Goal: Task Accomplishment & Management: Manage account settings

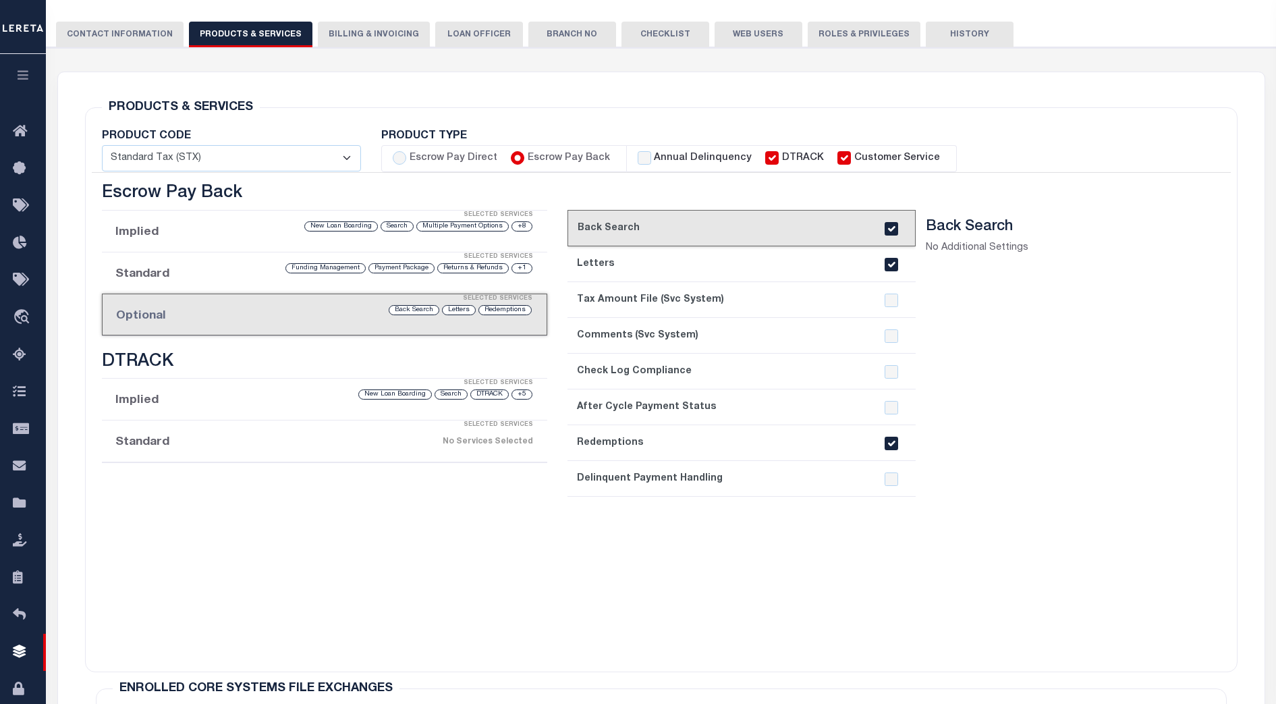
scroll to position [169, 0]
click at [24, 70] on icon "button" at bounding box center [24, 75] width 16 height 12
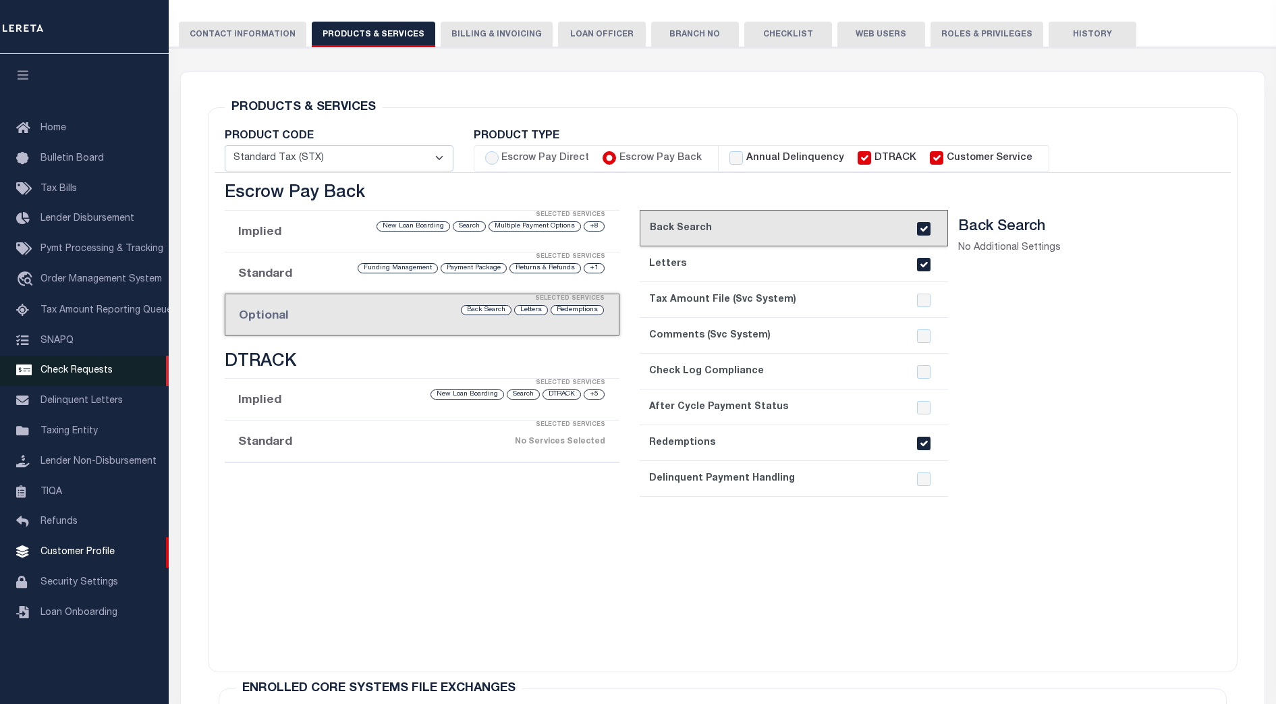
click at [97, 373] on span "Check Requests" at bounding box center [76, 370] width 72 height 9
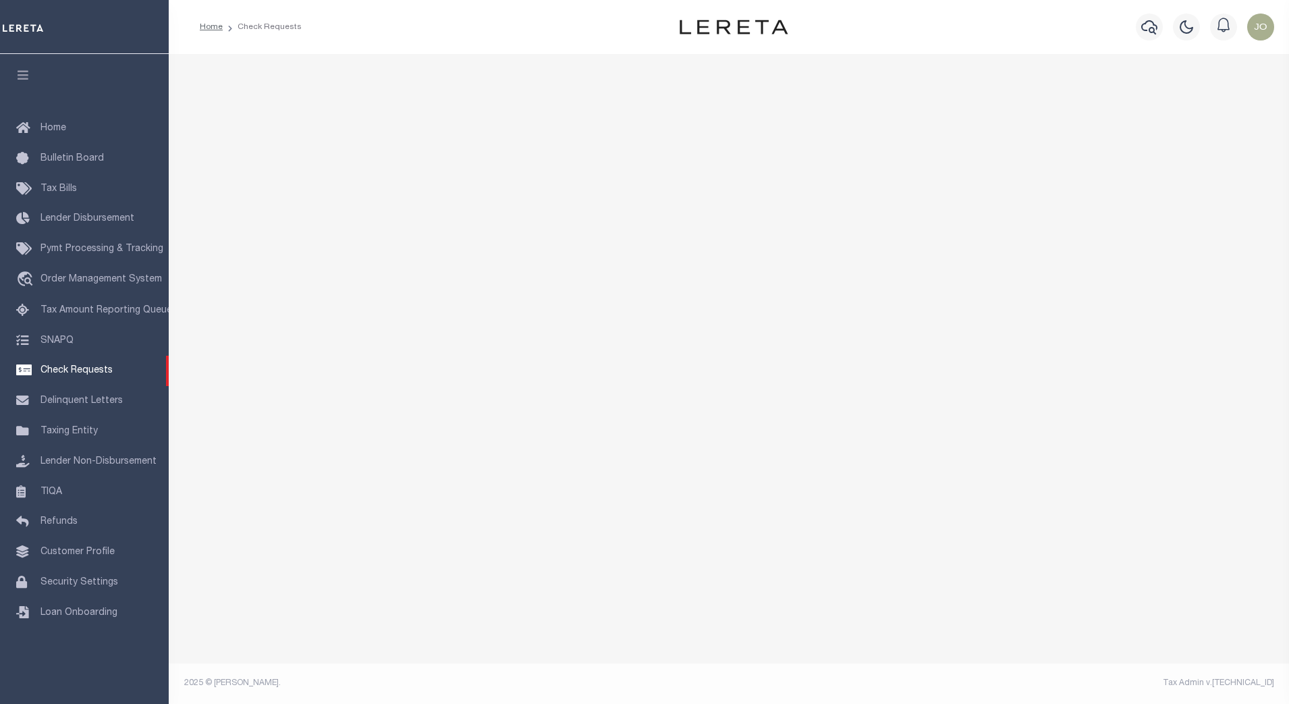
select select "50"
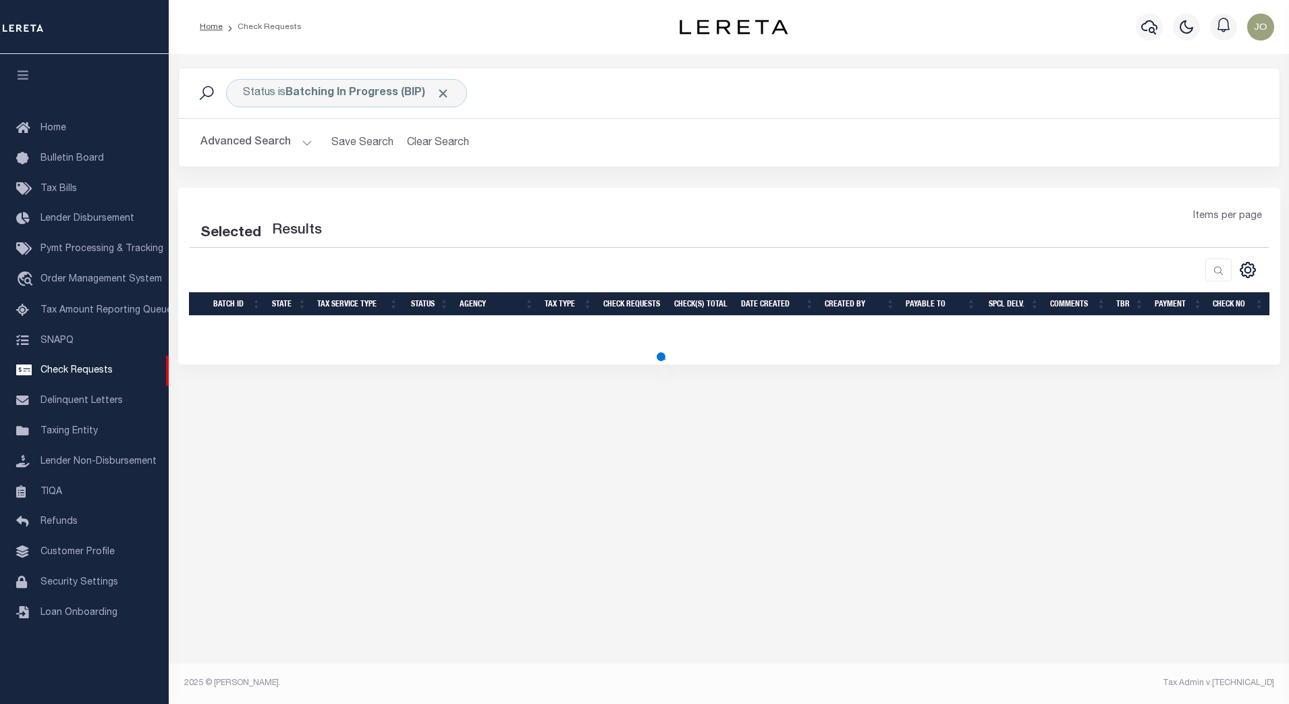
select select "50"
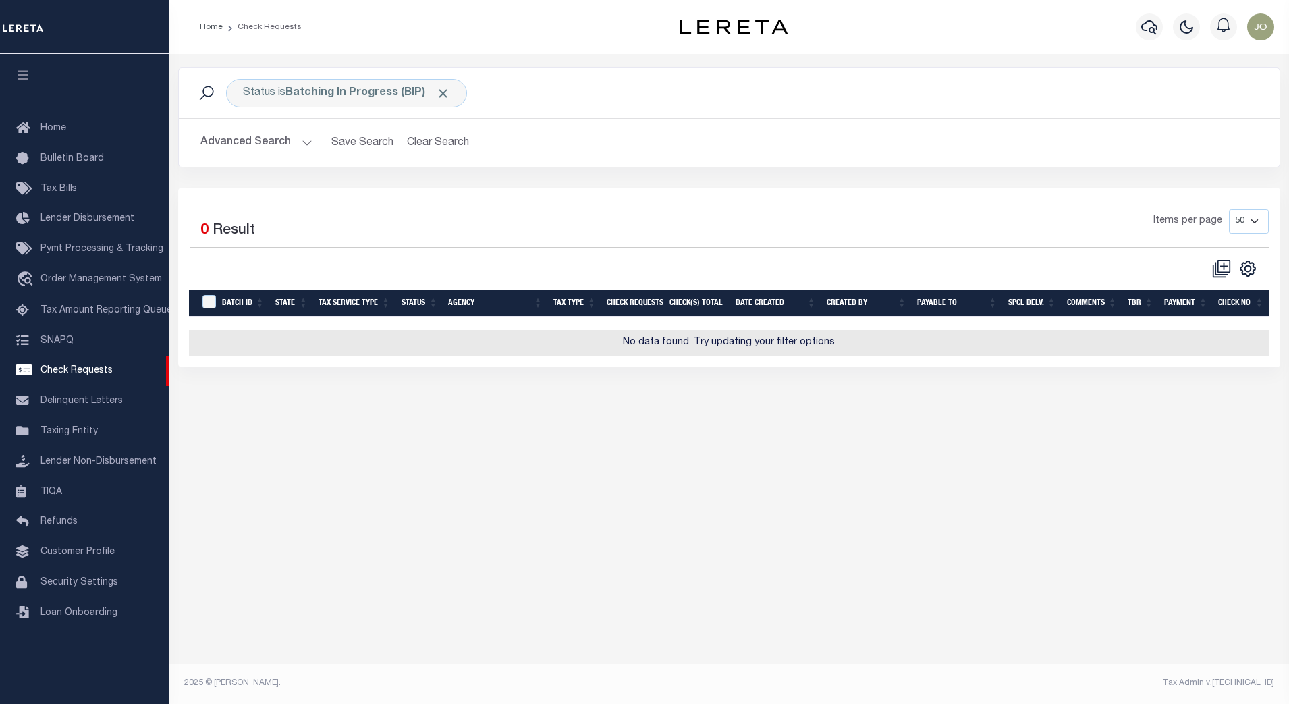
click at [535, 427] on div "Status is Batching In Progress (BIP) Search Advanced Search Save Search Clear S…" at bounding box center [729, 371] width 1120 height 634
click at [442, 93] on span "Click to Remove" at bounding box center [443, 93] width 14 height 14
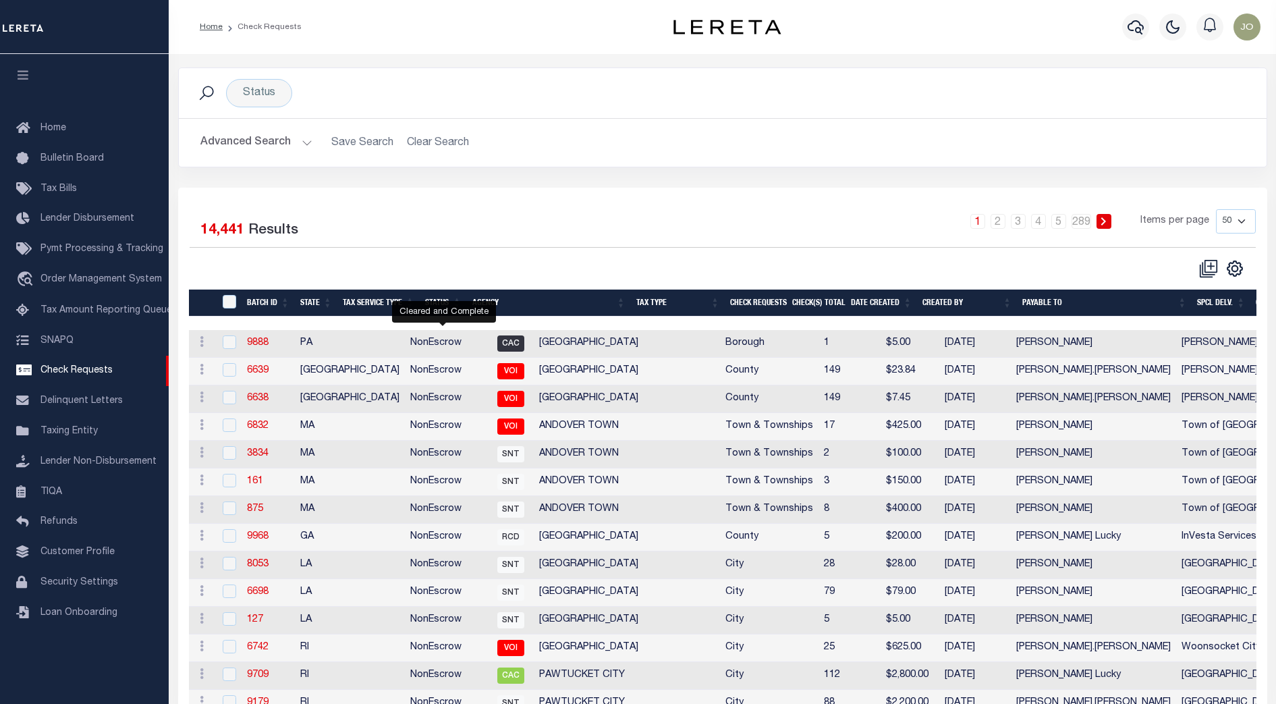
click at [497, 343] on span "CAC" at bounding box center [510, 343] width 27 height 16
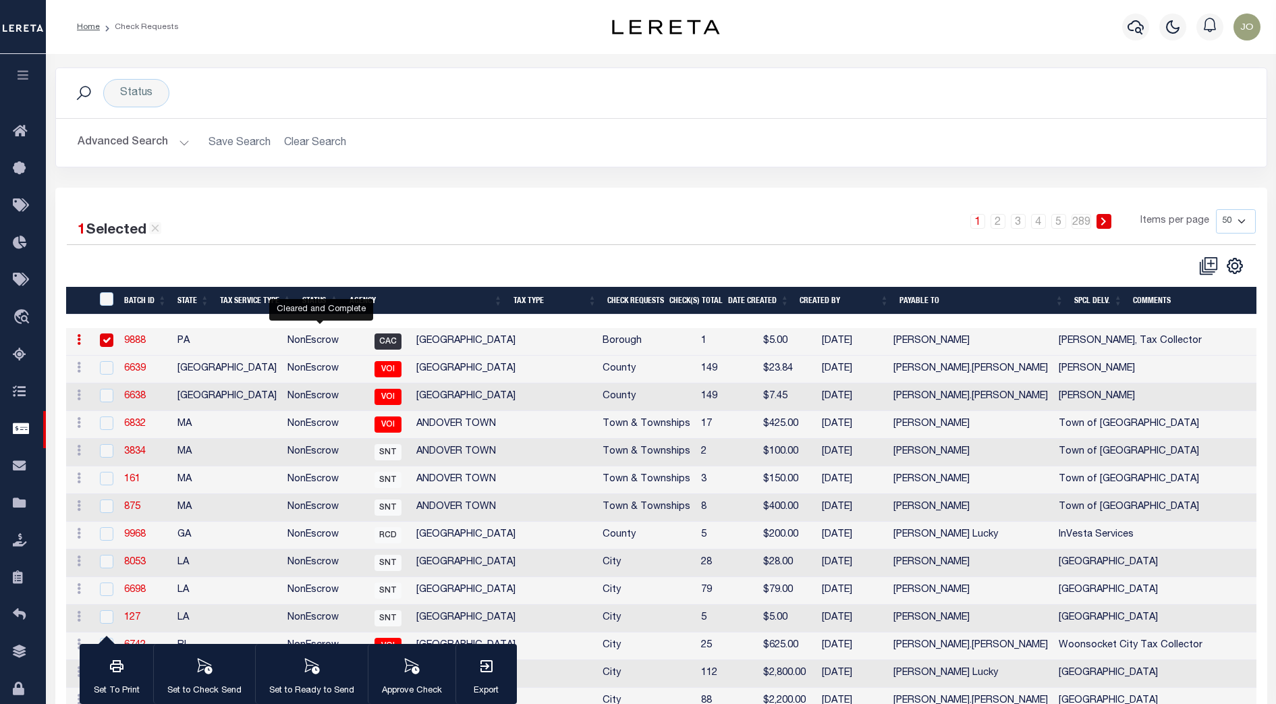
click at [374, 342] on span "CAC" at bounding box center [387, 341] width 27 height 16
checkbox input "false"
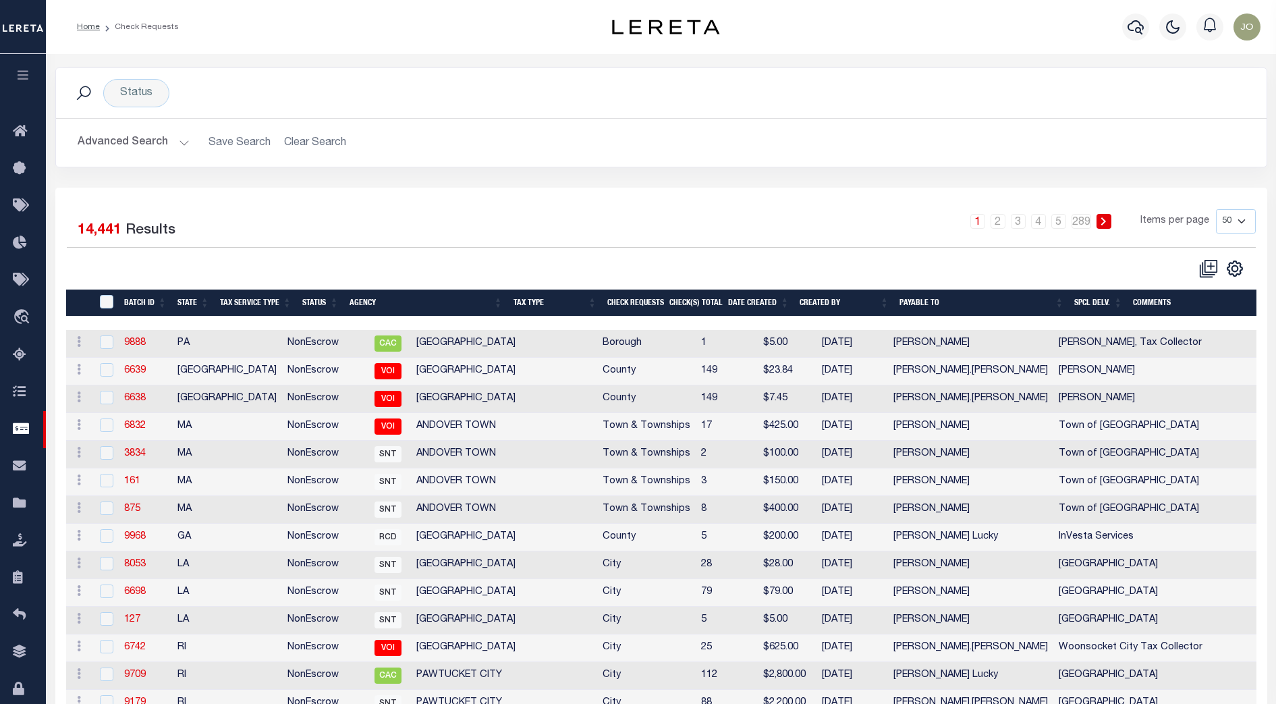
click at [375, 244] on div "1 2 3 4 5 … 289 Items per page 10 25 50 100" at bounding box center [812, 228] width 907 height 38
click at [173, 136] on button "Advanced Search" at bounding box center [134, 143] width 112 height 26
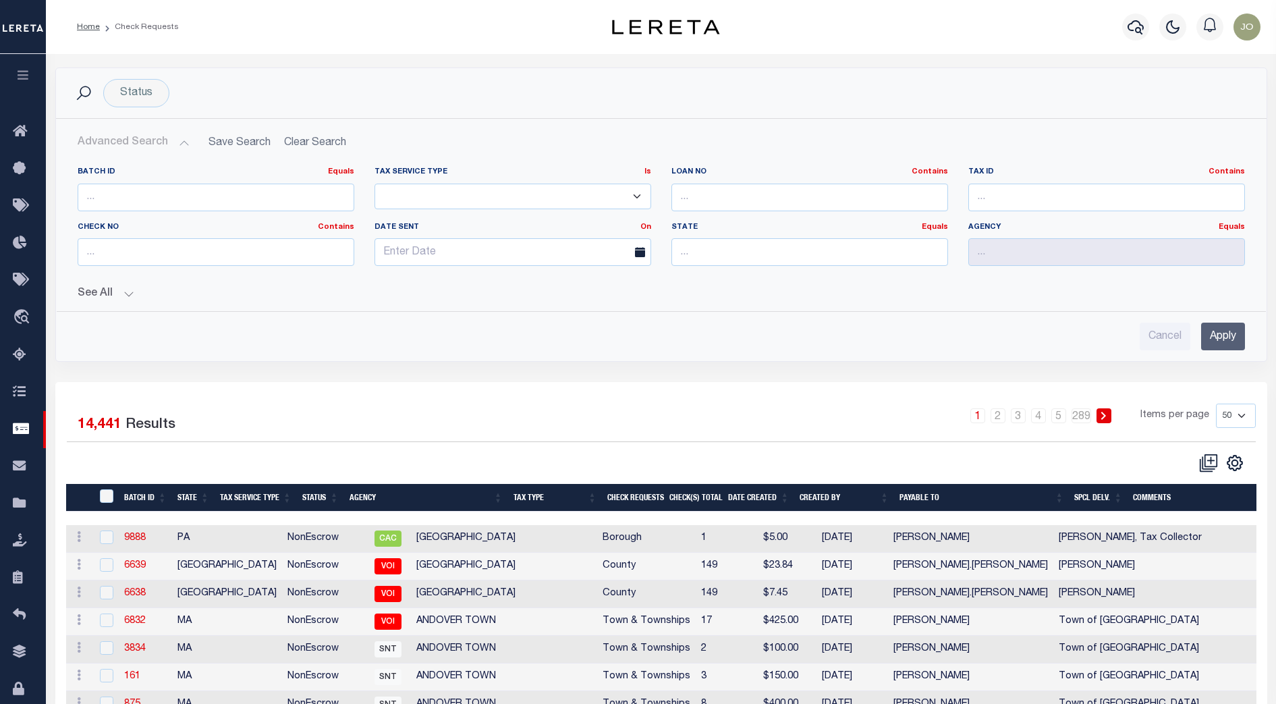
click at [832, 318] on div "Cancel Apply" at bounding box center [661, 331] width 1189 height 38
click at [940, 346] on div "Cancel Apply" at bounding box center [661, 336] width 1167 height 28
click at [985, 199] on input "text" at bounding box center [1106, 198] width 277 height 28
click at [924, 337] on div "Cancel Apply" at bounding box center [661, 336] width 1167 height 28
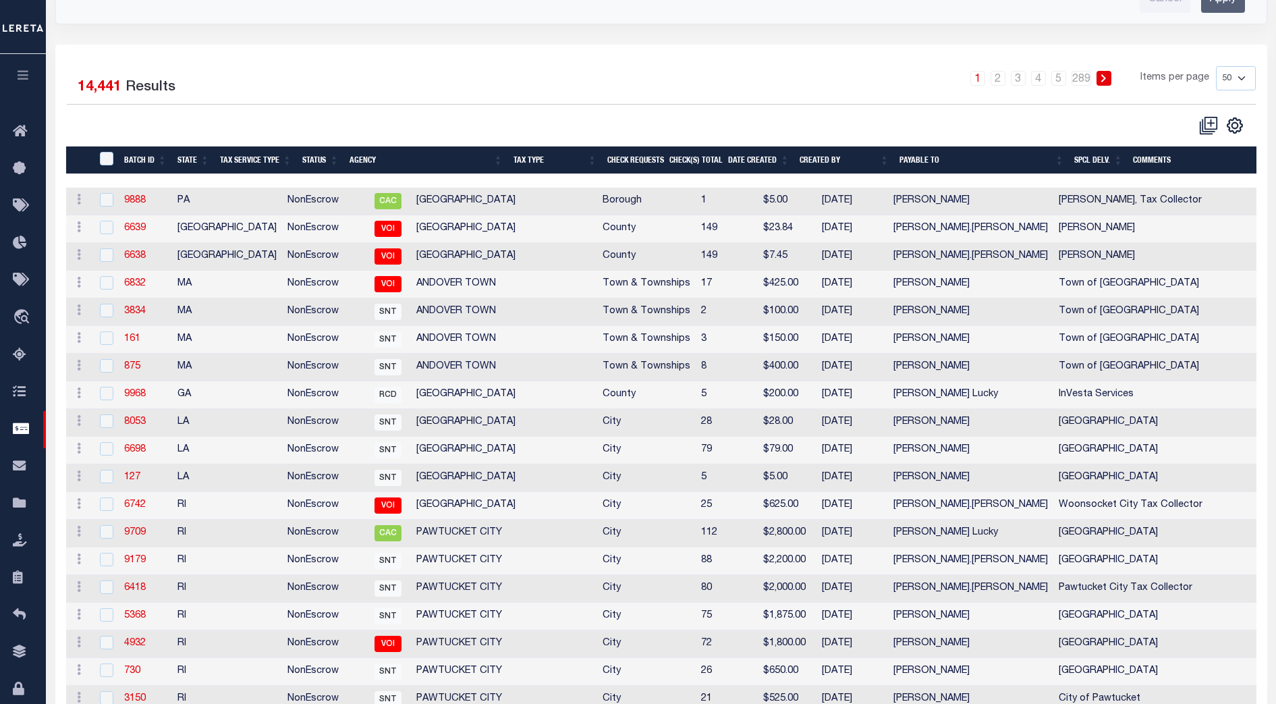
scroll to position [169, 0]
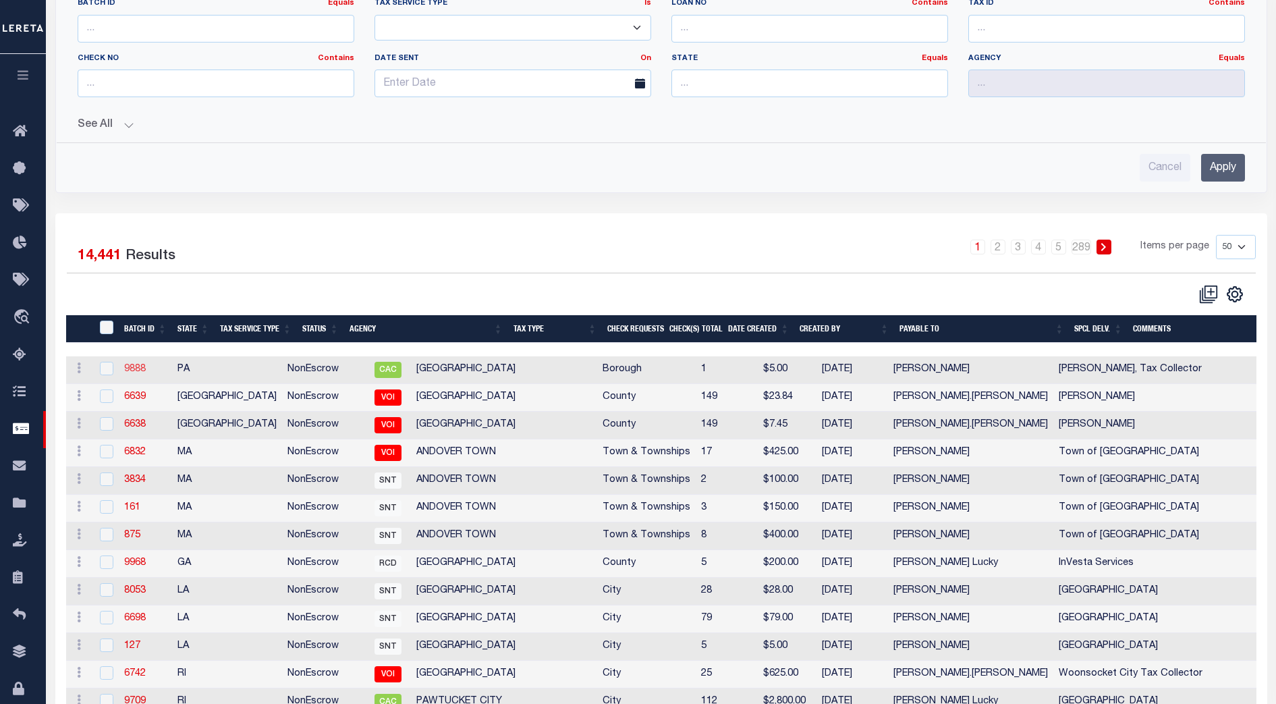
click at [135, 371] on link "9888" at bounding box center [135, 368] width 22 height 9
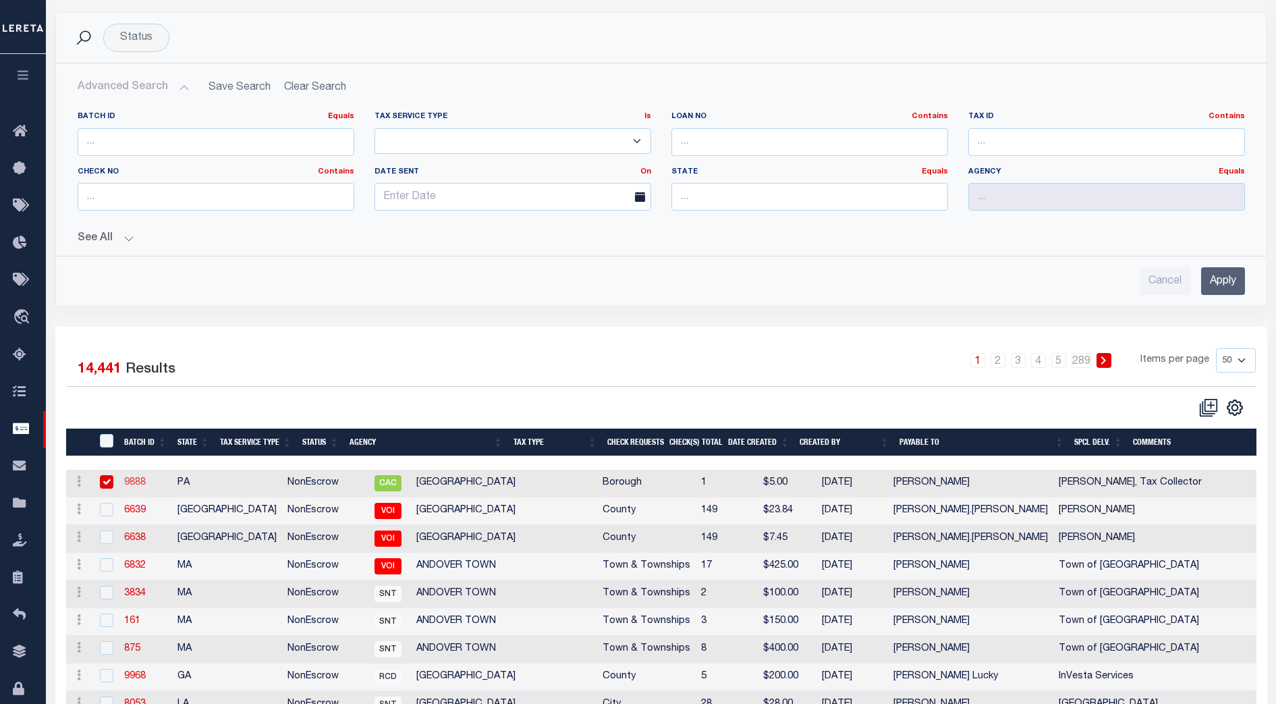
select select "CAC"
type input "01/05/2022"
type input "Gloria Cole"
type input "No"
type input "01/17/2022"
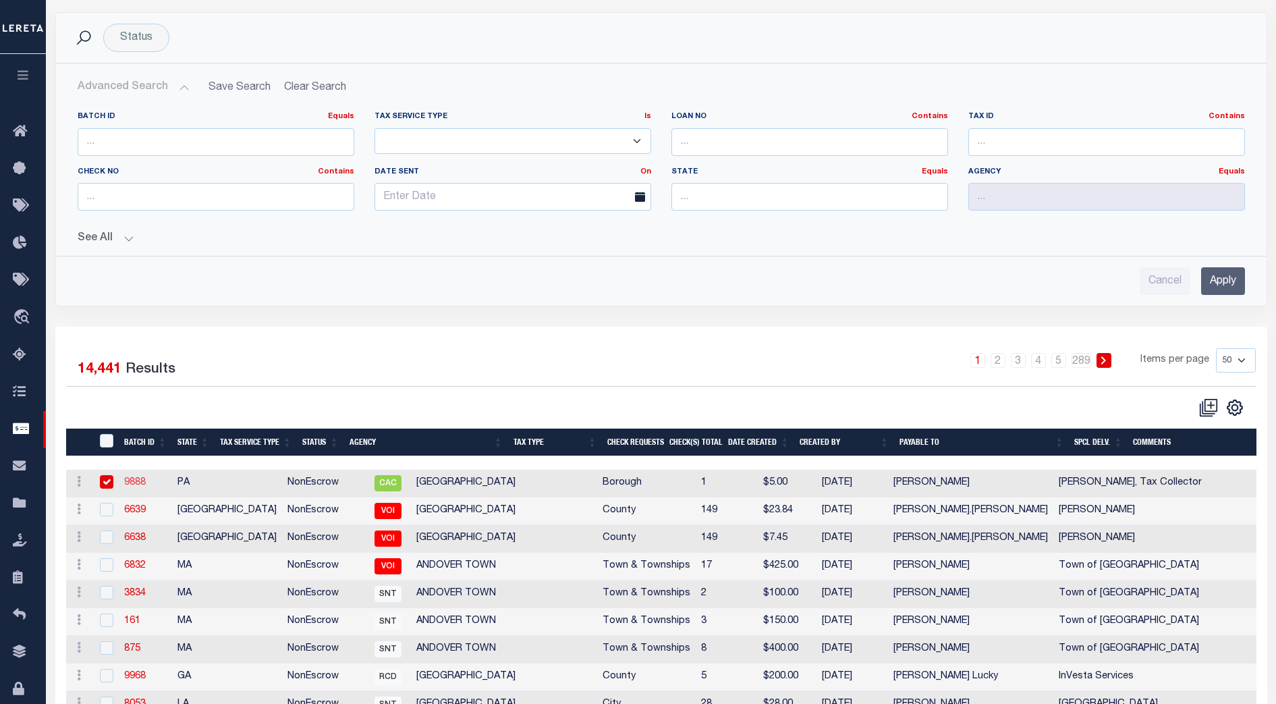
type input "10323"
type input "$5.00"
select select
type input "Thomas Redding, Tax Collector"
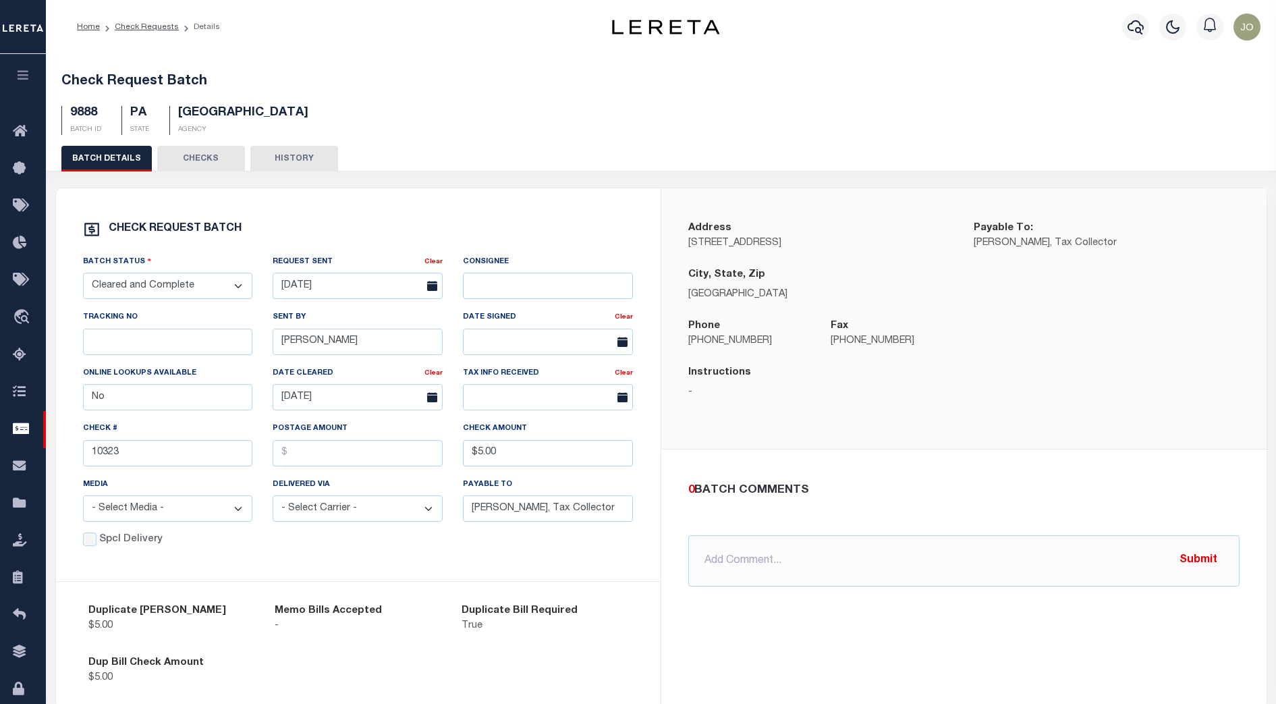
click at [225, 144] on div "Check Request Batch 9888 BATCH ID PA STATE FOUNTAIN HILL BOROUGH AGENCY" at bounding box center [661, 101] width 1232 height 88
click at [199, 153] on button "CHECKS" at bounding box center [201, 159] width 88 height 26
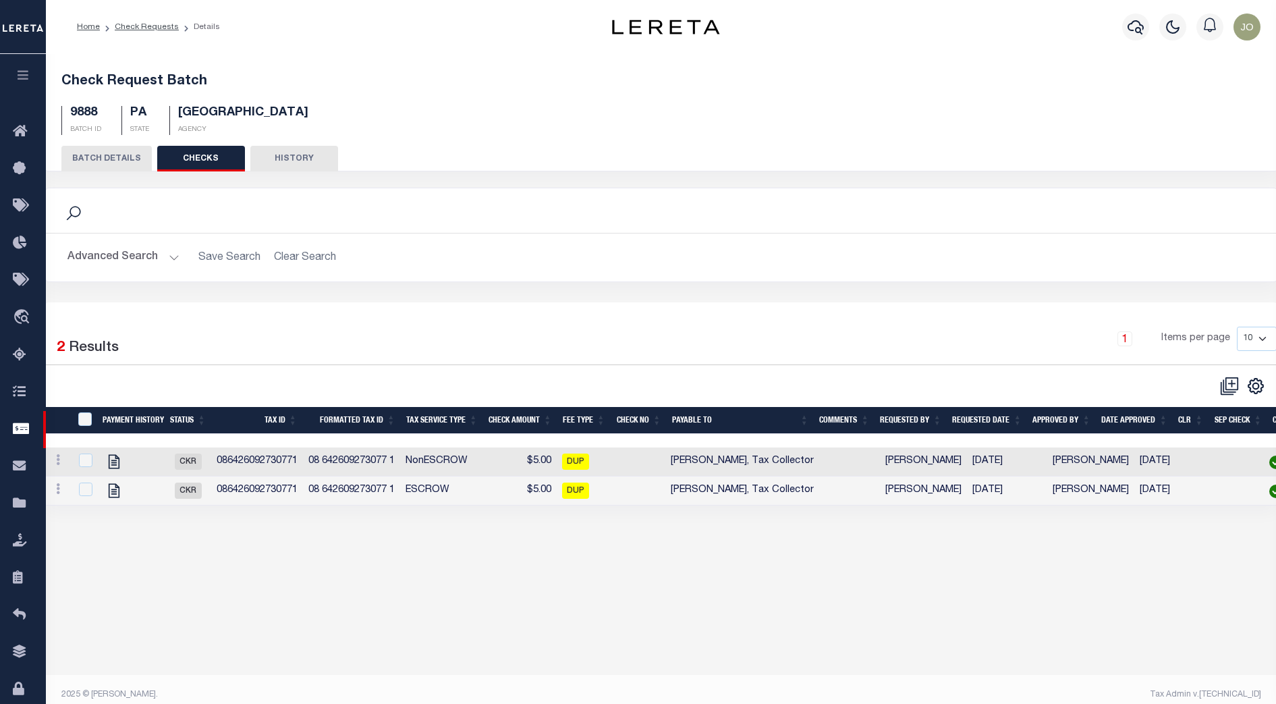
click at [246, 460] on td "086426092730771" at bounding box center [257, 461] width 92 height 29
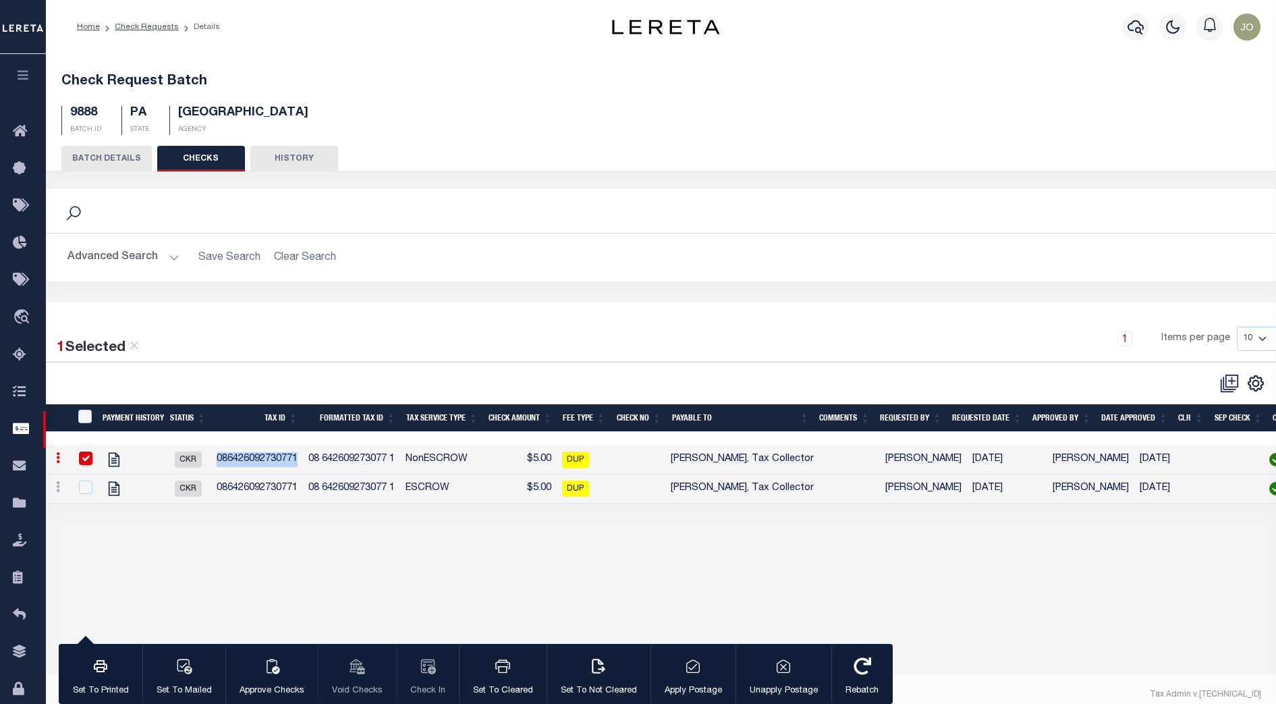
click at [246, 460] on td "086426092730771" at bounding box center [257, 459] width 92 height 29
checkbox input "false"
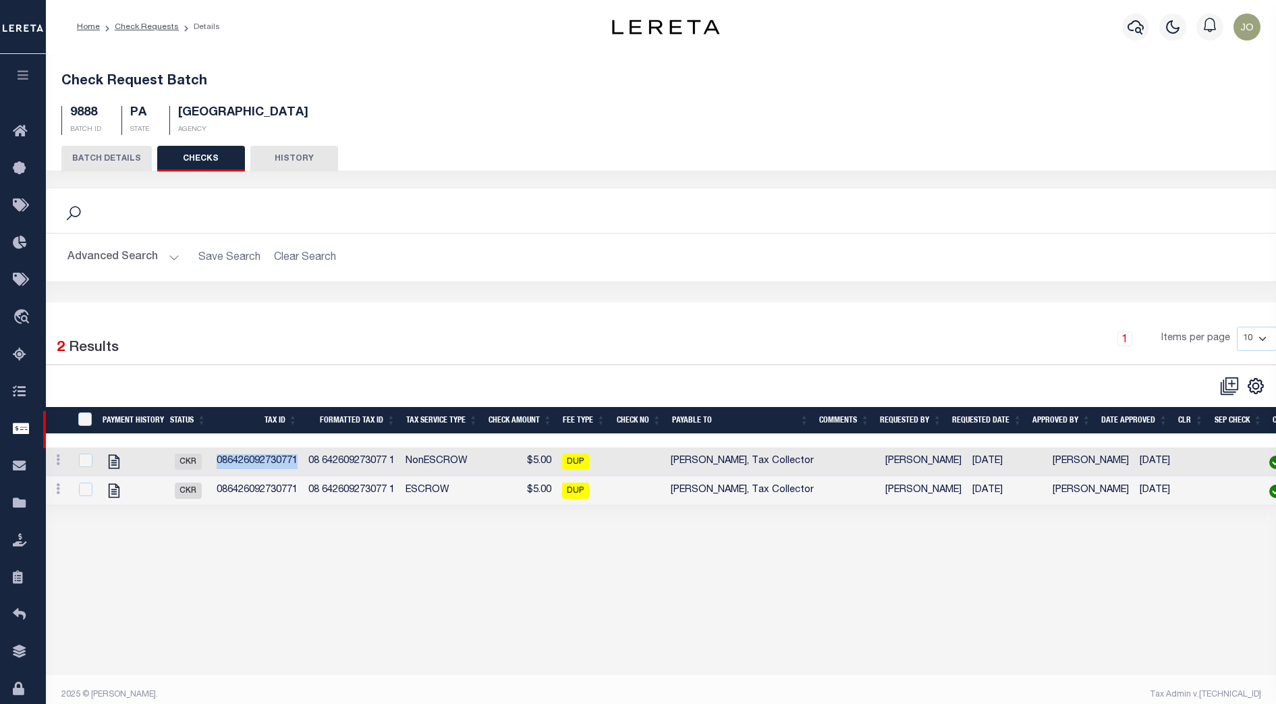
copy td "086426092730771"
click at [105, 157] on button "BATCH DETAILS" at bounding box center [106, 159] width 90 height 26
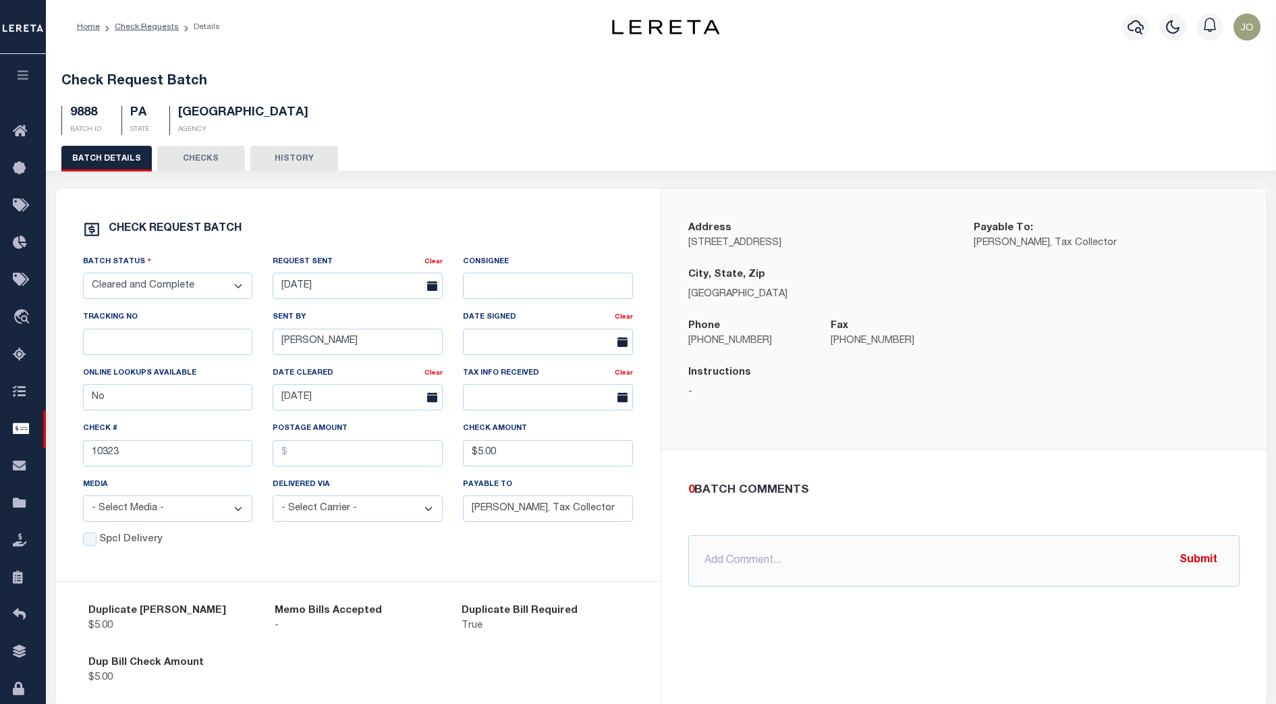
click at [146, 20] on ol "Home Check Requests Details" at bounding box center [148, 27] width 165 height 28
click at [146, 26] on link "Check Requests" at bounding box center [147, 27] width 64 height 8
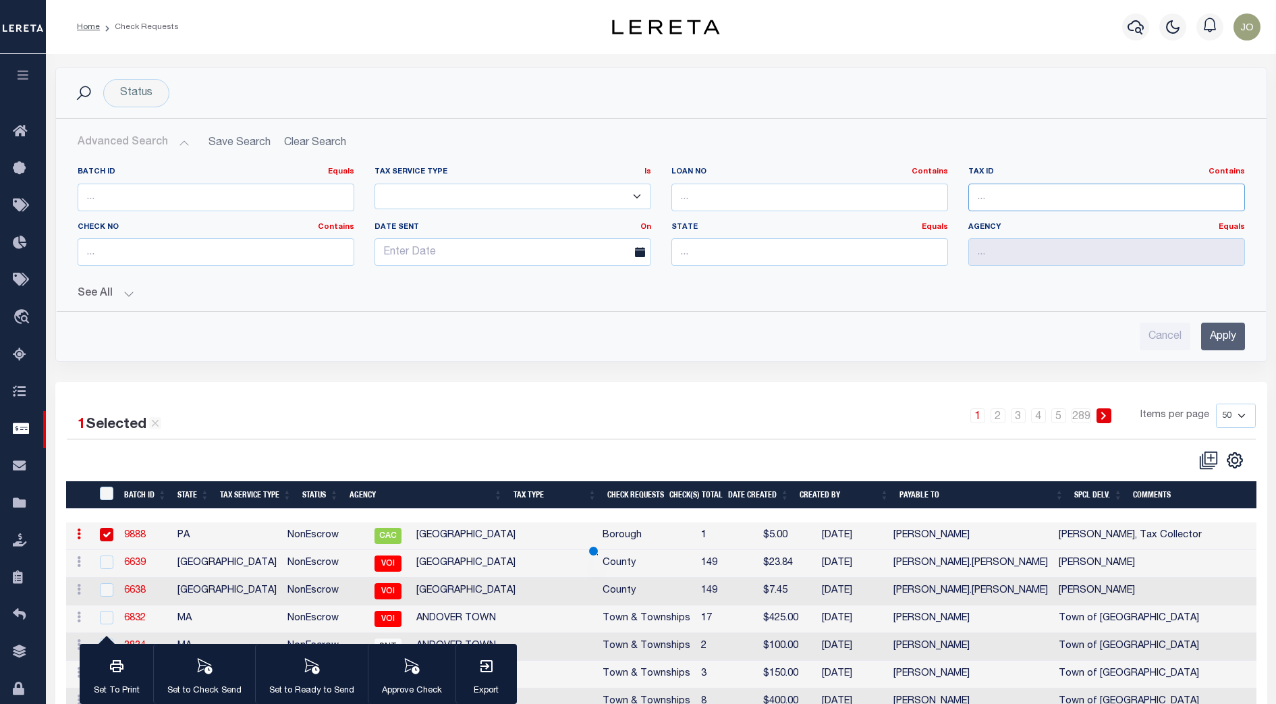
click at [1021, 192] on input "text" at bounding box center [1106, 198] width 277 height 28
paste input "0864260927"
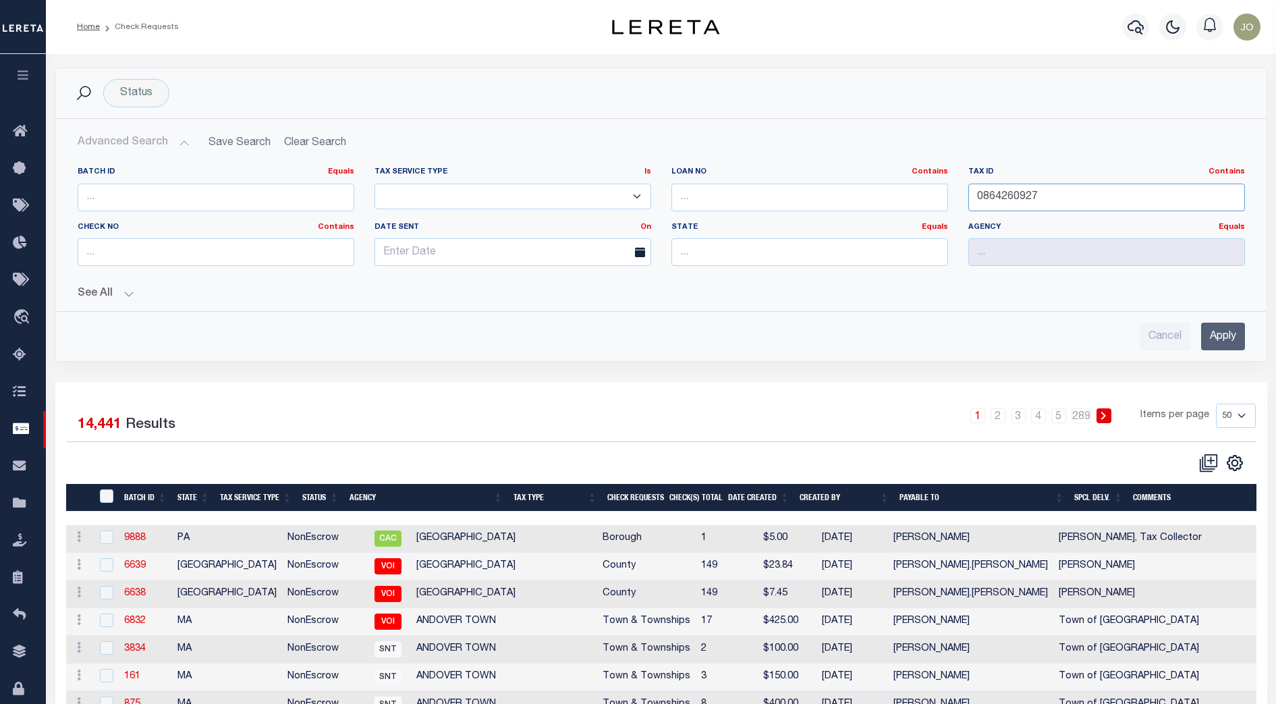
type input "0864260927"
click at [1227, 340] on input "Apply" at bounding box center [1223, 336] width 44 height 28
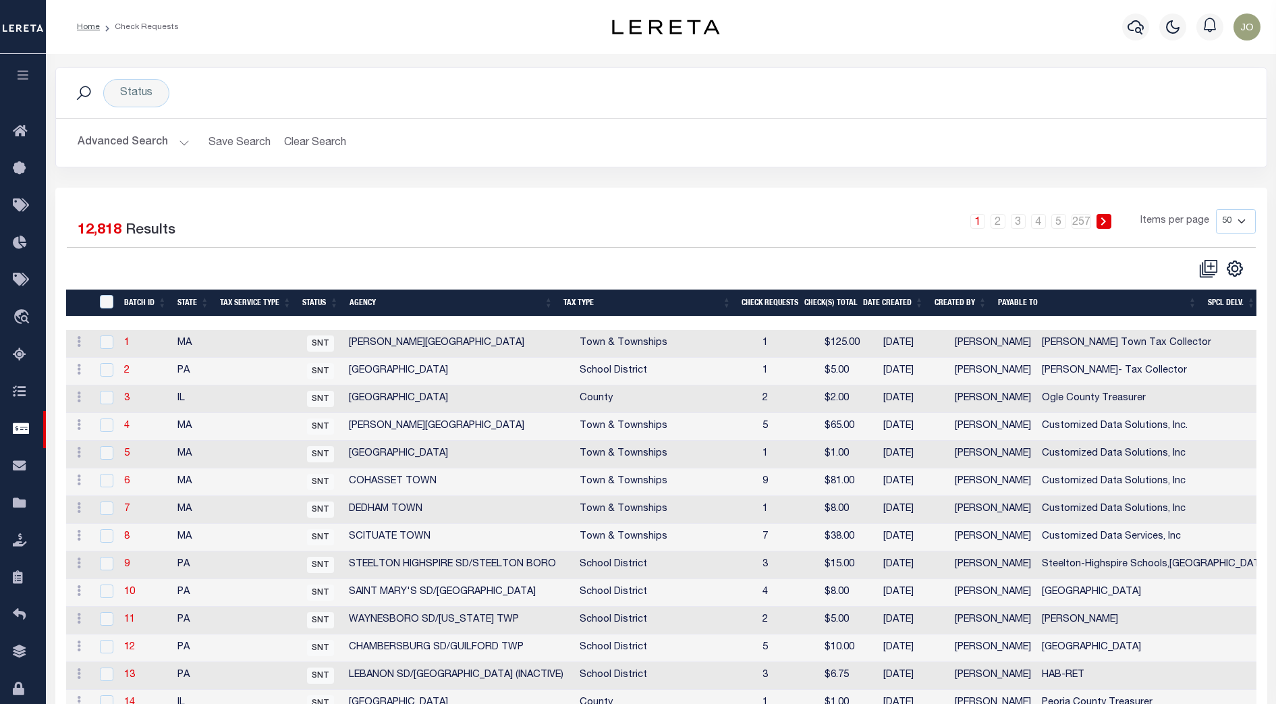
click at [934, 247] on div "1 Selected 12,818 Results 1 2 3 4 5 … 257 Items per page 10 25 50 100" at bounding box center [661, 228] width 1189 height 38
click at [178, 144] on button "Advanced Search" at bounding box center [134, 143] width 112 height 26
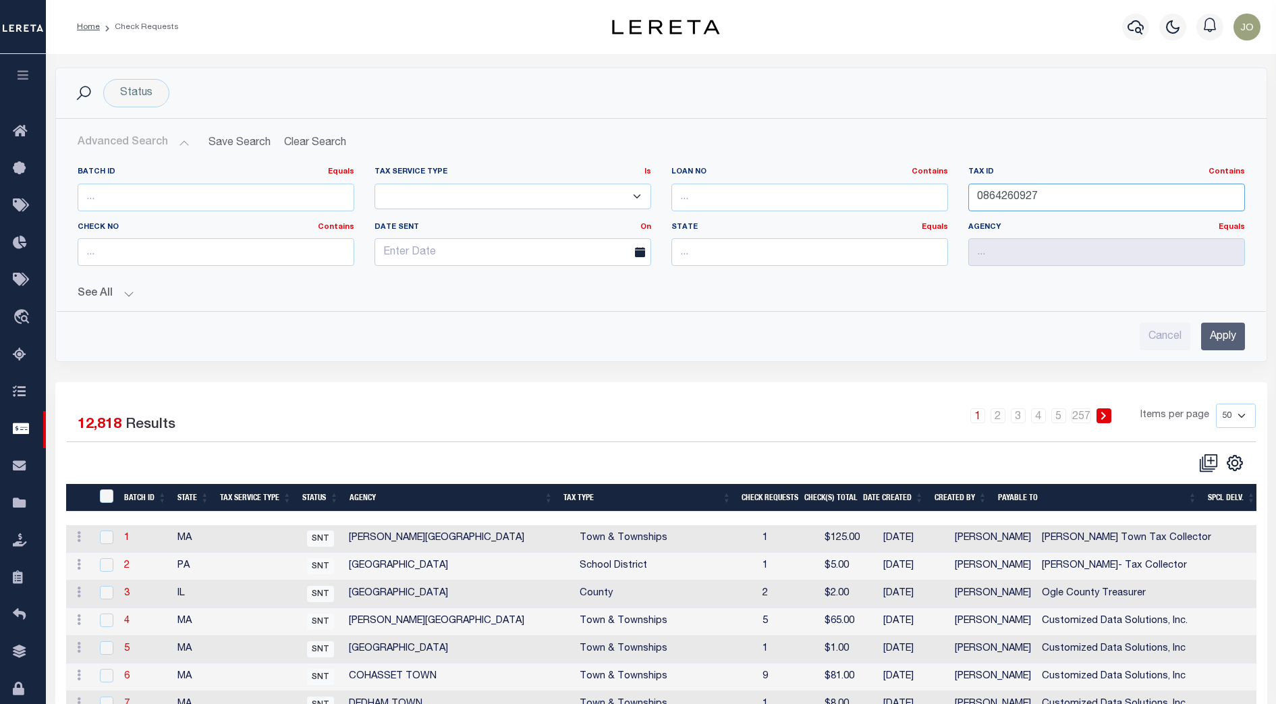
click at [1073, 194] on input "0864260927" at bounding box center [1106, 198] width 277 height 28
click at [1223, 172] on link "Contains" at bounding box center [1226, 171] width 36 height 7
click at [1165, 206] on link "Is" at bounding box center [1190, 208] width 107 height 20
click at [1223, 335] on input "Apply" at bounding box center [1223, 336] width 44 height 28
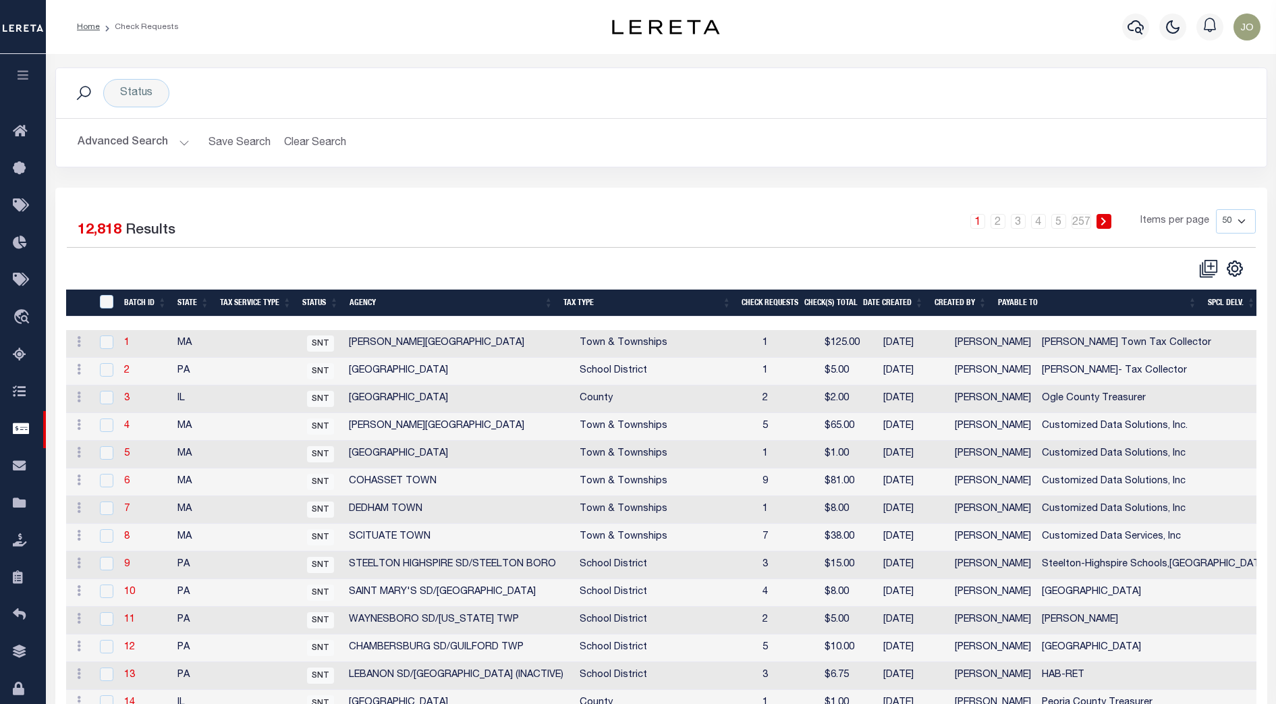
click at [509, 262] on div at bounding box center [364, 268] width 594 height 20
click at [188, 151] on h2 "Advanced Search Save Search Clear Search CheckRequestSearchTable_dynamictable__…" at bounding box center [661, 143] width 1189 height 26
click at [181, 145] on button "Advanced Search" at bounding box center [134, 143] width 112 height 26
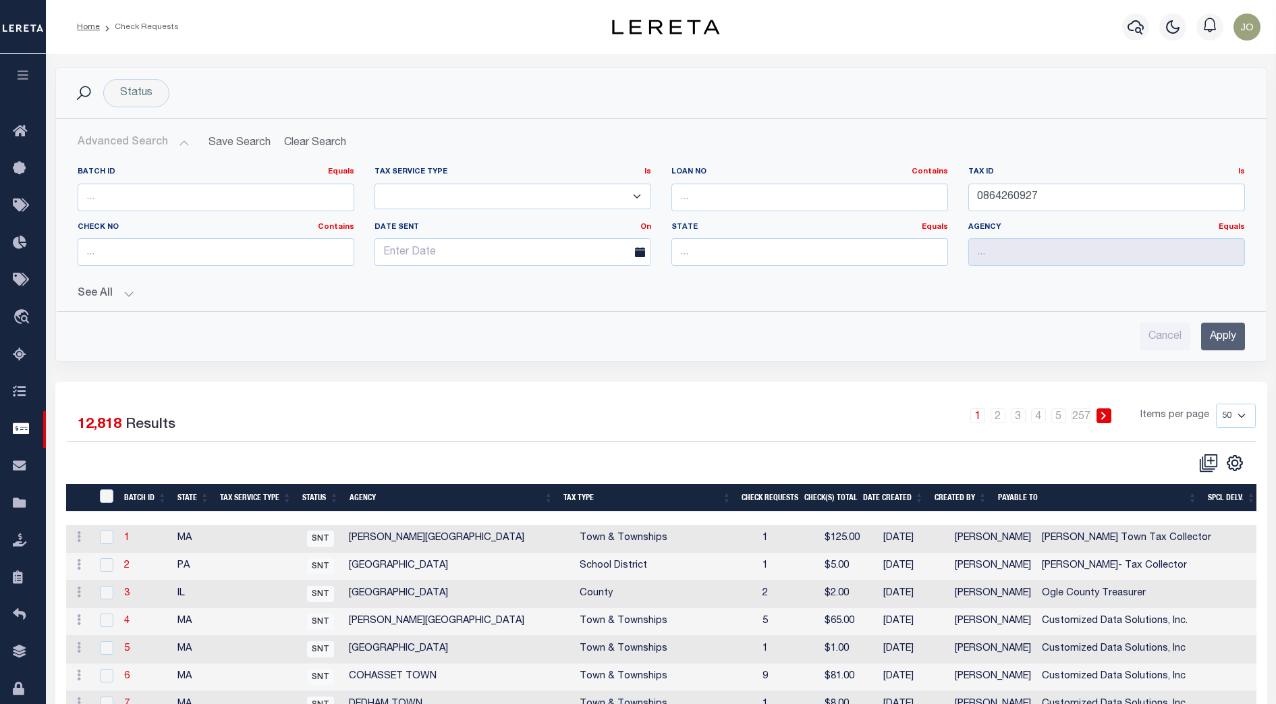
click at [1233, 333] on input "Apply" at bounding box center [1223, 336] width 44 height 28
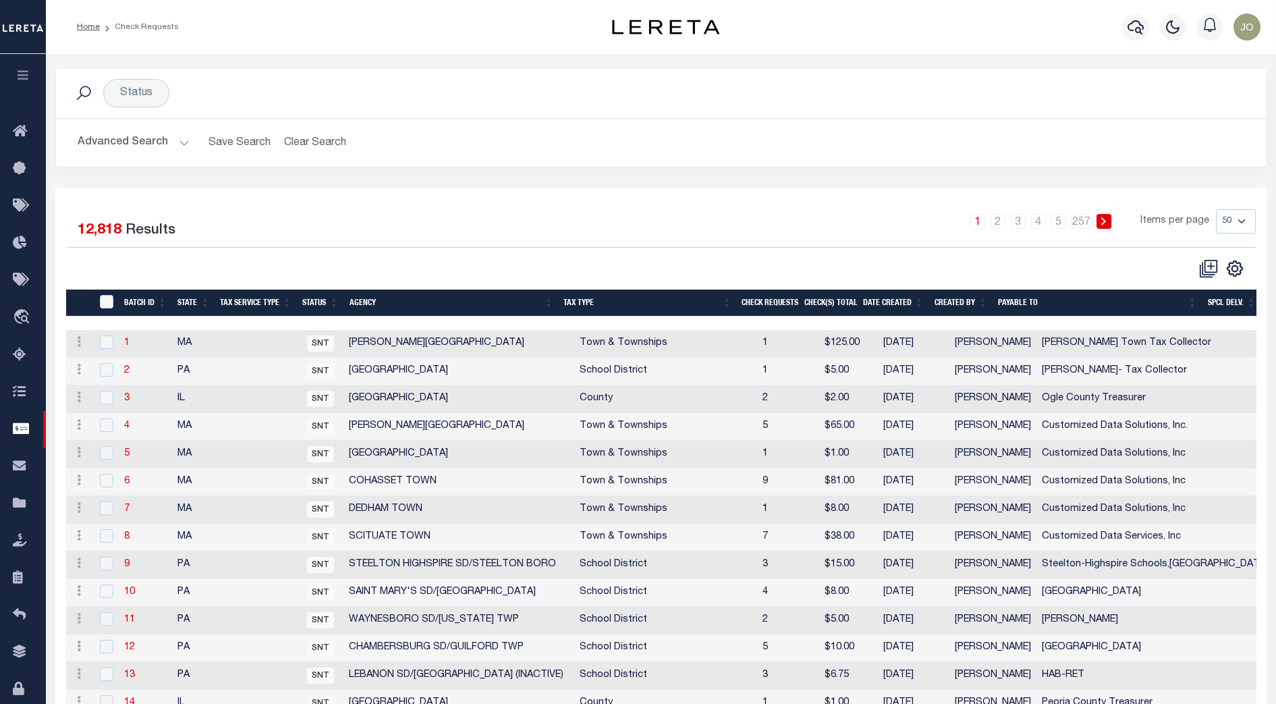
click at [592, 252] on div "1 Selected 12,818 Results 1 2 3 4 5 … 257 Items per page 10 25 50 100" at bounding box center [661, 243] width 1210 height 69
click at [175, 140] on button "Advanced Search" at bounding box center [134, 143] width 112 height 26
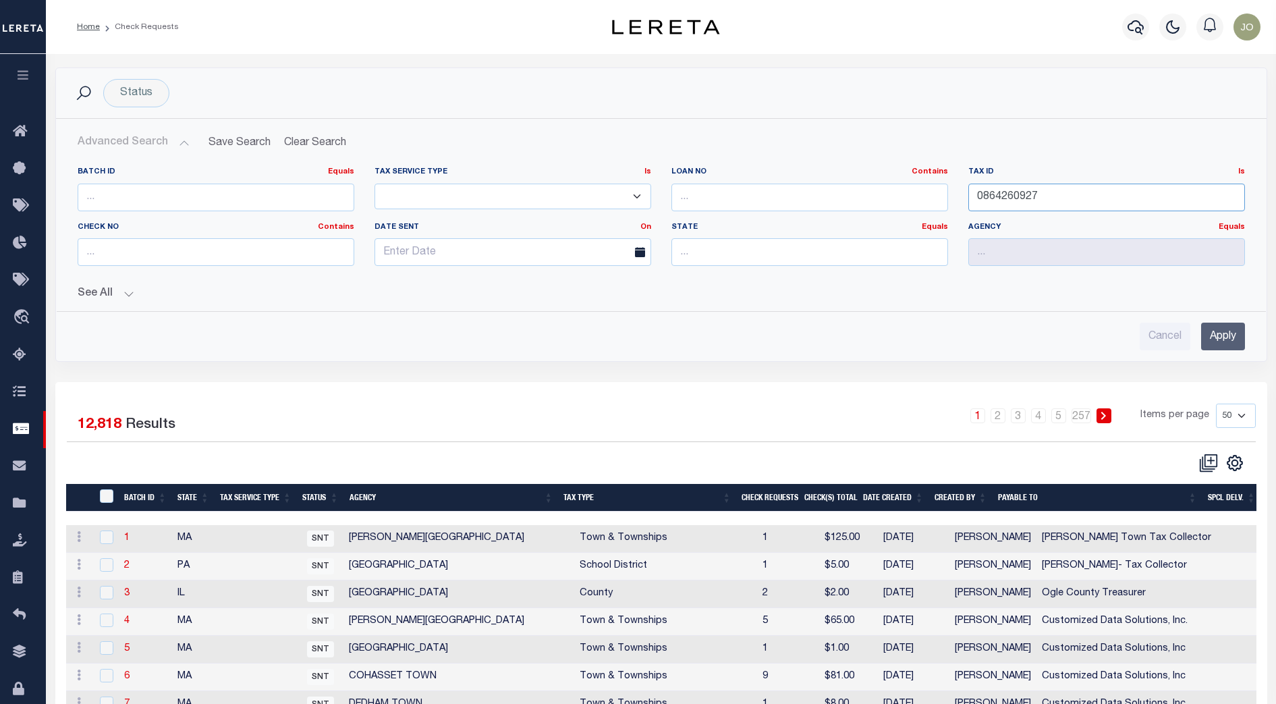
click at [1015, 196] on input "0864260927" at bounding box center [1106, 198] width 277 height 28
click at [714, 405] on div "1 2 3 4 5 … 257 Items per page 10 25 50 100" at bounding box center [812, 420] width 886 height 35
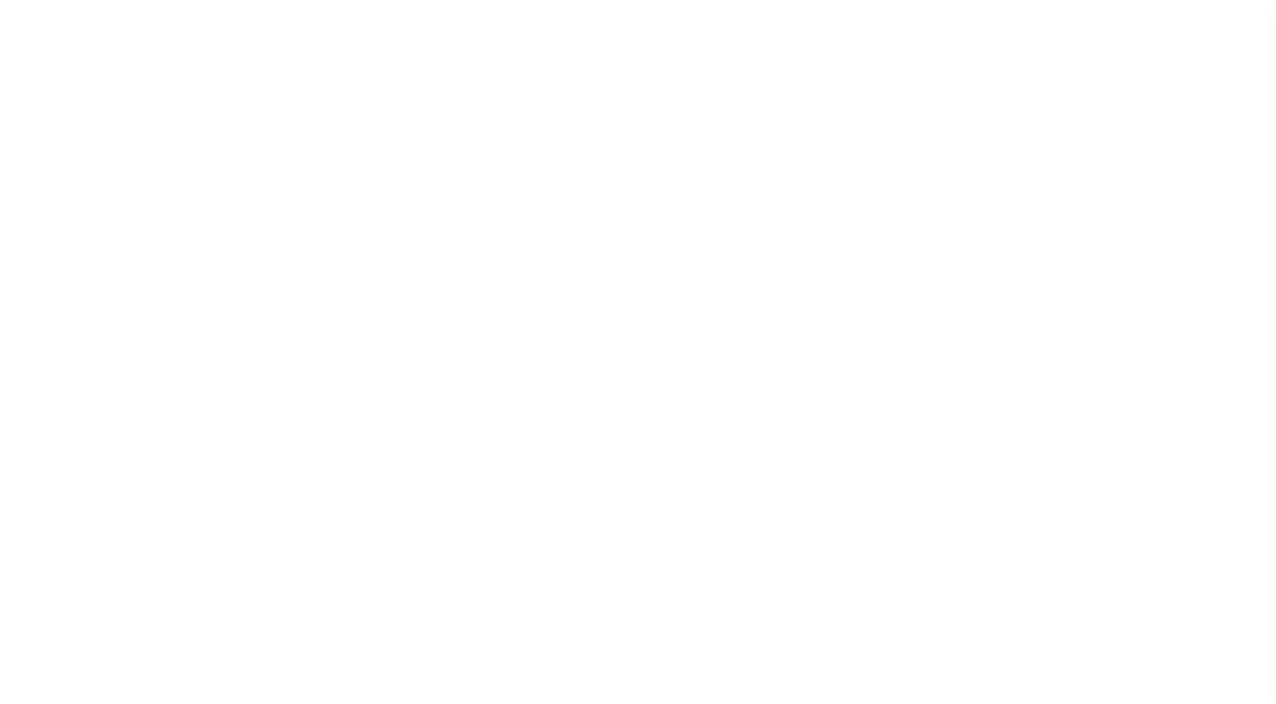
select select "SNT"
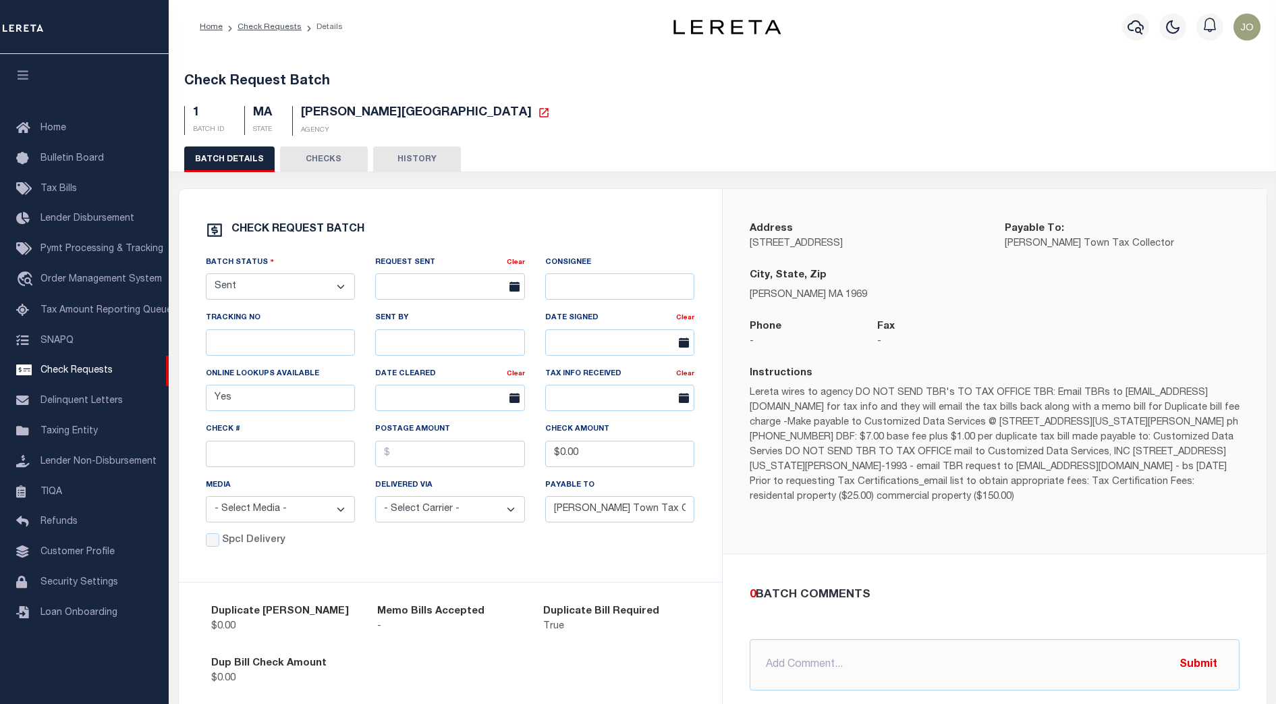
click at [322, 157] on button "CHECKS" at bounding box center [324, 159] width 88 height 26
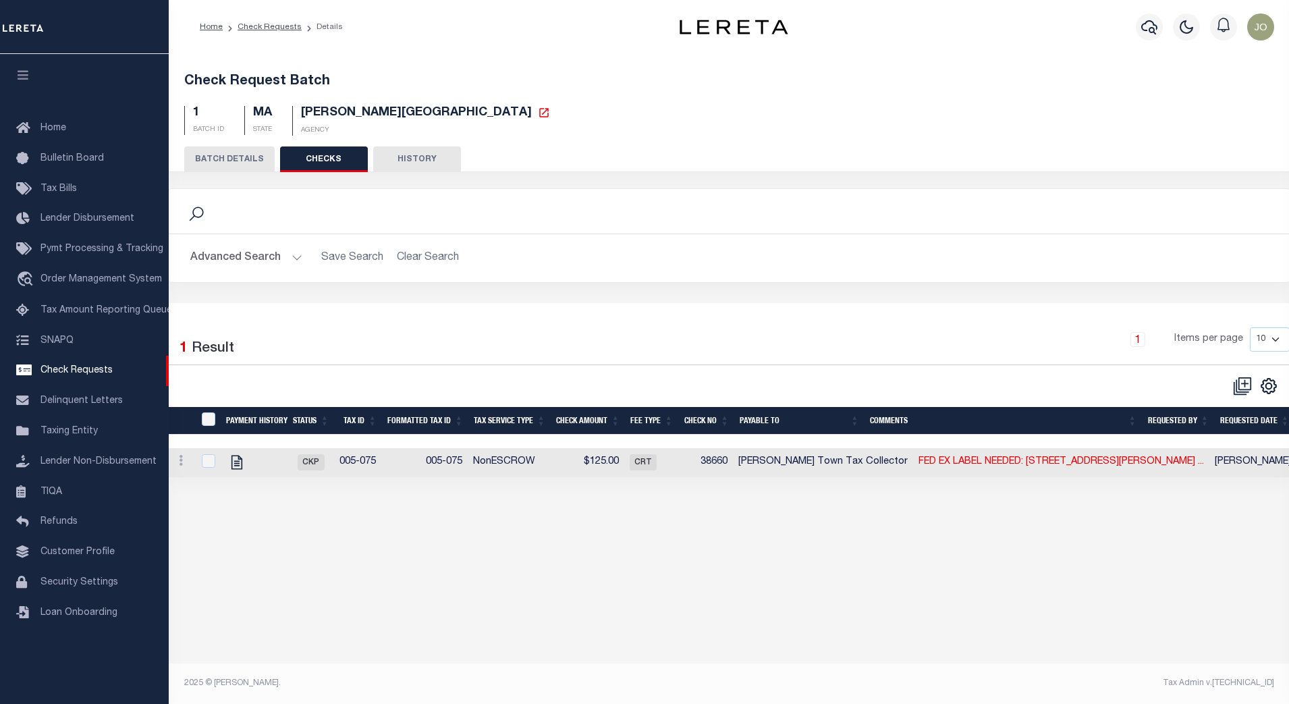
click at [515, 548] on div "Check Request Batch 1 BATCH ID MA STATE ROWLEY TOWN AGENCY" at bounding box center [729, 371] width 1120 height 634
click at [754, 544] on div "Check Request Batch 1 BATCH ID MA STATE ROWLEY TOWN AGENCY" at bounding box center [729, 371] width 1120 height 634
click at [243, 156] on button "BATCH DETAILS" at bounding box center [229, 159] width 90 height 26
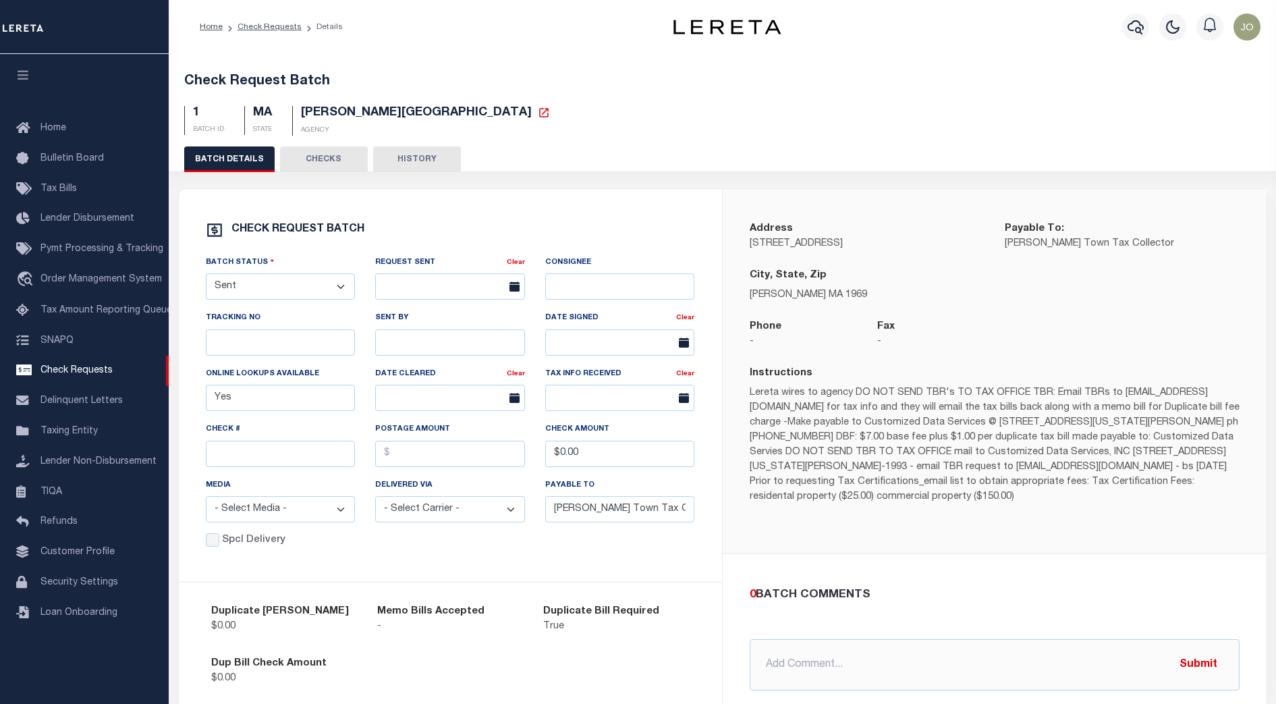
scroll to position [98, 0]
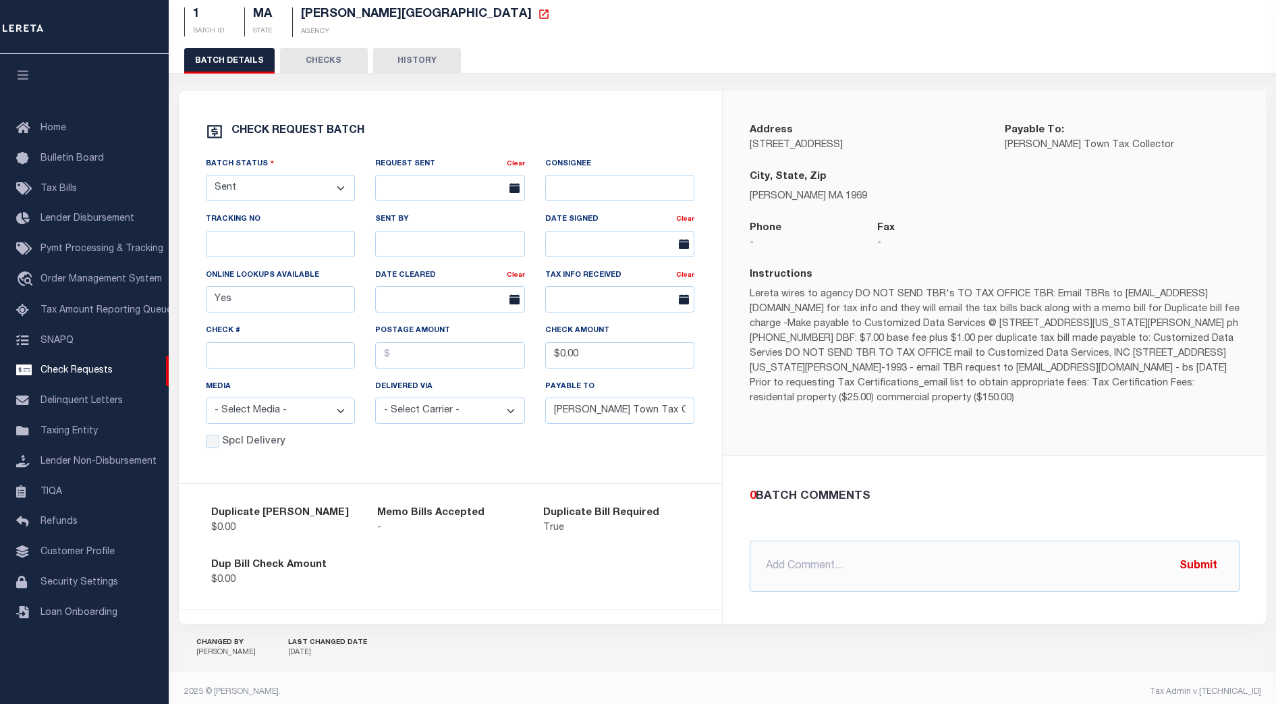
click at [714, 464] on div "Check REQUEST BATCH Batch Status - Select Status - Approval Needed Batching In …" at bounding box center [450, 286] width 543 height 393
click at [321, 64] on button "CHECKS" at bounding box center [324, 61] width 88 height 26
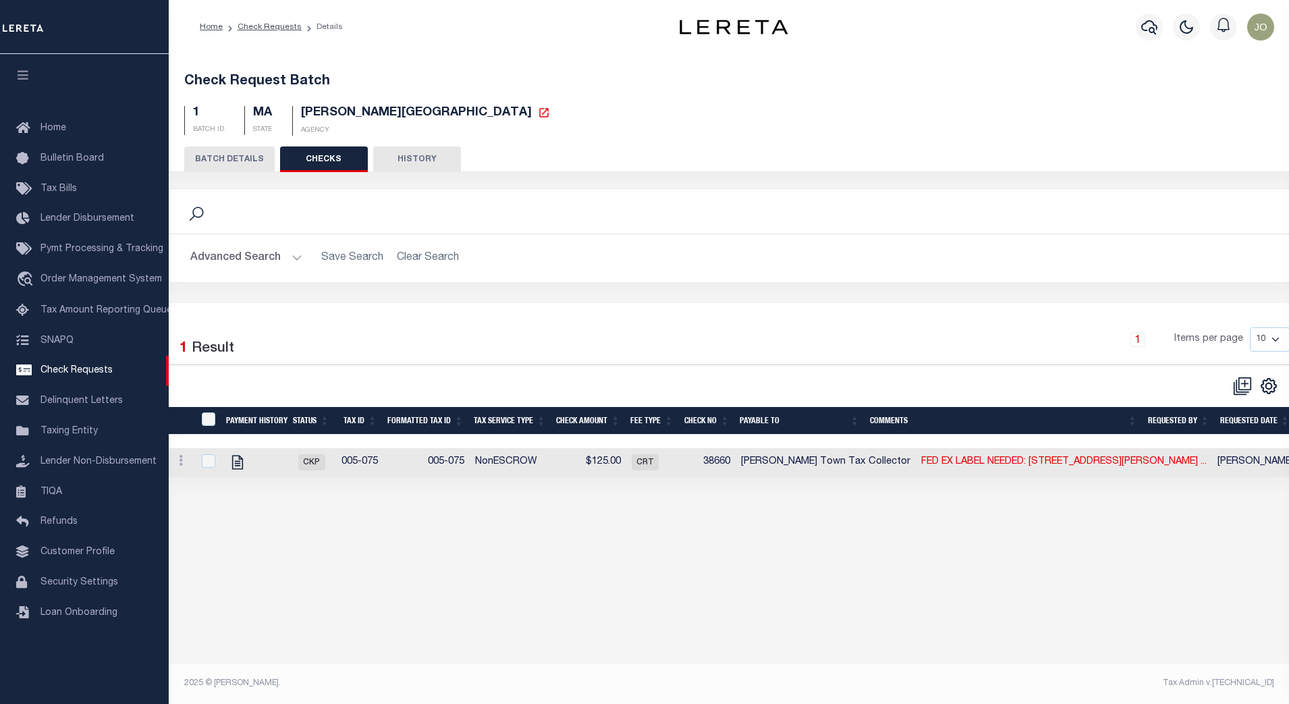
click at [366, 470] on td "005-075" at bounding box center [359, 462] width 48 height 29
checkbox input "true"
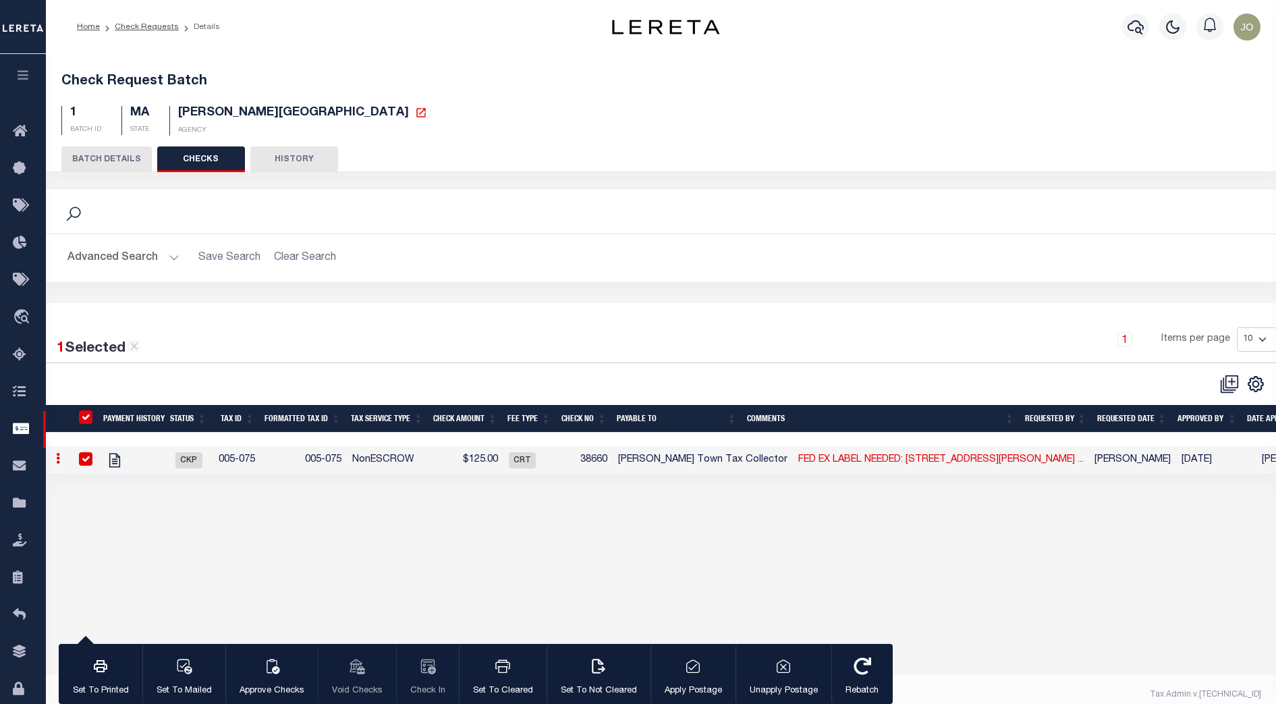
click at [461, 544] on div "Check Request Batch 1 BATCH ID MA STATE ROWLEY TOWN AGENCY" at bounding box center [661, 371] width 1230 height 634
click at [92, 26] on link "Home" at bounding box center [88, 27] width 23 height 8
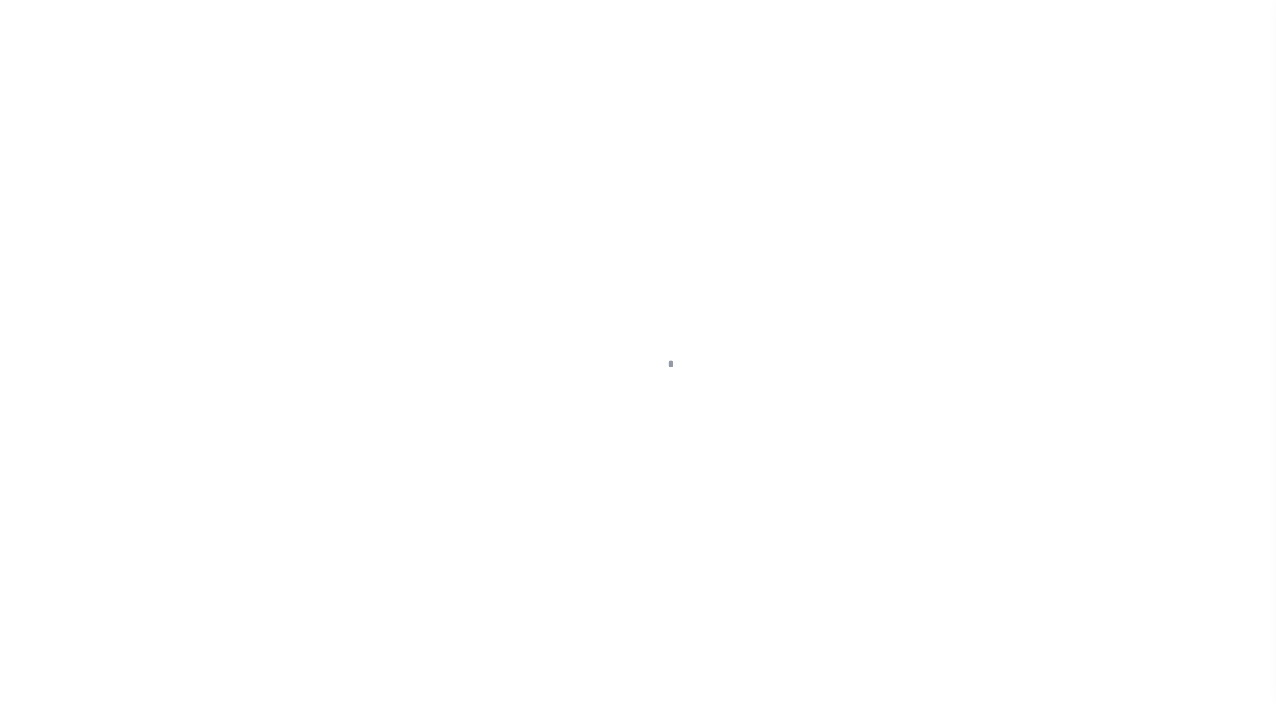
select select "SNT"
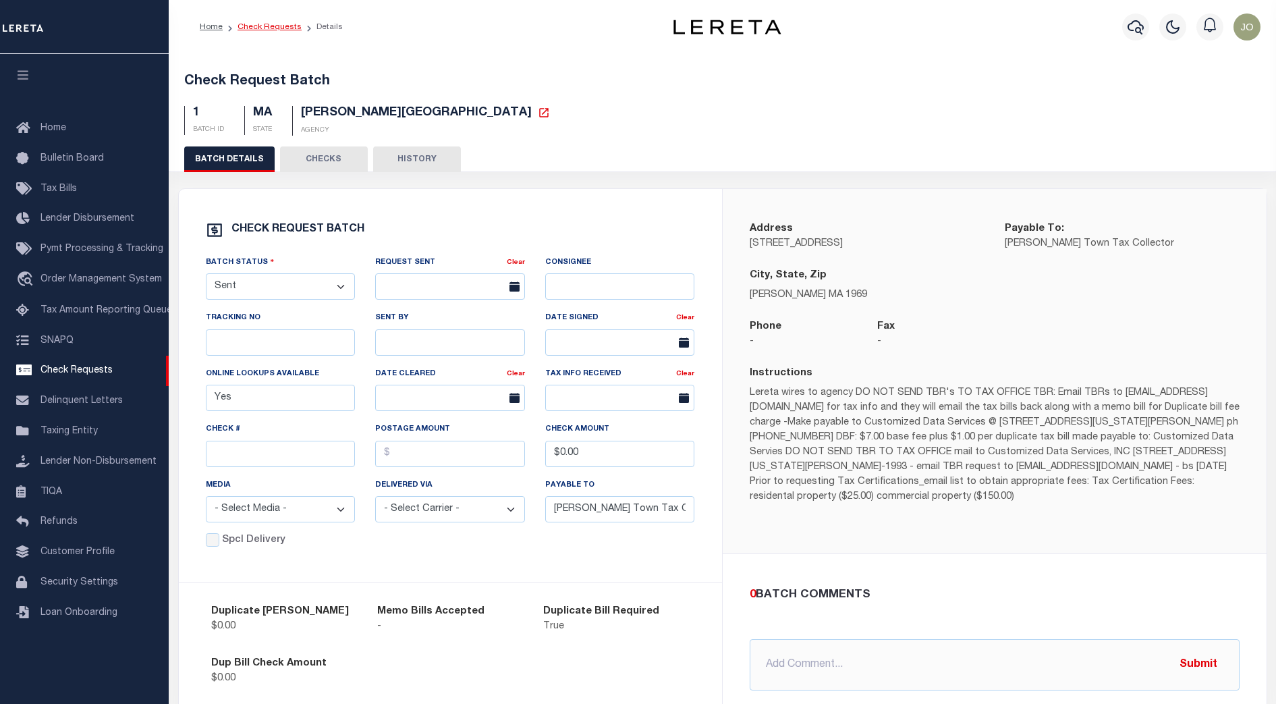
click at [269, 27] on link "Check Requests" at bounding box center [269, 27] width 64 height 8
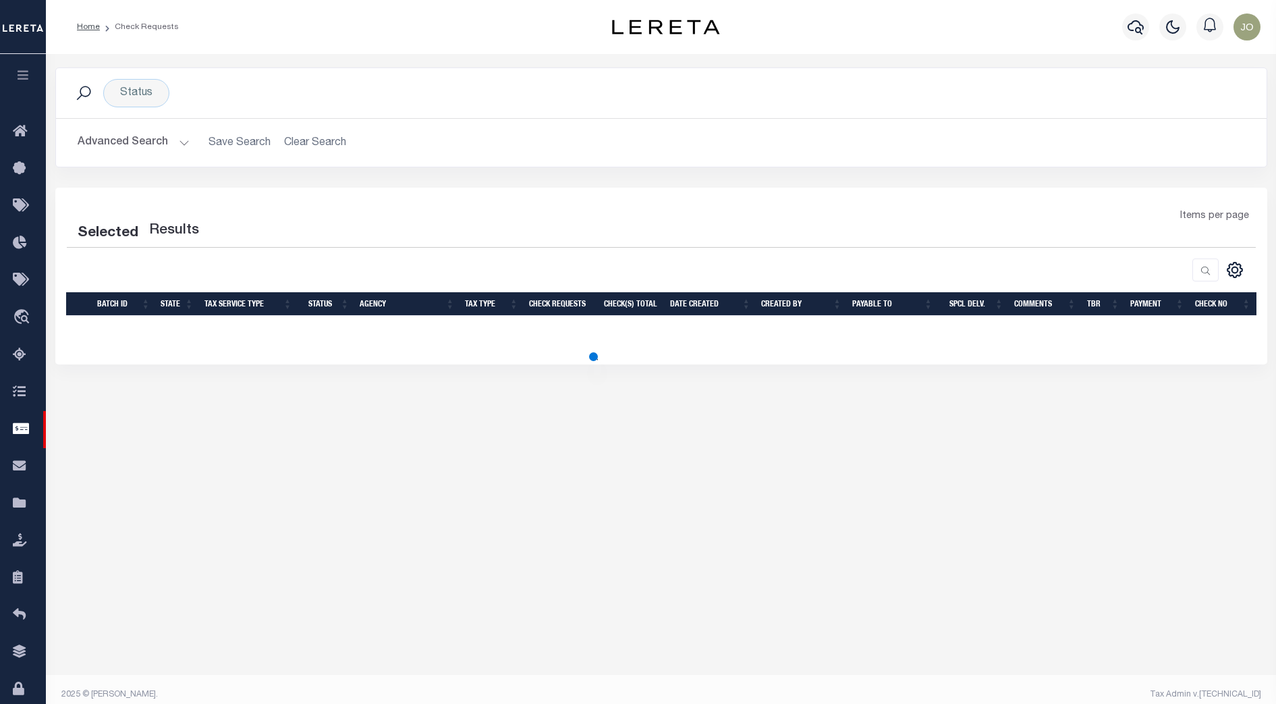
select select "50"
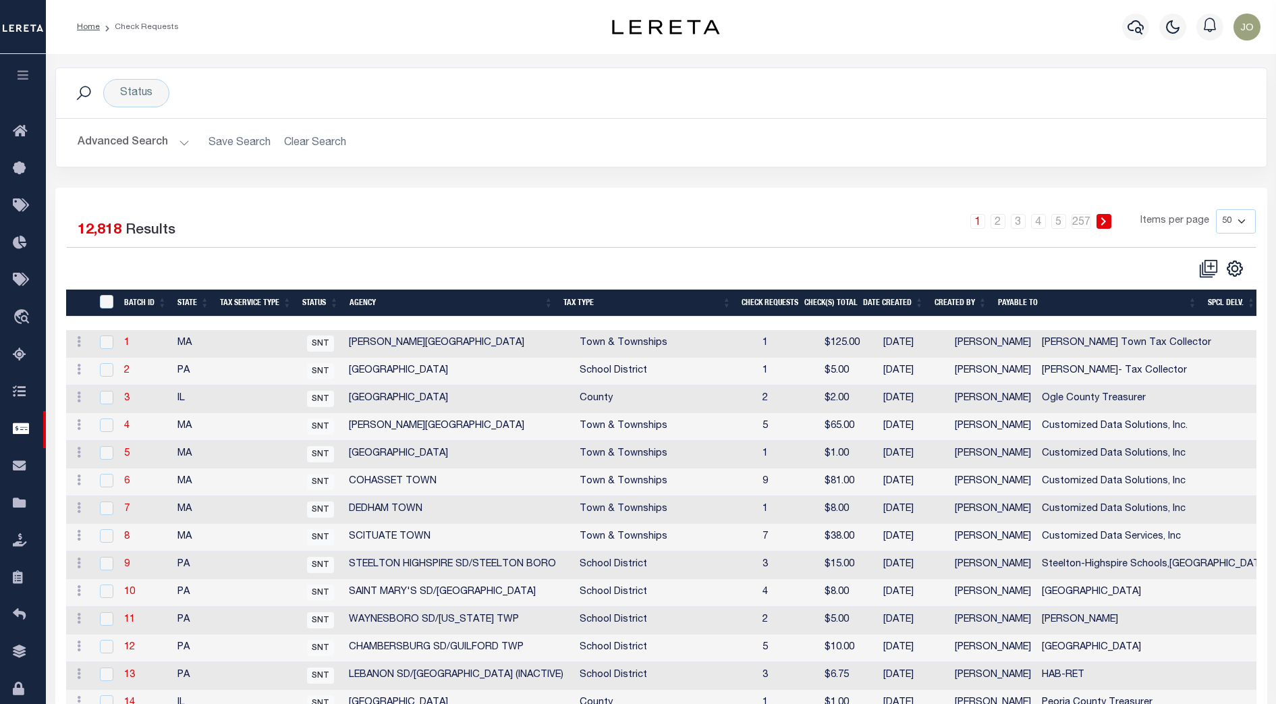
click at [172, 138] on button "Advanced Search" at bounding box center [134, 143] width 112 height 26
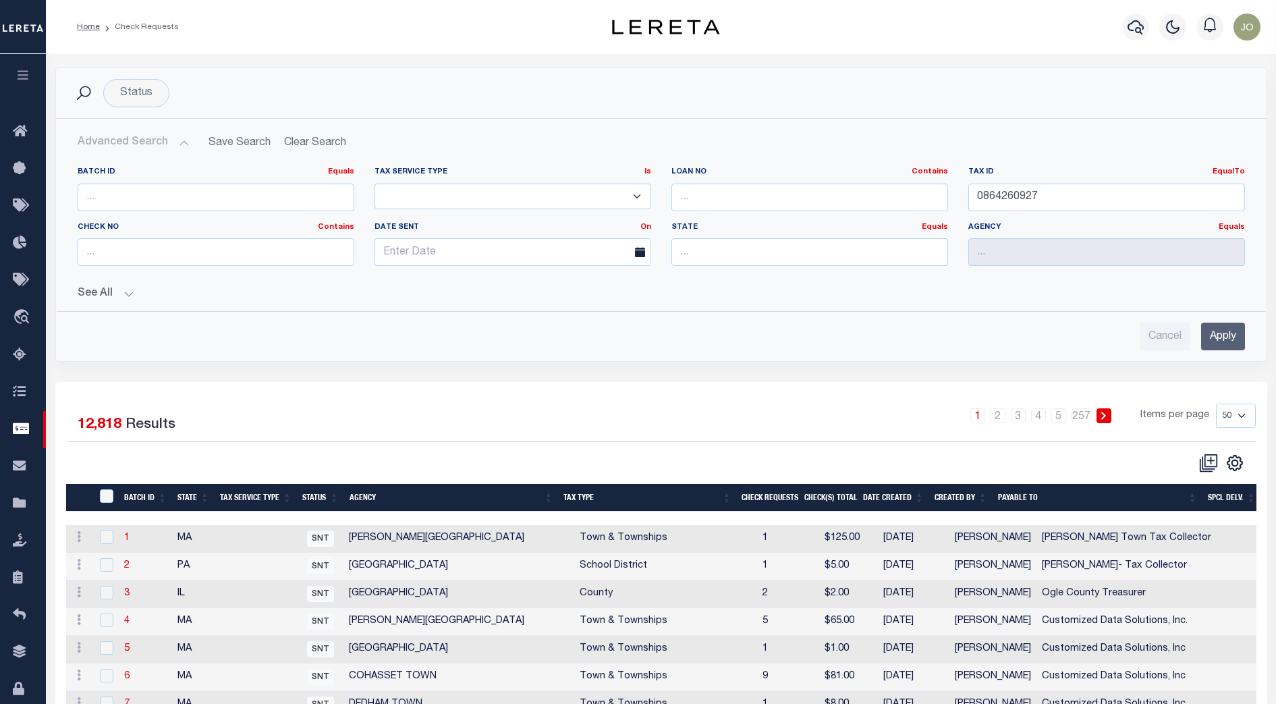
click at [936, 321] on div "Cancel Apply" at bounding box center [661, 331] width 1189 height 38
click at [783, 317] on div "Cancel Apply" at bounding box center [661, 331] width 1189 height 38
click at [1229, 168] on link "EqualTo" at bounding box center [1228, 171] width 32 height 7
click at [1179, 194] on link "Contains" at bounding box center [1190, 189] width 107 height 20
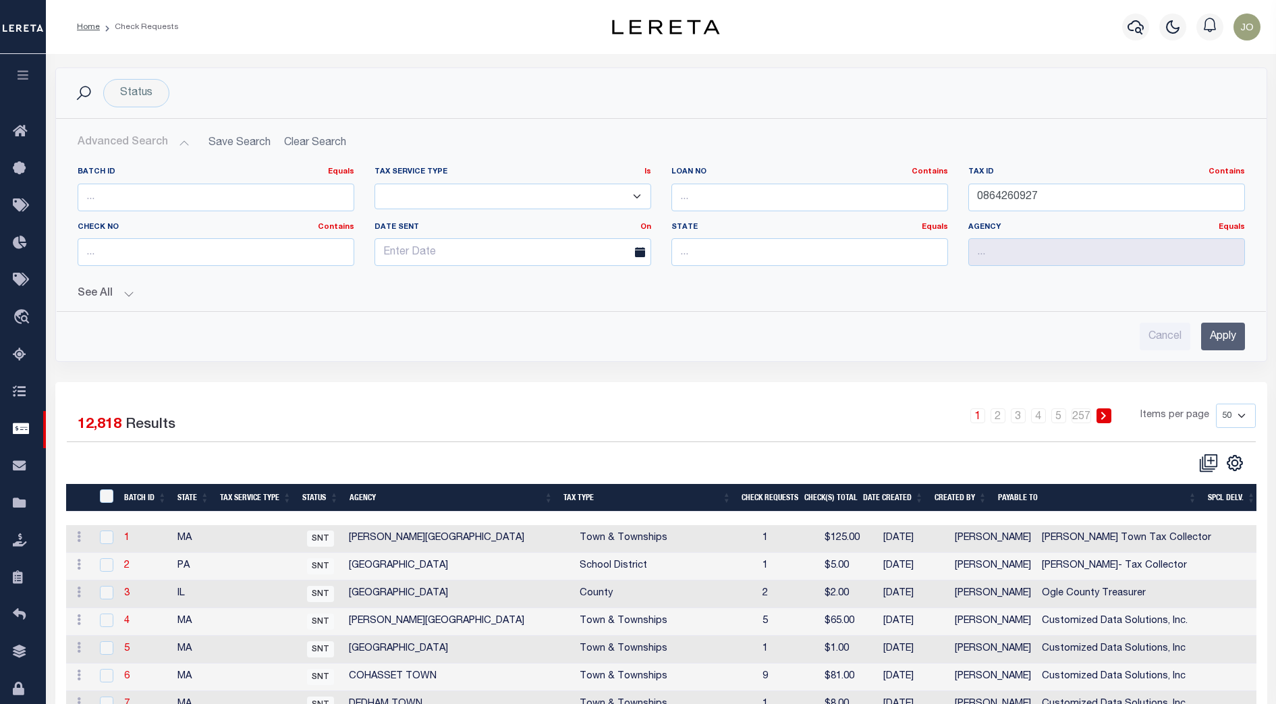
click at [1223, 330] on input "Apply" at bounding box center [1223, 336] width 44 height 28
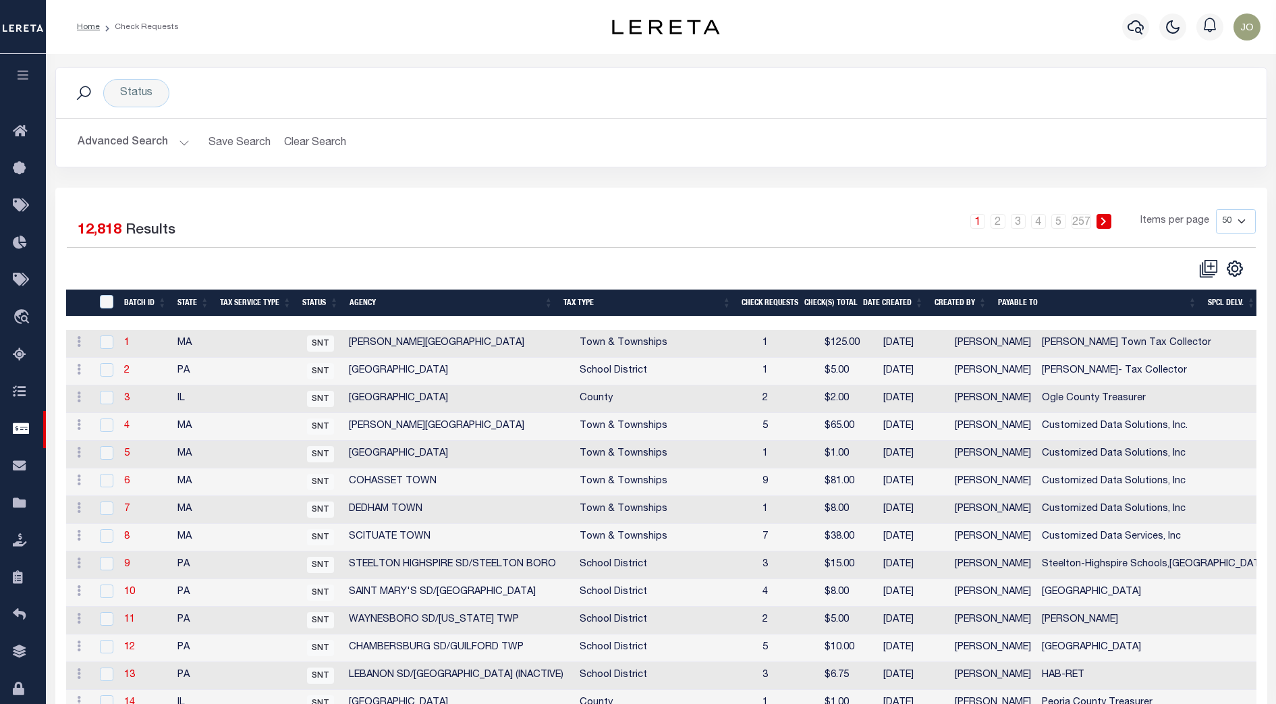
click at [172, 136] on button "Advanced Search" at bounding box center [134, 143] width 112 height 26
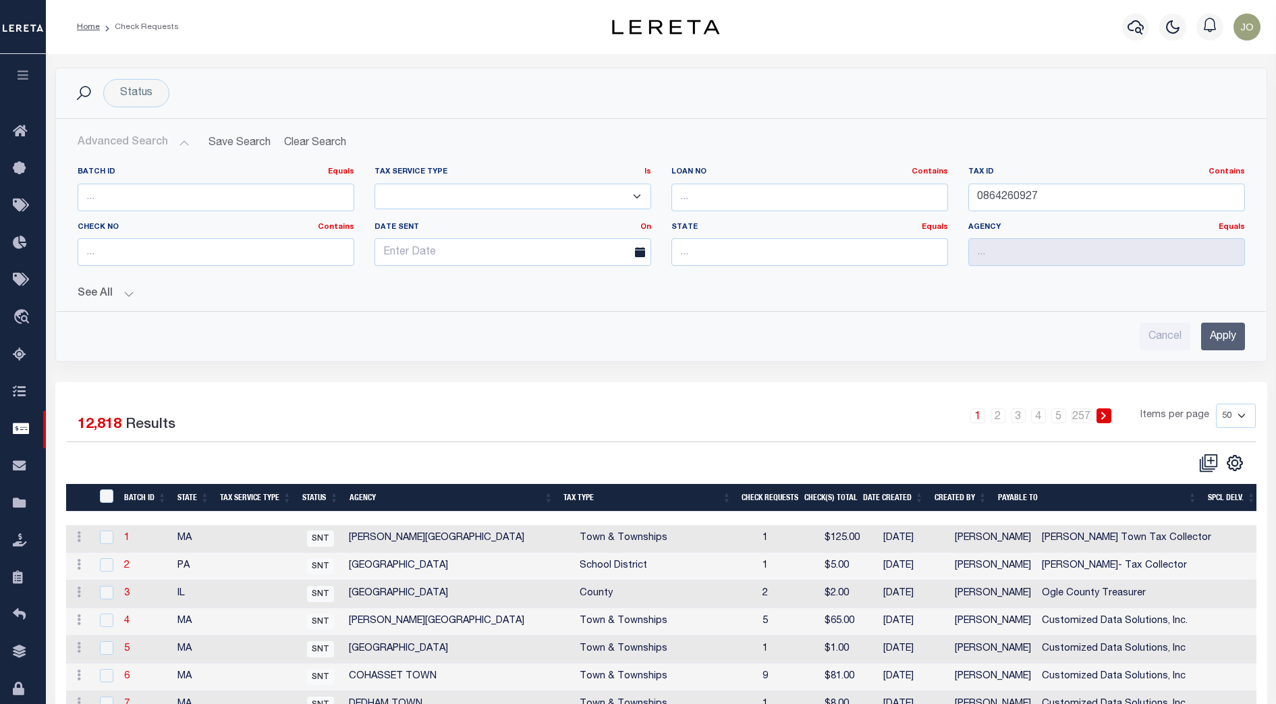
click at [1213, 325] on input "Apply" at bounding box center [1223, 336] width 44 height 28
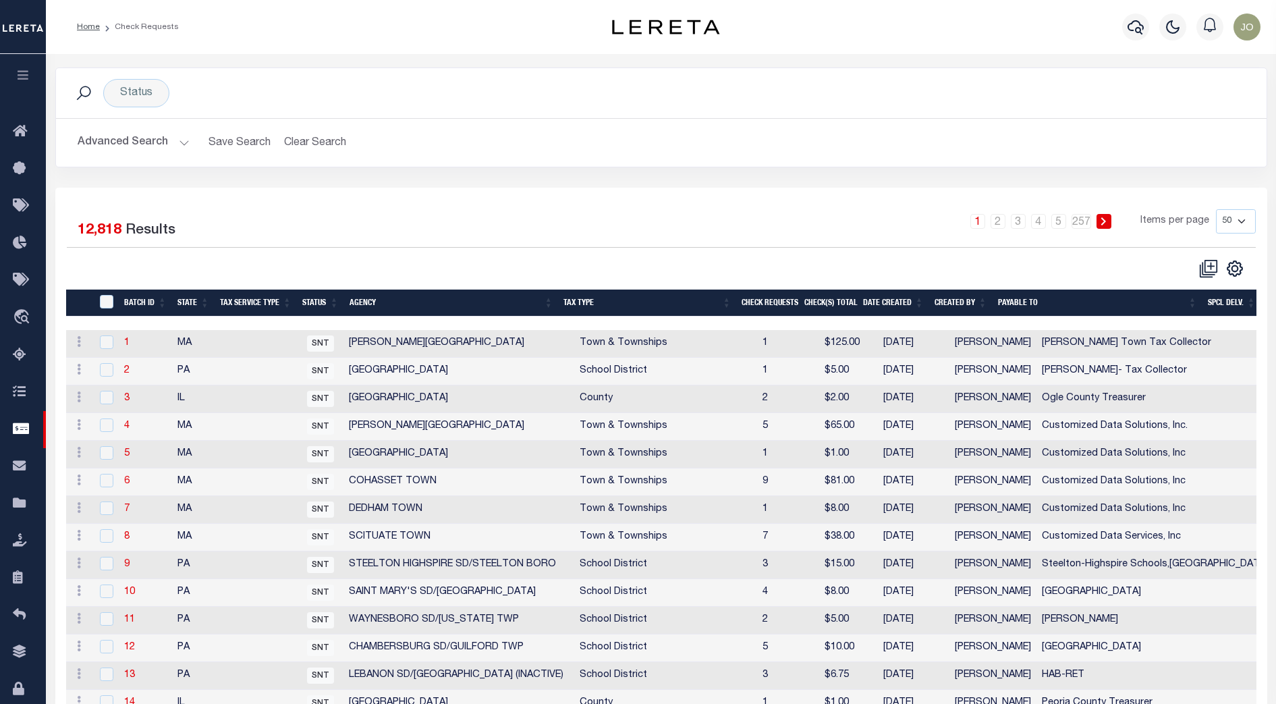
click at [179, 140] on button "Advanced Search" at bounding box center [134, 143] width 112 height 26
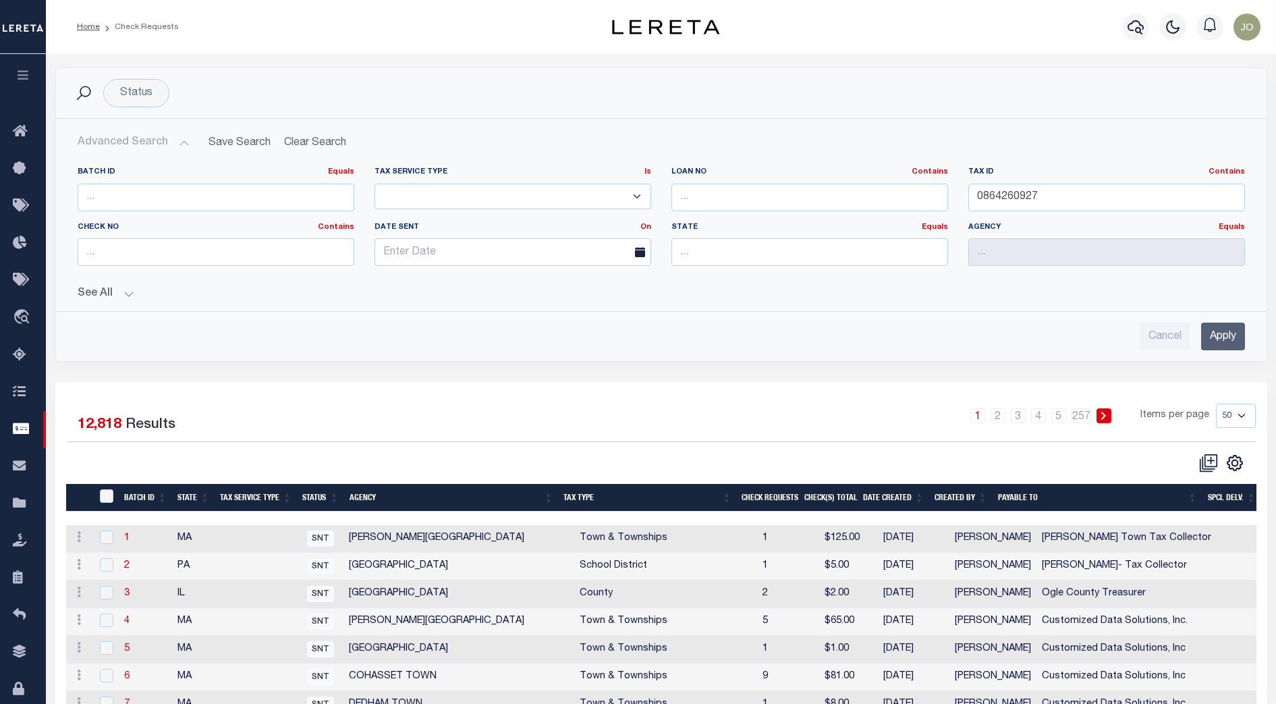
click at [1005, 369] on div "Status Search Advanced Search Save Search Clear Search CheckRequestSearchTable_…" at bounding box center [661, 224] width 1232 height 314
click at [797, 331] on div "Cancel Apply" at bounding box center [661, 336] width 1167 height 28
select select "50"
click at [797, 331] on div "Cancel Apply" at bounding box center [661, 336] width 1167 height 28
click at [1031, 196] on input "0864260927" at bounding box center [1106, 198] width 277 height 28
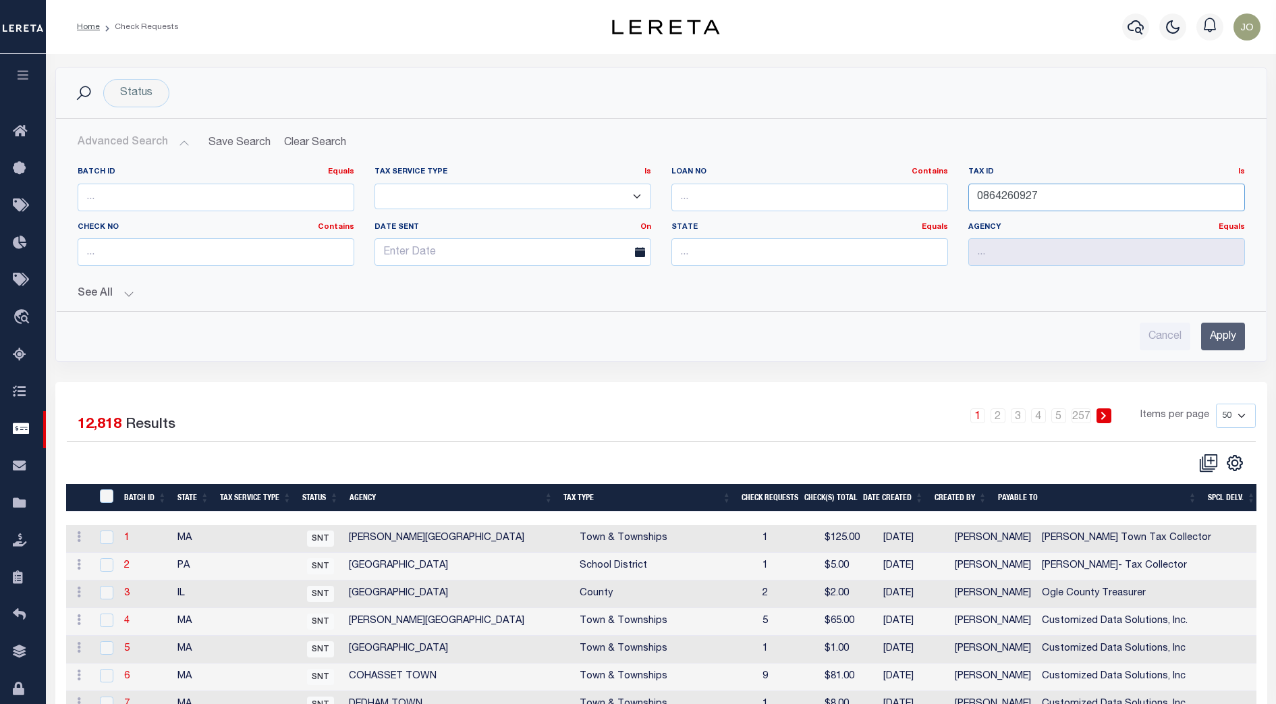
click at [1031, 196] on input "0864260927" at bounding box center [1106, 198] width 277 height 28
click at [26, 80] on icon "button" at bounding box center [24, 75] width 16 height 12
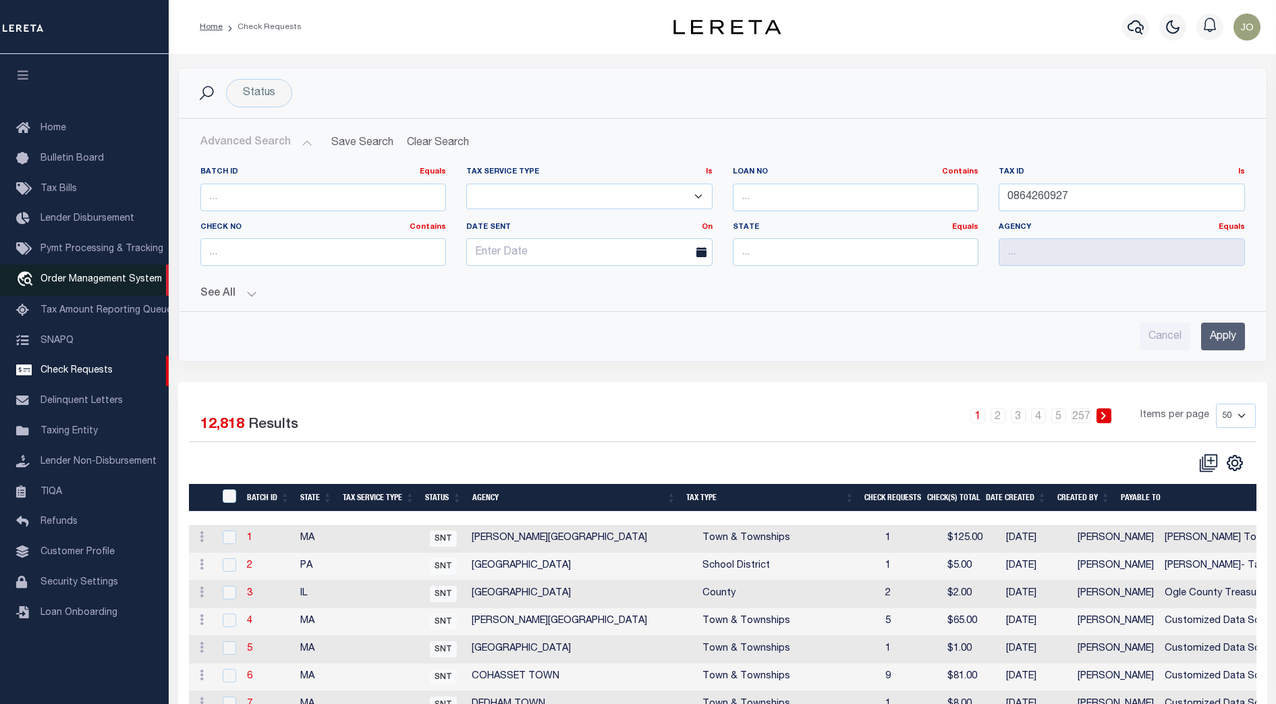
click at [105, 274] on link "travel_explore Order Management System" at bounding box center [84, 279] width 169 height 31
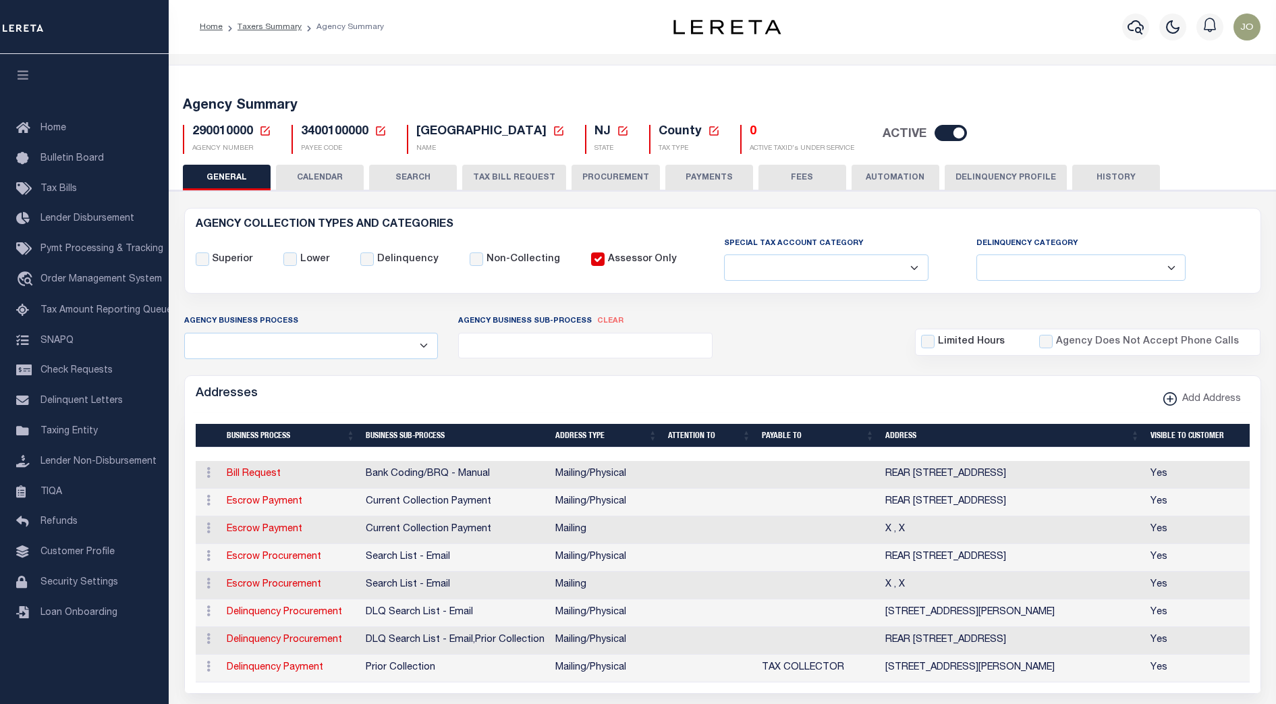
select select
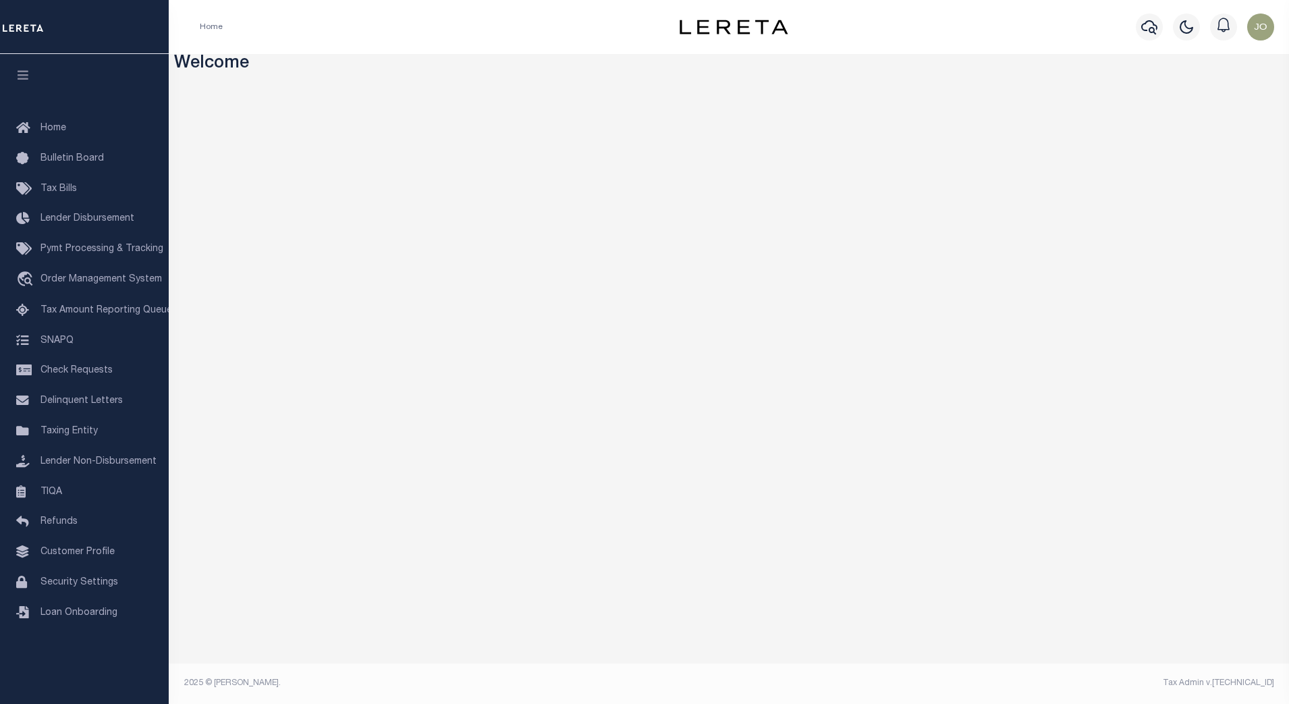
click at [298, 61] on h3 "Welcome" at bounding box center [729, 64] width 1110 height 21
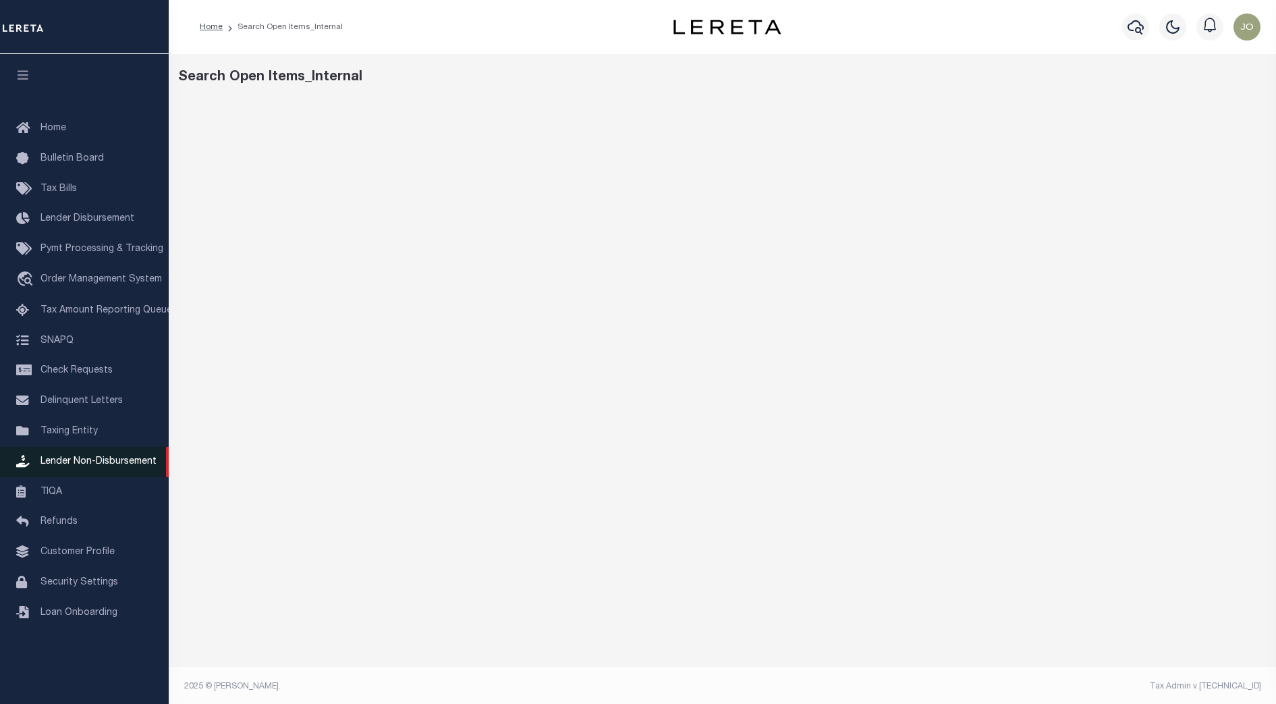
click at [97, 466] on span "Lender Non-Disbursement" at bounding box center [98, 461] width 116 height 9
click at [143, 466] on span "Lender Non-Disbursement" at bounding box center [98, 461] width 116 height 9
click at [113, 371] on link "Check Requests" at bounding box center [84, 371] width 169 height 30
click at [110, 405] on span "Delinquent Letters" at bounding box center [81, 400] width 82 height 9
click at [55, 206] on link "Lender Disbursement" at bounding box center [84, 219] width 169 height 30
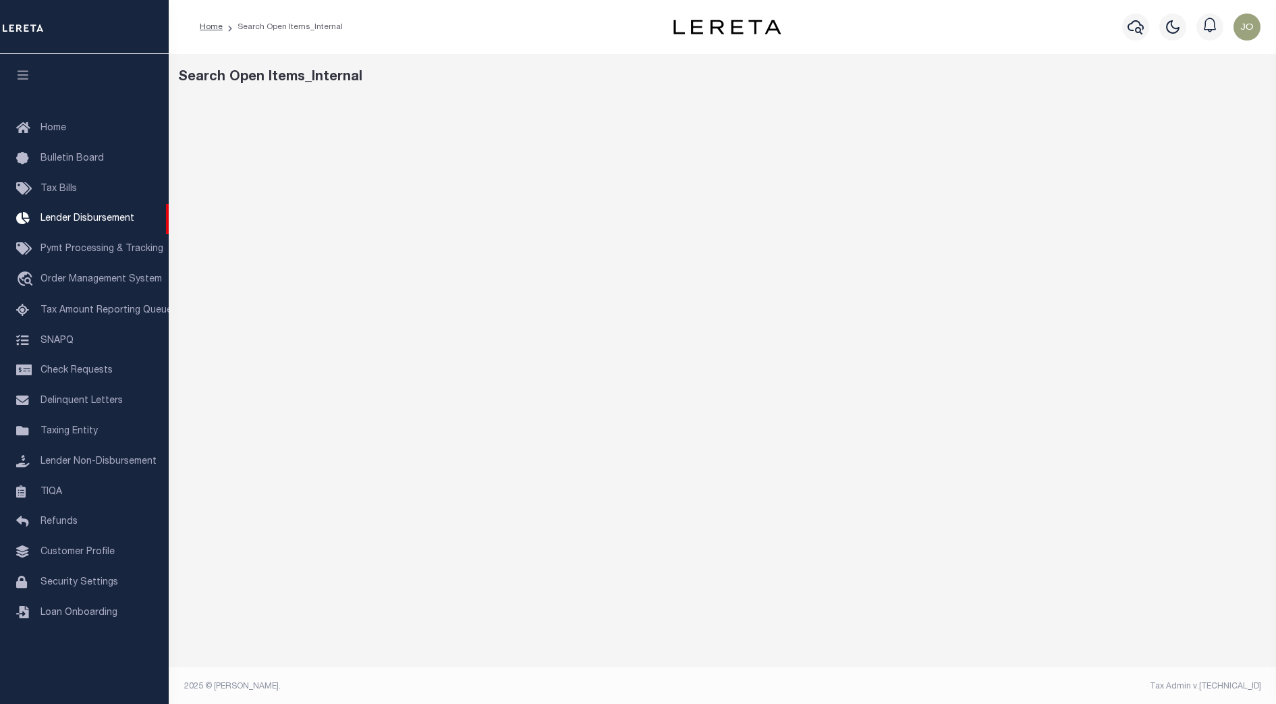
click at [823, 90] on div "Search Open Items_Internal" at bounding box center [722, 380] width 1107 height 653
click at [102, 462] on span "Lender Non-Disbursement" at bounding box center [98, 461] width 116 height 9
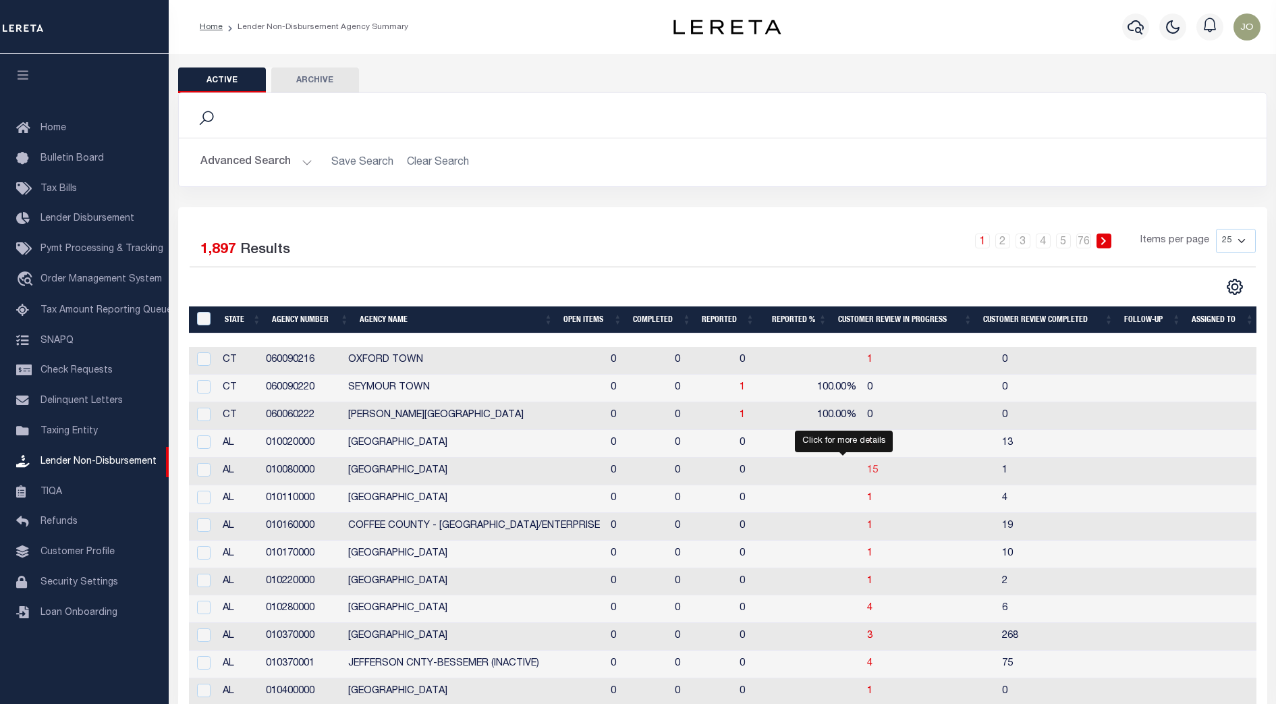
click at [867, 470] on span "15" at bounding box center [872, 470] width 11 height 9
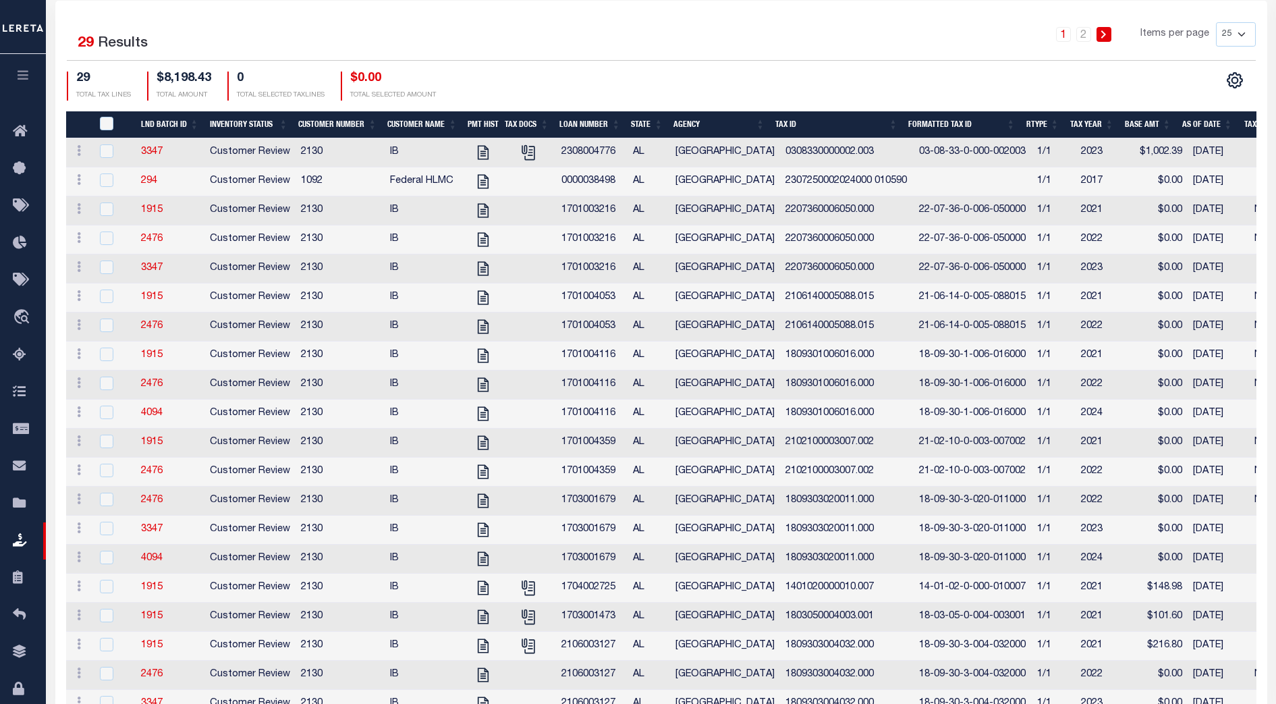
scroll to position [82, 0]
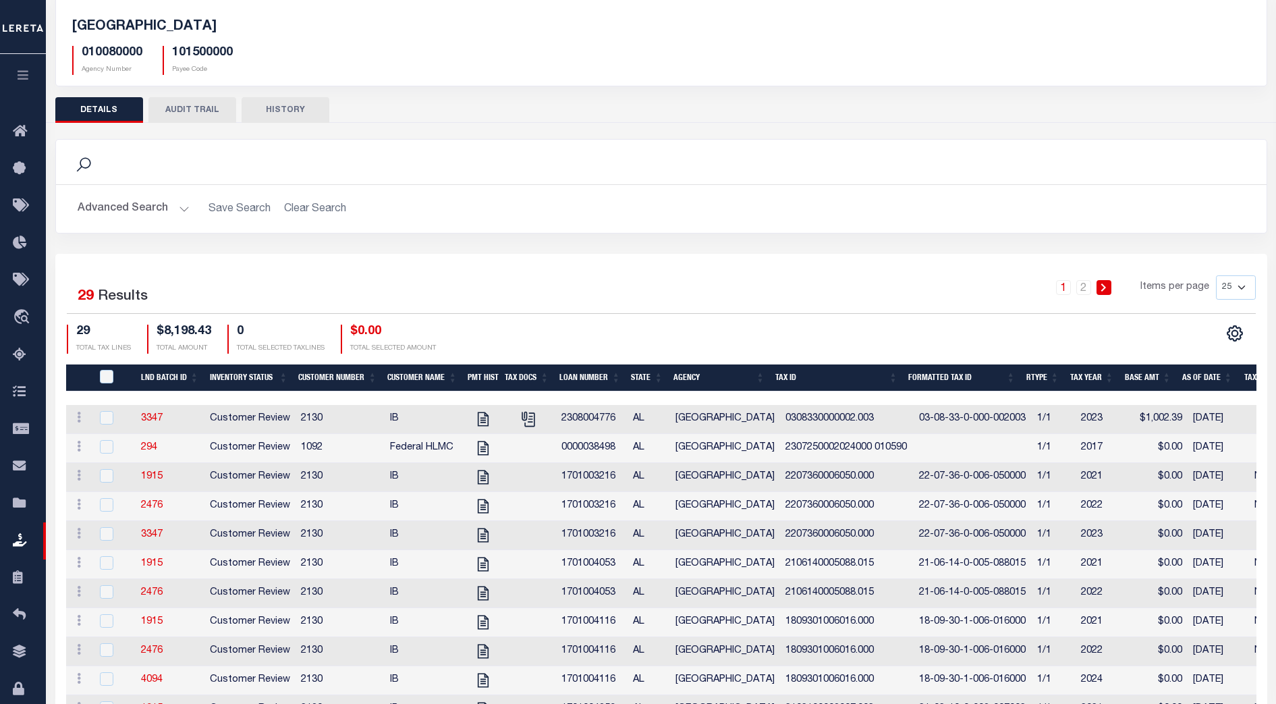
click at [1108, 380] on th "Tax Year" at bounding box center [1092, 378] width 55 height 28
click at [1110, 378] on th "Tax Year" at bounding box center [1092, 378] width 55 height 28
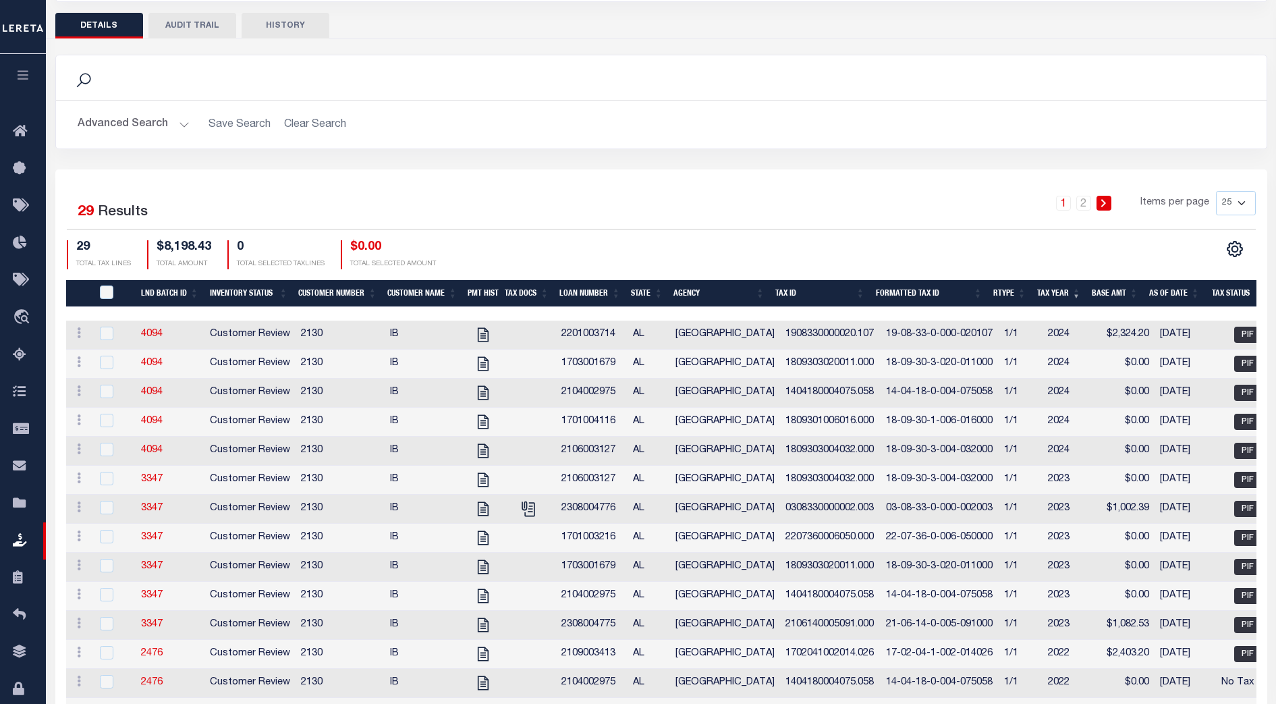
scroll to position [250, 0]
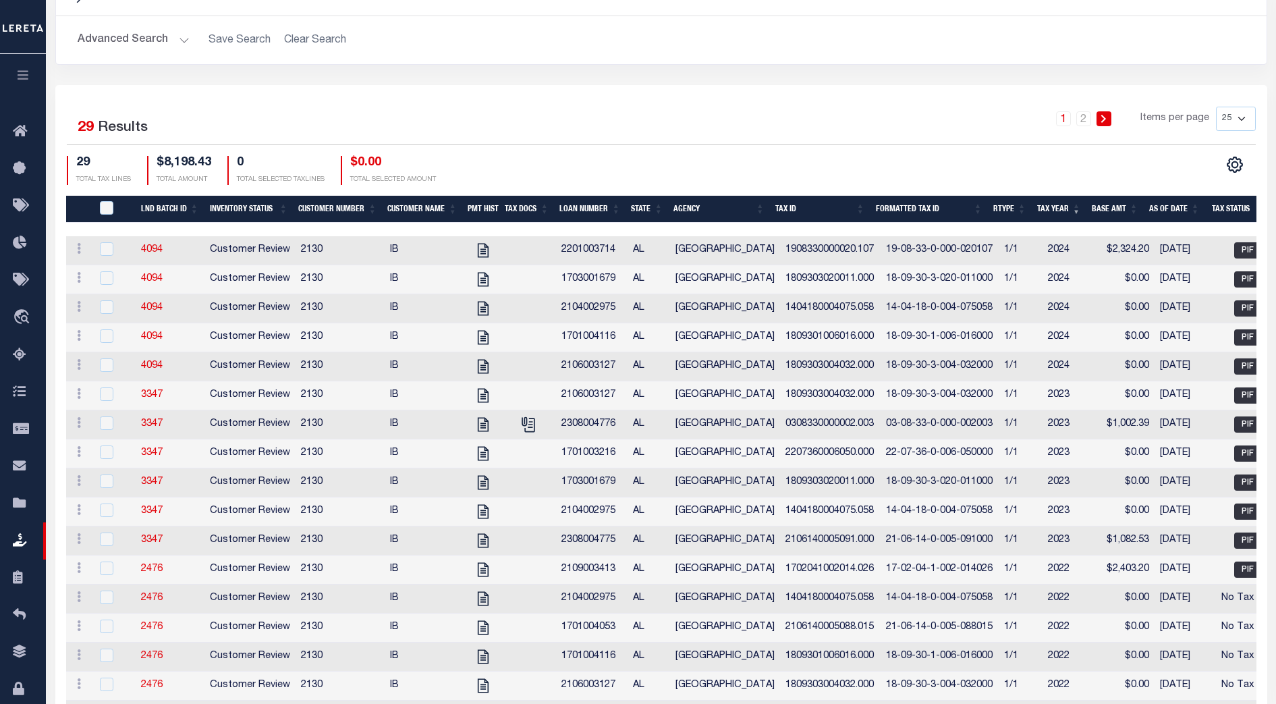
click at [306, 248] on td "2130" at bounding box center [339, 250] width 89 height 29
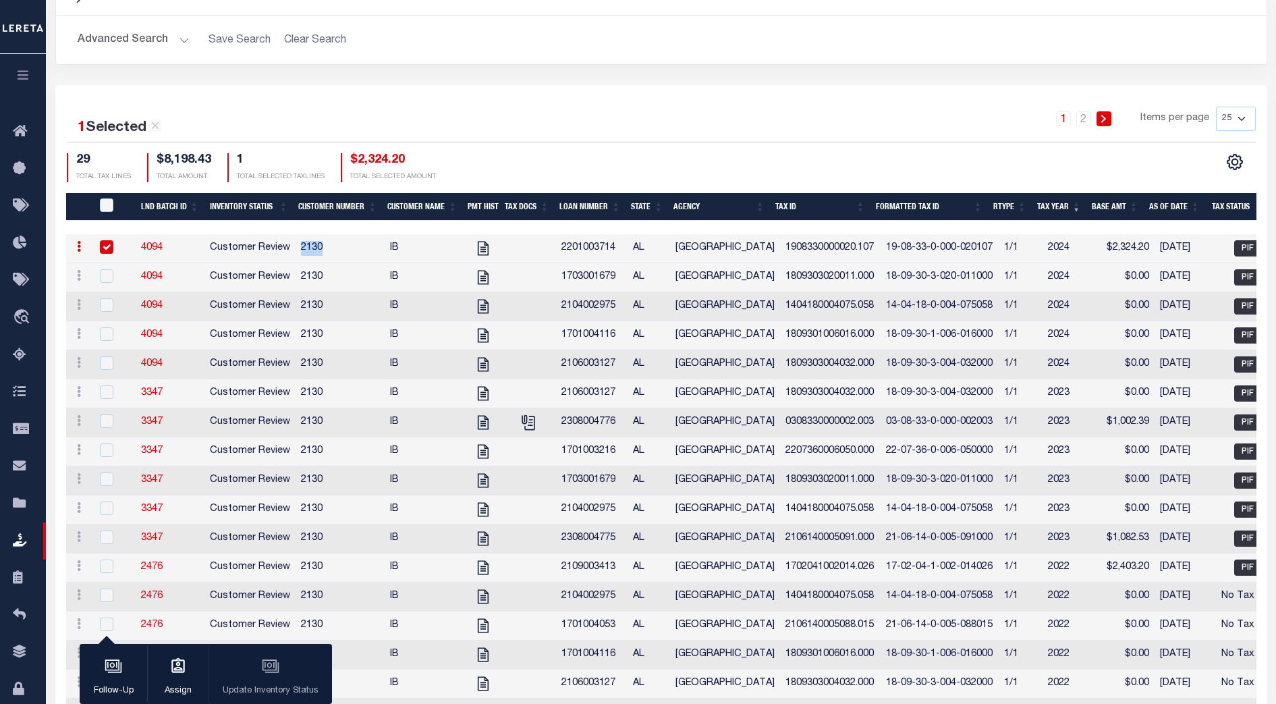
click at [306, 248] on td "2130" at bounding box center [339, 248] width 89 height 29
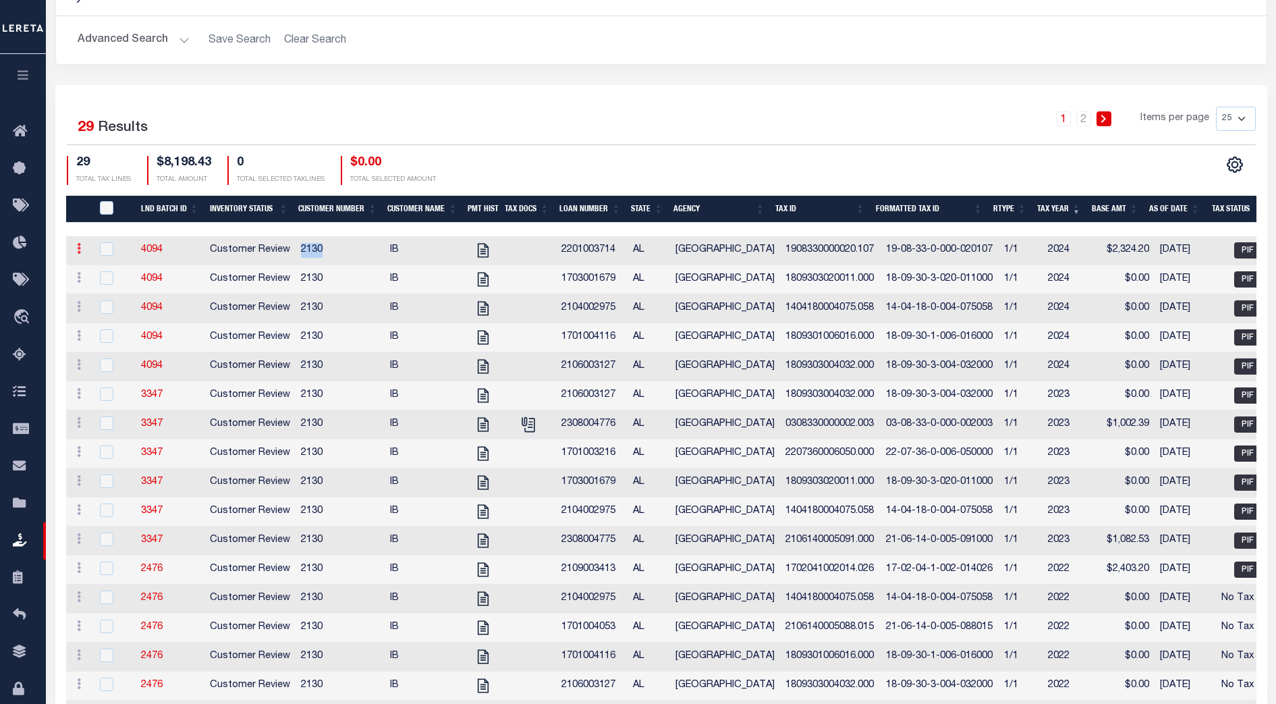
click at [77, 252] on icon at bounding box center [79, 248] width 4 height 11
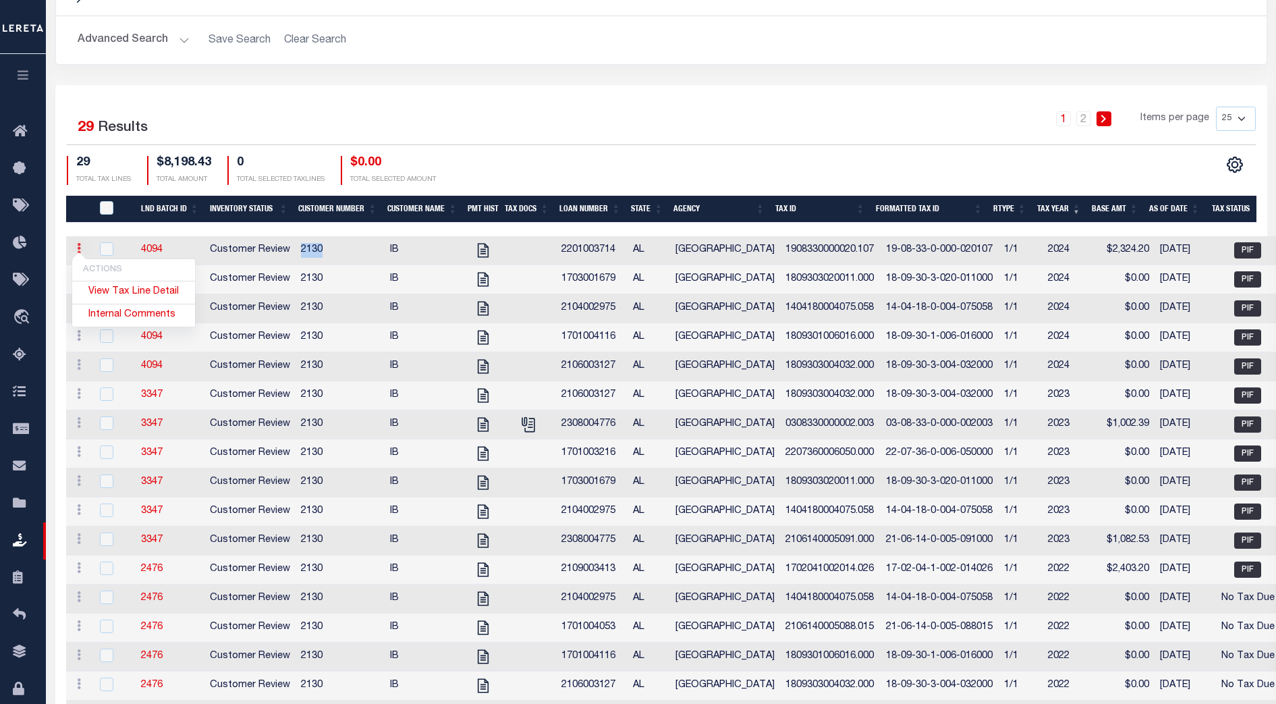
click at [77, 252] on icon at bounding box center [79, 248] width 4 height 11
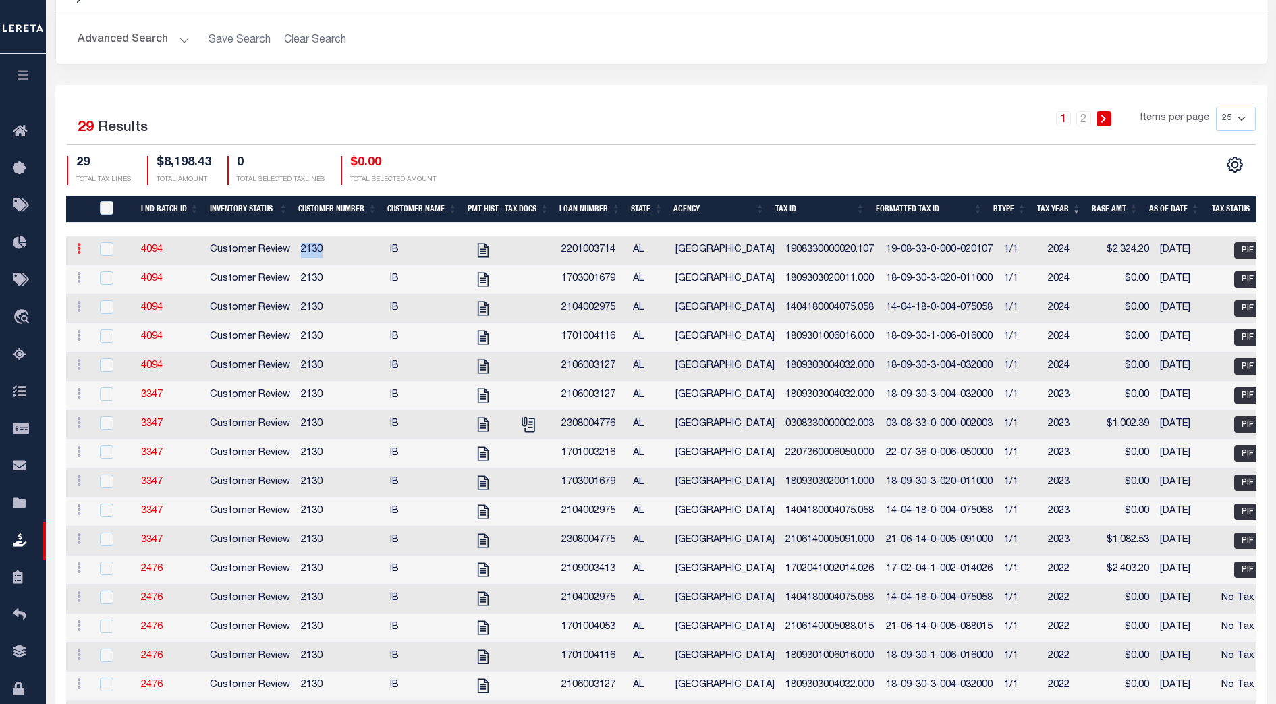
click at [77, 252] on icon at bounding box center [79, 248] width 4 height 11
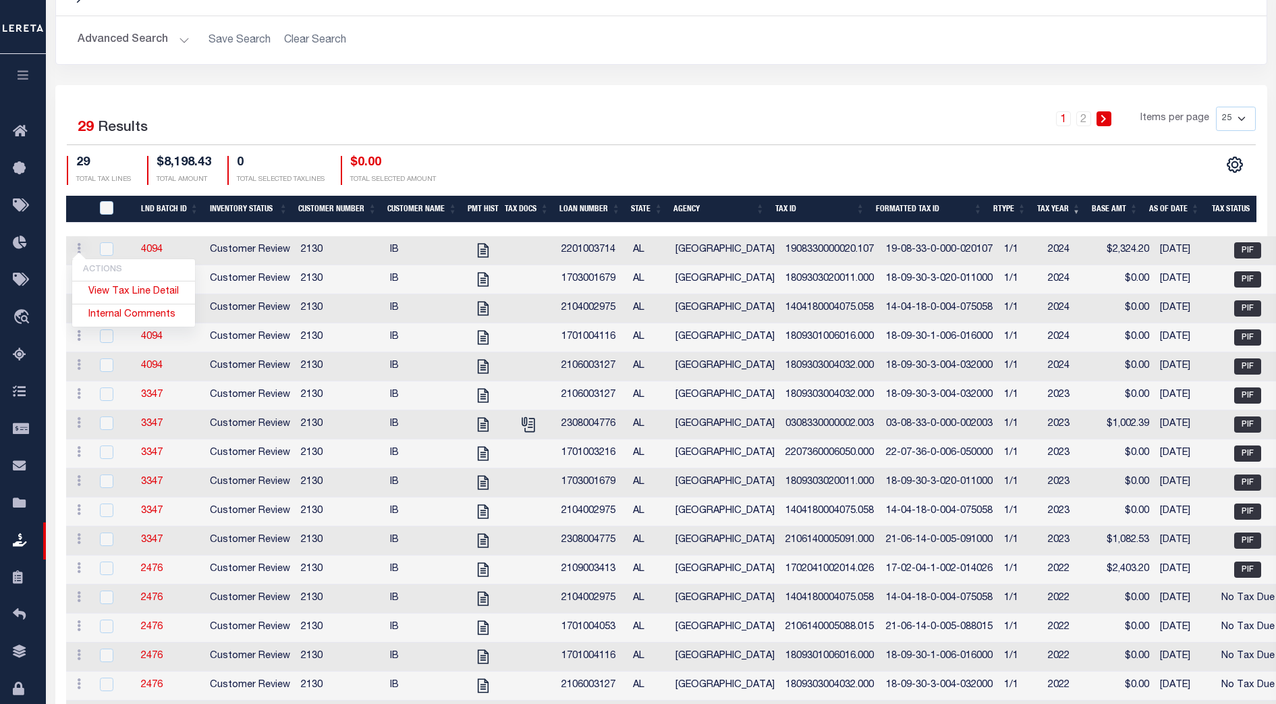
click at [652, 124] on div "1 2 Items per page 25 50 100 200" at bounding box center [812, 124] width 886 height 35
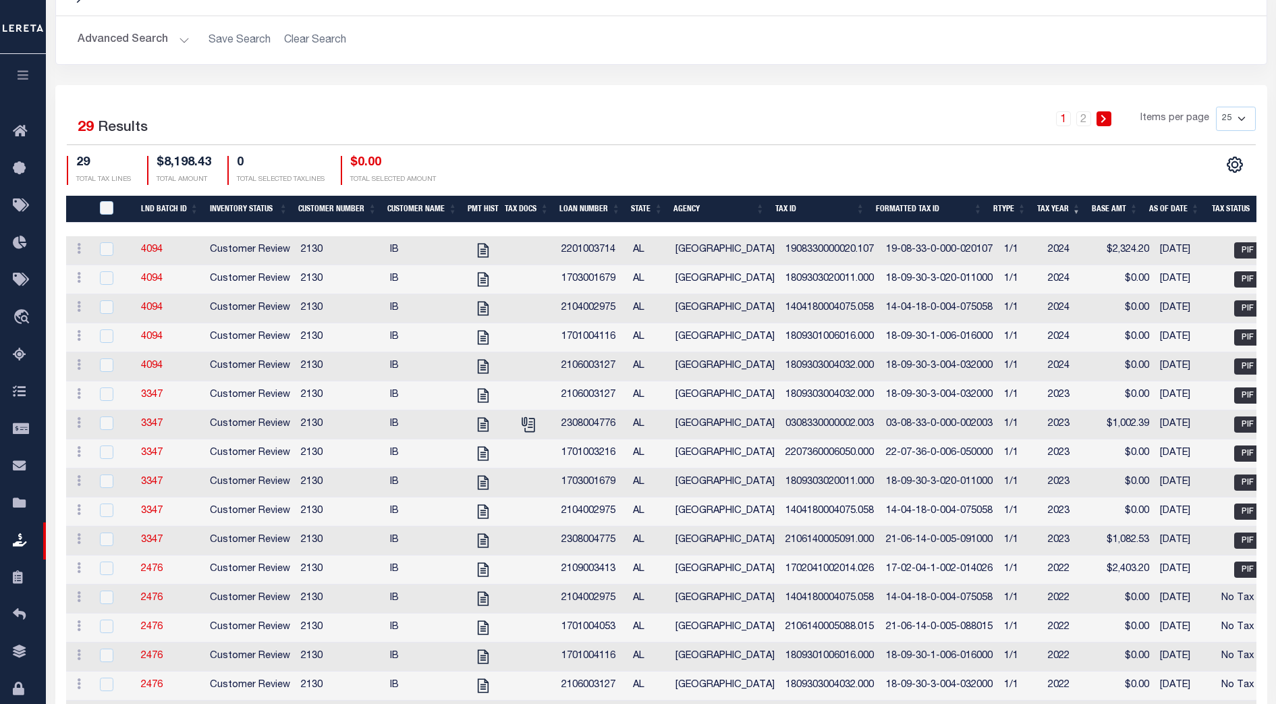
click at [671, 159] on div "CSV Export Selected Print Show Filter Show Search Columns 0: QID 1: LND Batch I…" at bounding box center [958, 170] width 594 height 29
click at [107, 246] on input "checkbox" at bounding box center [106, 248] width 13 height 13
checkbox input "true"
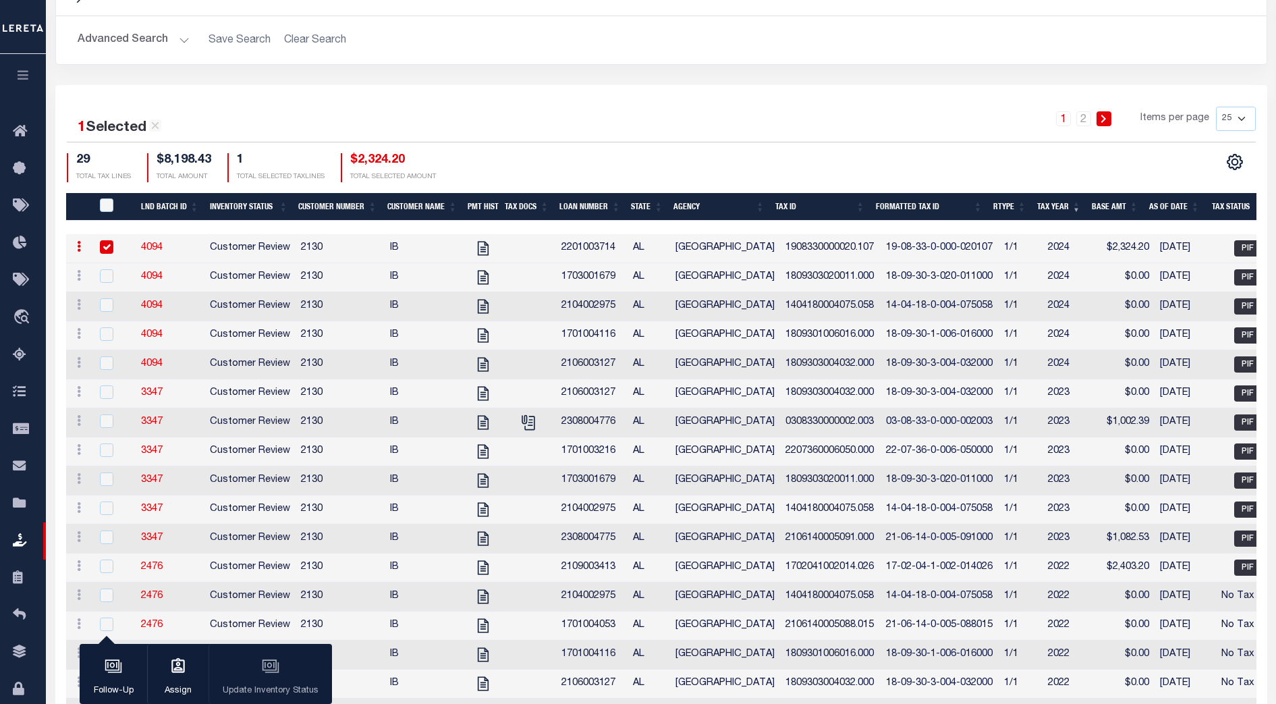
click at [273, 670] on div "Follow-Up Assign Update Inventory Status" at bounding box center [206, 674] width 252 height 61
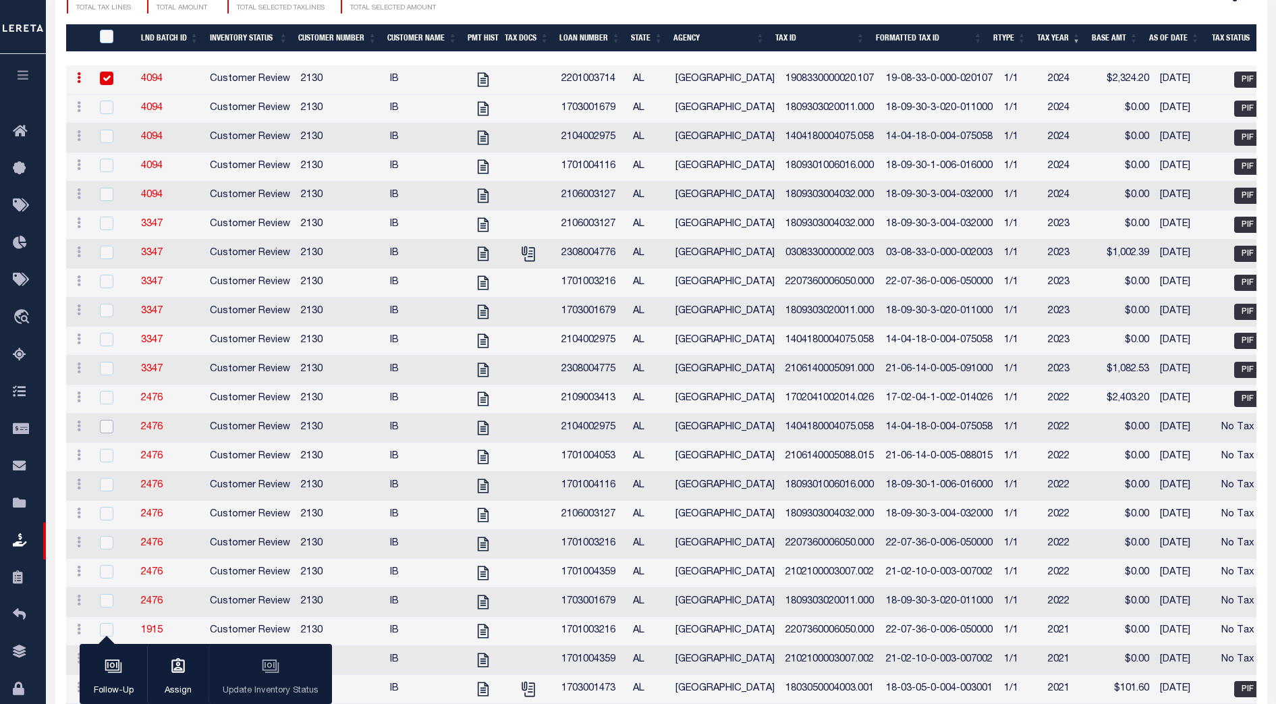
click at [106, 433] on input "checkbox" at bounding box center [106, 426] width 13 height 13
checkbox input "true"
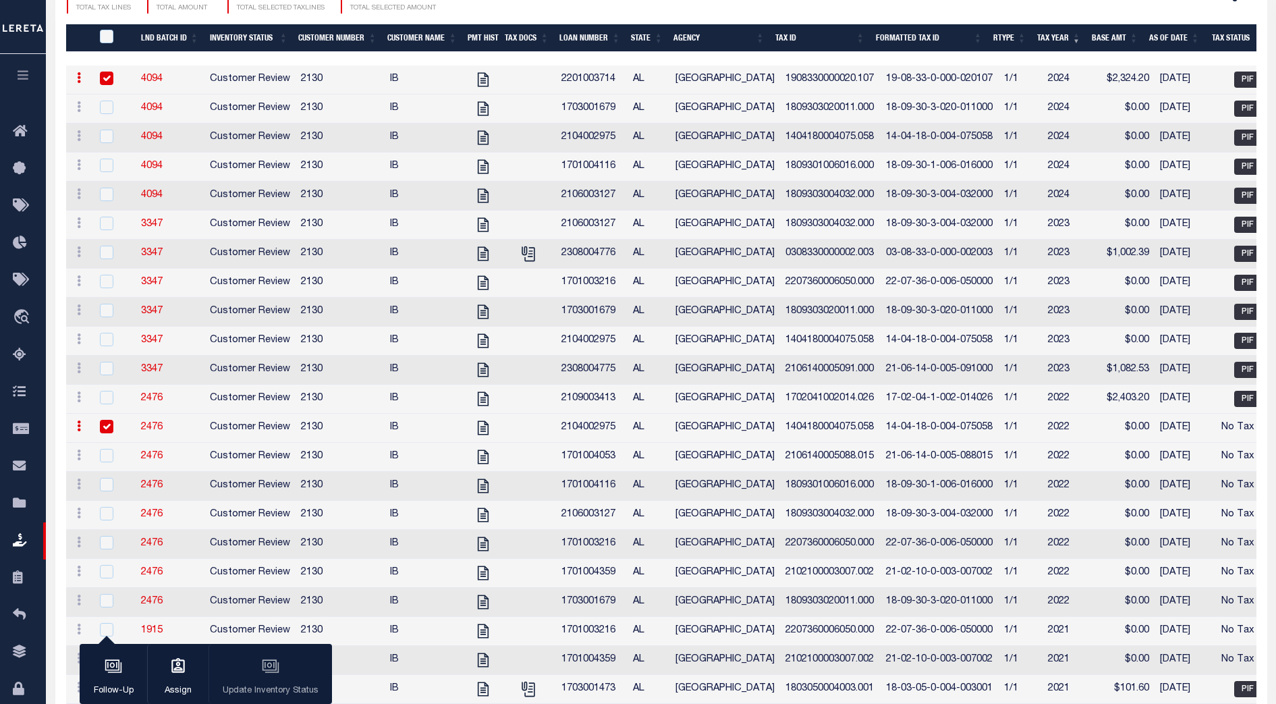
click at [107, 83] on input "checkbox" at bounding box center [106, 78] width 13 height 13
checkbox input "false"
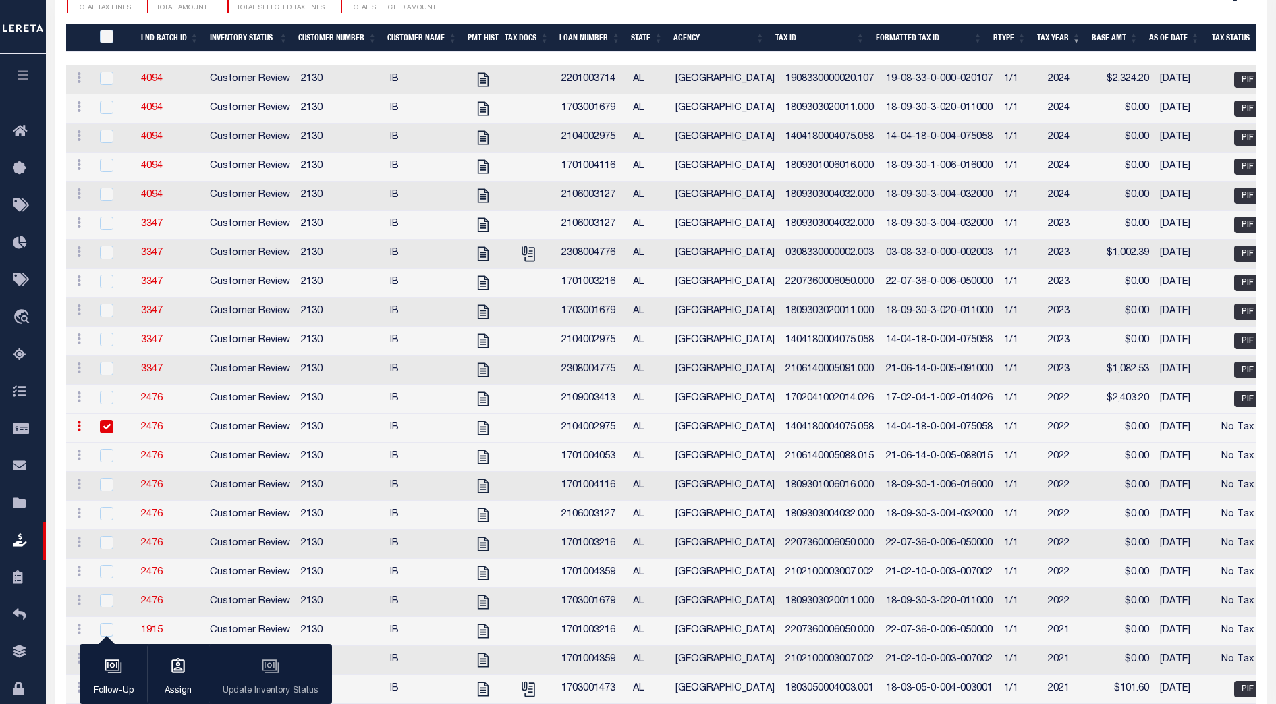
click at [262, 667] on div "Follow-Up Assign Update Inventory Status" at bounding box center [206, 674] width 252 height 61
click at [658, 14] on div "1 Selected 29 Results 1 2 Items per page 25 50 100 200 29 1 $0.00" at bounding box center [661, 358] width 1212 height 885
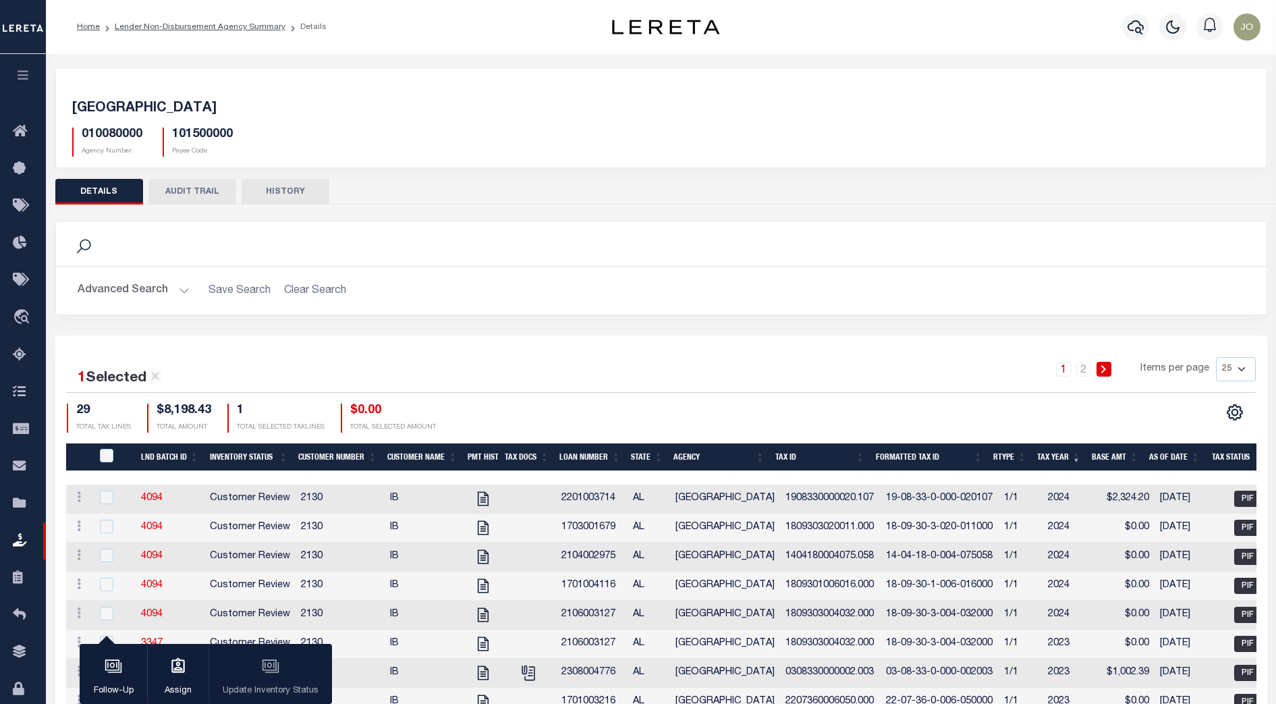
click at [173, 285] on button "Advanced Search" at bounding box center [134, 290] width 112 height 26
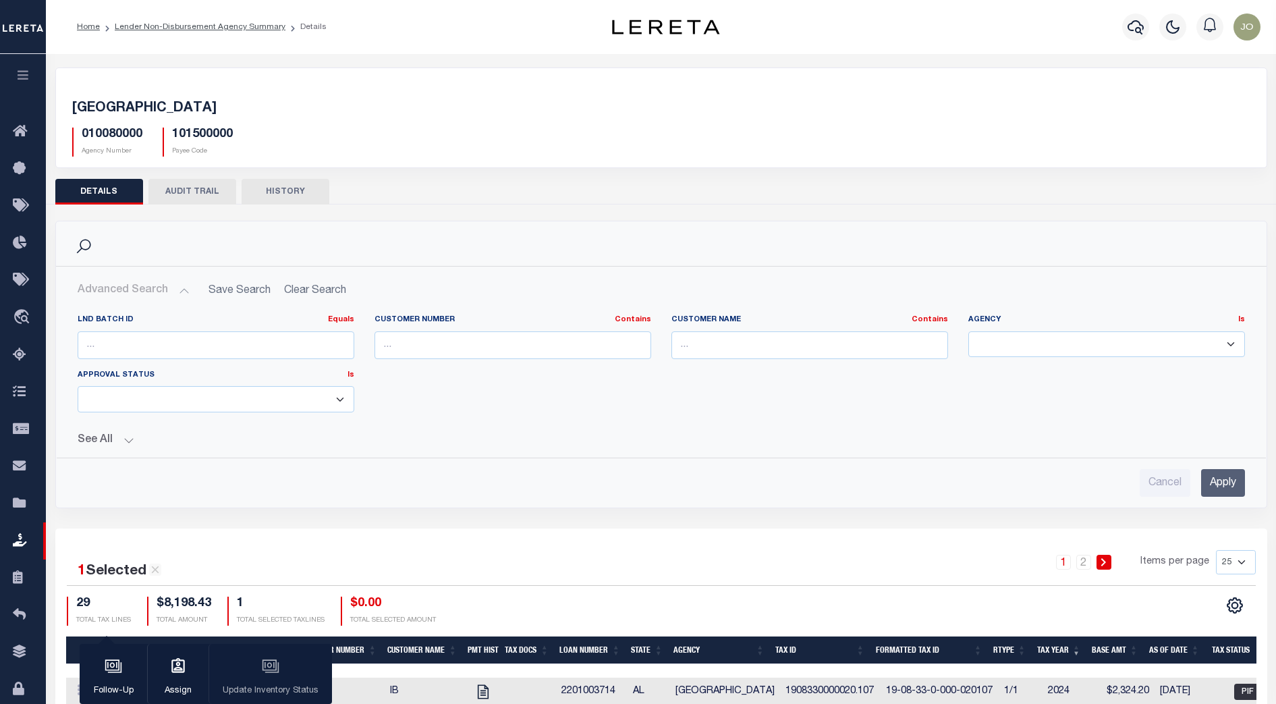
click at [983, 352] on select "ALABAMA - UNASSESSED MOBILE HOMES Atmore City Auburn City Auburn School AUTAUGA…" at bounding box center [1106, 344] width 277 height 26
click at [225, 403] on select "Review Required (RRQ) Review Complete (CPT)" at bounding box center [216, 399] width 277 height 26
select select "RRQ"
click at [78, 386] on select "Review Required (RRQ) Review Complete (CPT)" at bounding box center [216, 399] width 277 height 26
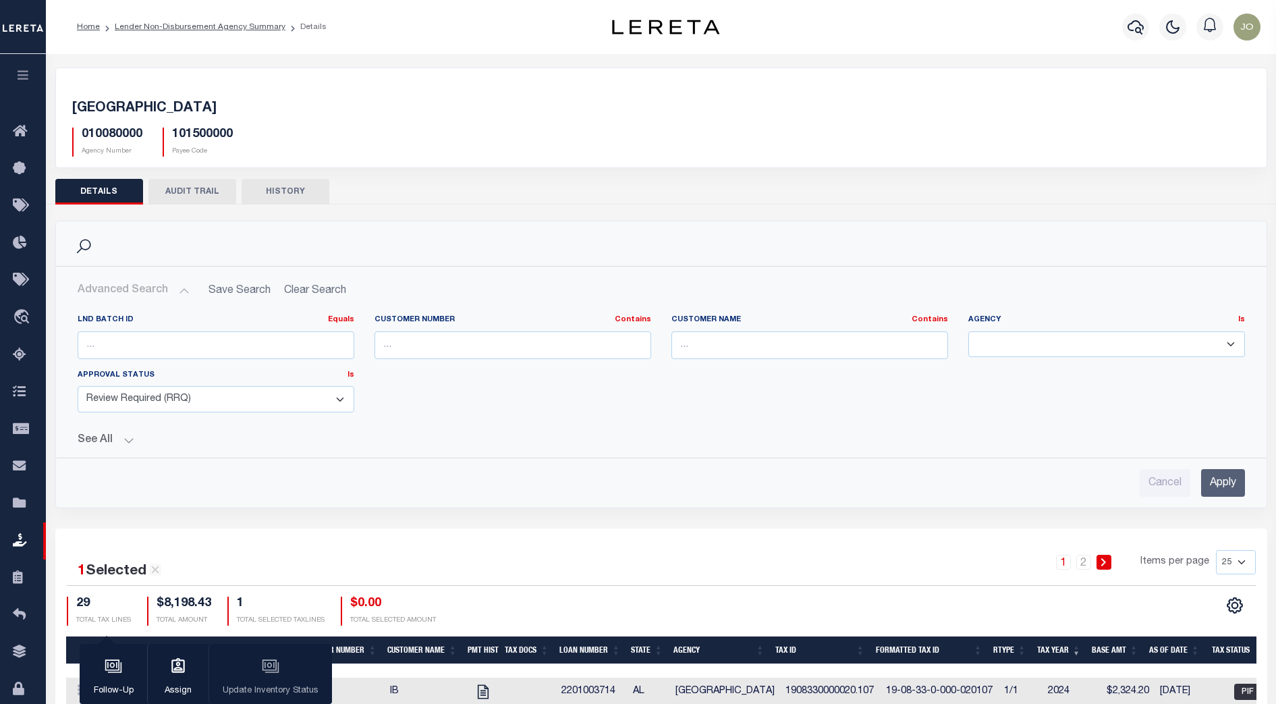
scroll to position [169, 0]
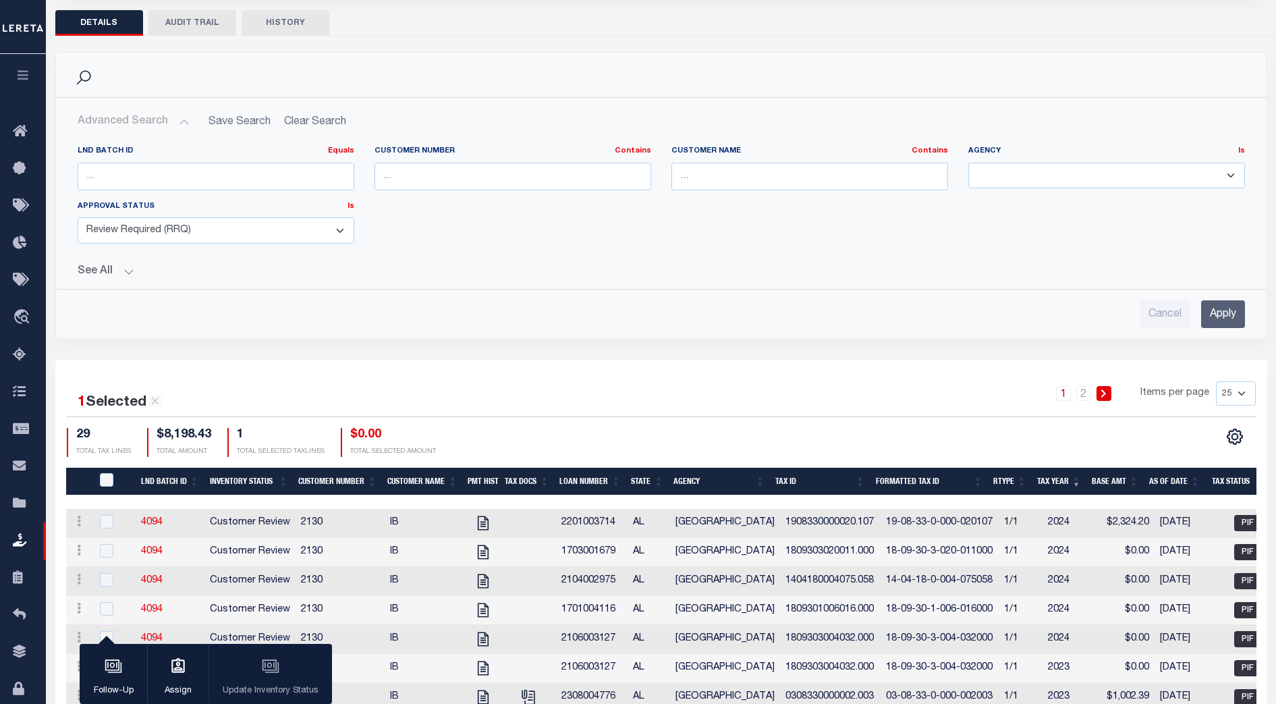
click at [1215, 315] on input "Apply" at bounding box center [1223, 314] width 44 height 28
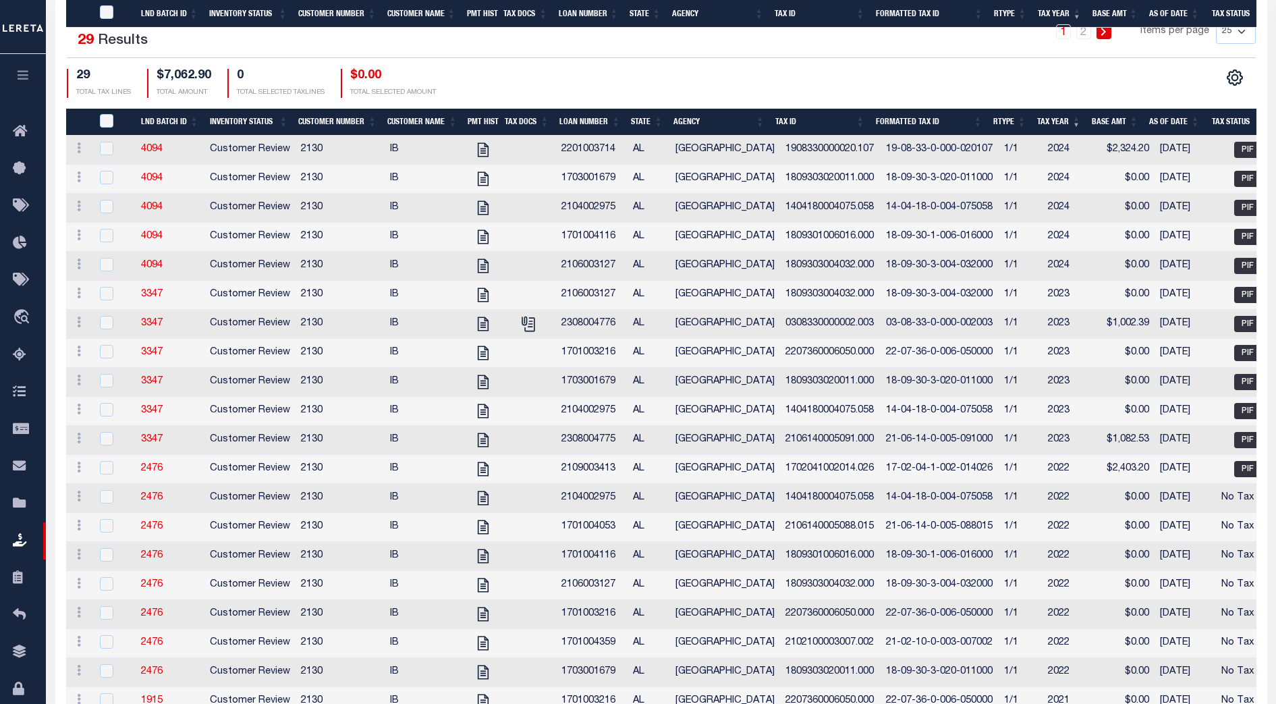
scroll to position [574, 0]
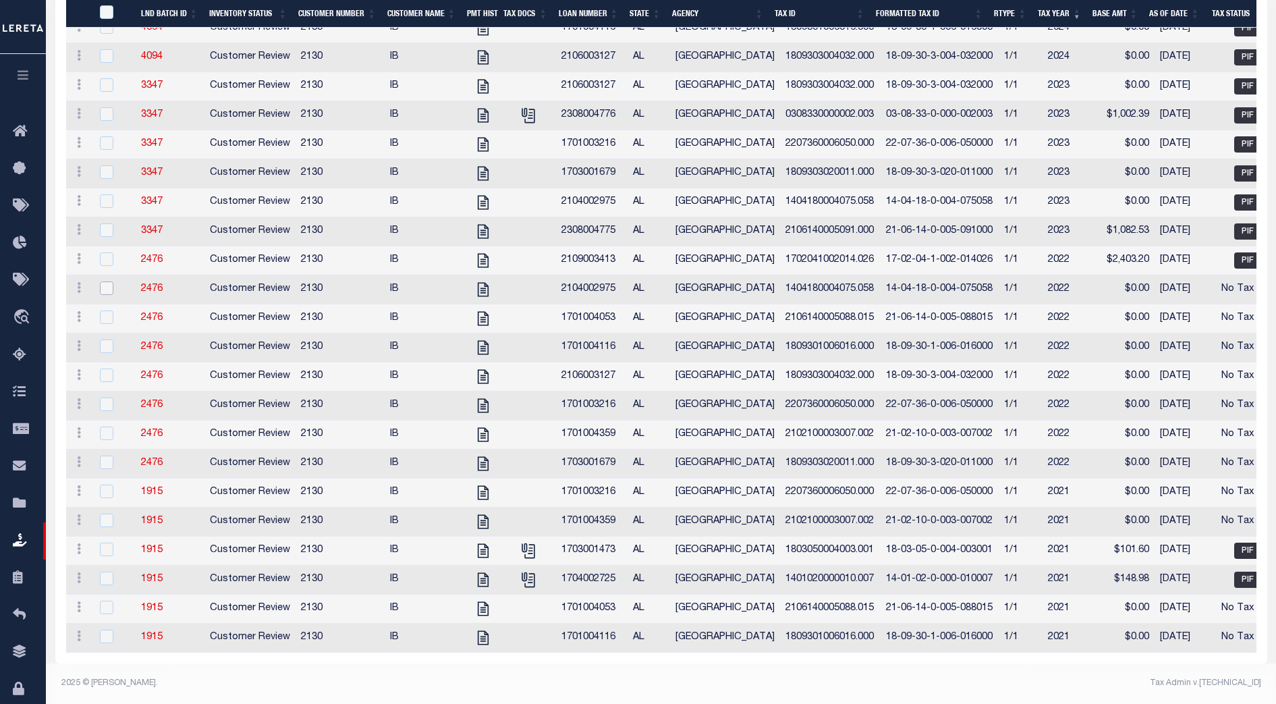
click at [101, 281] on input "checkbox" at bounding box center [106, 287] width 13 height 13
checkbox input "true"
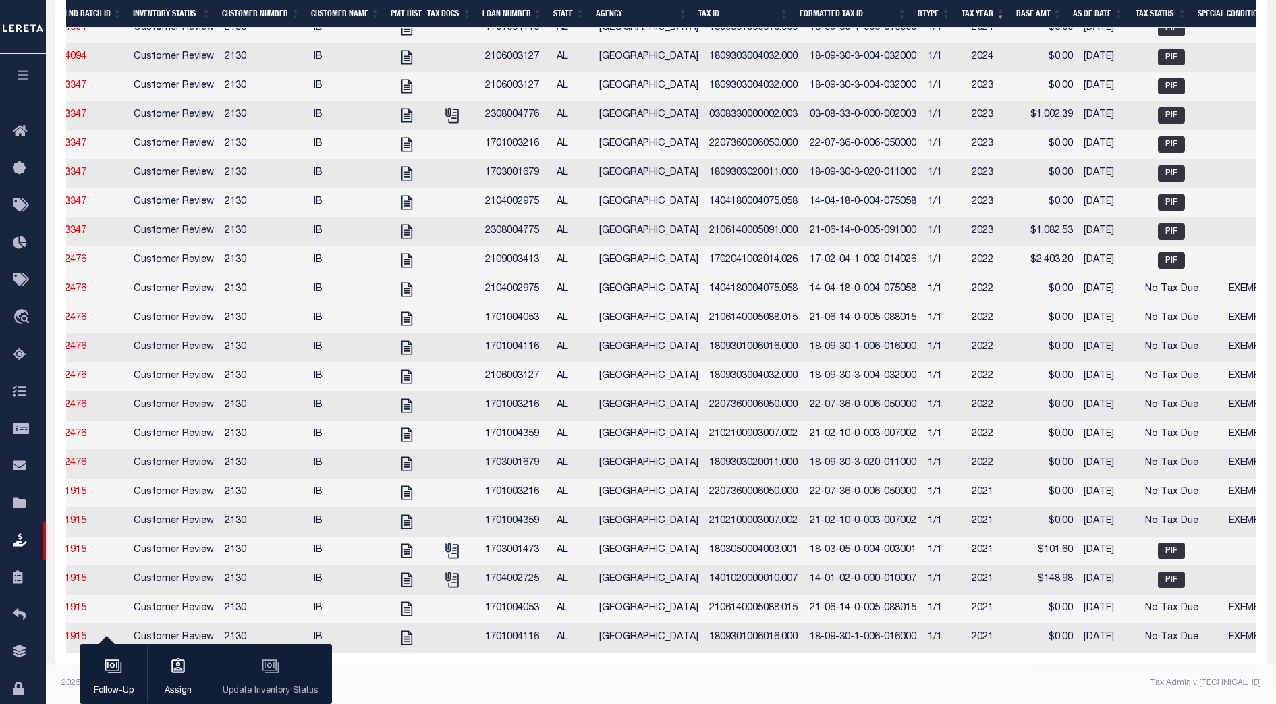
scroll to position [0, 0]
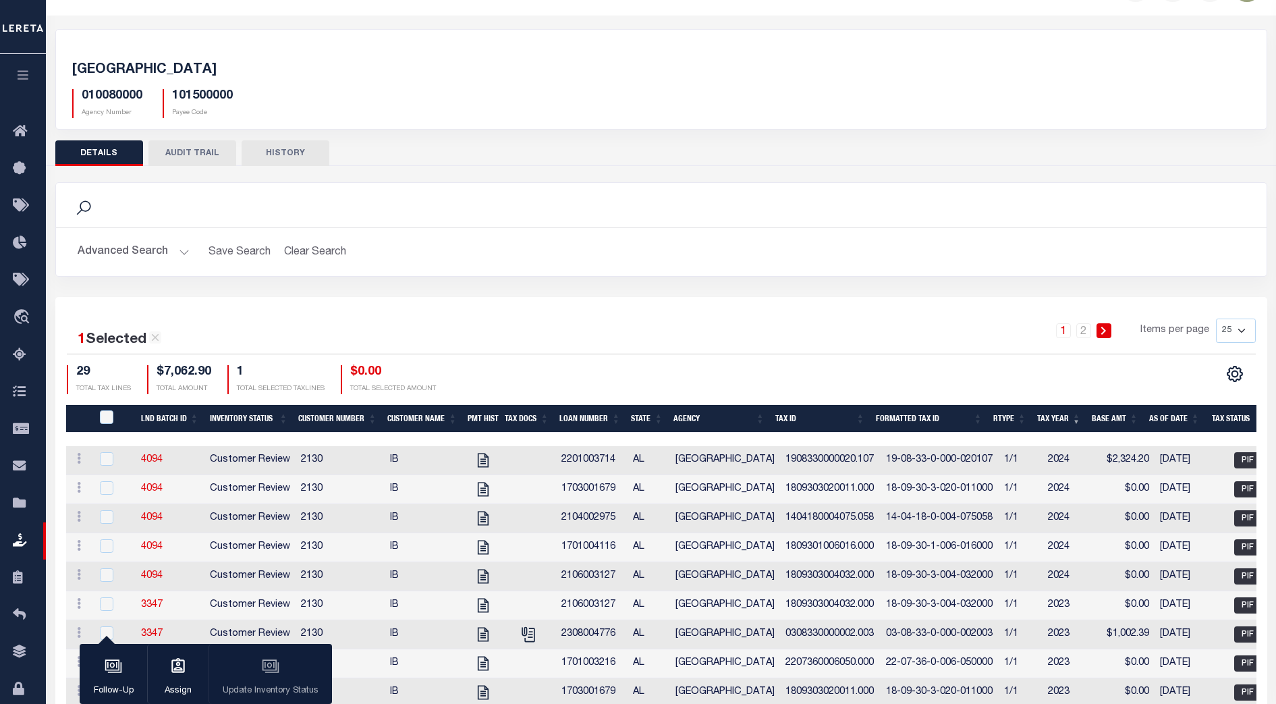
click at [161, 264] on button "Advanced Search" at bounding box center [134, 252] width 112 height 26
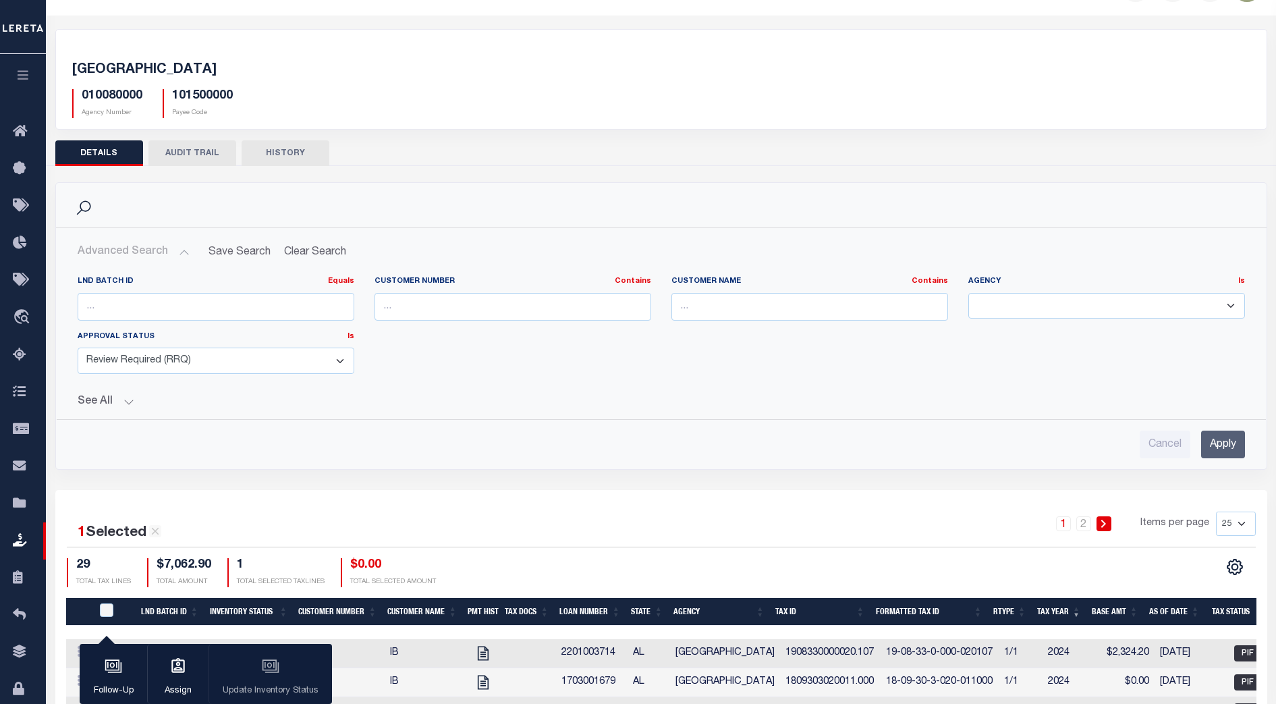
click at [131, 403] on button "See All" at bounding box center [661, 401] width 1167 height 13
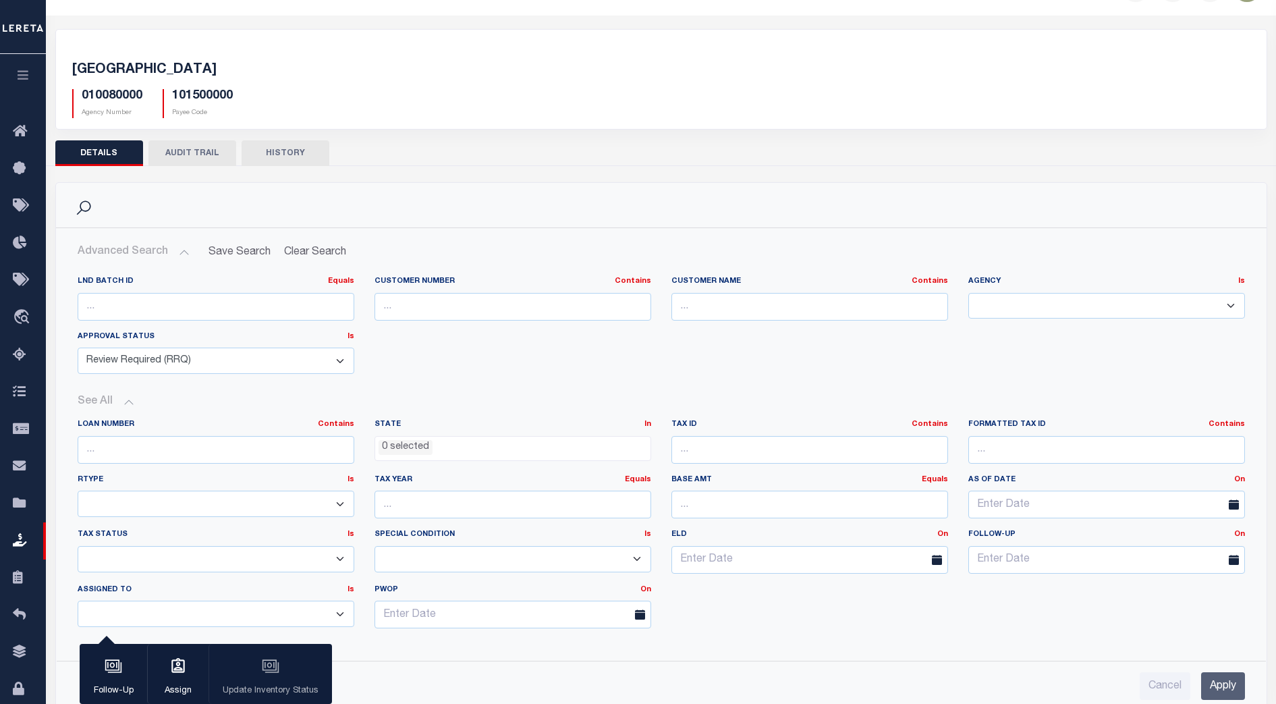
click at [341, 360] on select "Review Required (RRQ) Review Complete (CPT)" at bounding box center [216, 360] width 277 height 26
select select
click at [78, 347] on select "Review Required (RRQ) Review Complete (CPT)" at bounding box center [216, 360] width 277 height 26
click at [525, 343] on div "LND Batch ID Equals Equals Is Not Equal To Is Greater Than Is Less Than Custome…" at bounding box center [660, 330] width 1187 height 109
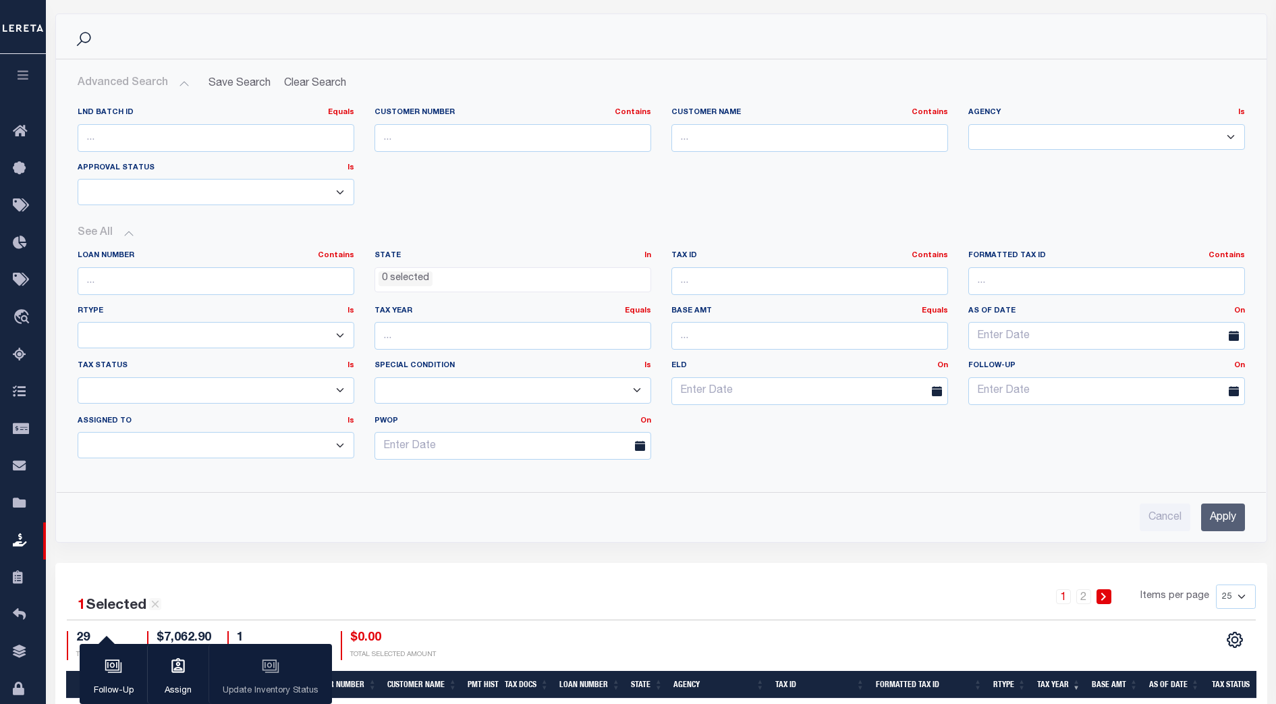
click at [476, 389] on select "-- Select Special Condition -- 3RD PARTY TAX LIEN AGENCY TAX LIEN (A.K.A Inside…" at bounding box center [512, 390] width 277 height 26
click at [374, 377] on select "-- Select Special Condition -- 3RD PARTY TAX LIEN AGENCY TAX LIEN (A.K.A Inside…" at bounding box center [512, 390] width 277 height 26
click at [1219, 515] on input "Apply" at bounding box center [1223, 517] width 44 height 28
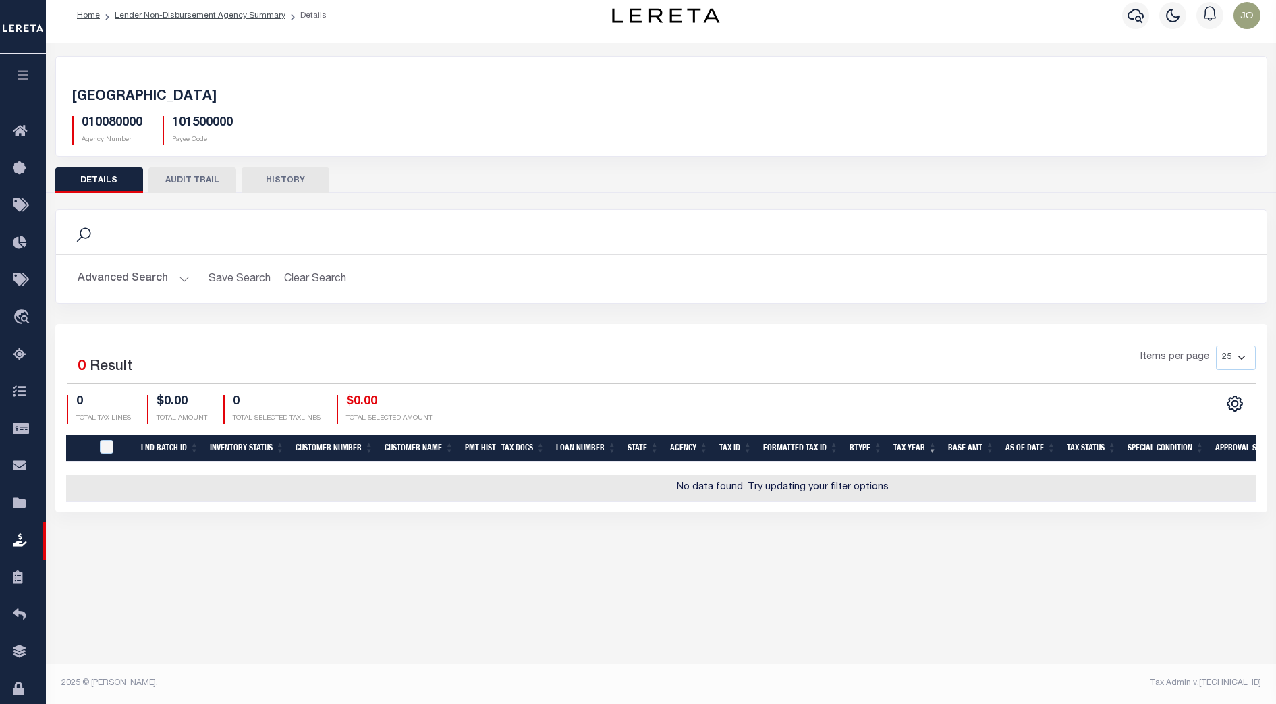
click at [154, 277] on button "Advanced Search" at bounding box center [134, 279] width 112 height 26
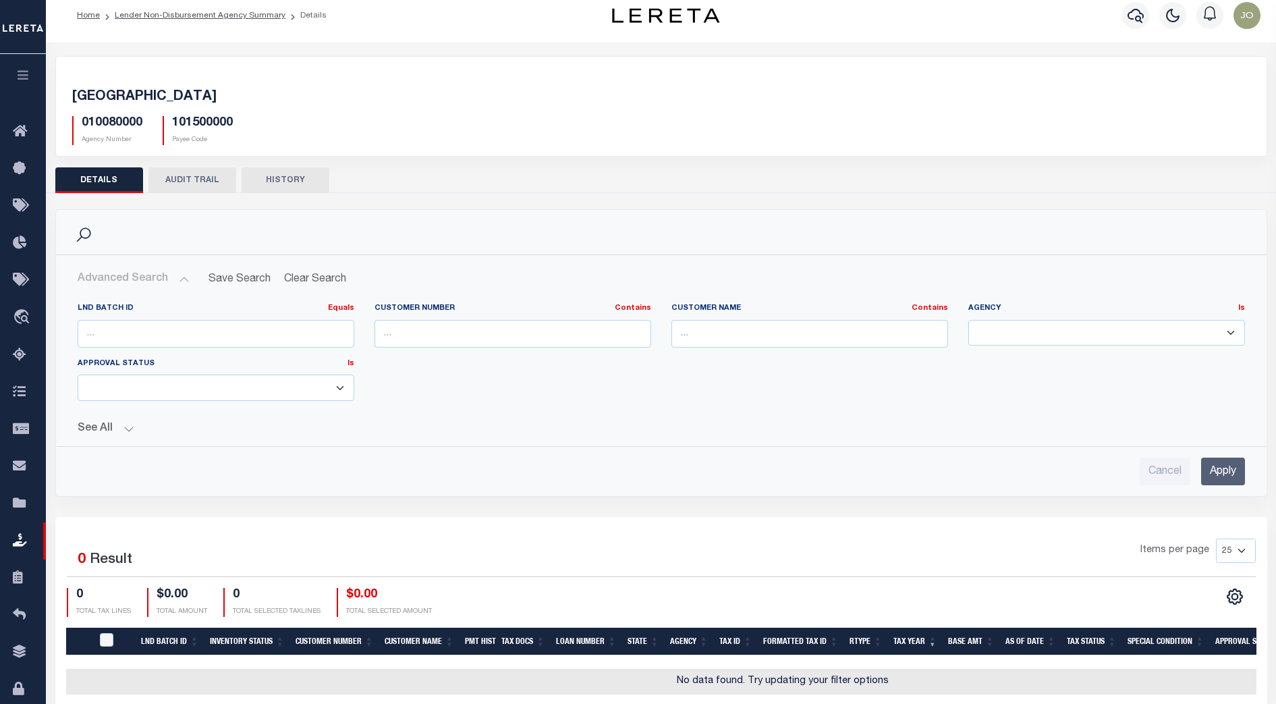
click at [123, 427] on button "See All" at bounding box center [661, 428] width 1167 height 13
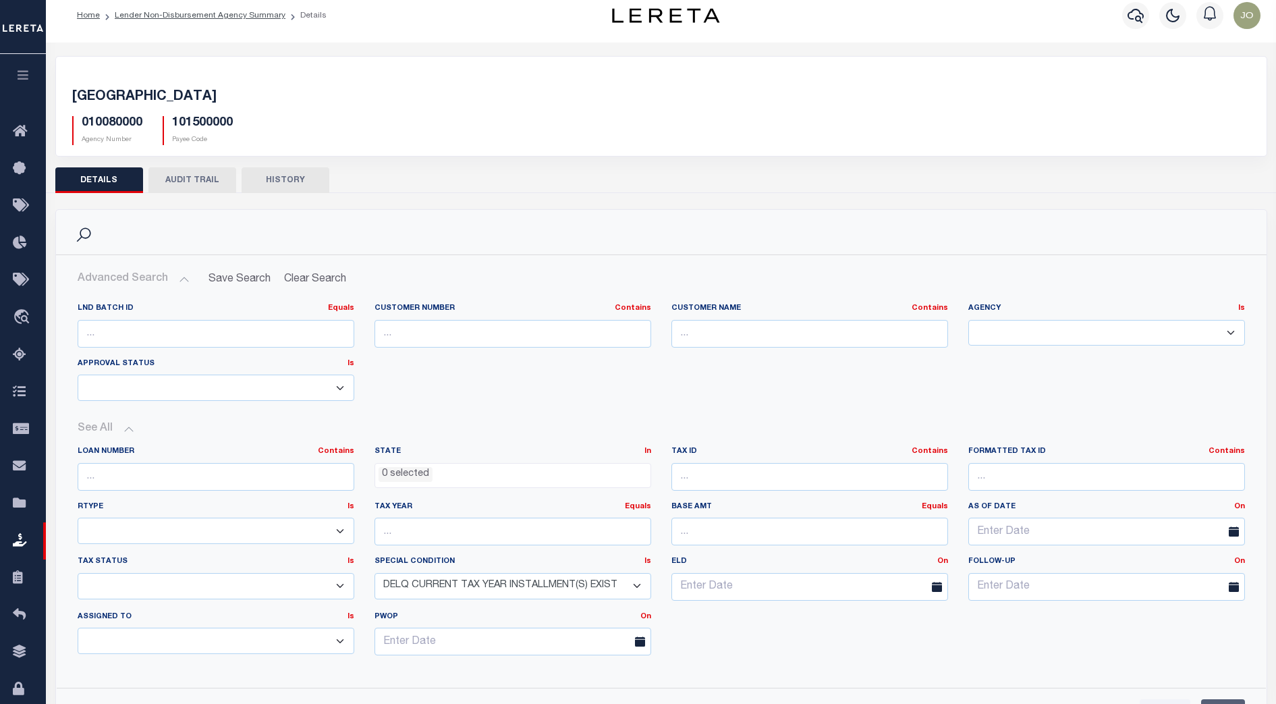
click at [635, 587] on select "-- Select Special Condition -- 3RD PARTY TAX LIEN AGENCY TAX LIEN (A.K.A Inside…" at bounding box center [512, 586] width 277 height 26
click at [374, 573] on select "-- Select Special Condition -- 3RD PARTY TAX LIEN AGENCY TAX LIEN (A.K.A Inside…" at bounding box center [512, 586] width 277 height 26
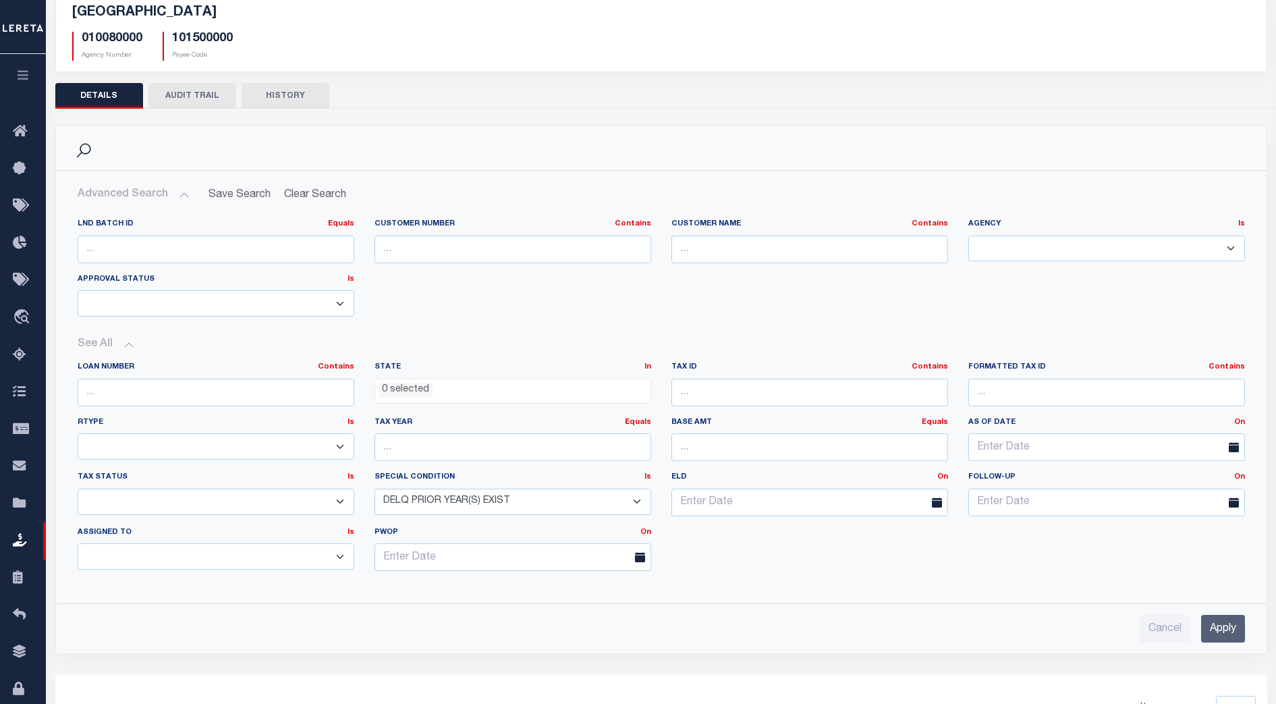
click at [1219, 627] on input "Apply" at bounding box center [1223, 629] width 44 height 28
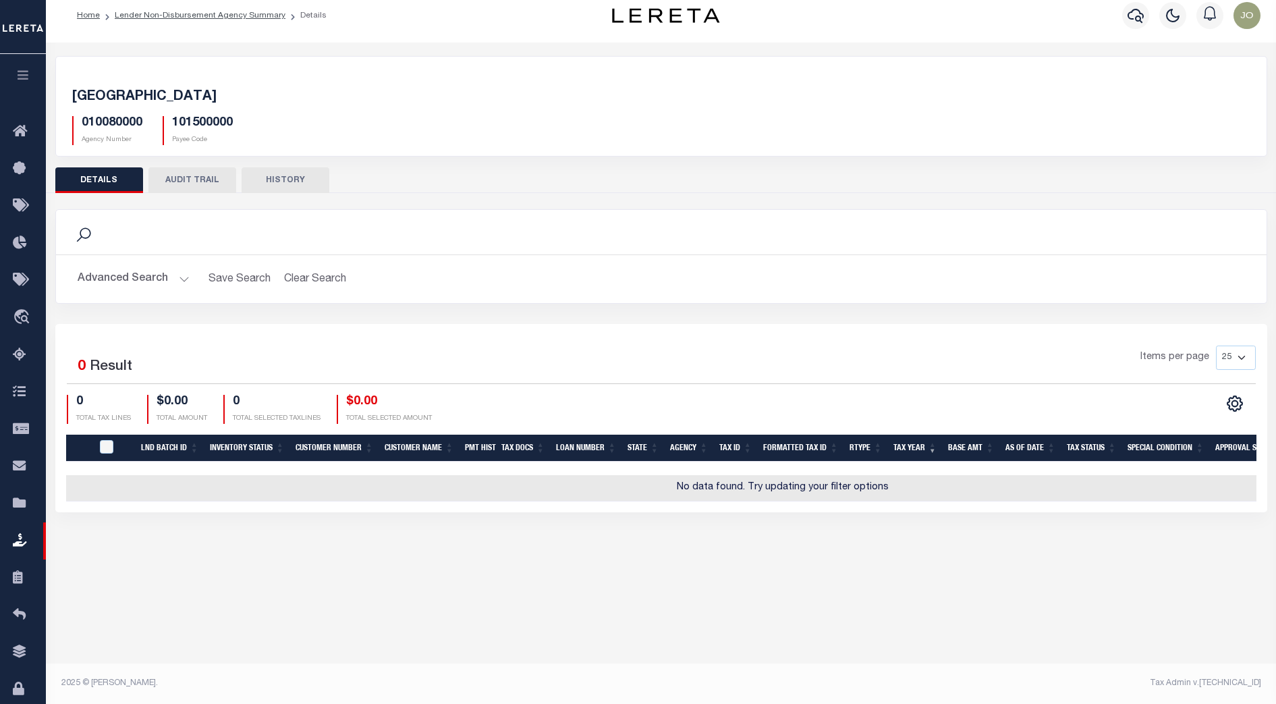
click at [175, 282] on button "Advanced Search" at bounding box center [134, 279] width 112 height 26
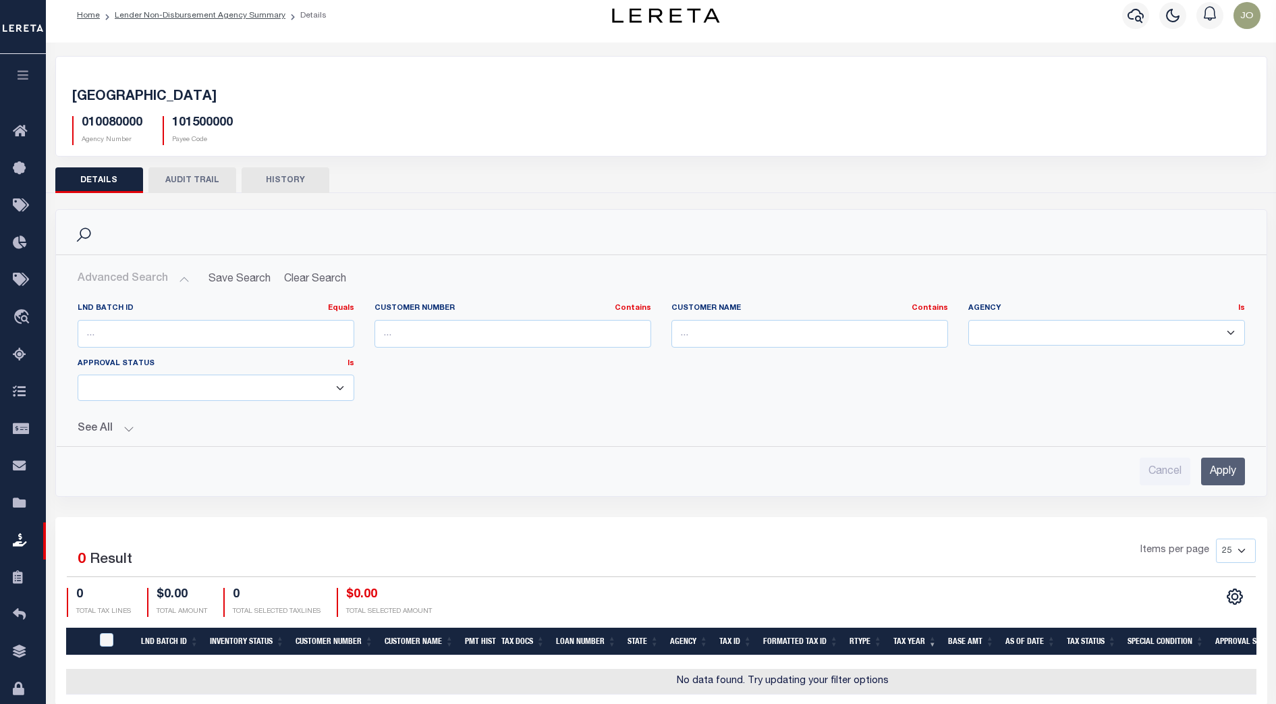
click at [130, 431] on button "See All" at bounding box center [661, 428] width 1167 height 13
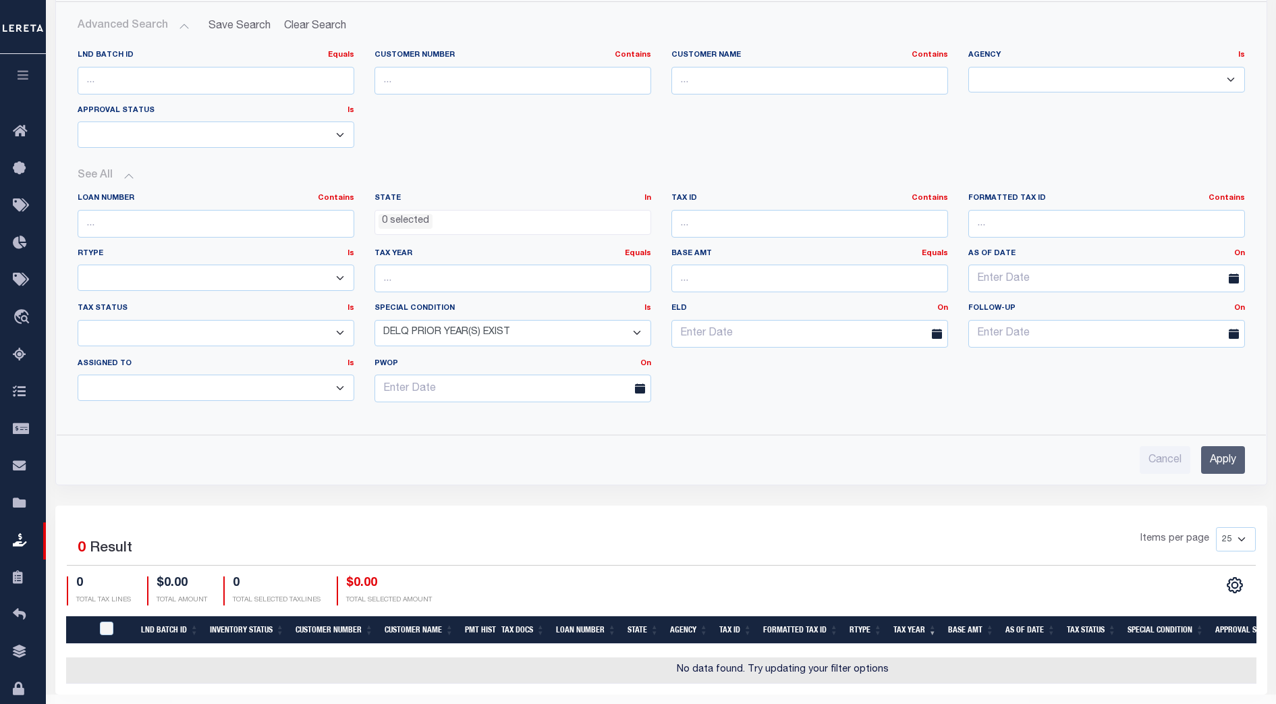
click at [792, 410] on div "Loan Number Contains Contains Is State In In AK AL AR AZ CA CO CT DC DE FL GA GU" at bounding box center [660, 303] width 1187 height 220
click at [555, 333] on select "-- Select Special Condition -- 3RD PARTY TAX LIEN AGENCY TAX LIEN (A.K.A Inside…" at bounding box center [512, 333] width 277 height 26
select select "5"
click at [374, 320] on select "-- Select Special Condition -- 3RD PARTY TAX LIEN AGENCY TAX LIEN (A.K.A Inside…" at bounding box center [512, 333] width 277 height 26
click at [1227, 456] on input "Apply" at bounding box center [1223, 460] width 44 height 28
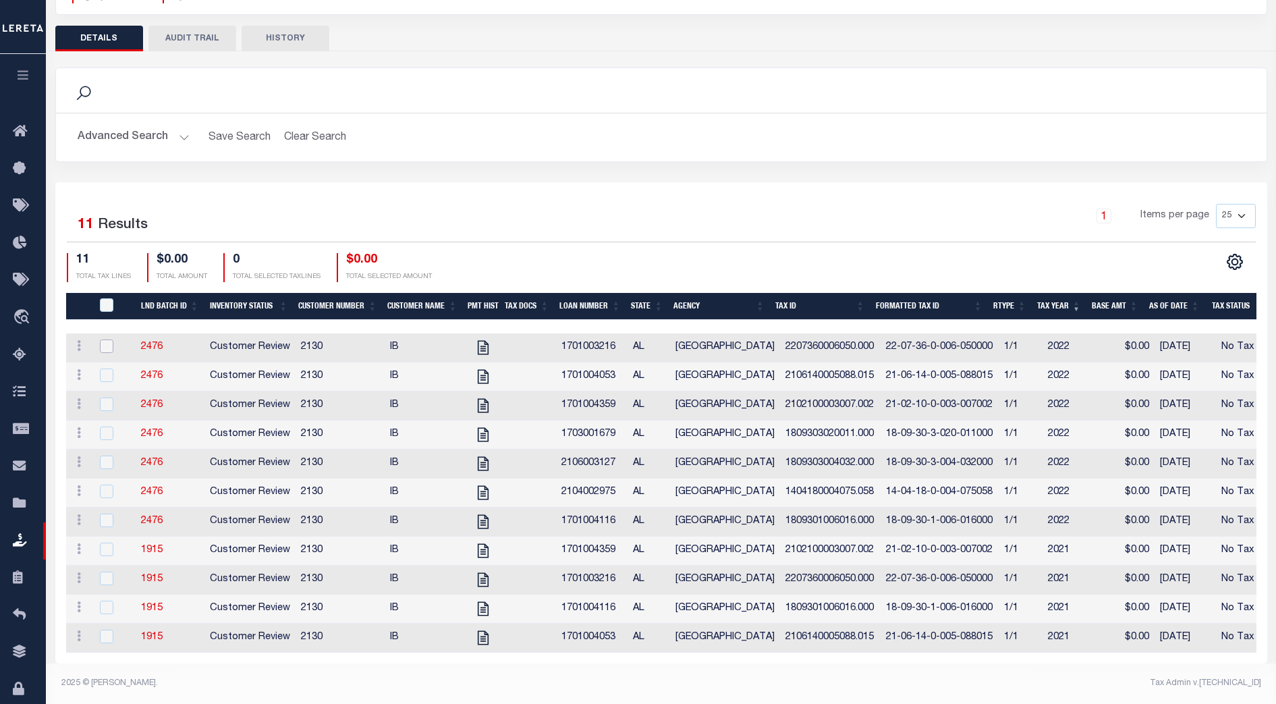
click at [111, 339] on input "checkbox" at bounding box center [106, 345] width 13 height 13
checkbox input "true"
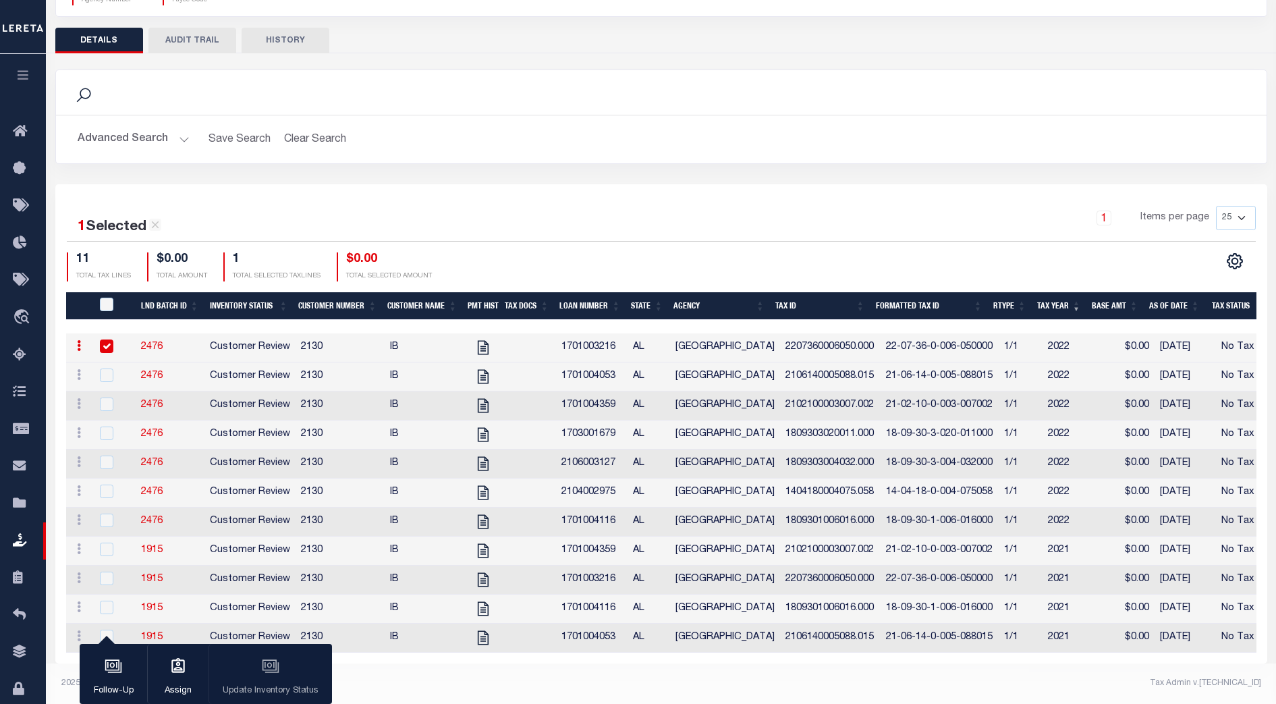
click at [267, 671] on div "Follow-Up Assign Update Inventory Status" at bounding box center [206, 674] width 252 height 61
click at [148, 126] on button "Advanced Search" at bounding box center [134, 139] width 112 height 26
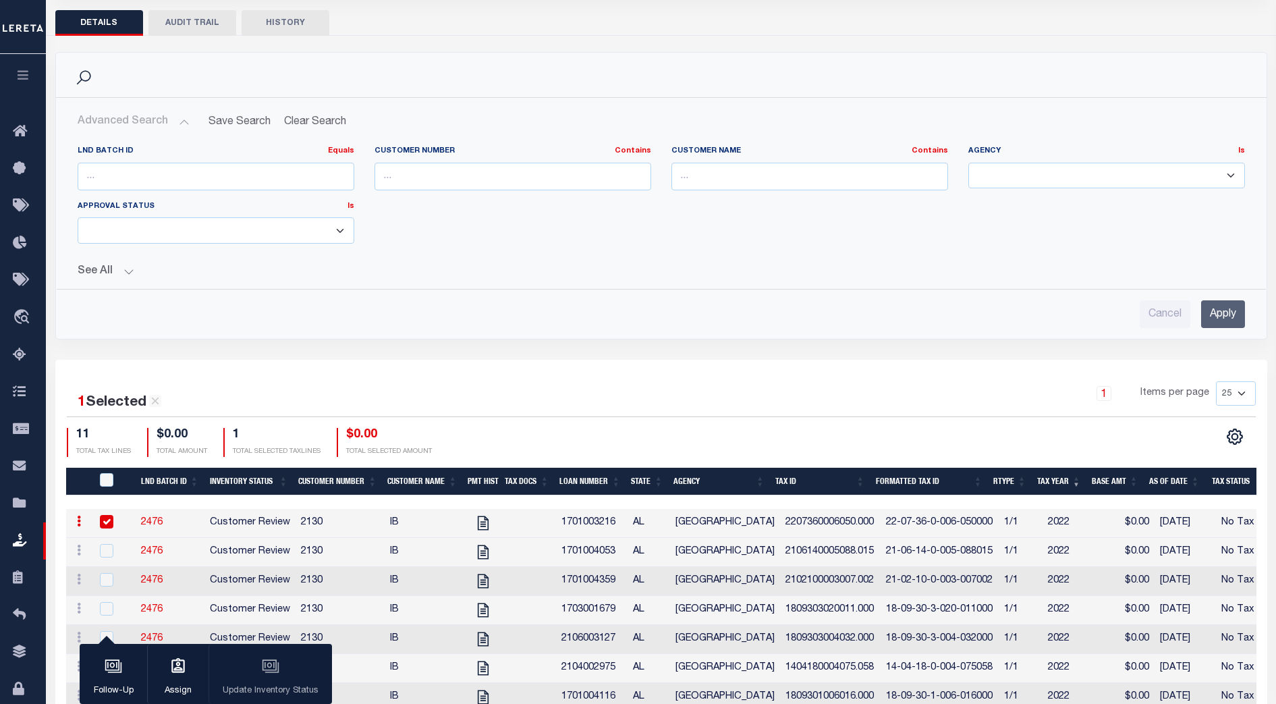
click at [128, 269] on button "See All" at bounding box center [661, 271] width 1167 height 13
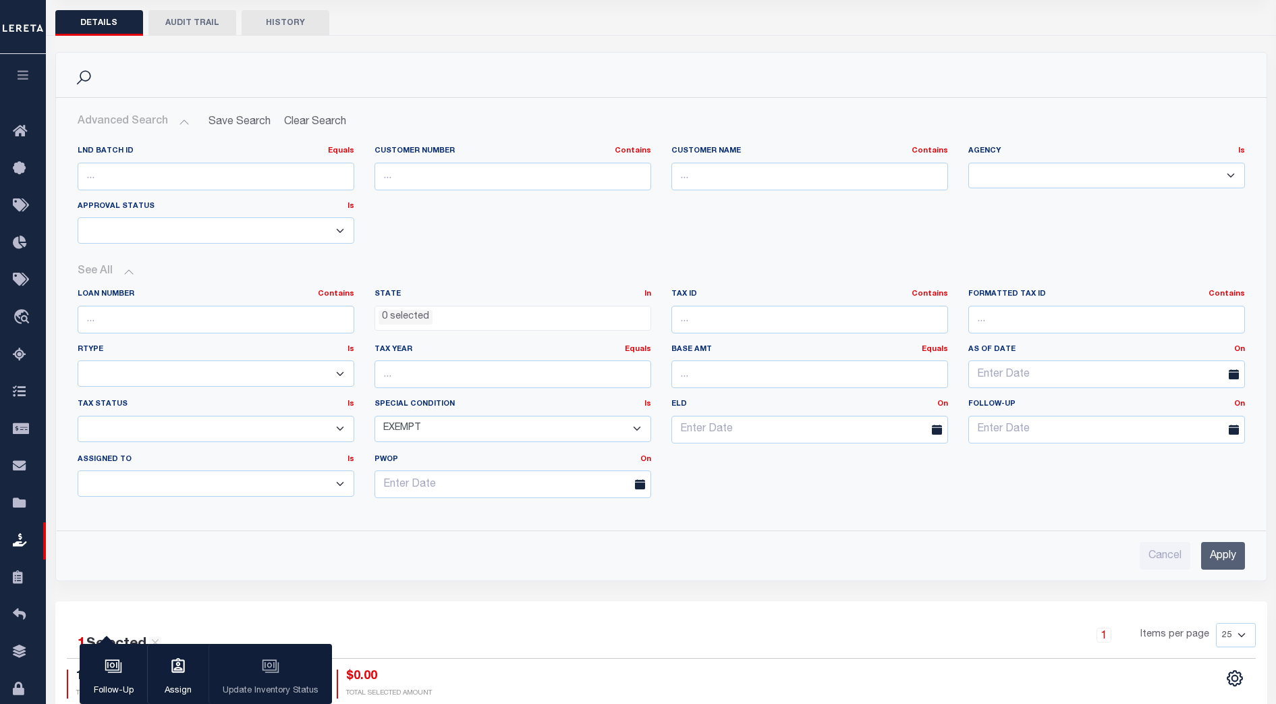
scroll to position [253, 0]
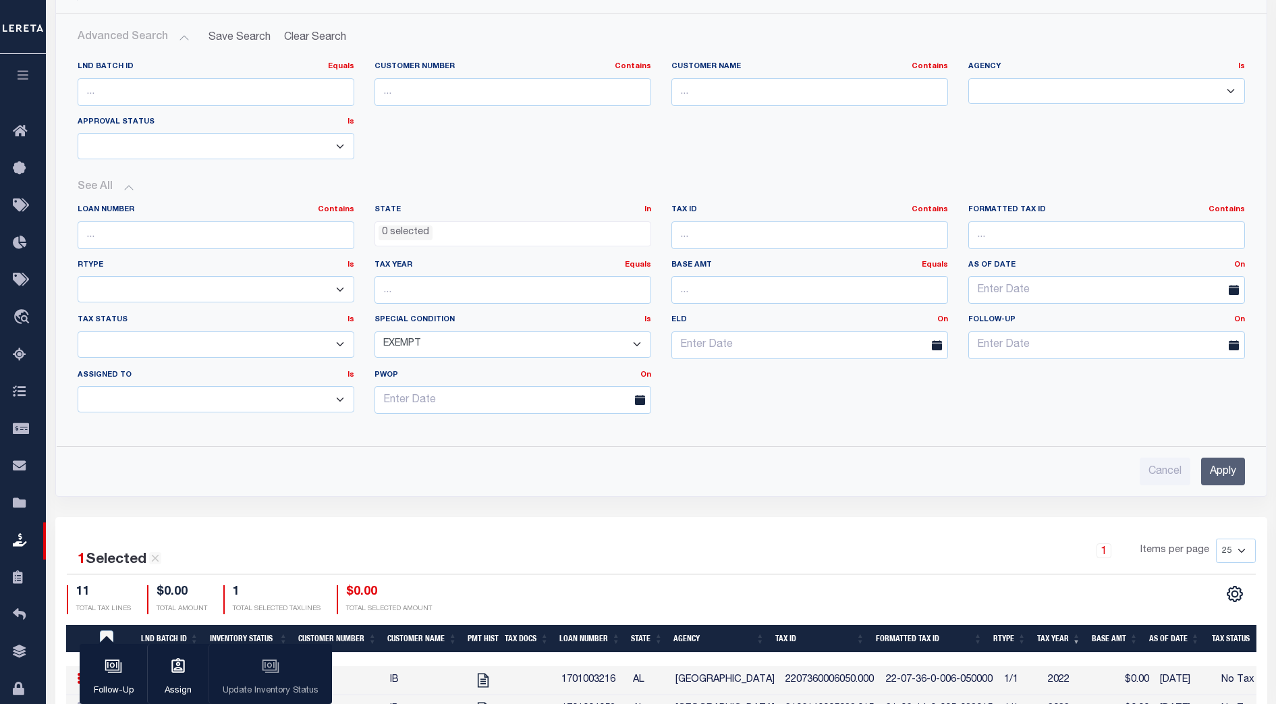
click at [204, 348] on select "Open Due/Unpaid Paid Incomplete No Tax Due Internal Refund Processed New" at bounding box center [216, 344] width 277 height 26
select select "DUE"
click at [78, 331] on select "Open Due/Unpaid Paid Incomplete No Tax Due Internal Refund Processed New" at bounding box center [216, 344] width 277 height 26
click at [629, 339] on select "-- Select Special Condition -- 3RD PARTY TAX LIEN AGENCY TAX LIEN (A.K.A Inside…" at bounding box center [512, 344] width 277 height 26
select select
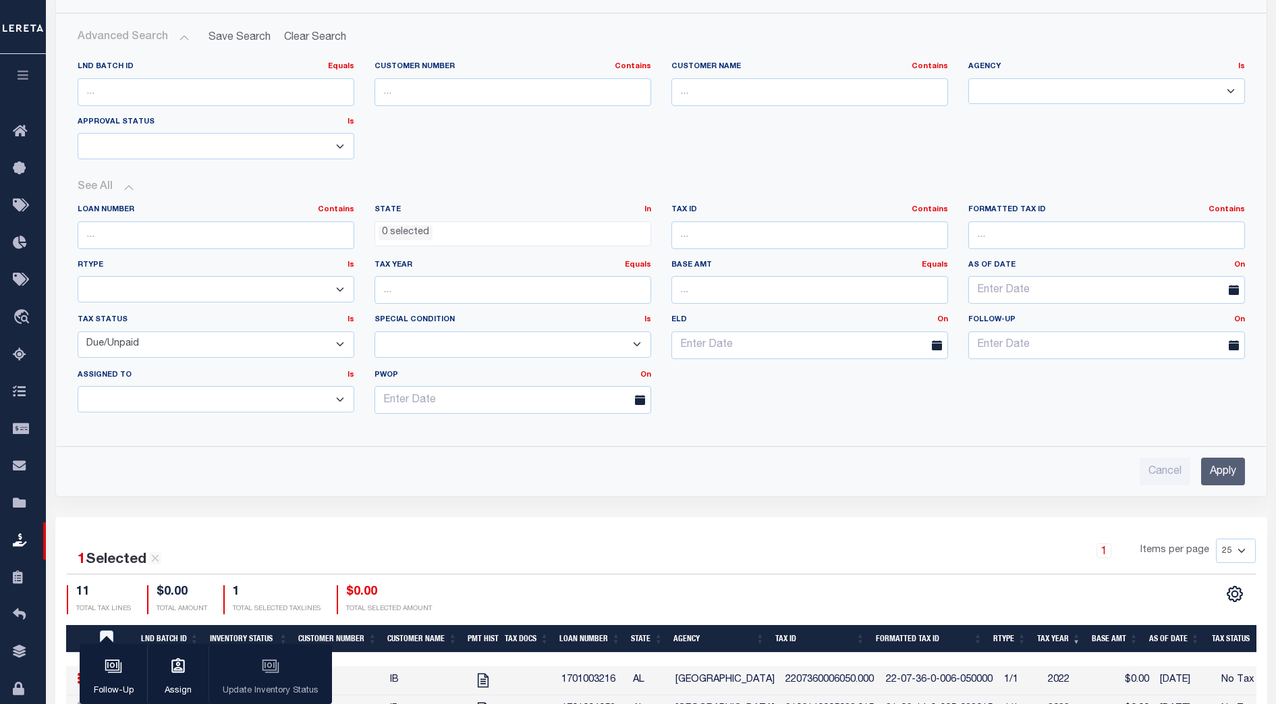
click at [374, 331] on select "-- Select Special Condition -- 3RD PARTY TAX LIEN AGENCY TAX LIEN (A.K.A Inside…" at bounding box center [512, 344] width 277 height 26
click at [1227, 469] on input "Apply" at bounding box center [1223, 471] width 44 height 28
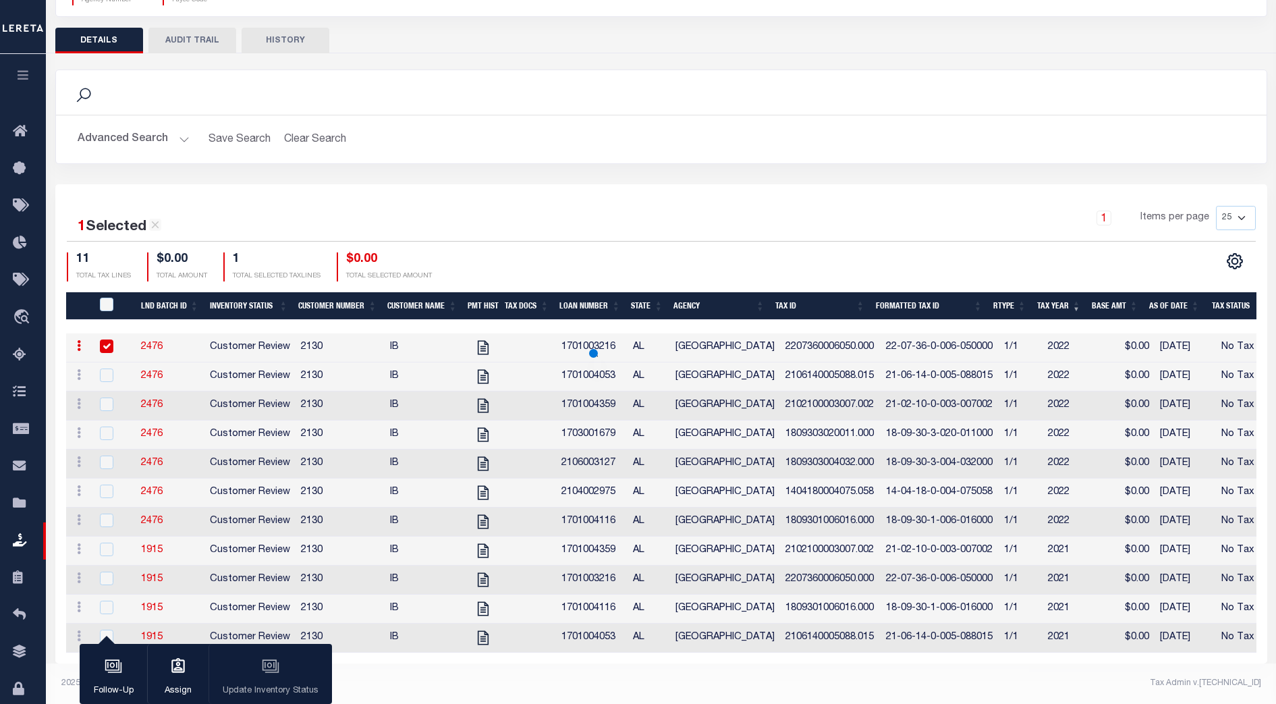
scroll to position [11, 0]
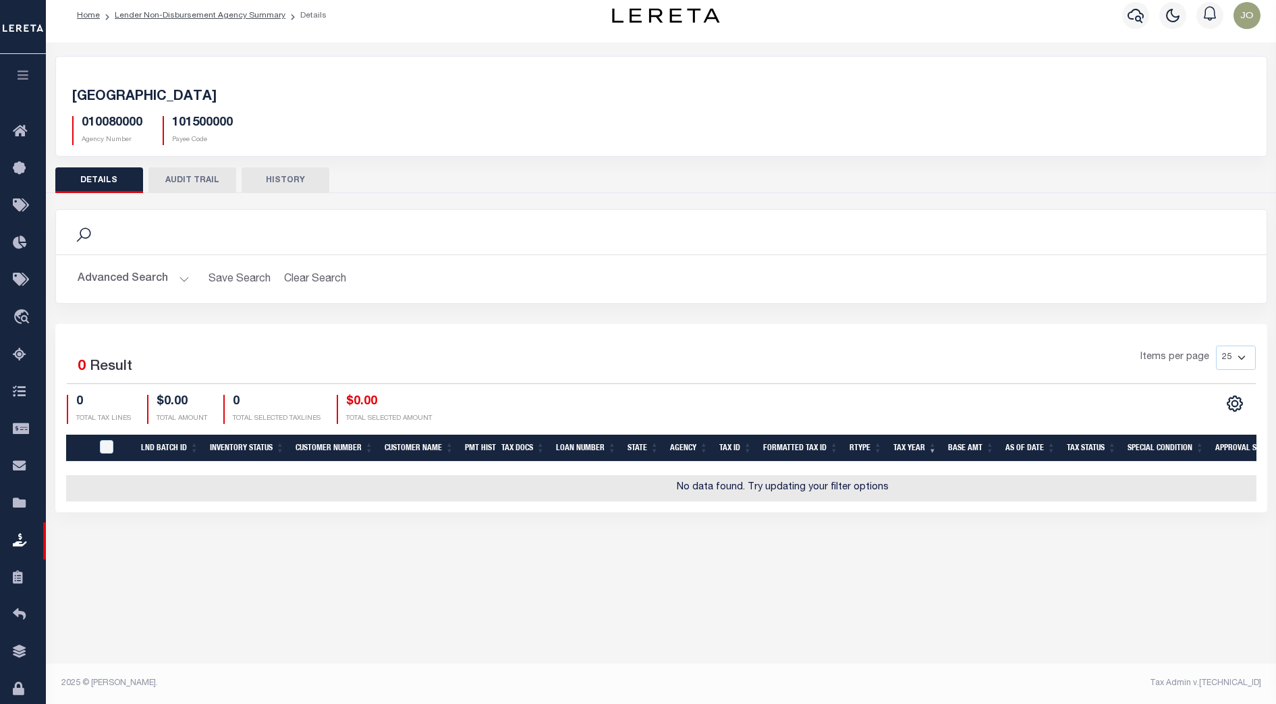
click at [868, 563] on div "Active Archive Search Advanced Search Save Search Clear Search In In AK AL AR AZ" at bounding box center [661, 360] width 1230 height 634
click at [532, 356] on div "Items per page 25 50 100 200" at bounding box center [812, 362] width 886 height 35
click at [574, 295] on div "Advanced Search Save Search Clear Search LNDBatchReportGridWrapper_dynamictable…" at bounding box center [661, 279] width 1210 height 48
click at [18, 357] on icon at bounding box center [24, 355] width 22 height 17
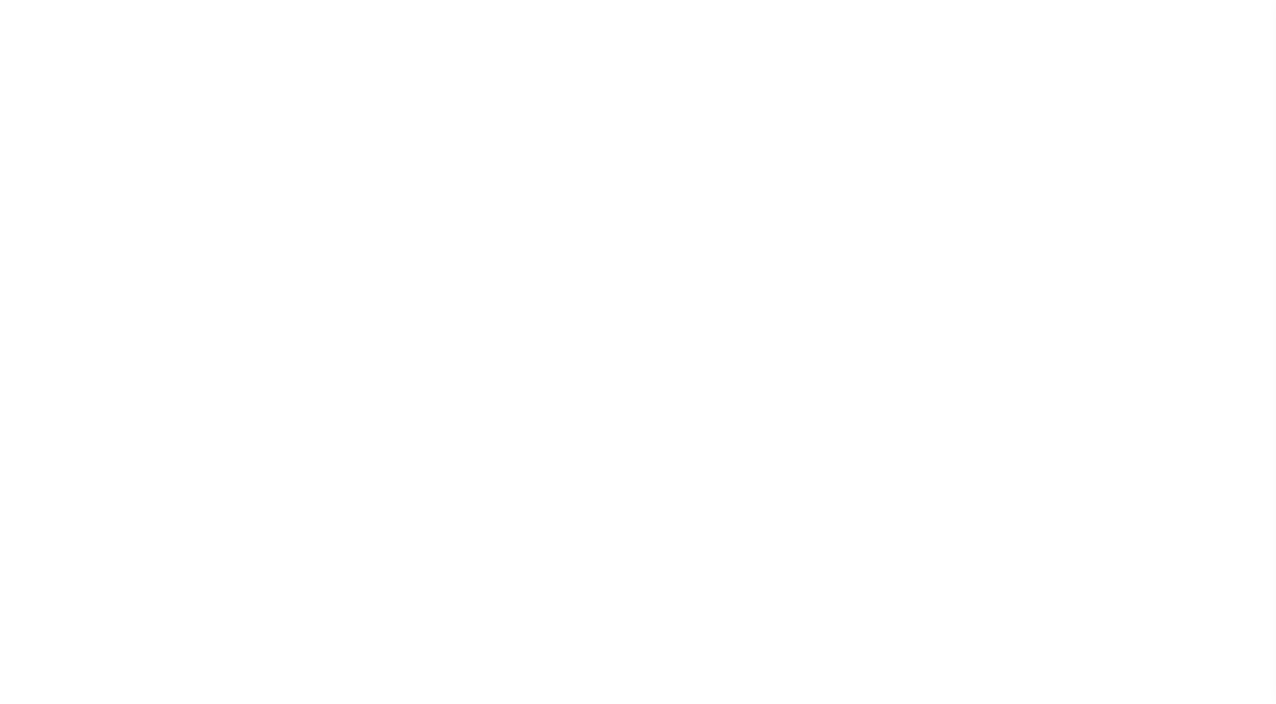
select select "PIF"
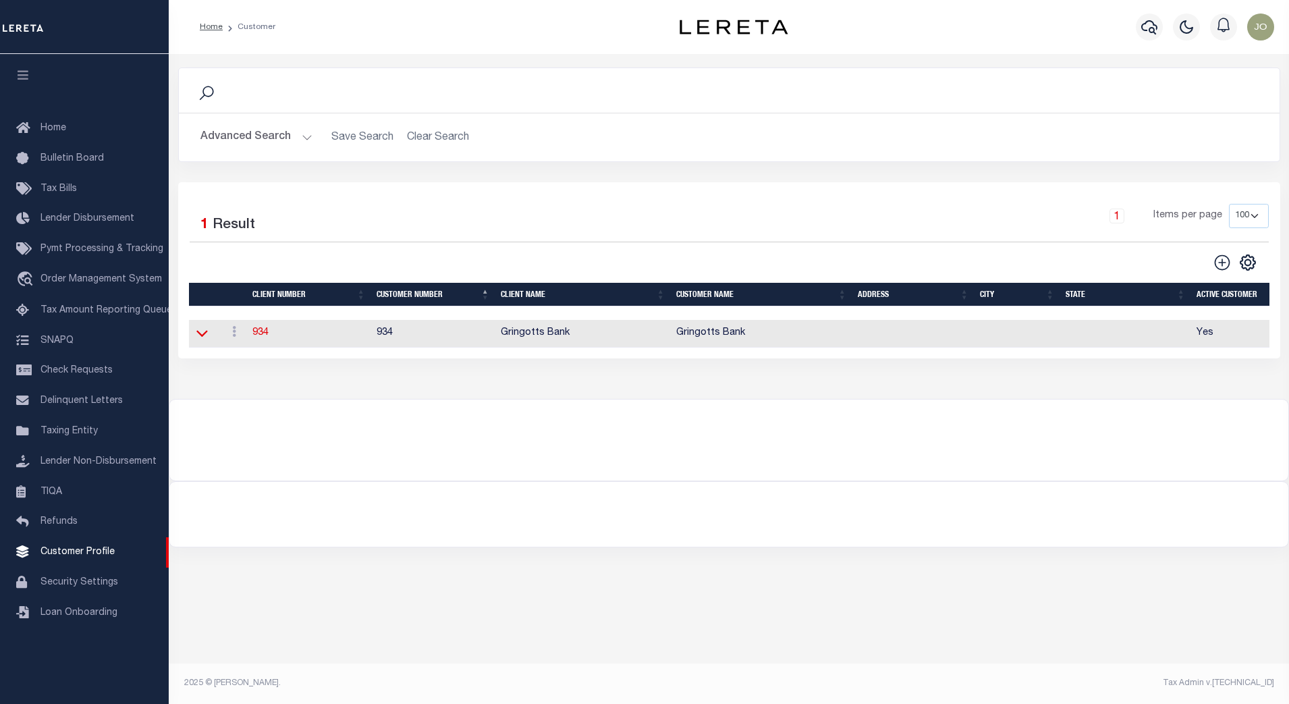
click at [204, 337] on icon at bounding box center [201, 334] width 11 height 7
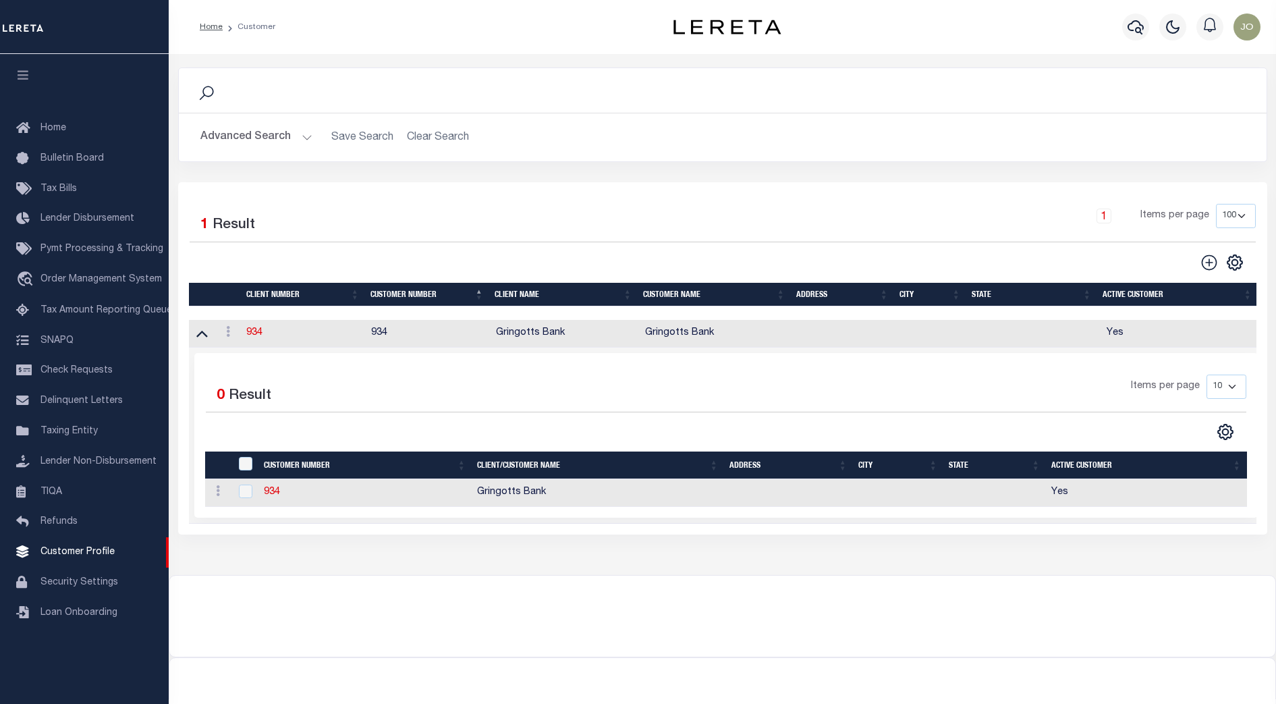
click at [645, 271] on div at bounding box center [456, 262] width 533 height 19
click at [301, 139] on button "Advanced Search" at bounding box center [256, 137] width 112 height 26
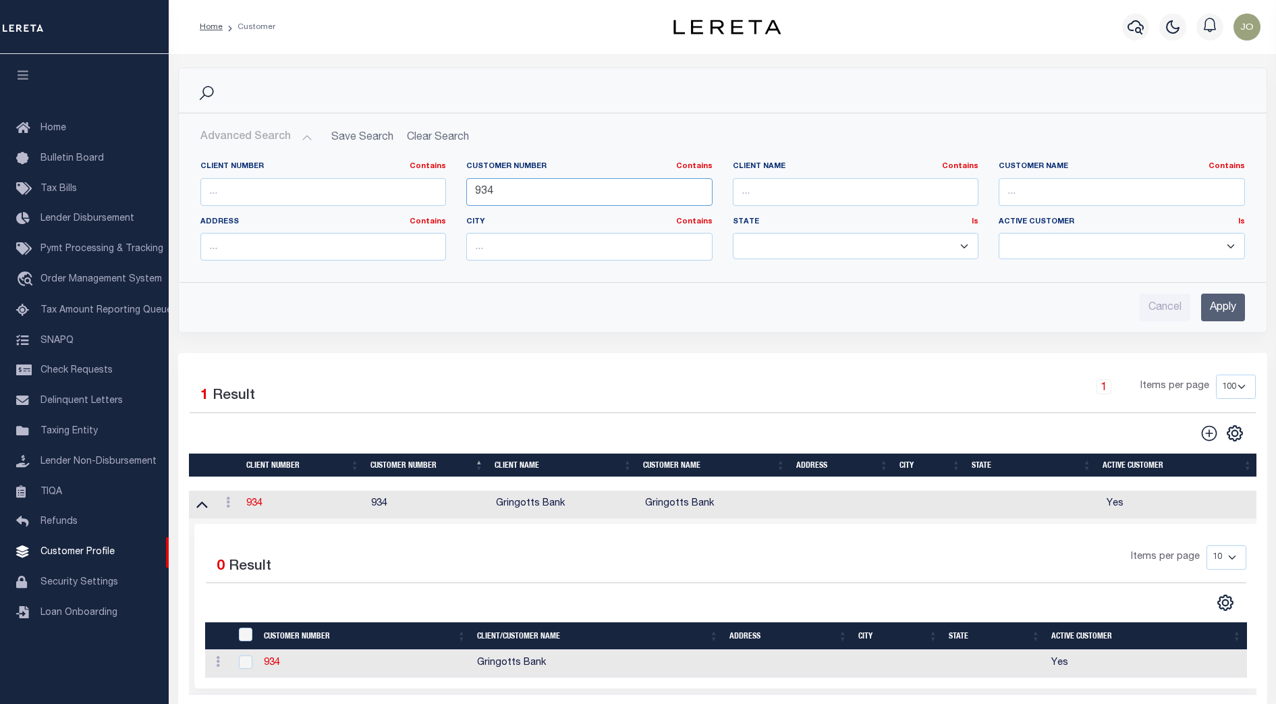
click at [513, 194] on input "934" at bounding box center [589, 192] width 246 height 28
type input "2130"
click at [1213, 306] on input "Apply" at bounding box center [1223, 307] width 44 height 28
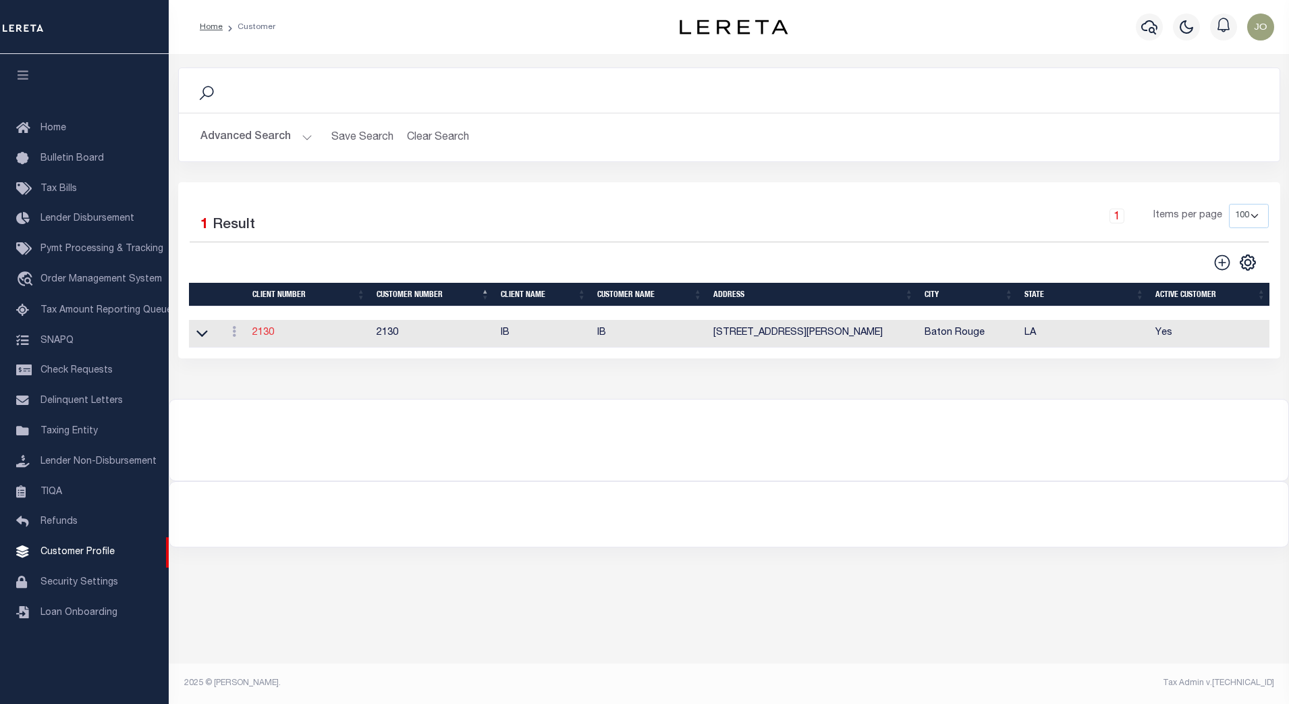
click at [256, 337] on link "2130" at bounding box center [263, 332] width 22 height 9
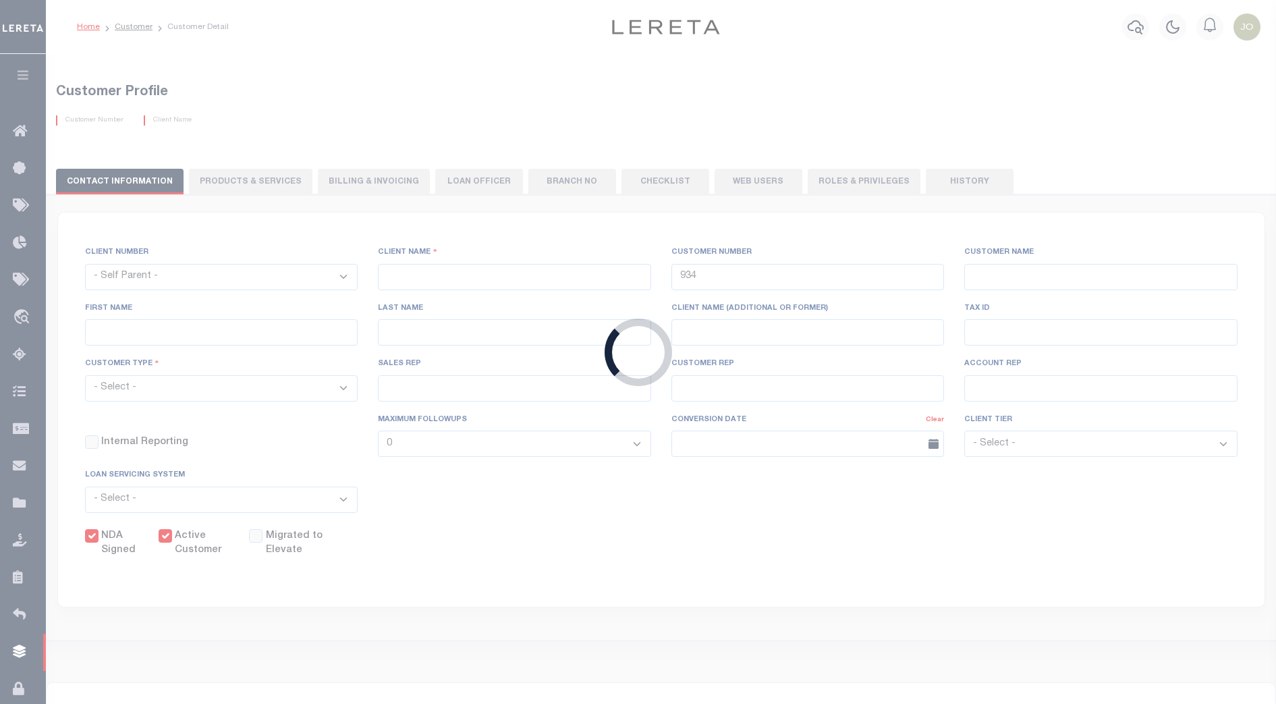
select select
type input "IB"
type input "2130"
type input "IB"
type input "Brooke"
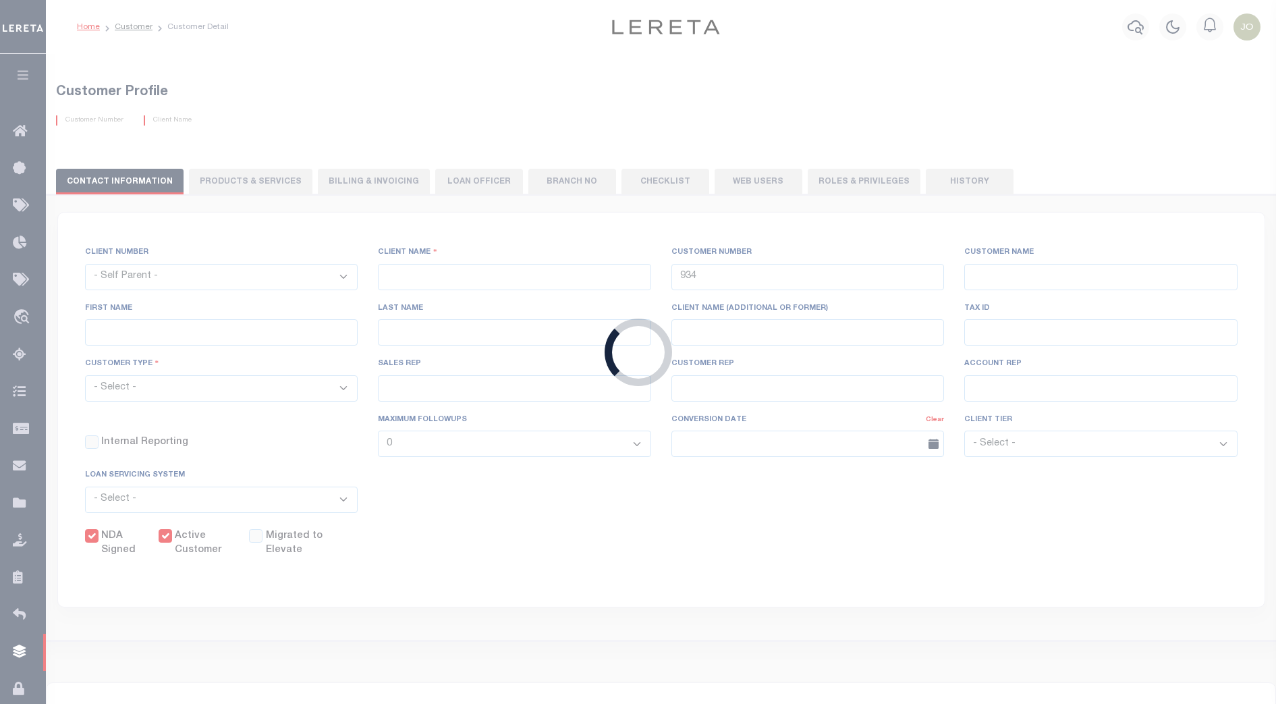
type input "Avery"
select select "Mixed Portfolio"
type input "Paula Kitchens"
type input "Beth Wiebe"
select select "FIS"
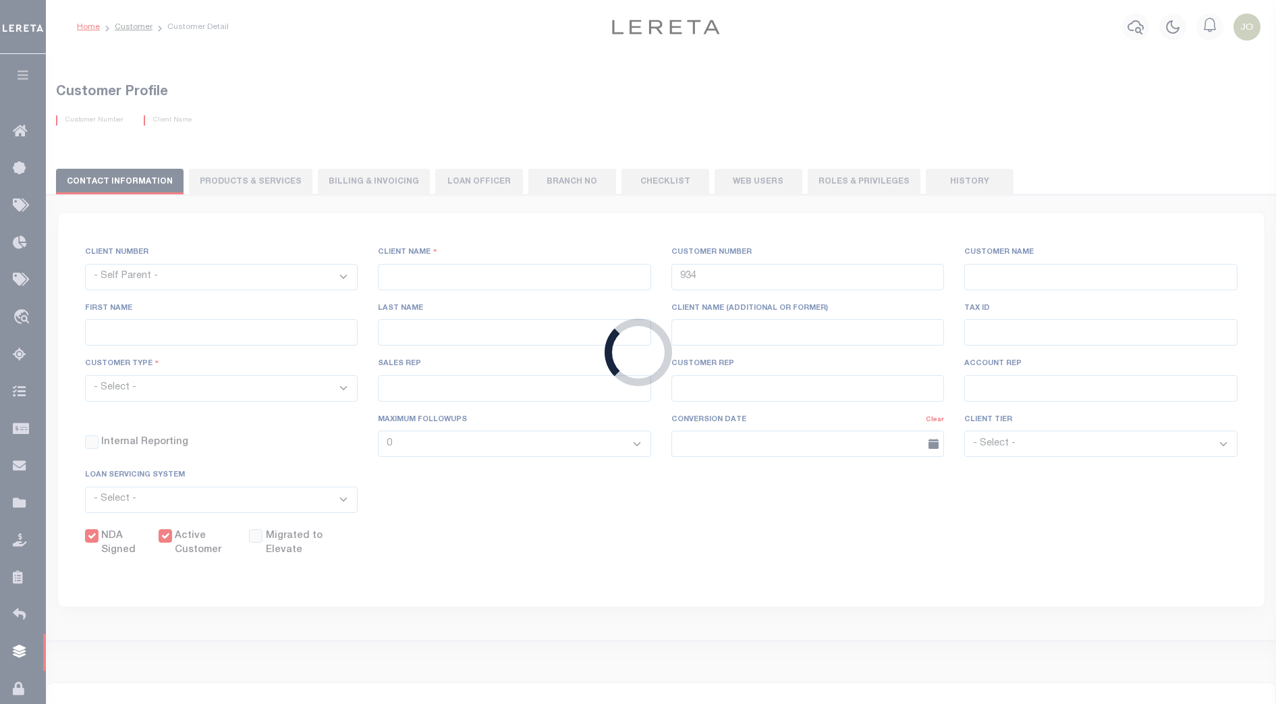
checkbox input "true"
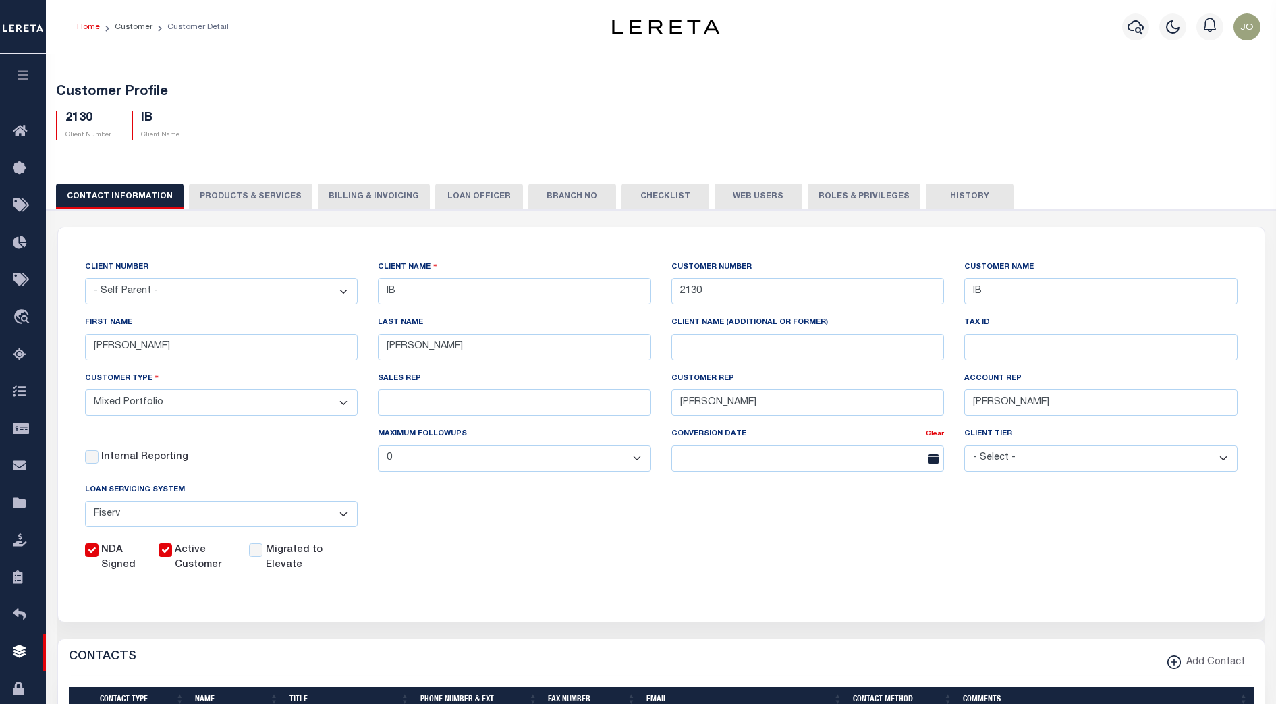
click at [652, 313] on div "CLIENT NAME IB" at bounding box center [514, 287] width 293 height 55
click at [221, 192] on button "PRODUCTS & SERVICES" at bounding box center [250, 197] width 123 height 26
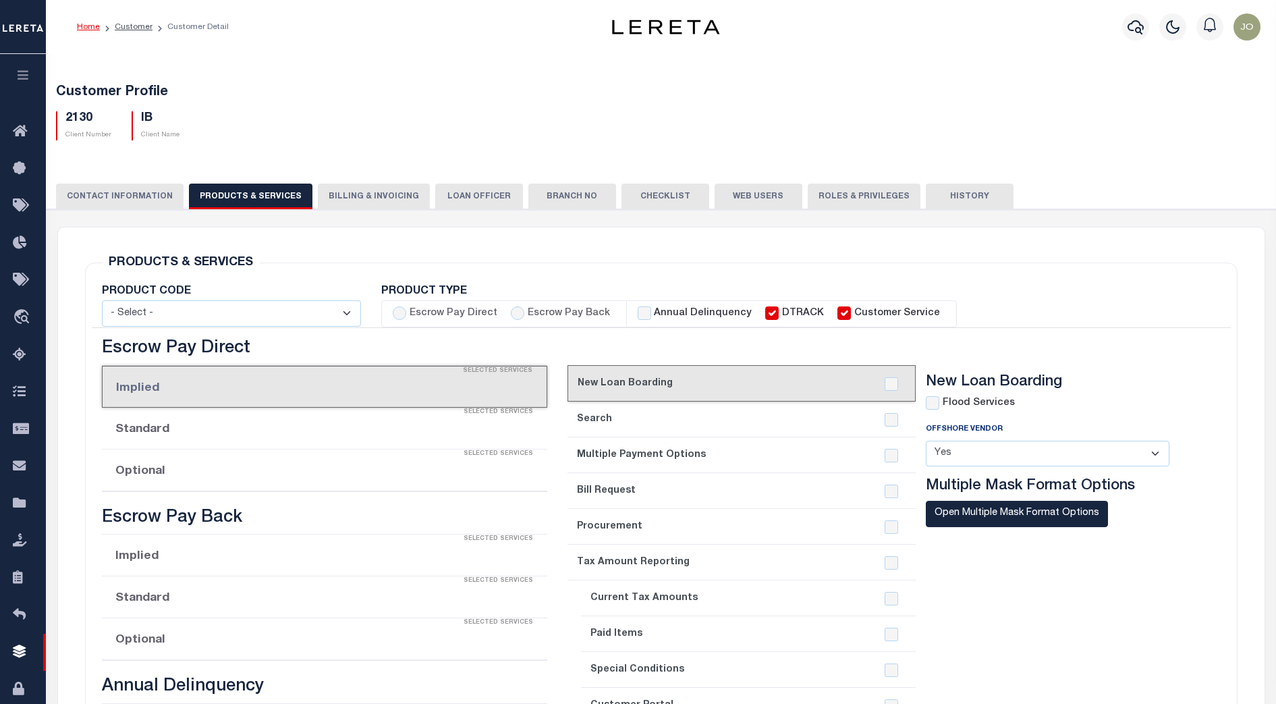
select select "STX"
radio input "true"
checkbox input "true"
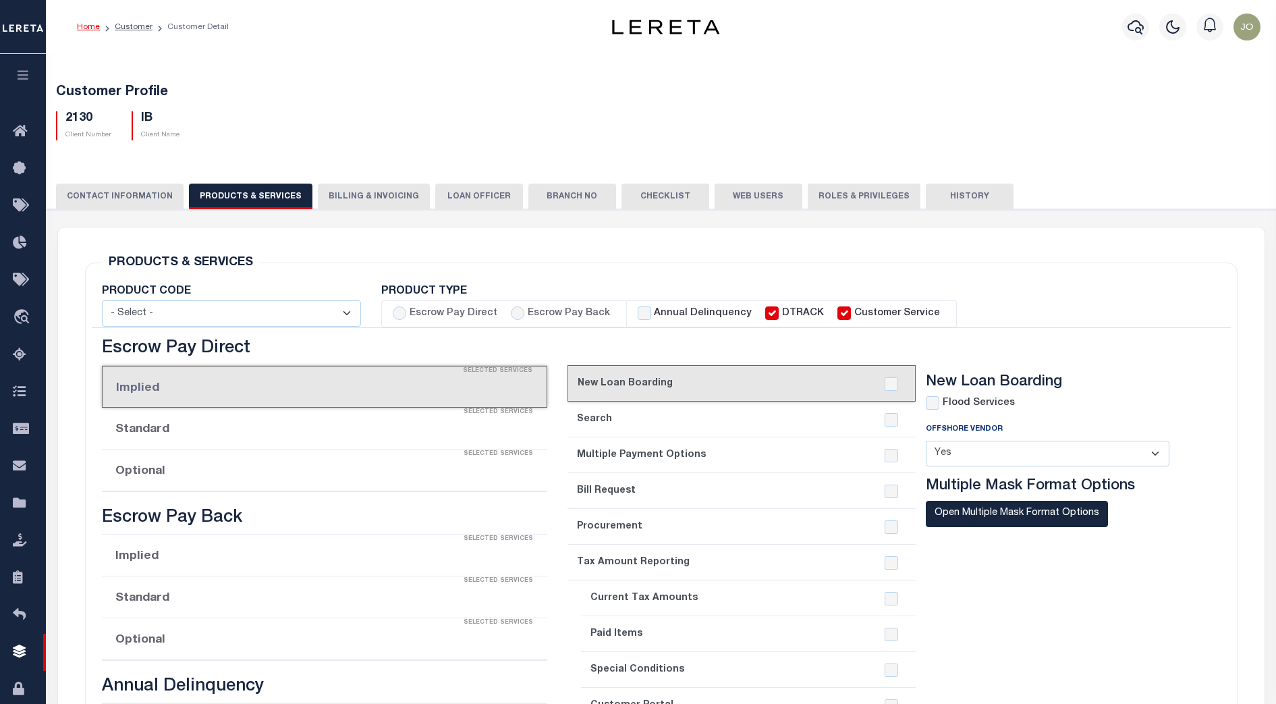
checkbox input "true"
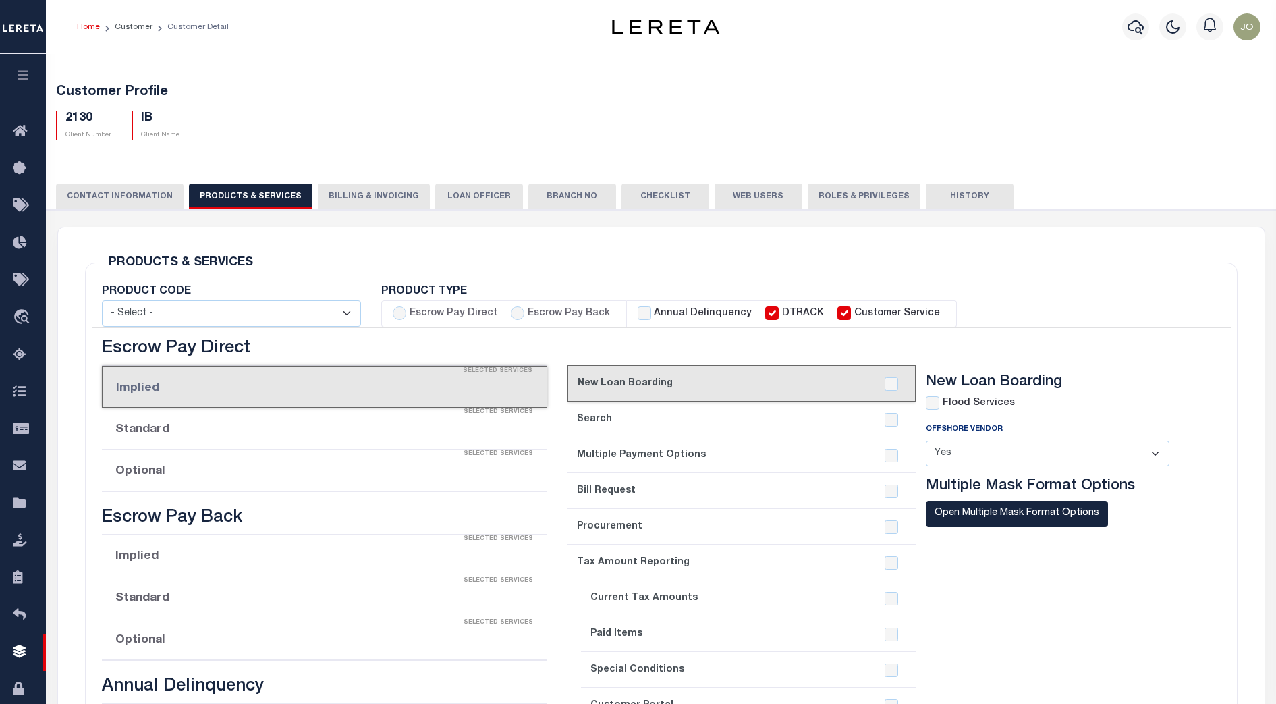
checkbox input "true"
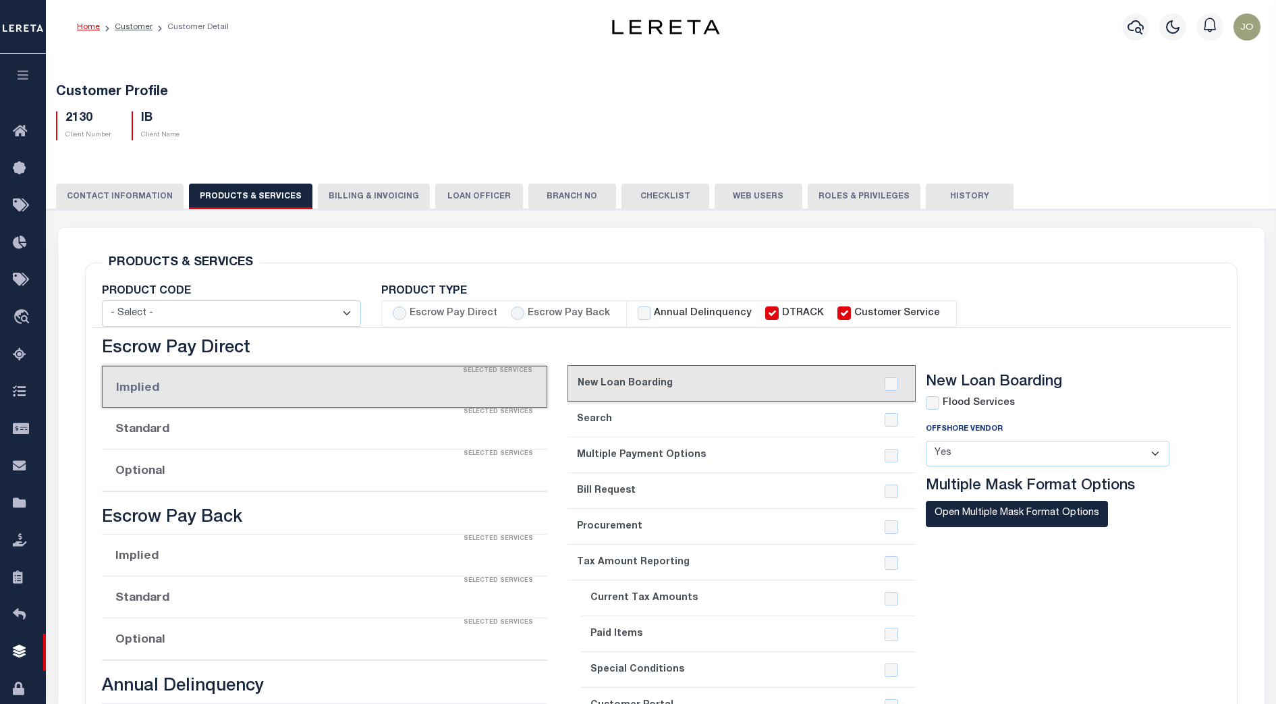
checkbox input "true"
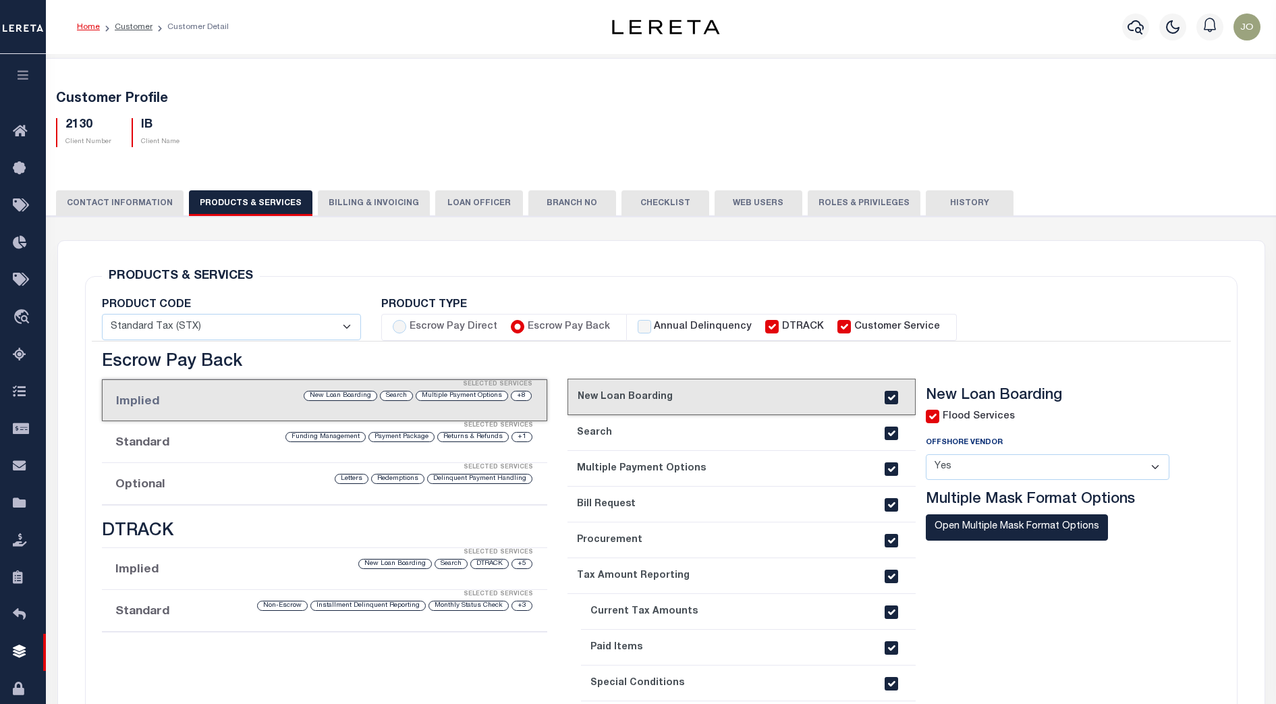
click at [130, 197] on button "CONTACT INFORMATION" at bounding box center [120, 203] width 128 height 26
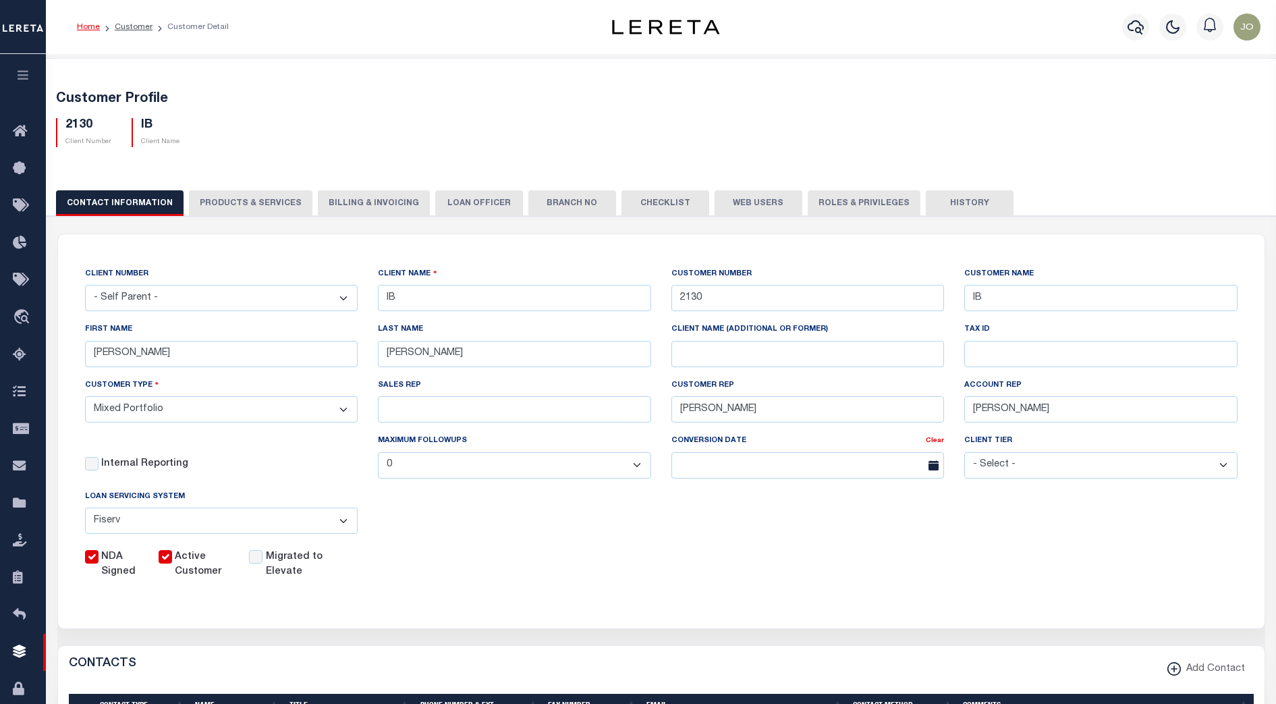
click at [206, 197] on button "PRODUCTS & SERVICES" at bounding box center [250, 203] width 123 height 26
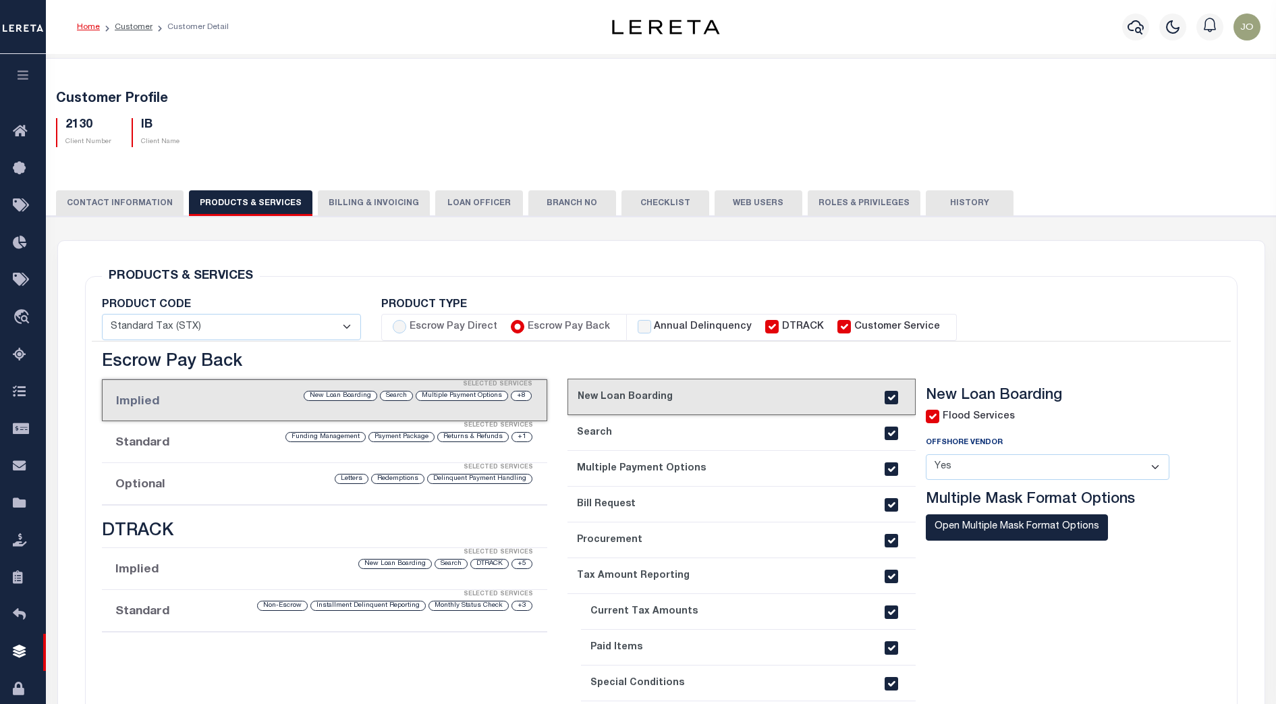
select select "STX"
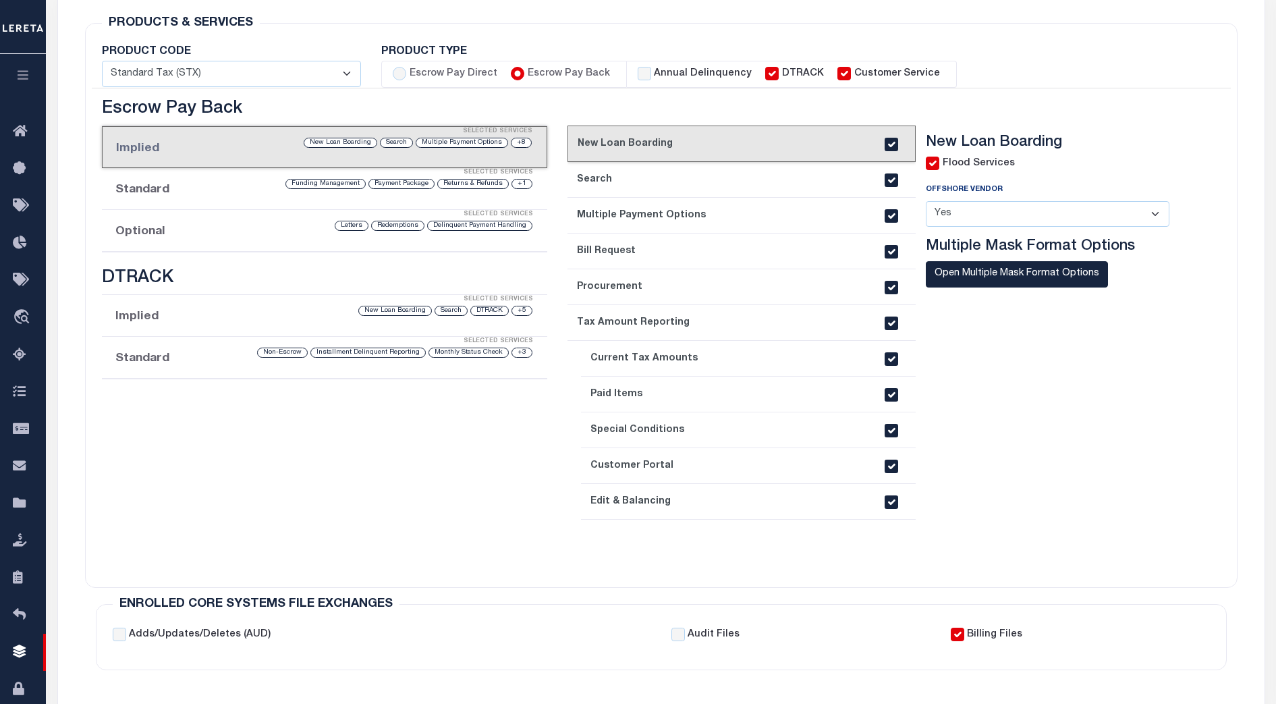
click at [260, 231] on div "Delinquent Payment Handling Redemptions Letters" at bounding box center [377, 225] width 314 height 13
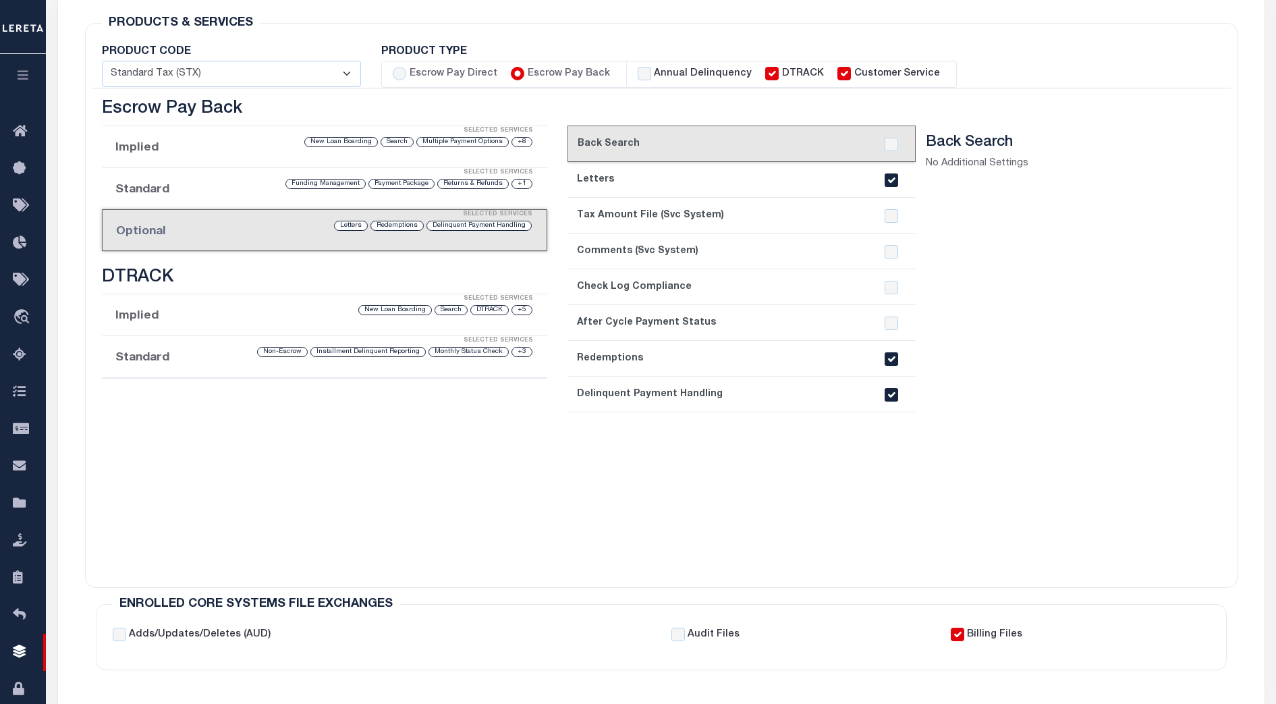
click at [745, 452] on div "current step: 1. Back Search 2. Letters 3. Tax Amount File (Svc System) 4. Comm…" at bounding box center [740, 347] width 347 height 445
click at [769, 475] on div "current step: 1. Back Search 2. Letters 3. Tax Amount File (Svc System) 4. Comm…" at bounding box center [740, 347] width 347 height 445
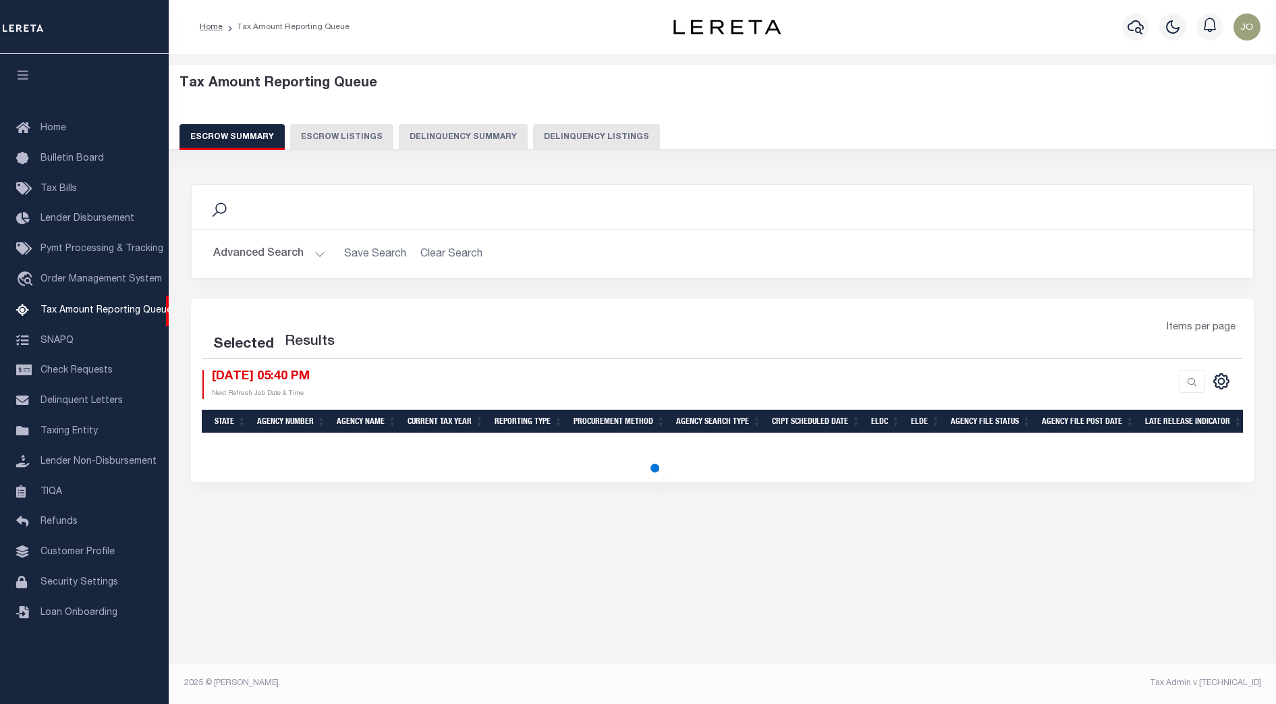
select select "100"
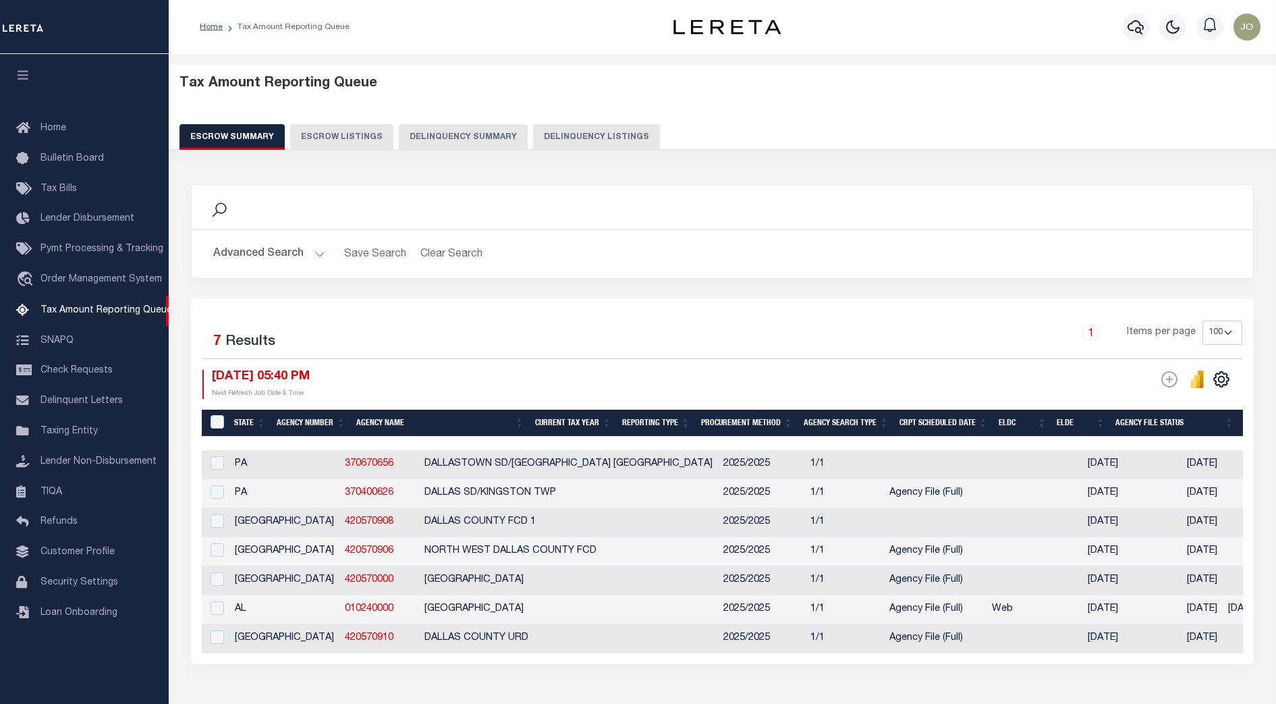
scroll to position [96, 0]
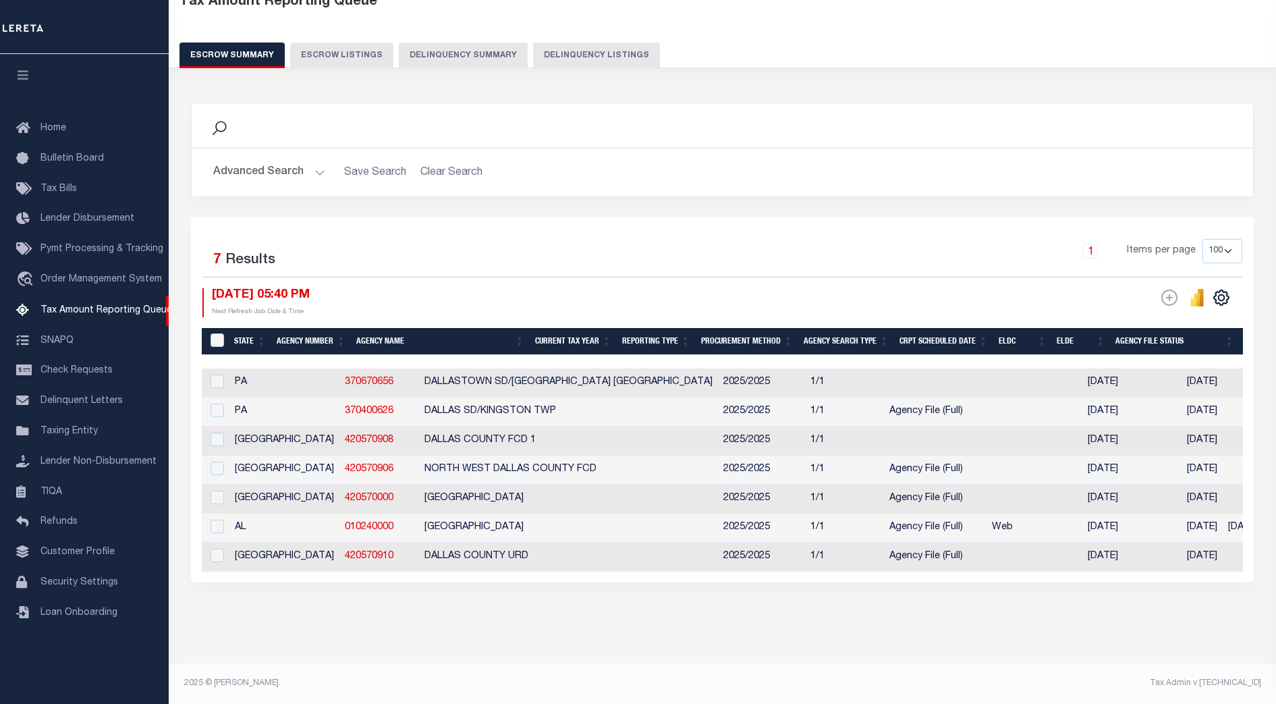
click at [519, 288] on div "[DATE] 05:40 PM Next Refresh Job Date & Time" at bounding box center [462, 302] width 520 height 29
click at [291, 159] on button "Advanced Search" at bounding box center [269, 172] width 112 height 26
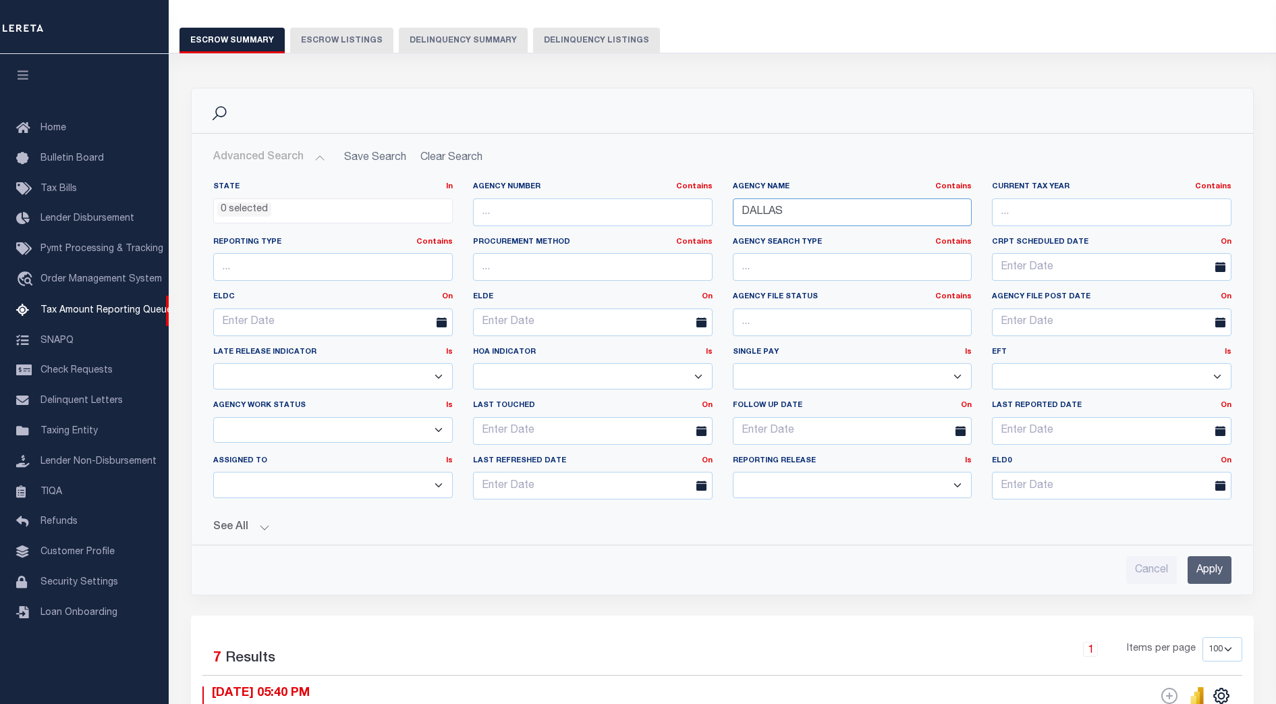
click at [764, 207] on input "DALLAS" at bounding box center [853, 212] width 240 height 28
click at [1203, 573] on input "Apply" at bounding box center [1209, 570] width 44 height 28
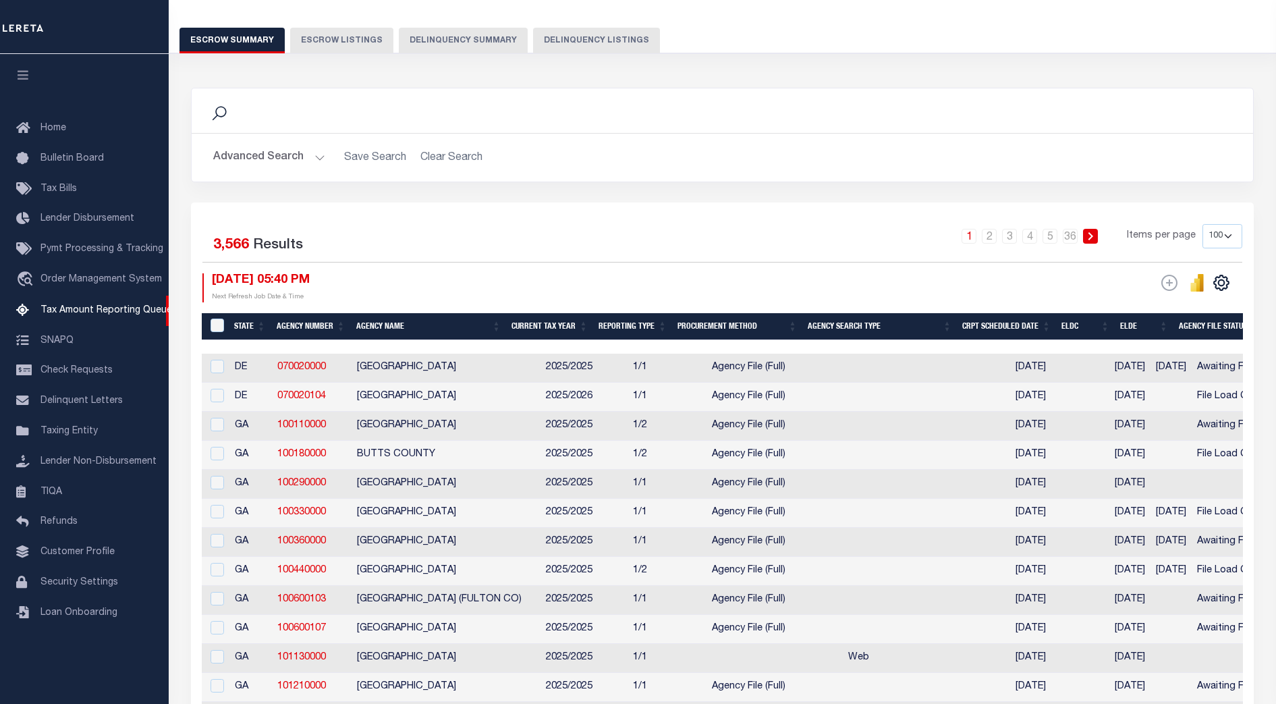
click at [638, 281] on div "09/08/2025 05:40 PM Next Refresh Job Date & Time" at bounding box center [462, 287] width 520 height 29
click at [572, 276] on div "09/08/2025 05:40 PM Next Refresh Job Date & Time" at bounding box center [462, 287] width 520 height 29
click at [577, 256] on div "1 2 3 4 5 … 36 Items per page 10 25 50 100 500" at bounding box center [855, 241] width 775 height 35
click at [477, 248] on div "1 2 3 4 5 … 36 Items per page 10 25 50 100 500" at bounding box center [855, 241] width 775 height 35
click at [630, 257] on div "1 2 3 4 5 … 36 Items per page 10 25 50 100 500" at bounding box center [855, 241] width 775 height 35
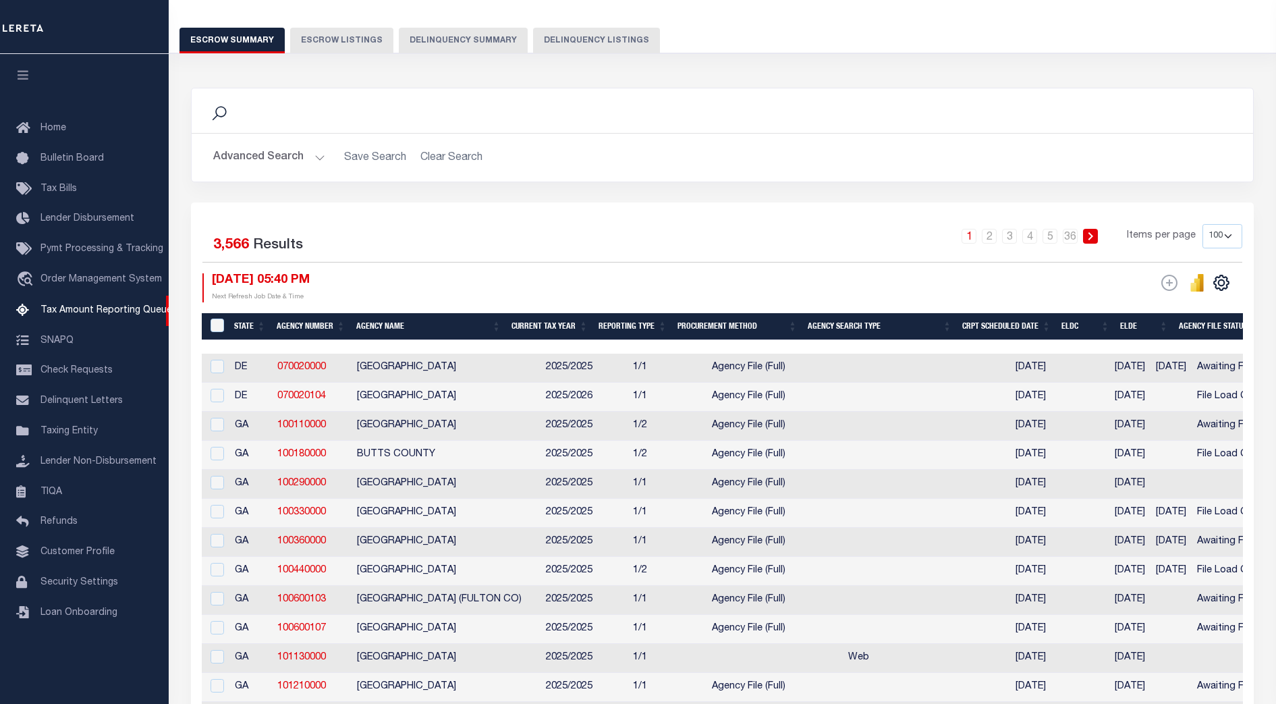
click at [624, 240] on div "1 2 3 4 5 … 36 Items per page 10 25 50 100 500" at bounding box center [855, 241] width 775 height 35
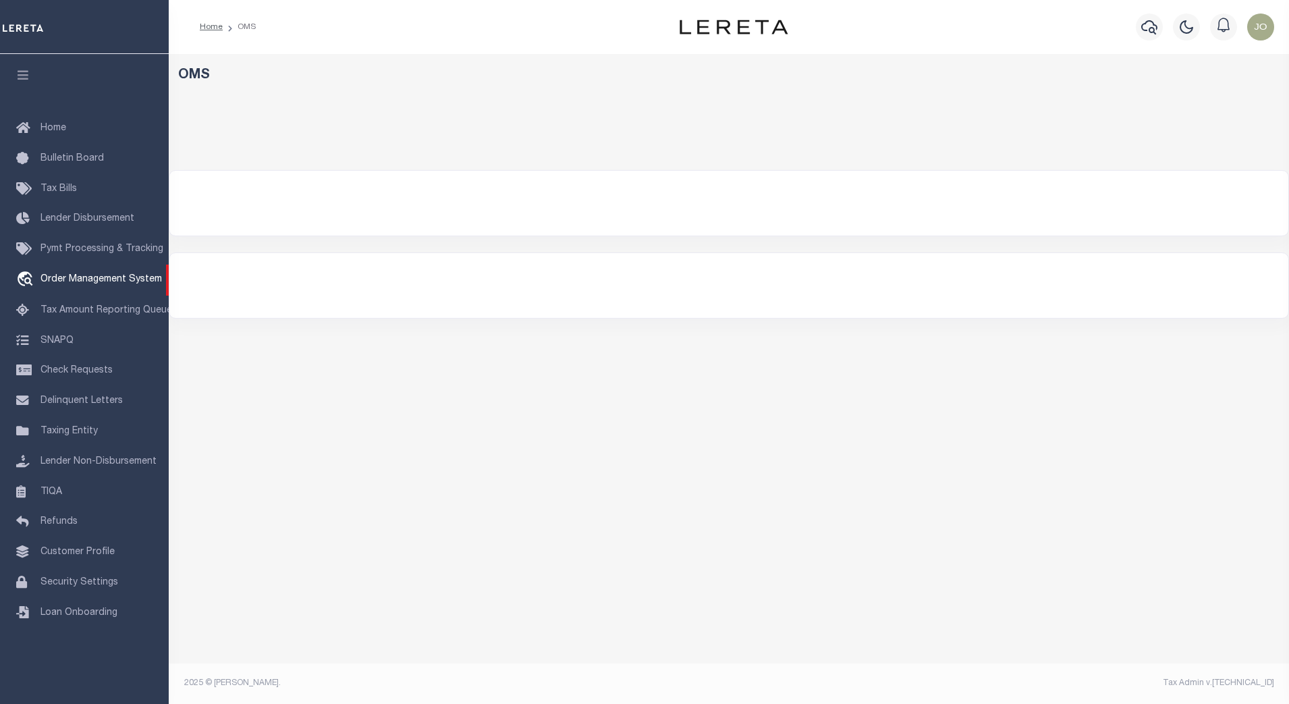
select select
select select "200"
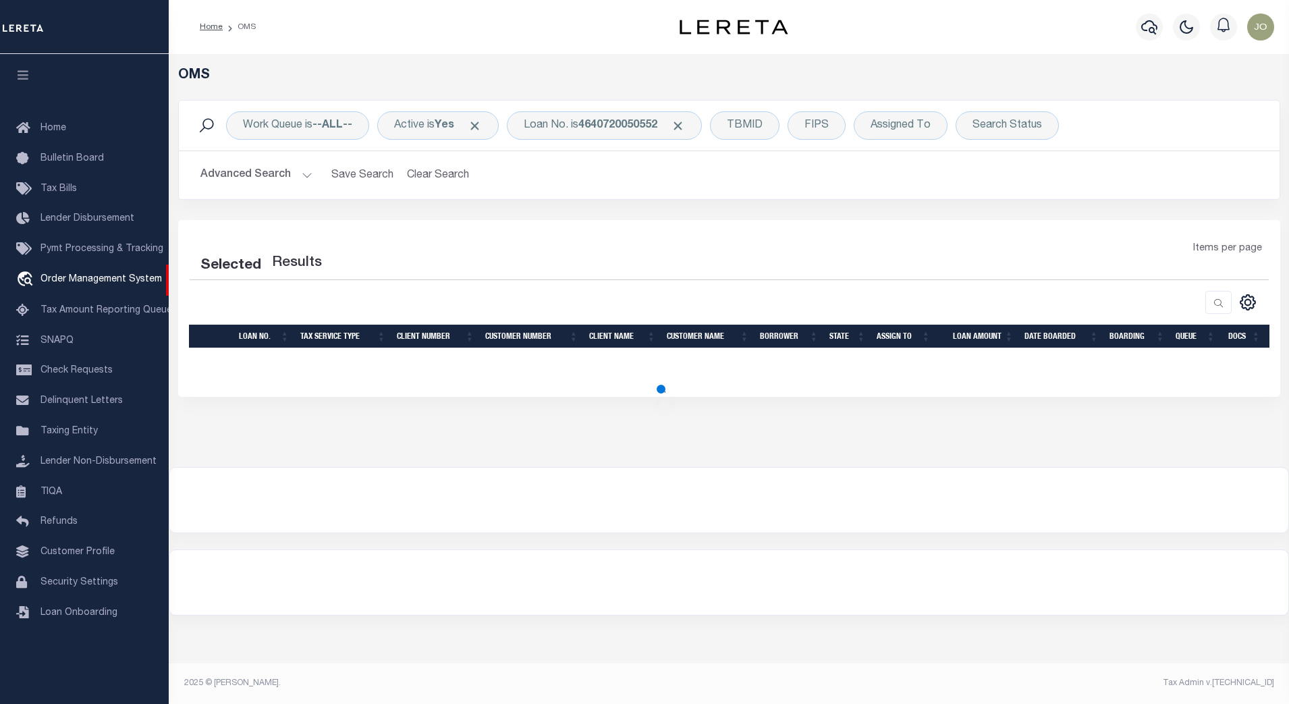
select select "200"
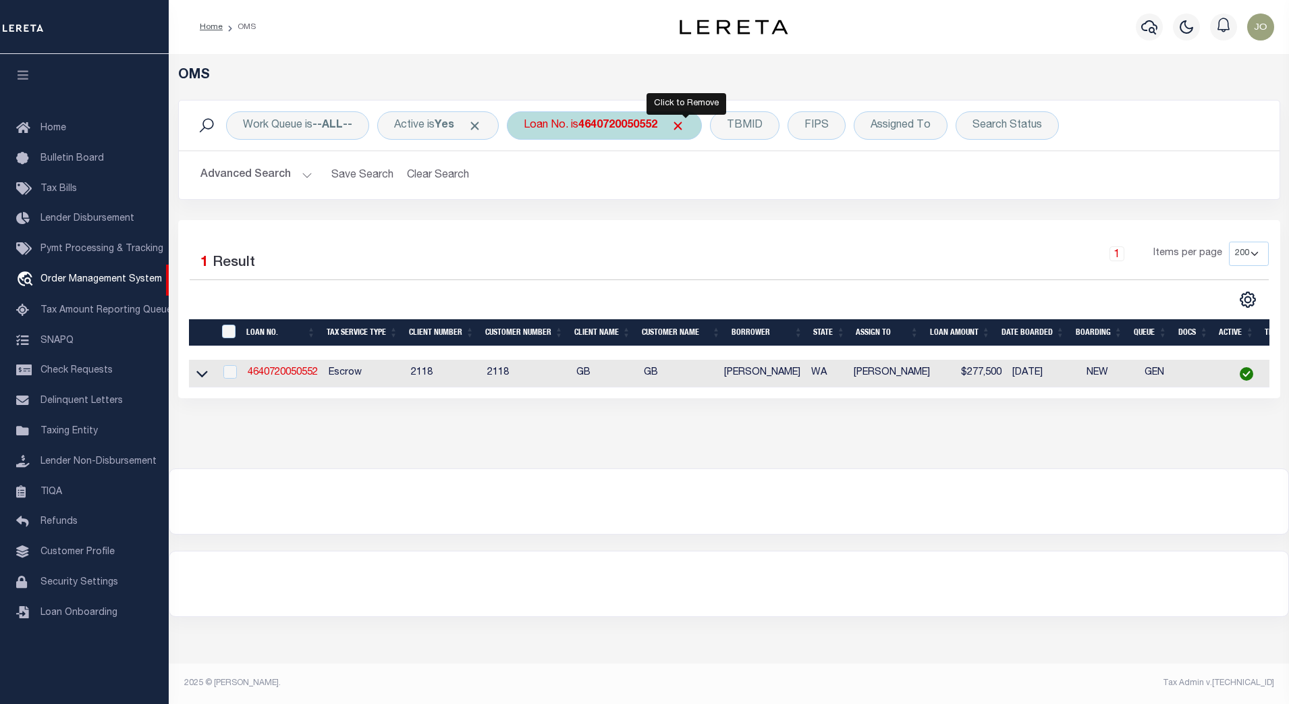
click at [685, 123] on span "Click to Remove" at bounding box center [678, 126] width 14 height 14
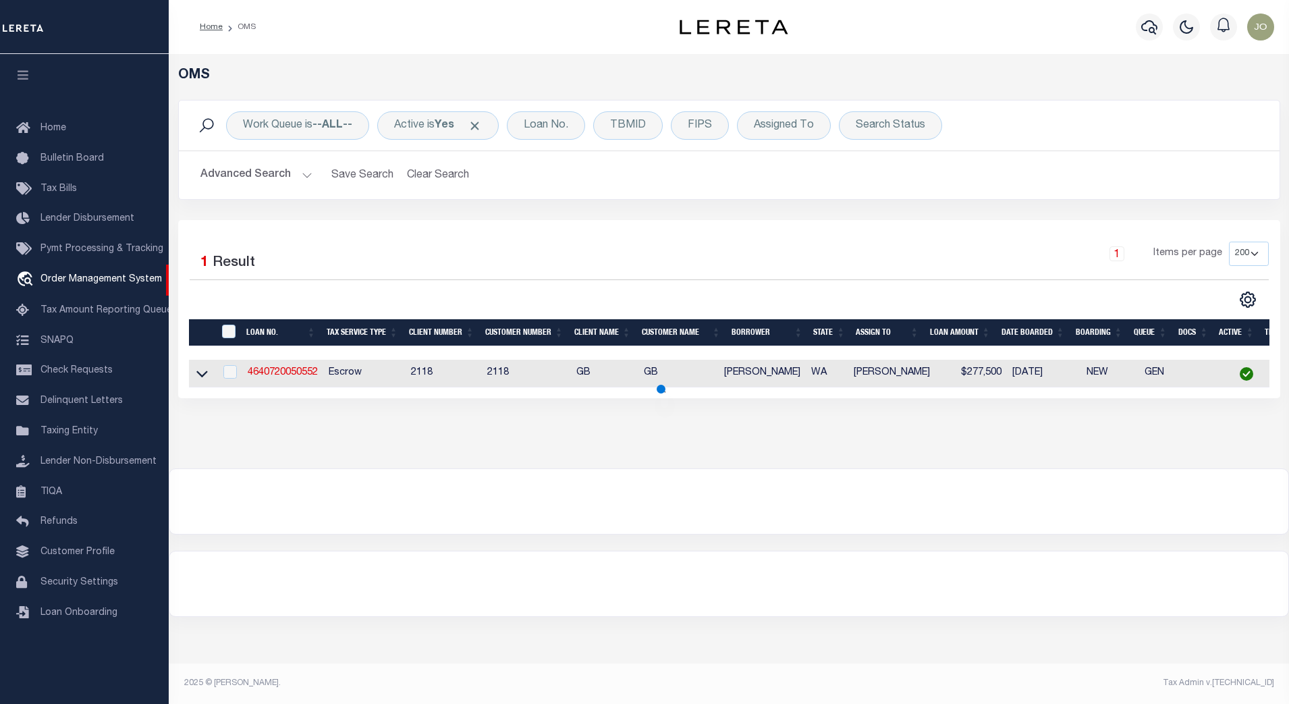
click at [295, 175] on button "Advanced Search" at bounding box center [256, 175] width 112 height 26
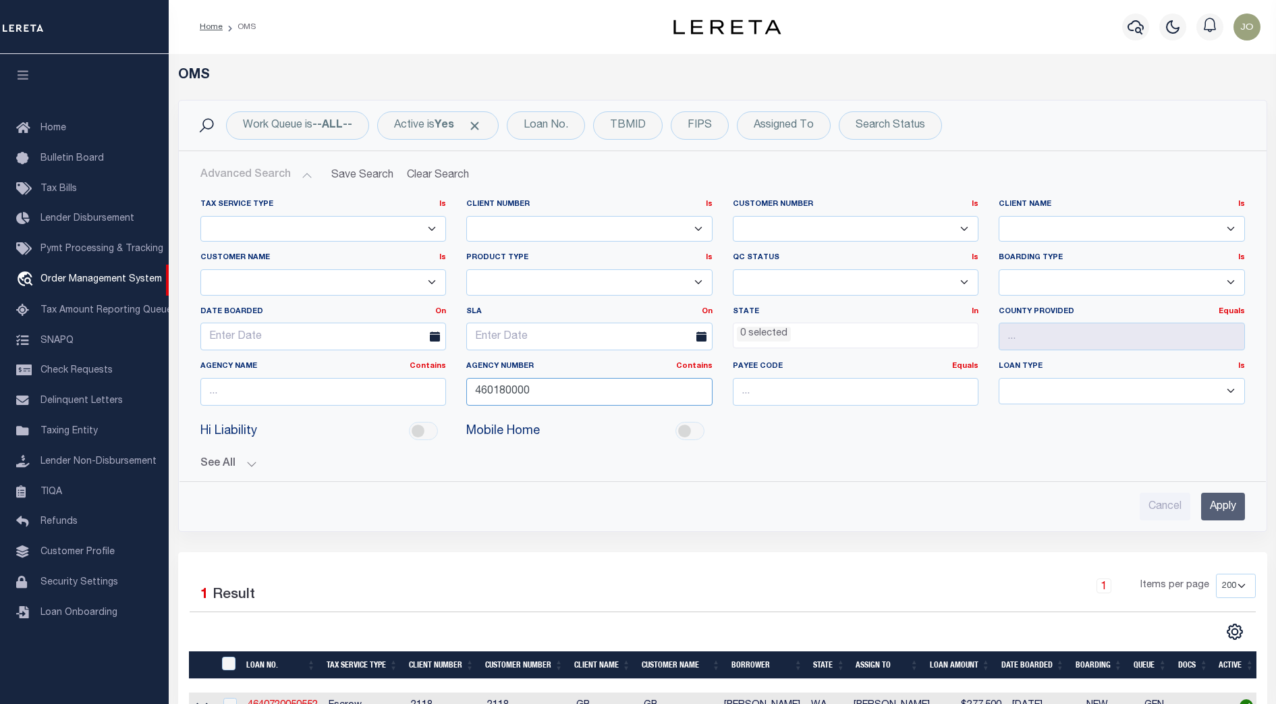
click at [516, 392] on input "460180000" at bounding box center [589, 392] width 246 height 28
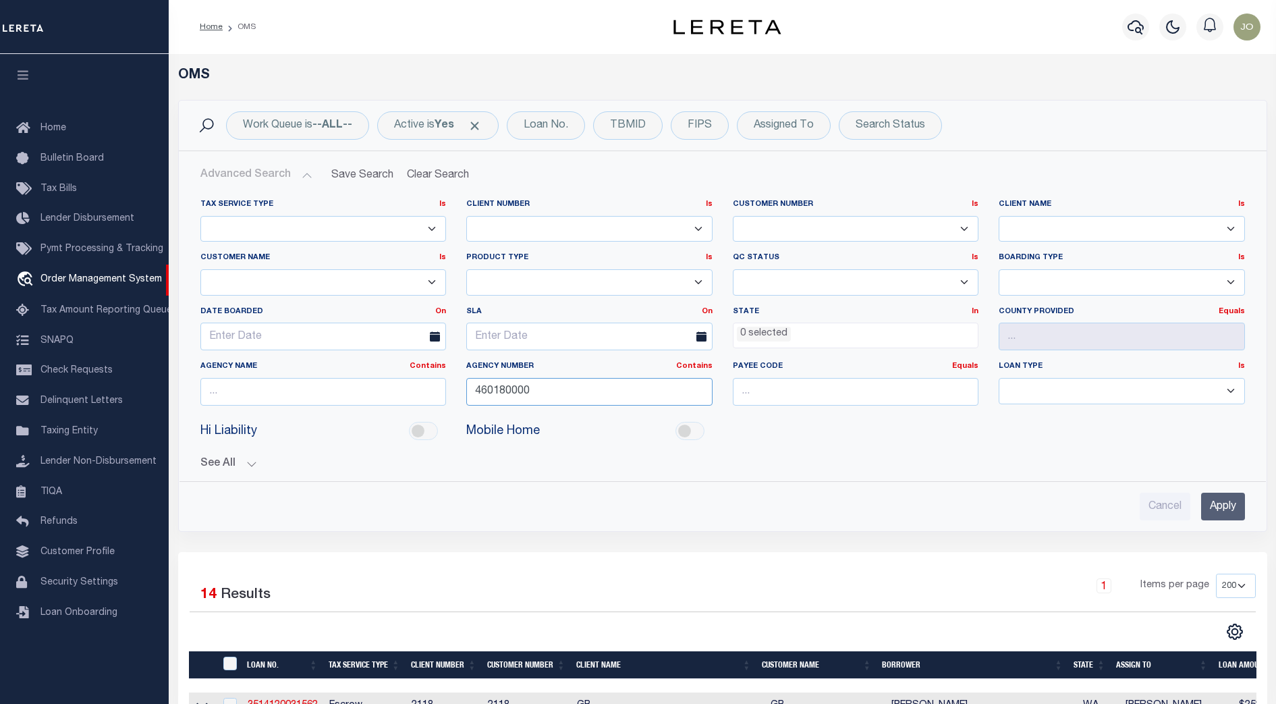
click at [516, 392] on input "460180000" at bounding box center [589, 392] width 246 height 28
click at [304, 278] on select "78796 AB ABGGL ABL Accumatch - Refunds ACM CGS IV-B-B LN LLC ACM CGS IV-B-B RE …" at bounding box center [323, 282] width 246 height 26
select select "Gringotts Bank"
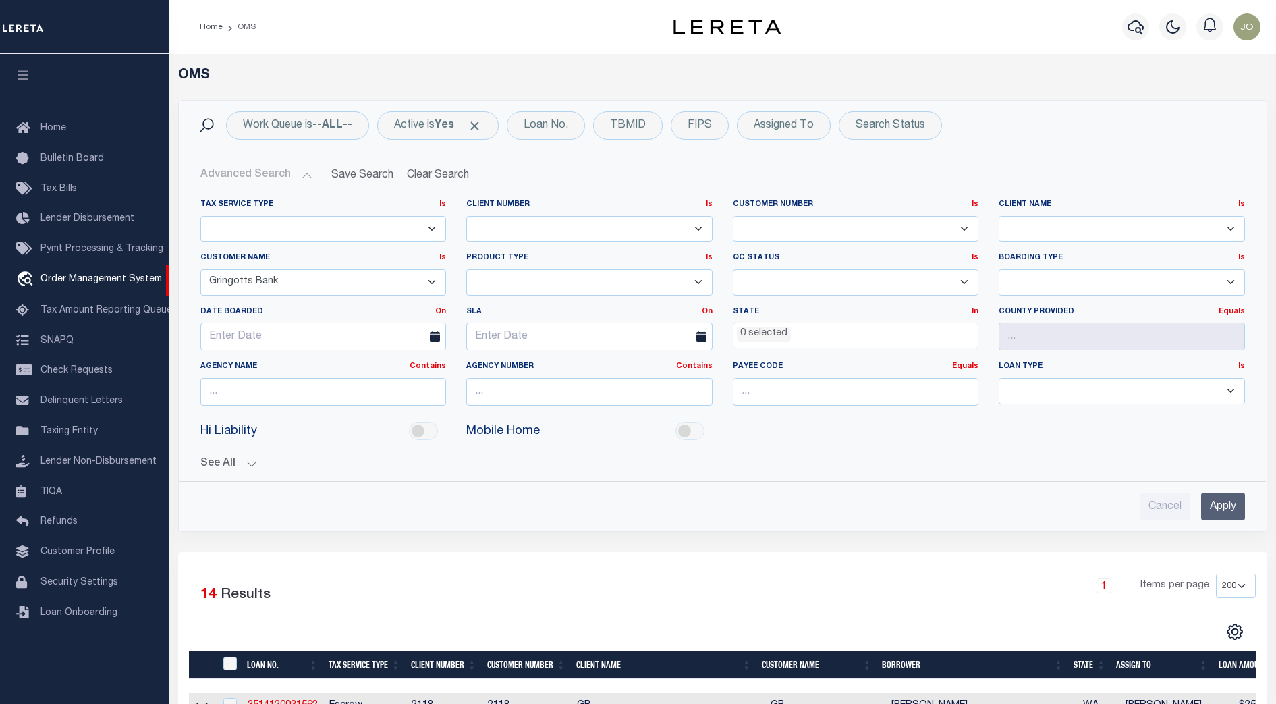
click at [200, 269] on select "78796 AB ABGGL ABL Accumatch - Refunds ACM CGS IV-B-B LN LLC ACM CGS IV-B-B RE …" at bounding box center [323, 282] width 246 height 26
click at [1218, 506] on input "Apply" at bounding box center [1223, 506] width 44 height 28
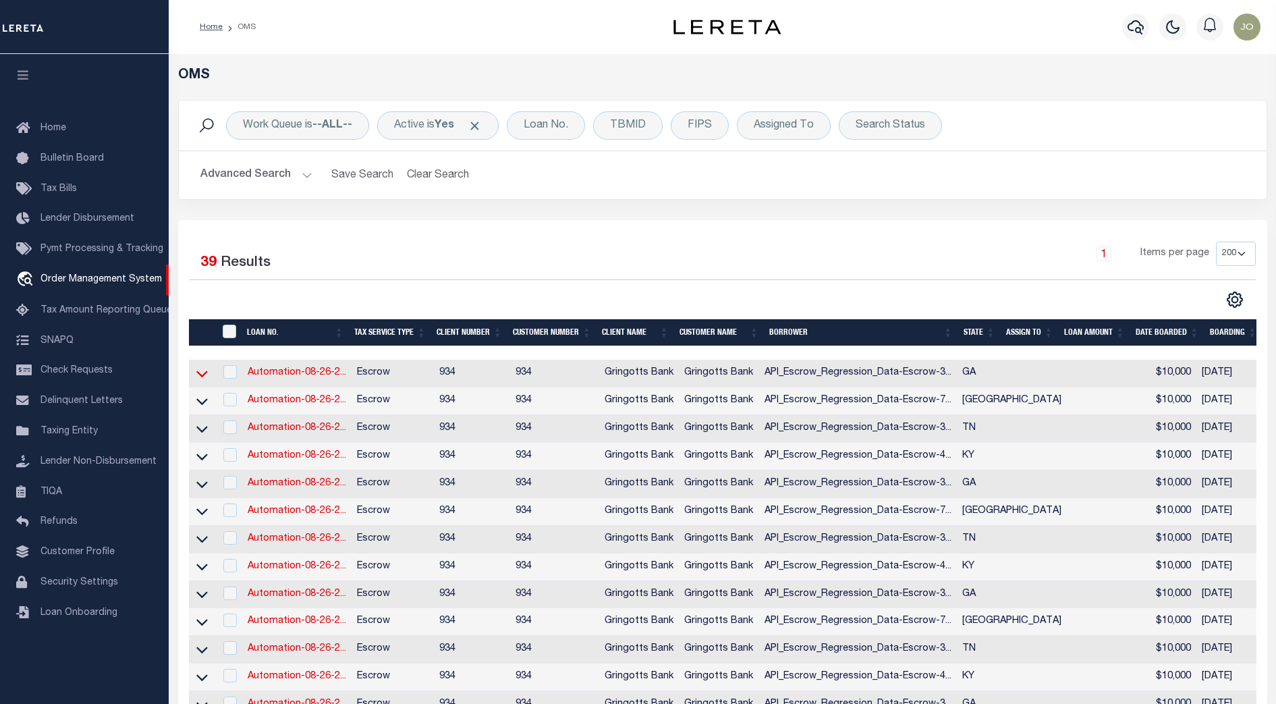
click at [203, 376] on icon at bounding box center [201, 374] width 11 height 7
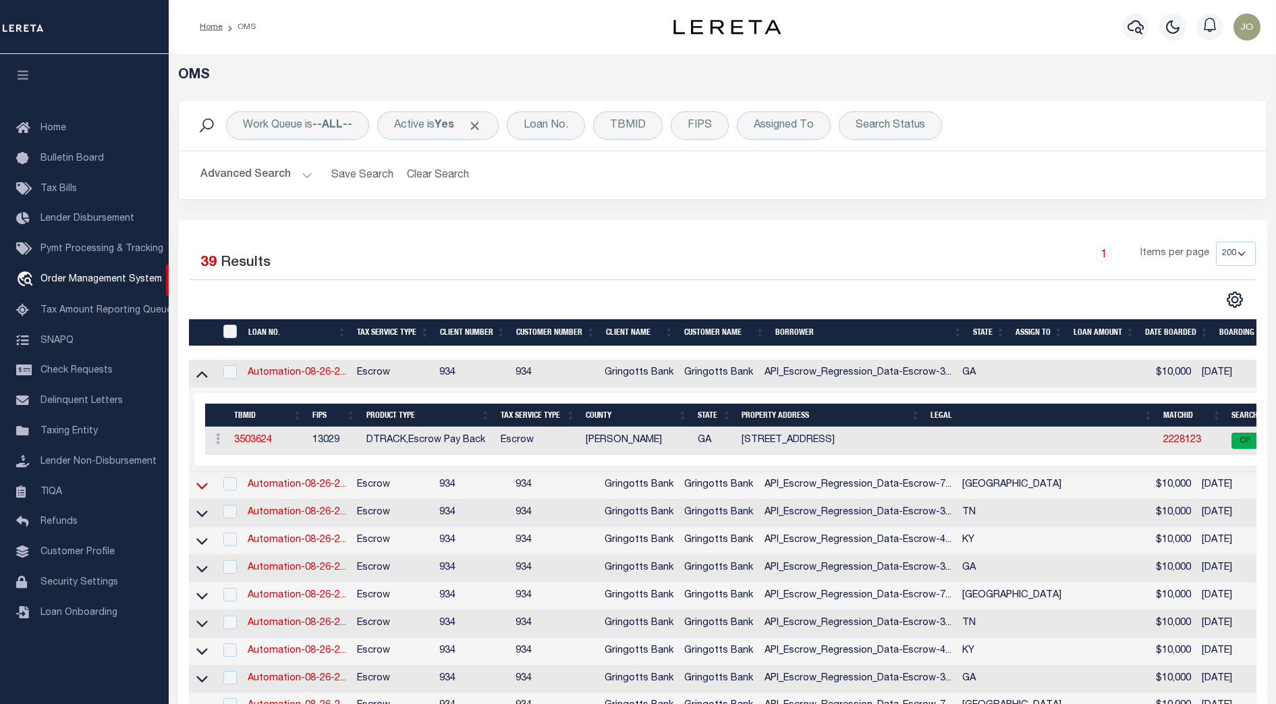
click at [200, 486] on icon at bounding box center [201, 485] width 11 height 14
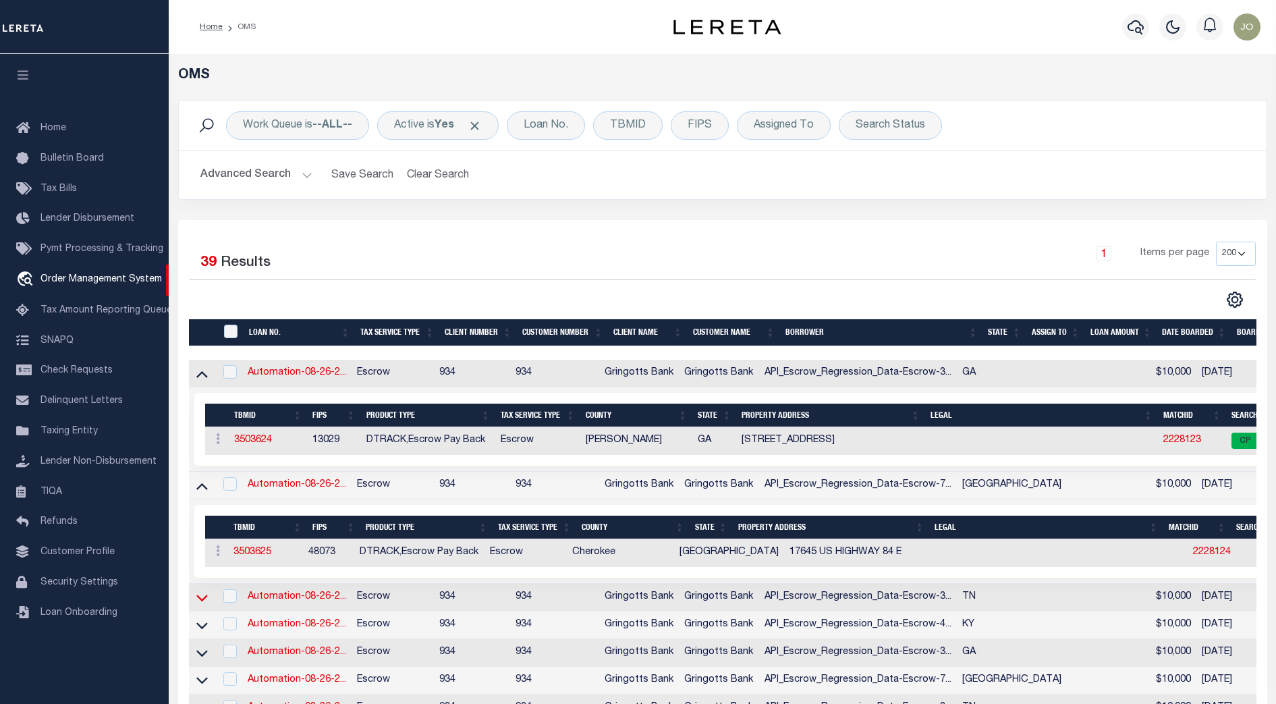
click at [200, 598] on icon at bounding box center [201, 597] width 11 height 14
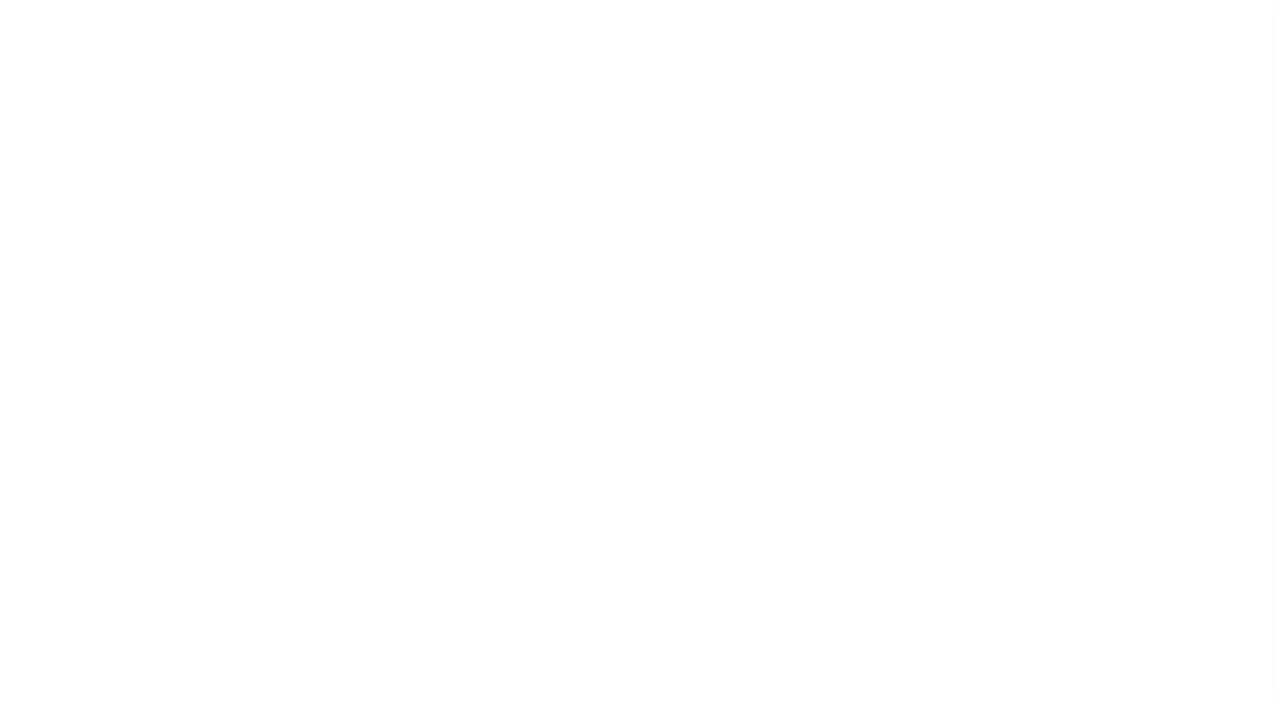
select select "10"
select select "Escrow"
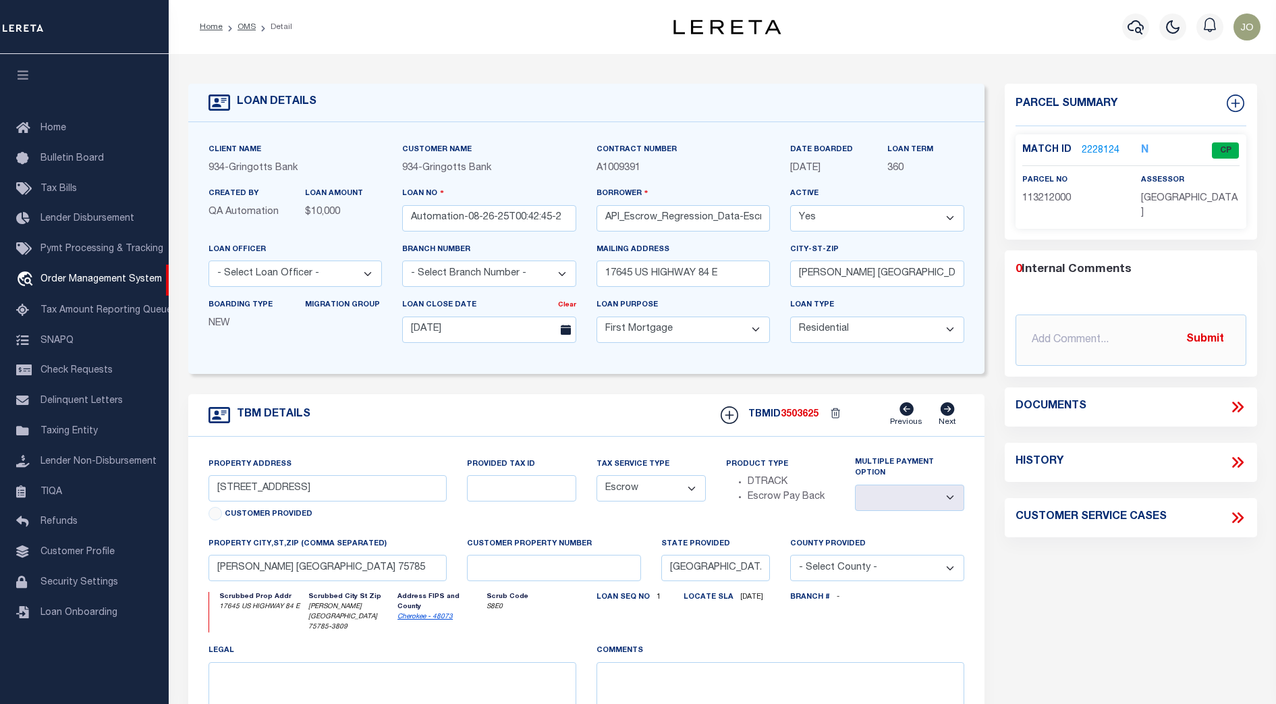
select select "10"
select select "Escrow"
click at [619, 378] on form "LOAN DETAILS Client Name 934 - Gringotts Bank" at bounding box center [586, 463] width 797 height 758
click at [634, 387] on form "LOAN DETAILS Client Name 934 - Gringotts Bank" at bounding box center [586, 463] width 797 height 758
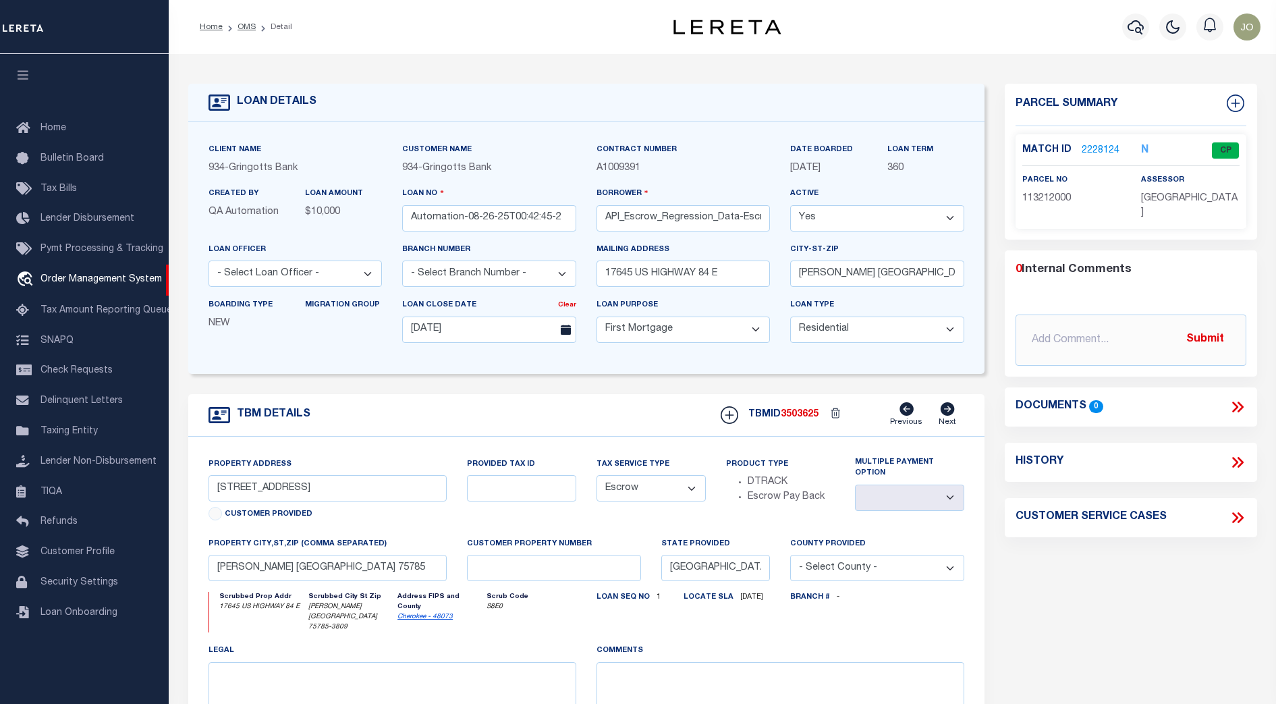
click at [483, 389] on form "LOAN DETAILS Client Name 934 - Gringotts Bank" at bounding box center [586, 463] width 797 height 758
click at [1094, 146] on link "2228124" at bounding box center [1100, 151] width 38 height 14
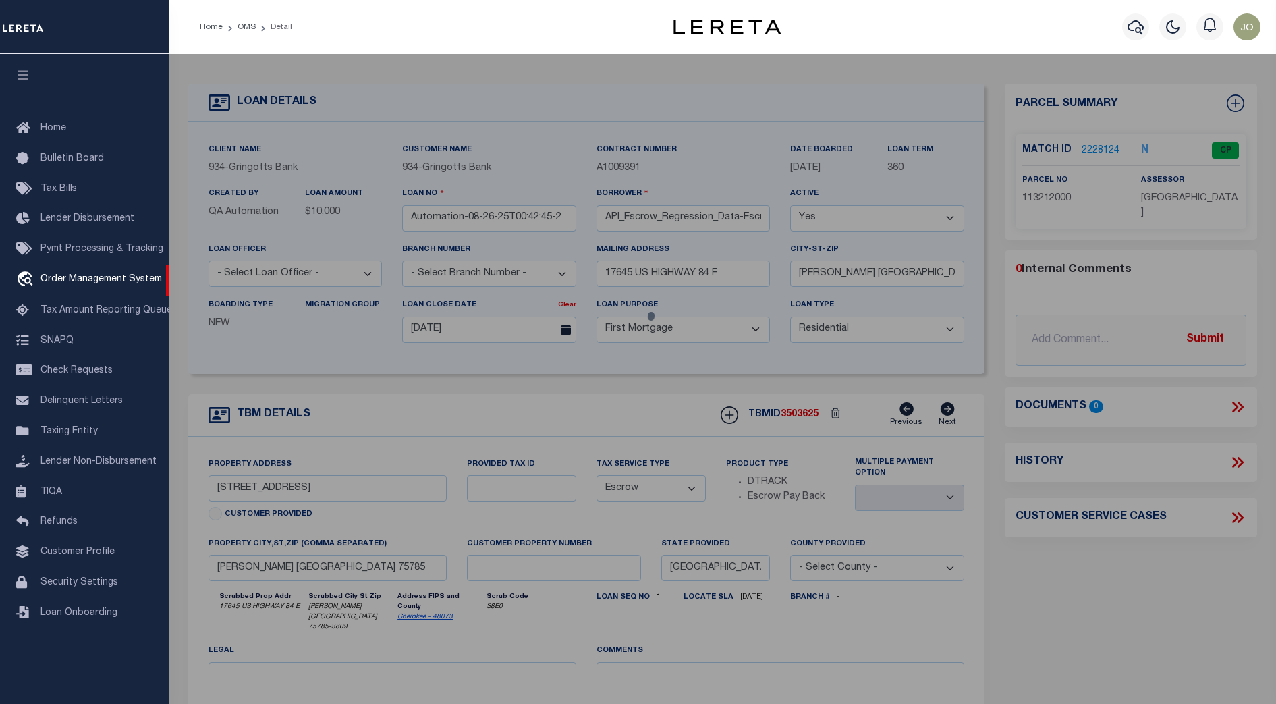
checkbox input "false"
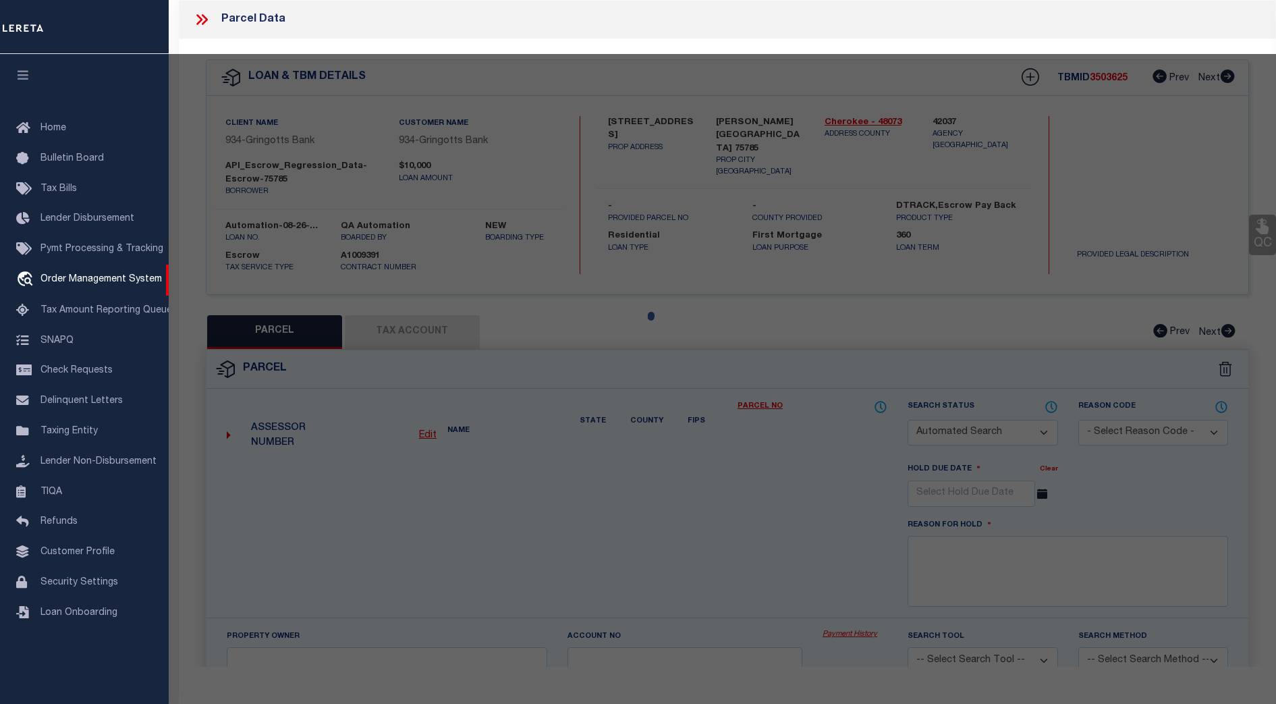
select select "CP"
type input "[PERSON_NAME] C & [PERSON_NAME]"
type input "000344-08050-0007000"
select select "ATL"
select select "ADD"
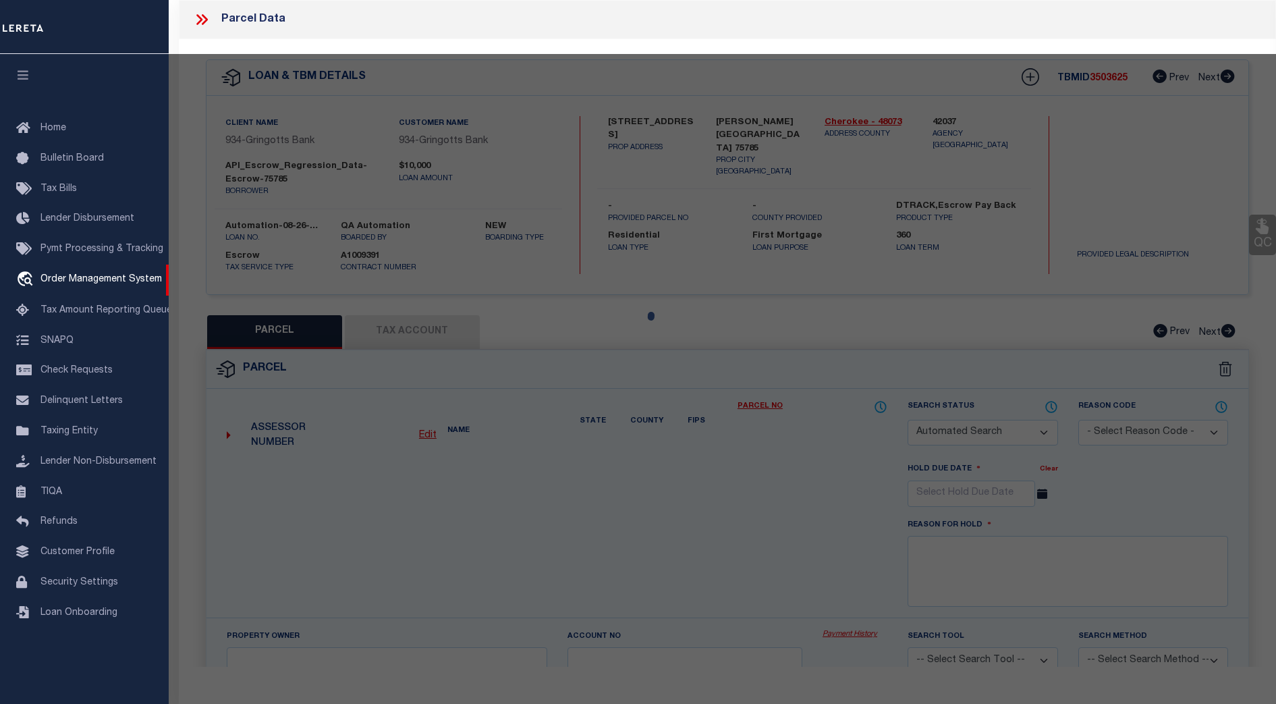
type input "[STREET_ADDRESS]"
type input "[PERSON_NAME] [GEOGRAPHIC_DATA] 75785"
type textarea "A 344 BLK 805 TR 7 S [PERSON_NAME] K11"
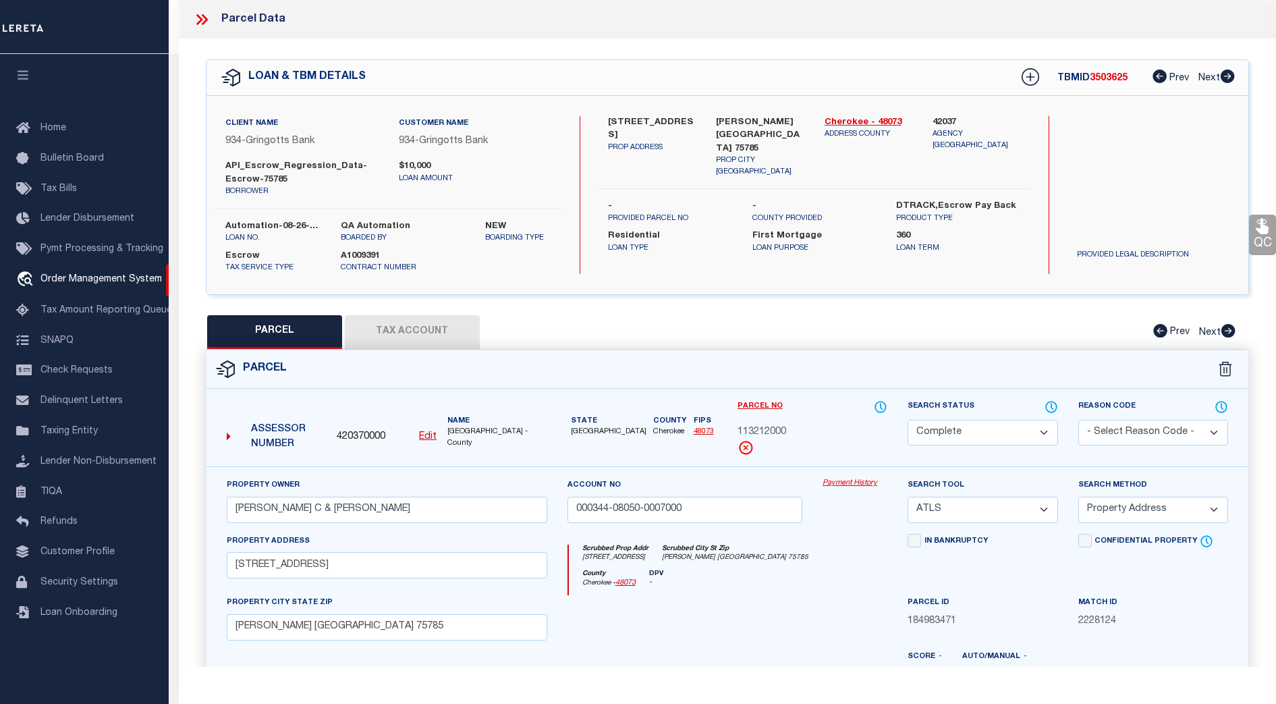
click at [498, 432] on span "[GEOGRAPHIC_DATA] -County" at bounding box center [497, 437] width 100 height 22
drag, startPoint x: 445, startPoint y: 429, endPoint x: 455, endPoint y: 429, distance: 10.1
click at [455, 429] on div "Name [GEOGRAPHIC_DATA] -County" at bounding box center [497, 433] width 111 height 34
click at [445, 431] on div "Name [GEOGRAPHIC_DATA] -County" at bounding box center [497, 433] width 111 height 34
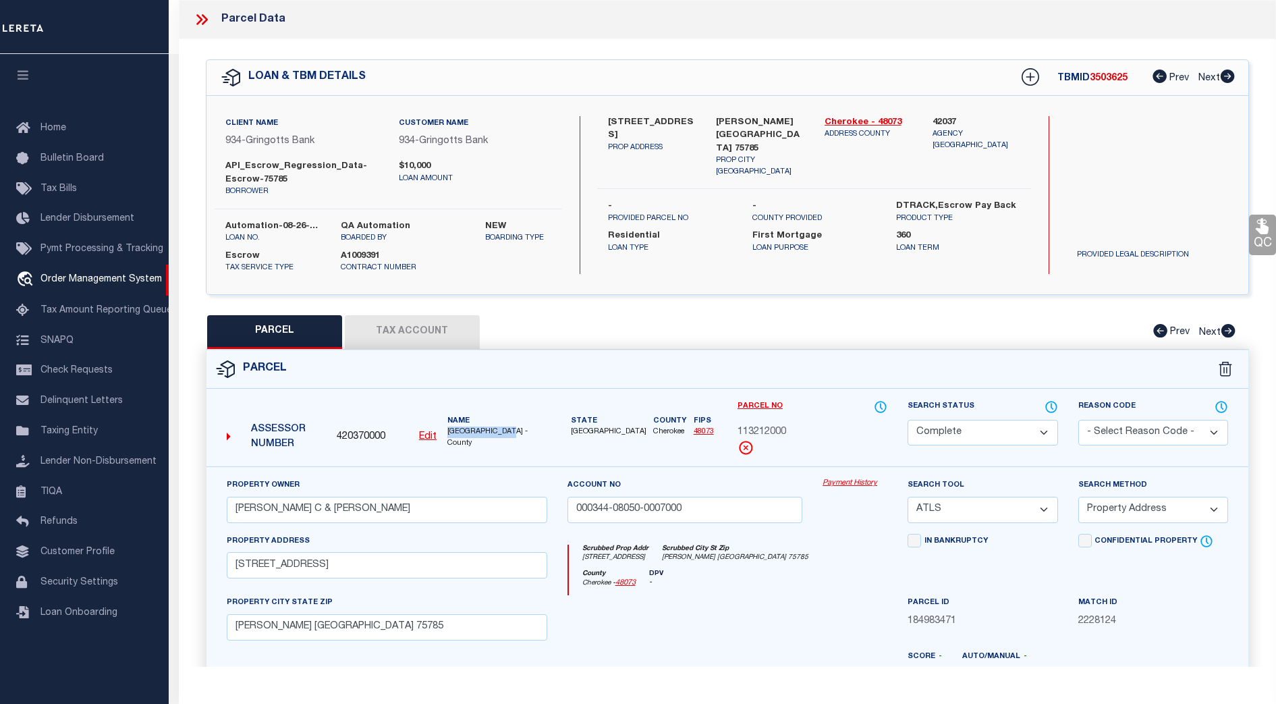
drag, startPoint x: 447, startPoint y: 429, endPoint x: 519, endPoint y: 426, distance: 72.9
click at [519, 426] on span "CHEROKEE COUNTY -County" at bounding box center [497, 437] width 100 height 22
copy span "[GEOGRAPHIC_DATA]"
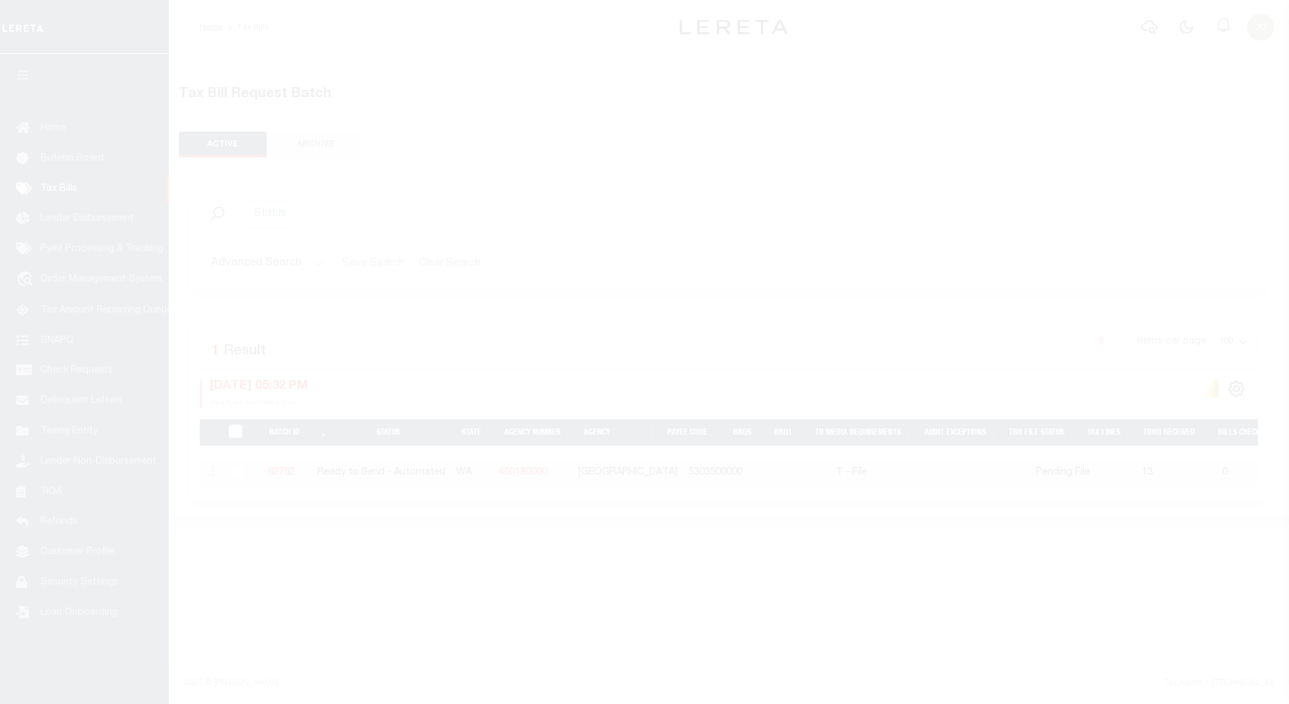
select select
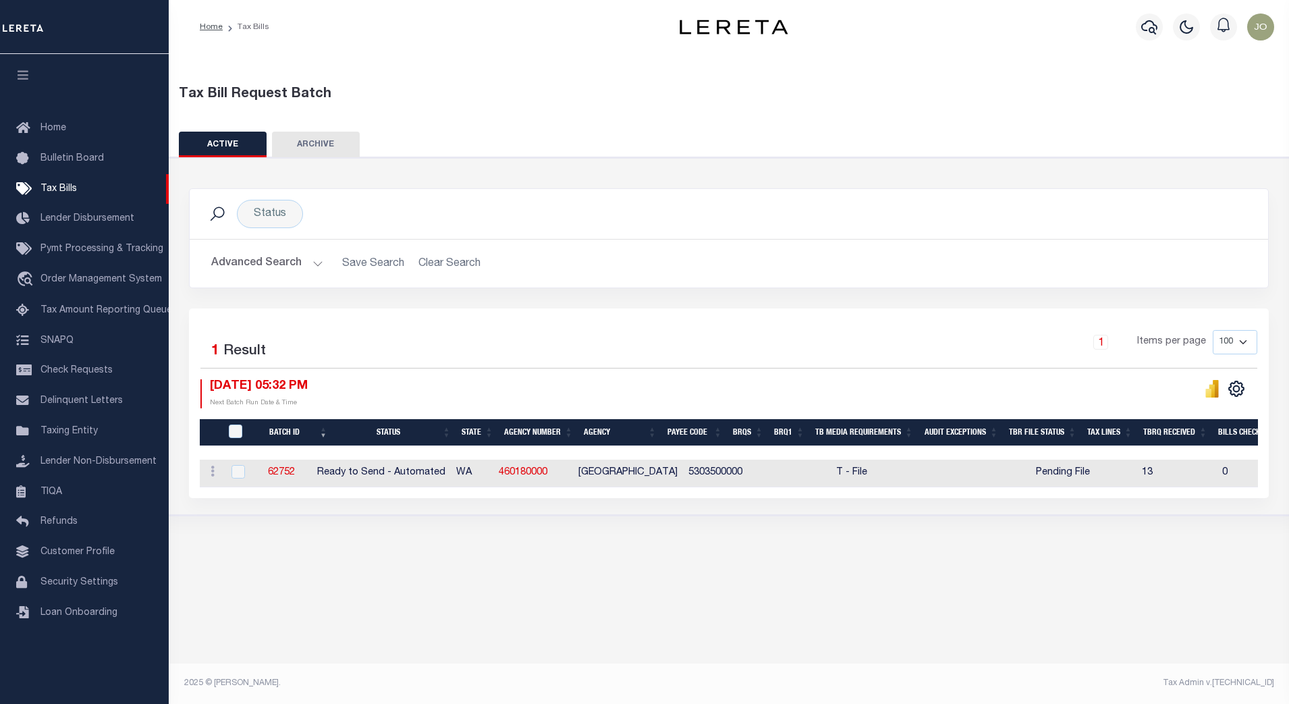
click at [313, 269] on button "Advanced Search" at bounding box center [267, 263] width 112 height 26
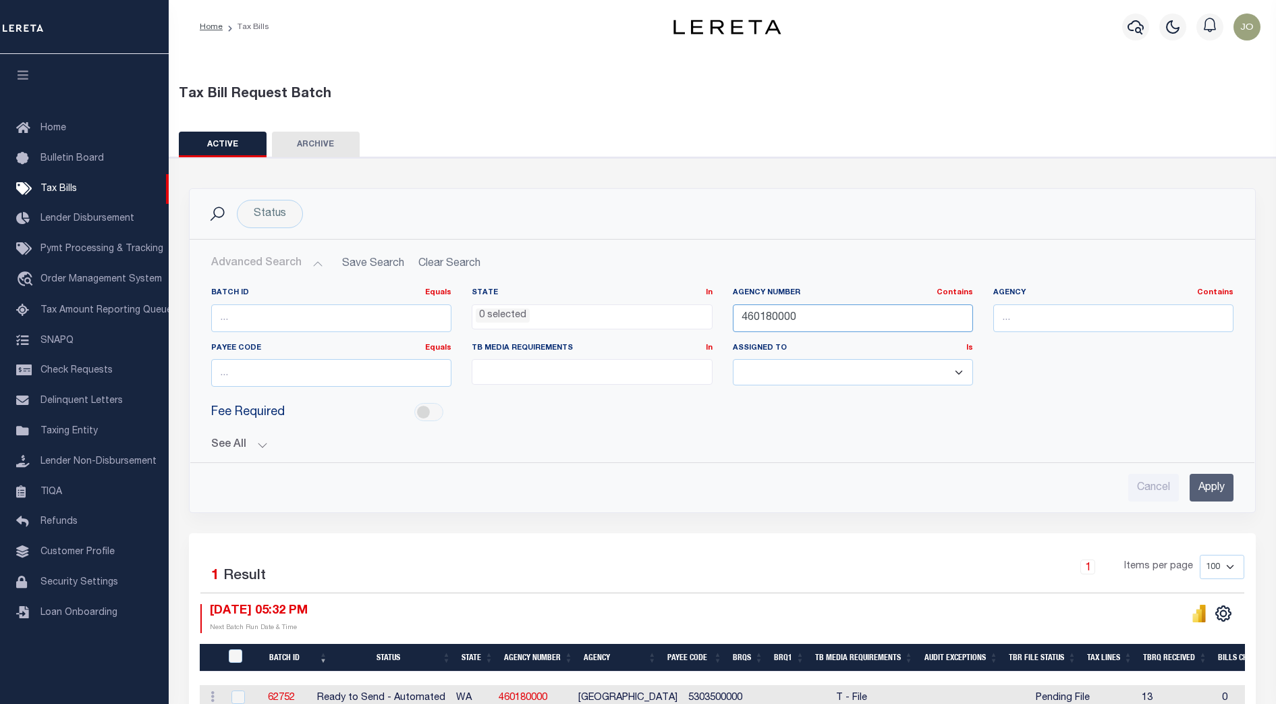
click at [772, 316] on input "460180000" at bounding box center [853, 318] width 240 height 28
click at [1017, 320] on input "text" at bounding box center [1113, 318] width 240 height 28
paste input "[GEOGRAPHIC_DATA]"
type input "[GEOGRAPHIC_DATA]"
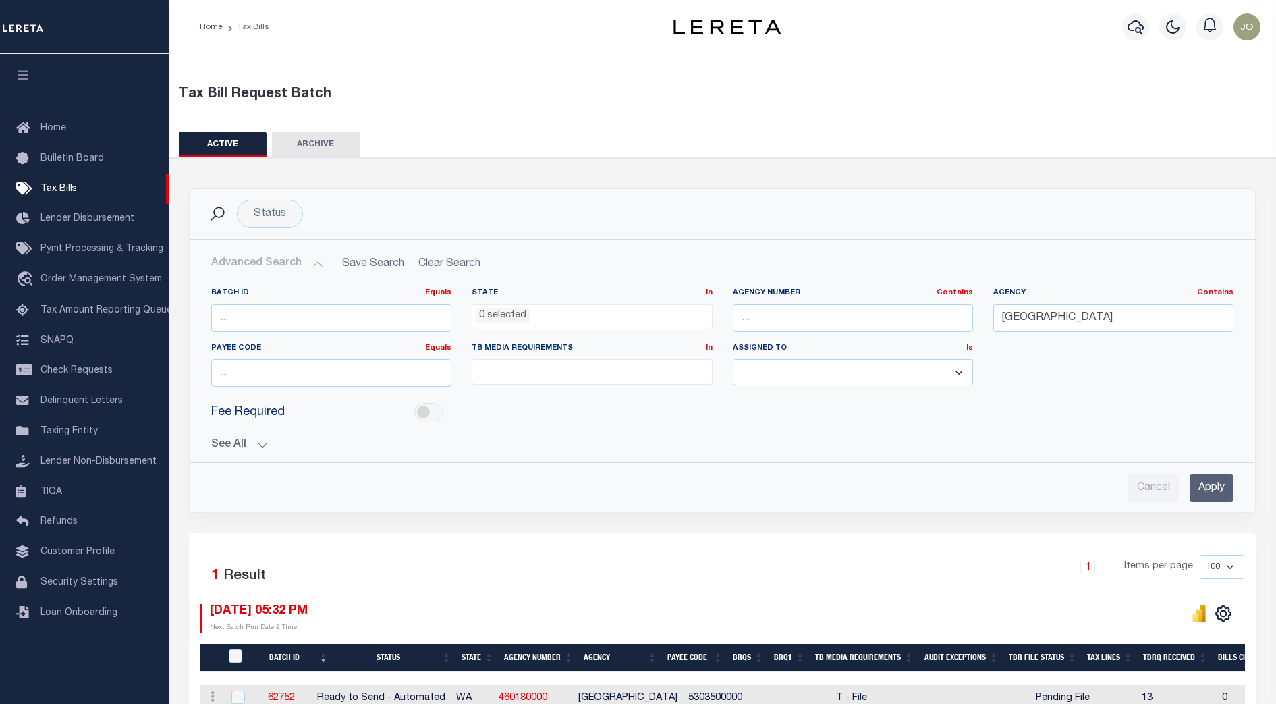
click at [1212, 491] on input "Apply" at bounding box center [1211, 488] width 44 height 28
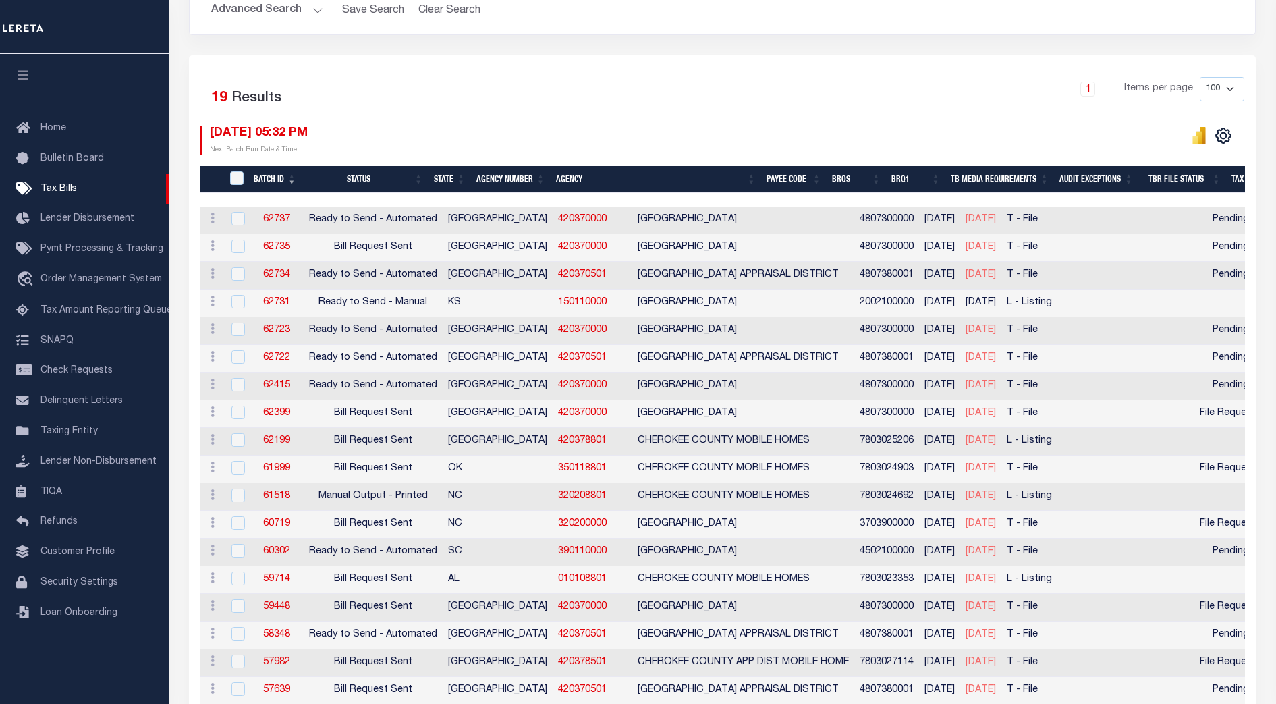
scroll to position [337, 0]
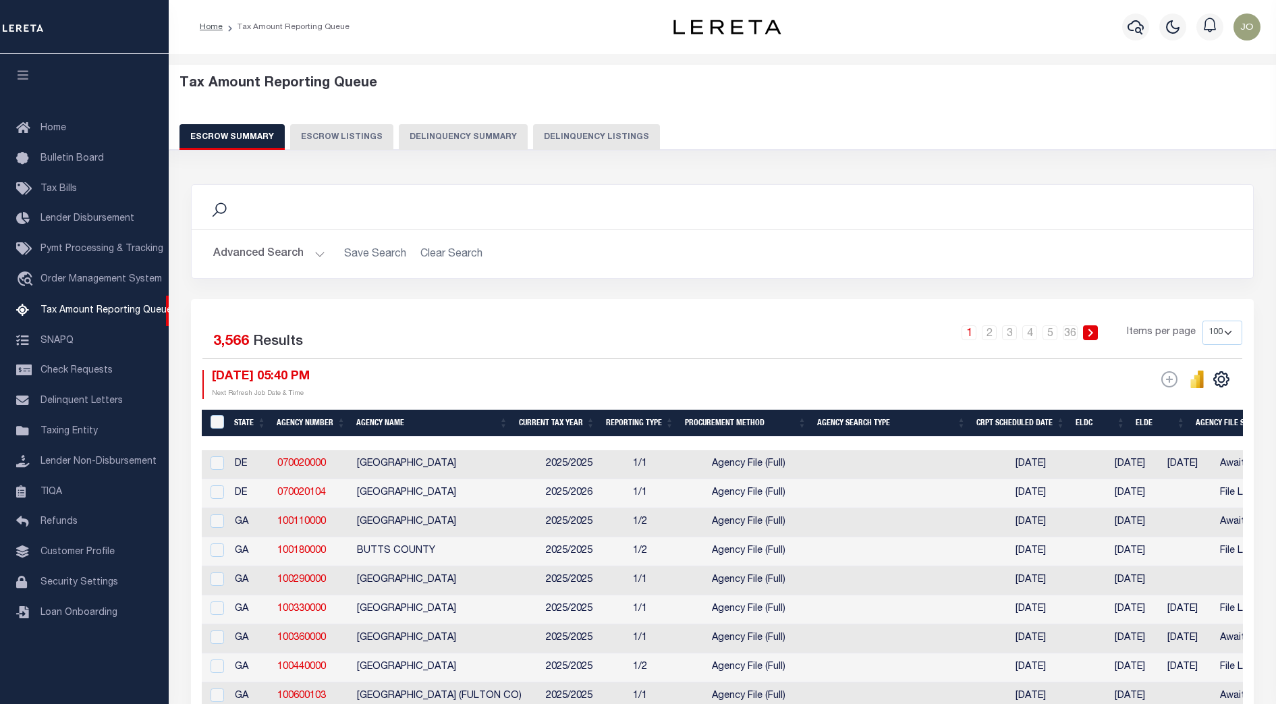
select select
select select "100"
click at [312, 256] on button "Advanced Search" at bounding box center [269, 254] width 112 height 26
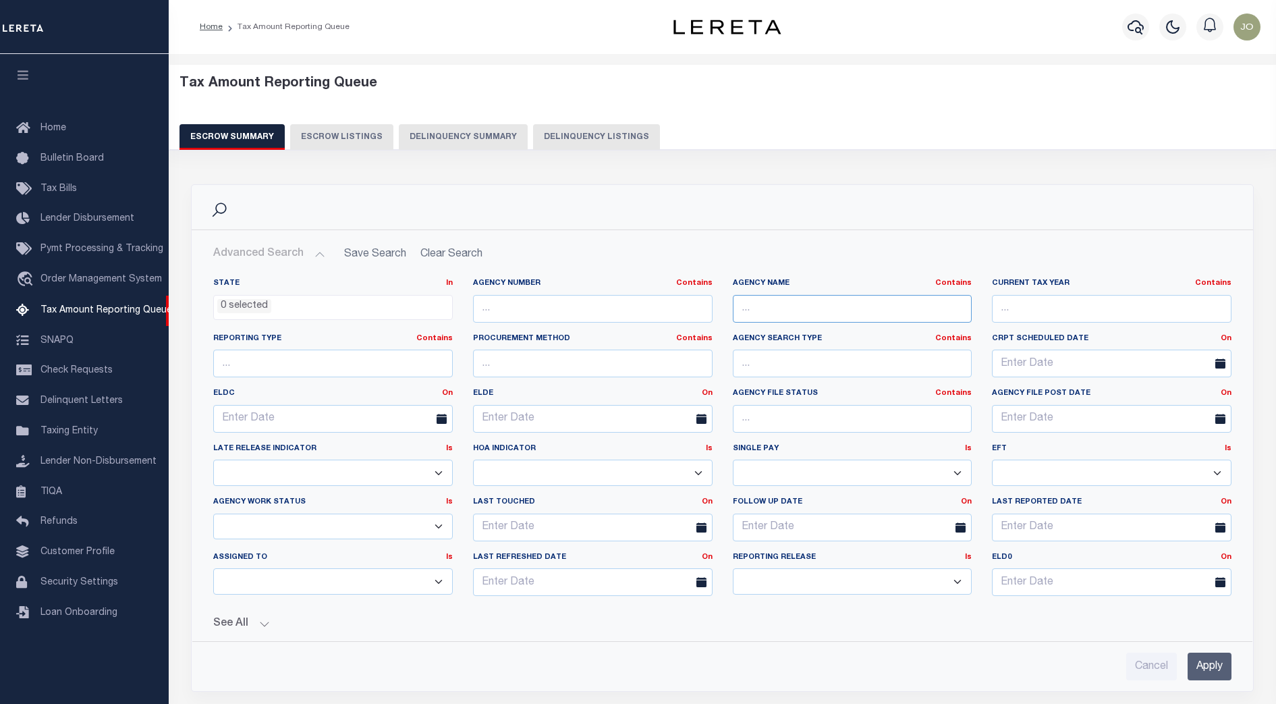
click at [802, 308] on input "text" at bounding box center [853, 309] width 240 height 28
paste input "[GEOGRAPHIC_DATA]"
type input "[GEOGRAPHIC_DATA]"
click at [1208, 664] on input "Apply" at bounding box center [1209, 666] width 44 height 28
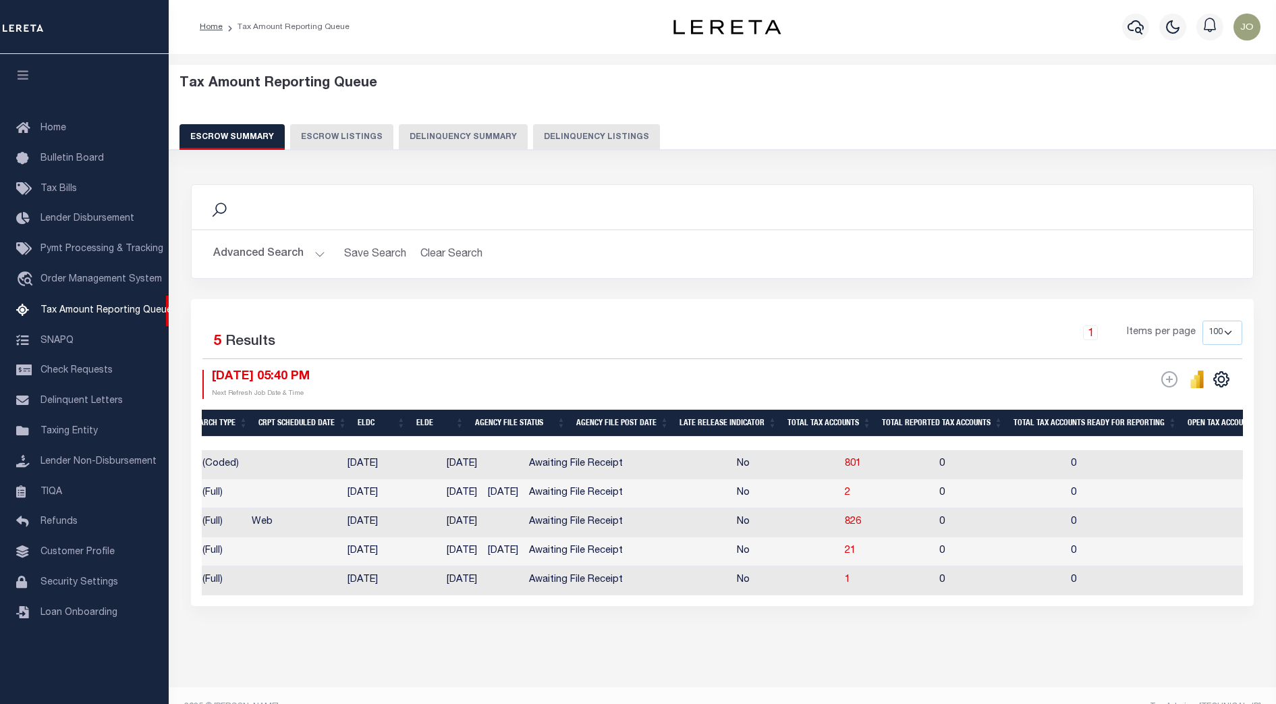
scroll to position [0, 656]
click at [1241, 496] on span "2" at bounding box center [1243, 492] width 5 height 9
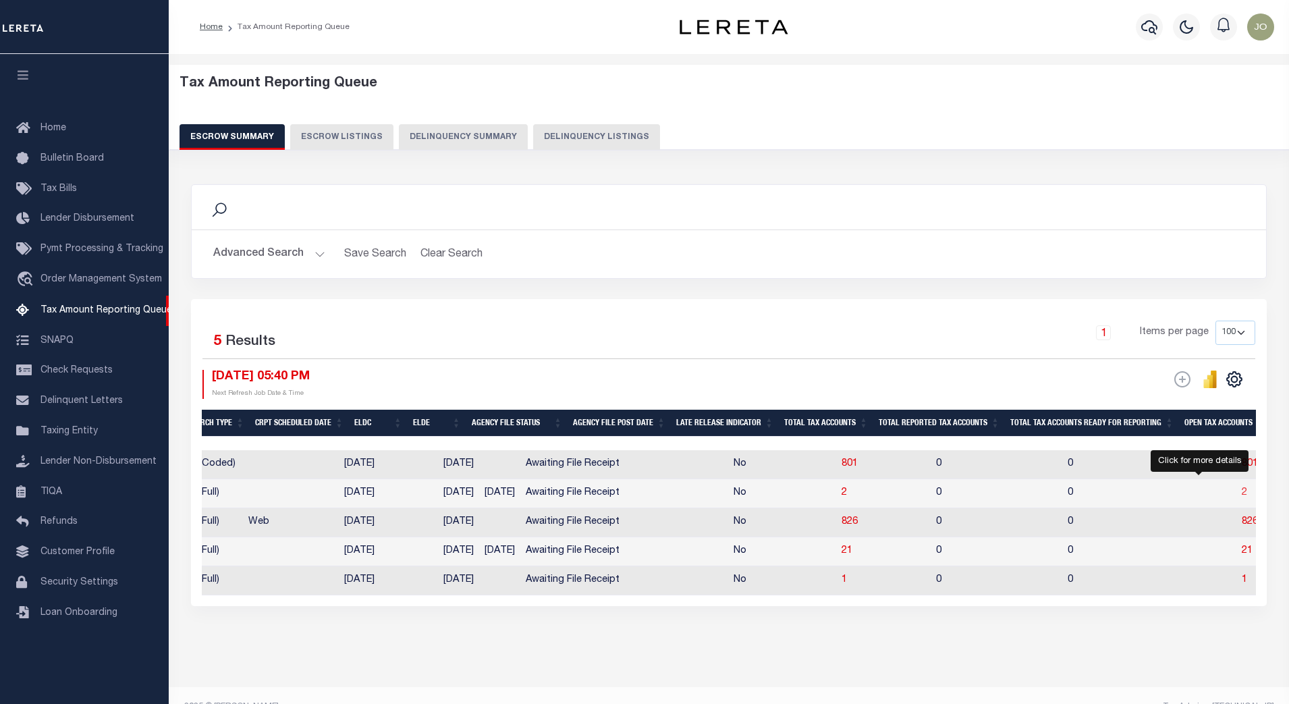
select select "100"
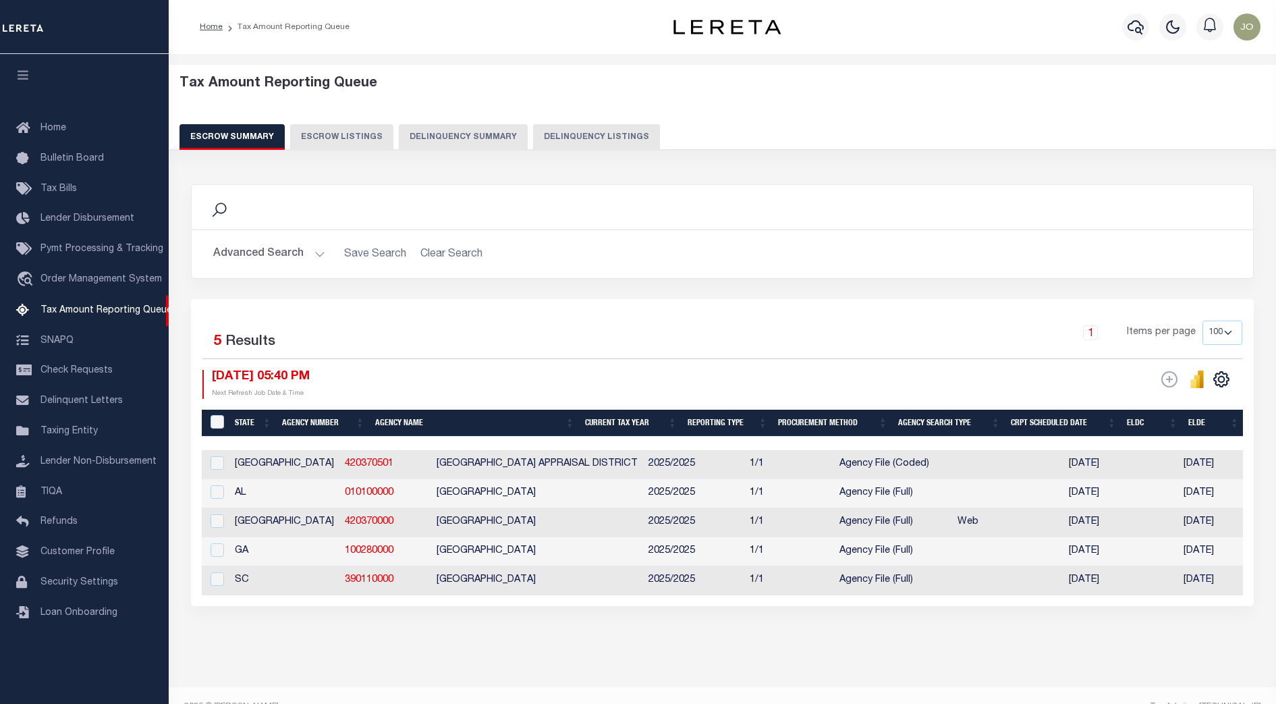
select select "100"
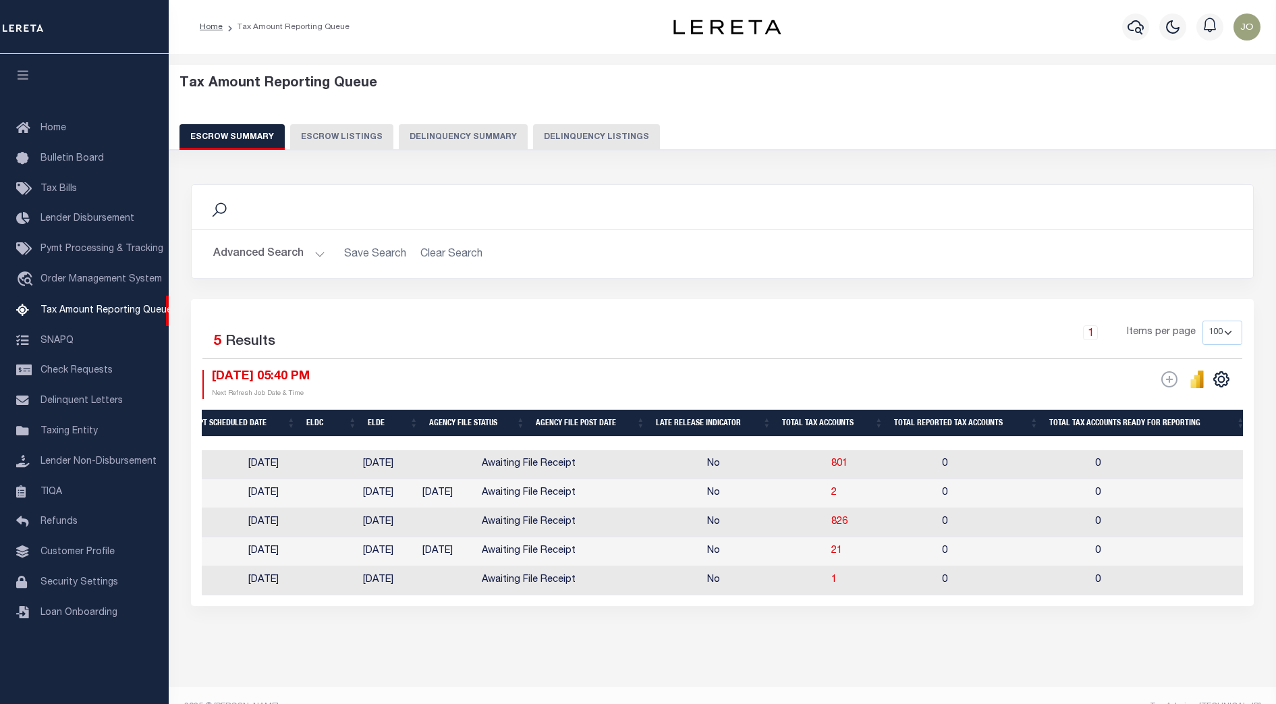
scroll to position [0, 930]
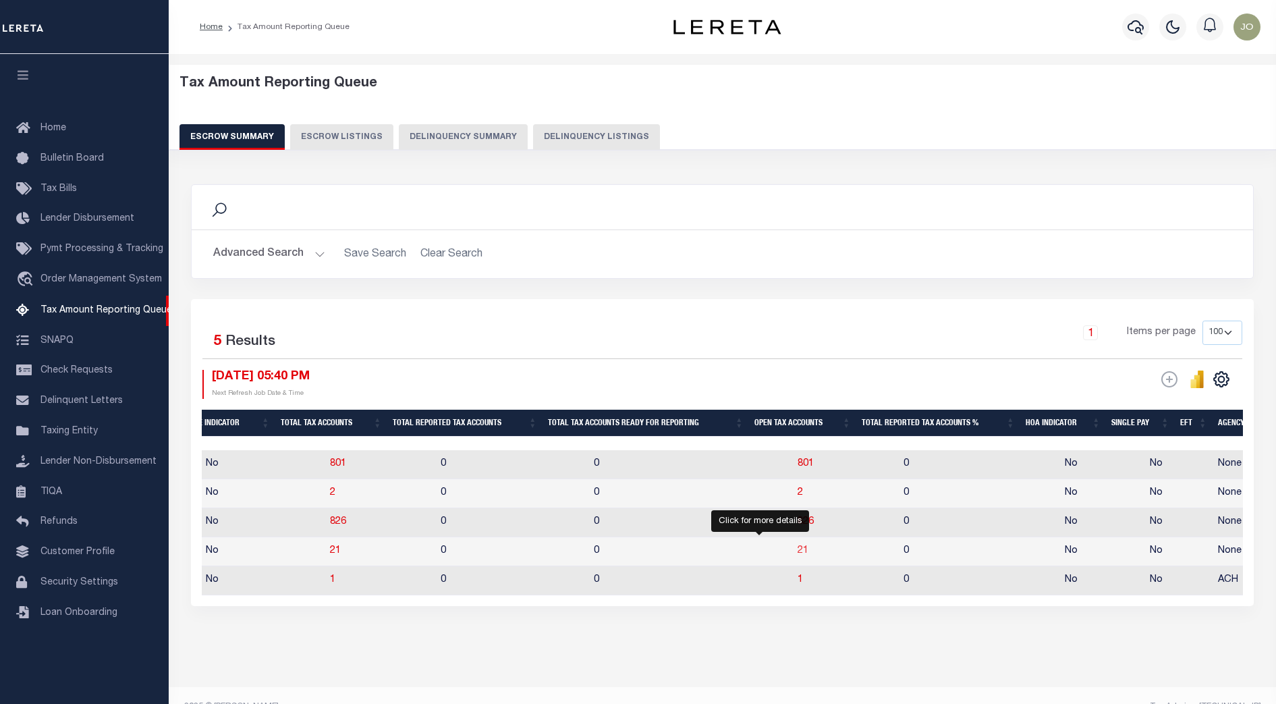
click at [797, 553] on span "21" at bounding box center [802, 550] width 11 height 9
select select "100"
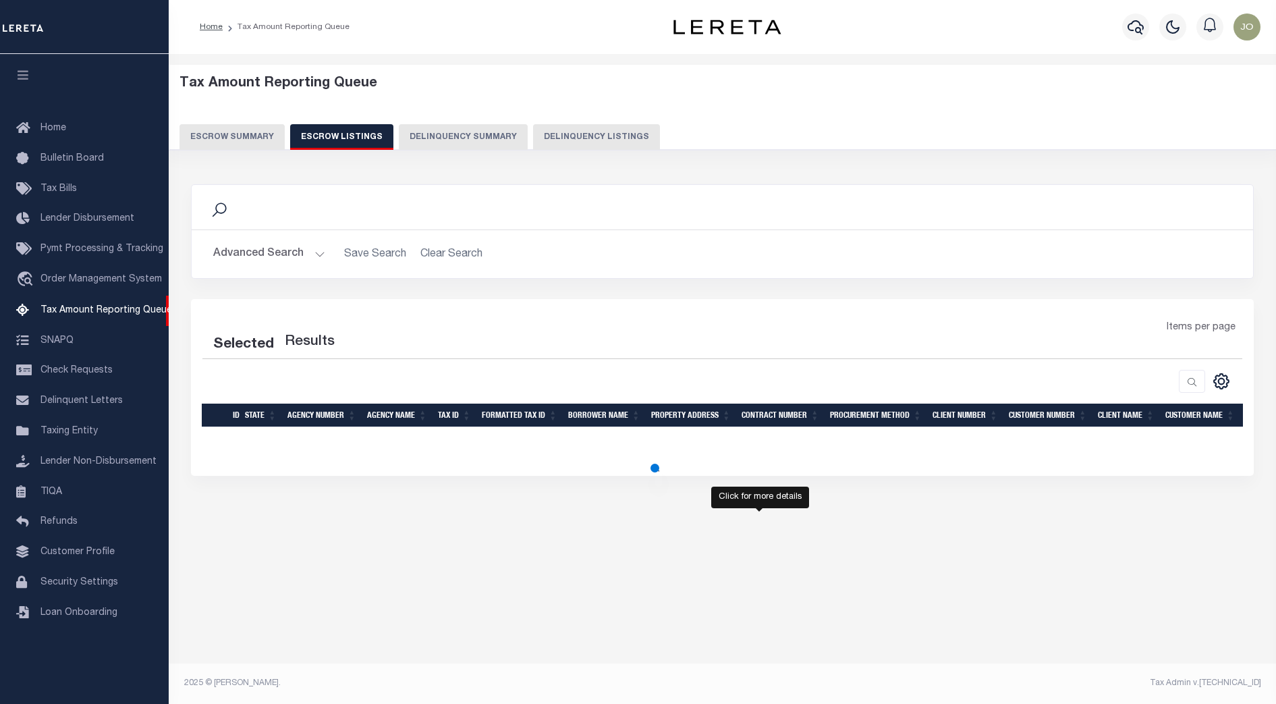
select select "100"
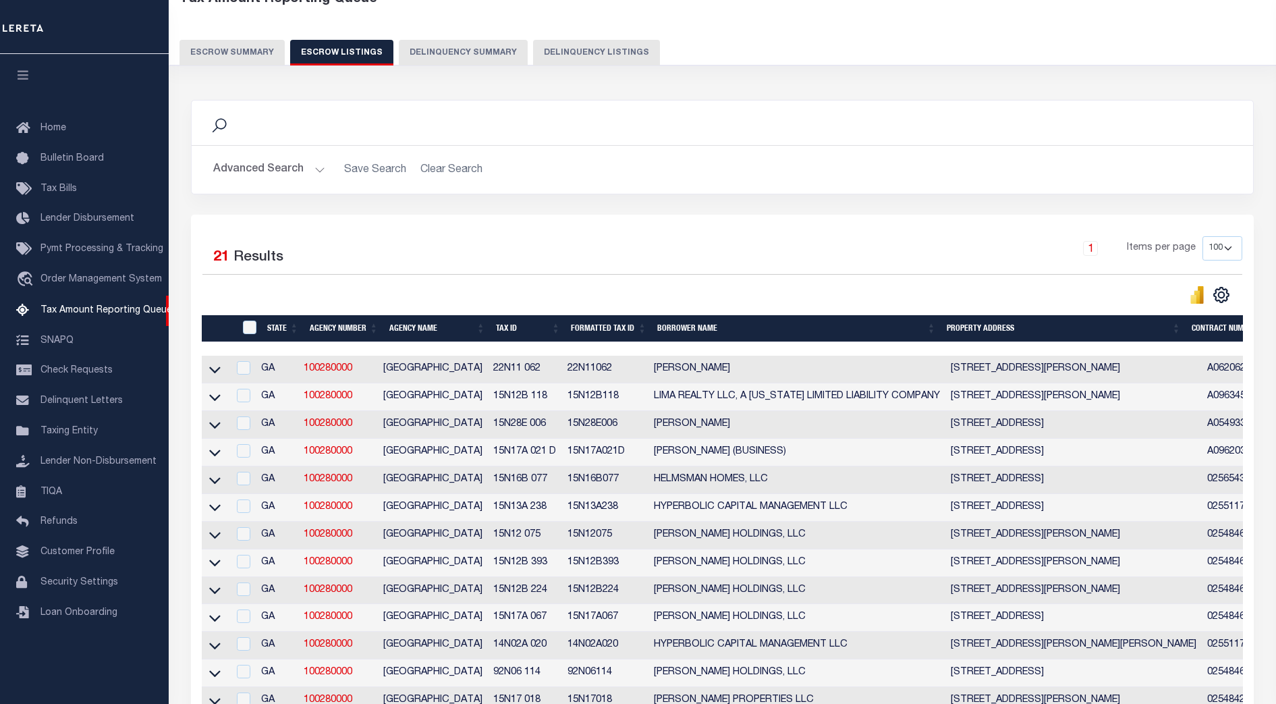
click at [709, 274] on div "Selected 21 Results 1 Items per page 10 25 50 100 500" at bounding box center [722, 255] width 1040 height 38
click at [243, 370] on input "checkbox" at bounding box center [243, 367] width 13 height 13
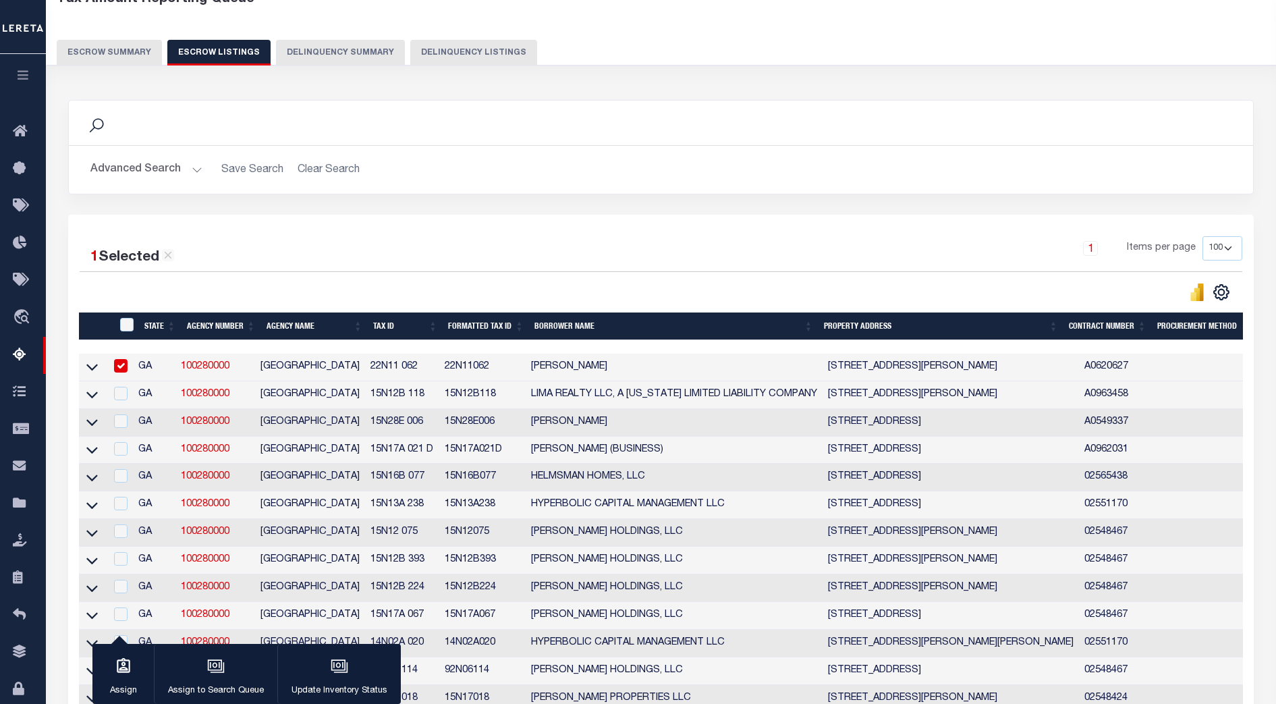
click at [119, 370] on input "checkbox" at bounding box center [120, 365] width 13 height 13
checkbox input "false"
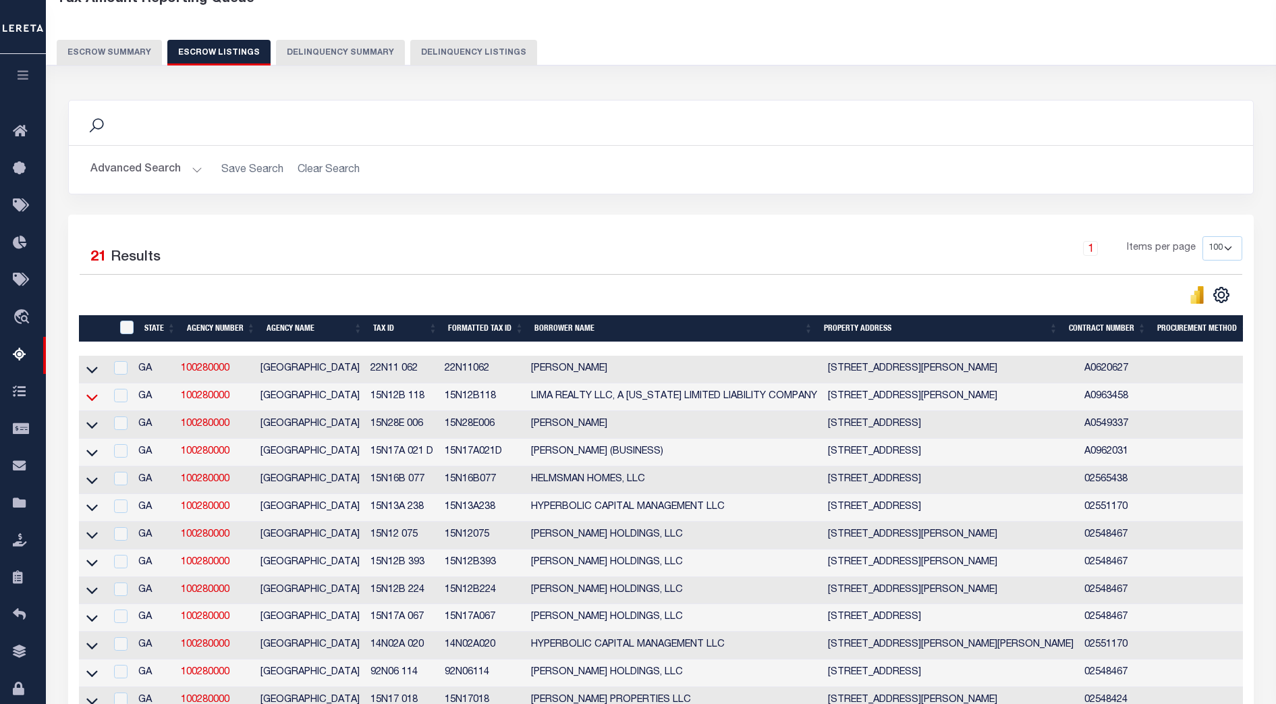
click at [94, 400] on icon at bounding box center [91, 397] width 11 height 14
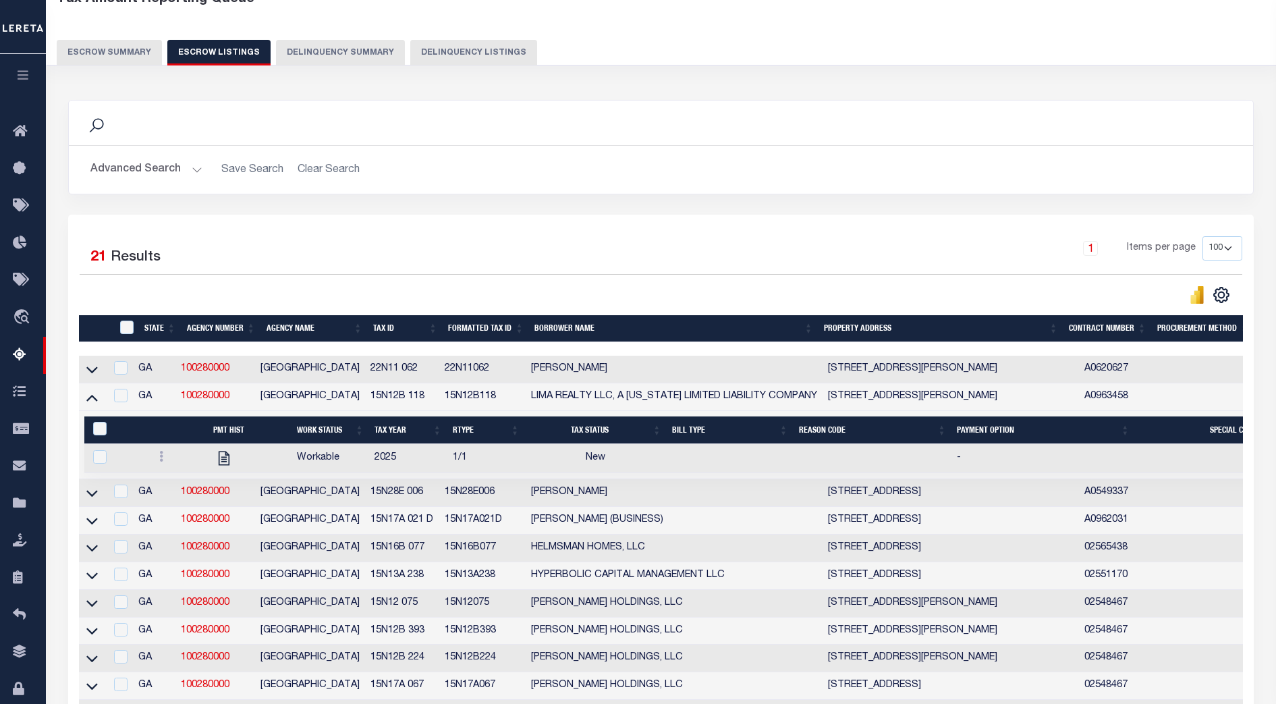
click at [94, 400] on icon at bounding box center [91, 398] width 11 height 7
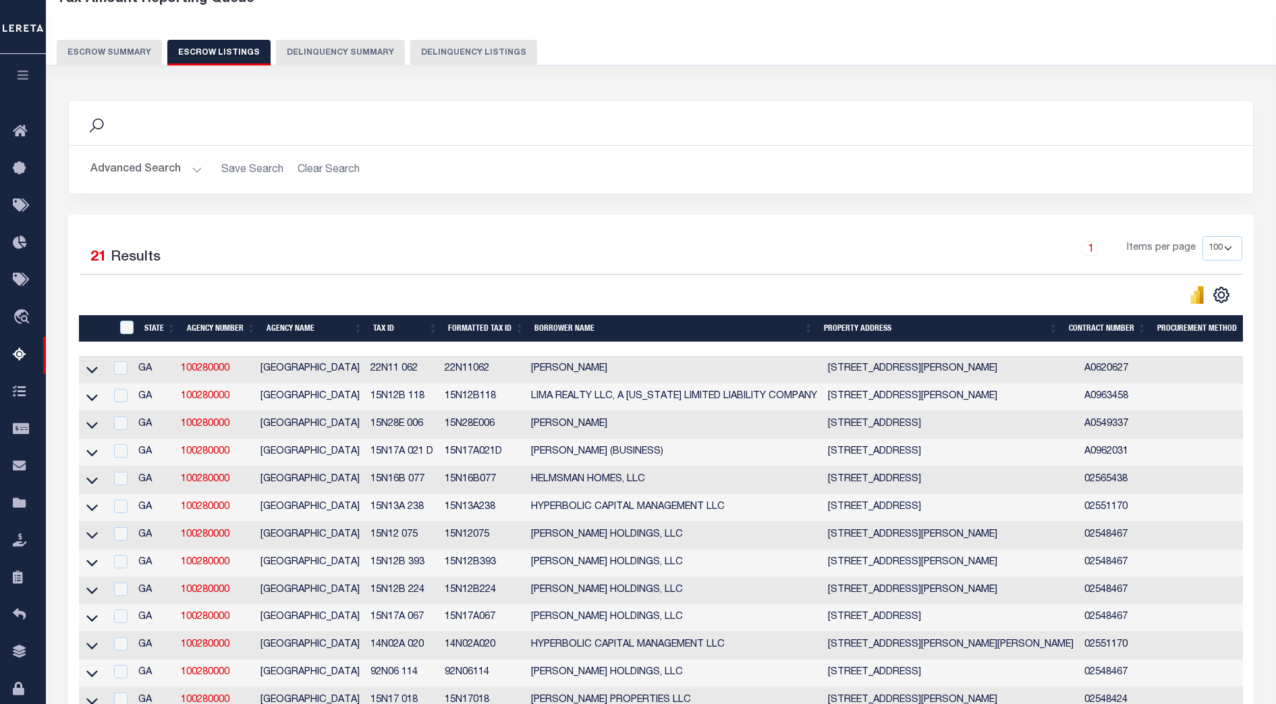
click at [661, 205] on div "Search Advanced Search Save Search Clear Search In In" at bounding box center [661, 157] width 1206 height 115
click at [683, 241] on div "1 Items per page 10 25 50 100 500" at bounding box center [808, 253] width 867 height 35
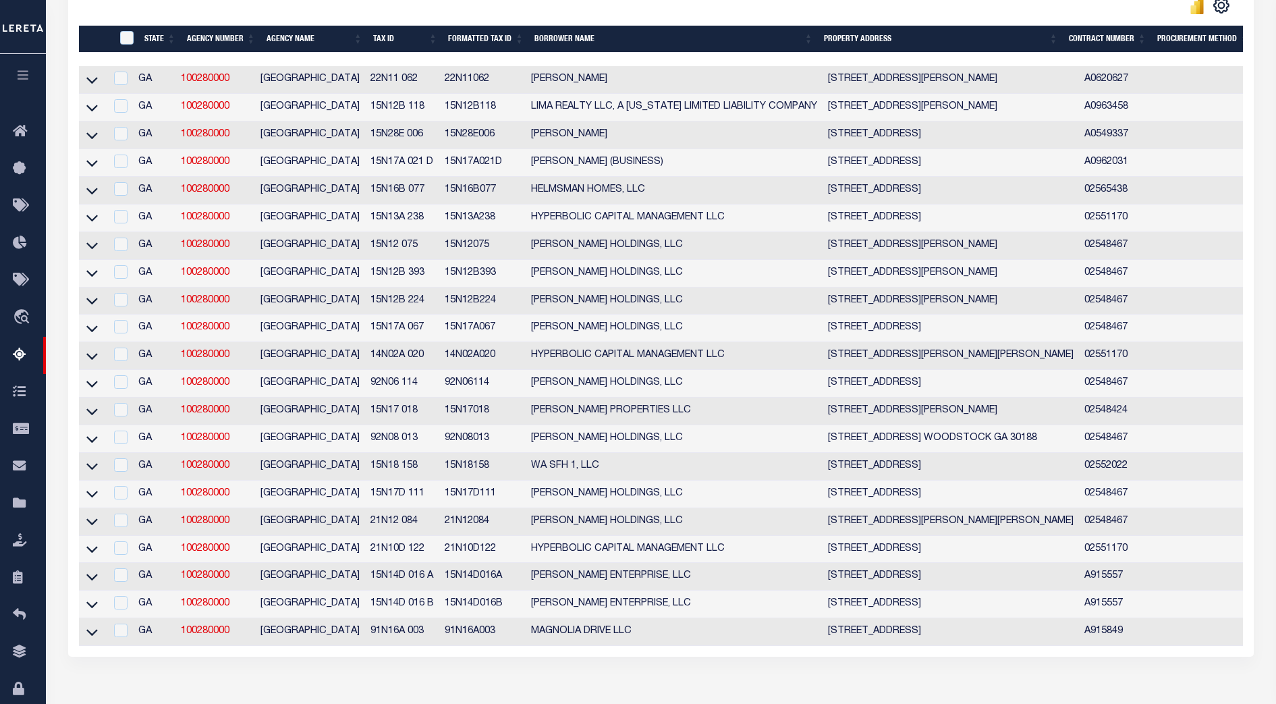
scroll to position [121, 0]
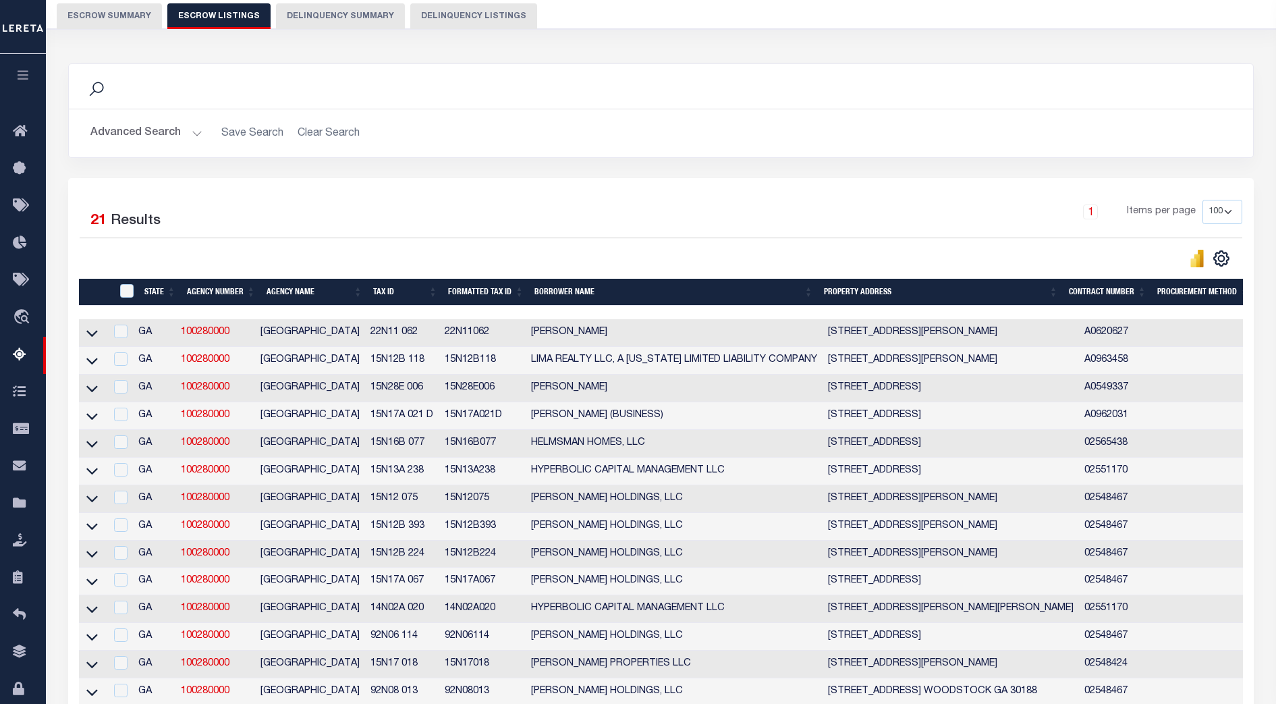
click at [582, 254] on div at bounding box center [371, 258] width 582 height 19
click at [641, 175] on div "Search Advanced Search Save Search Clear Search In In" at bounding box center [661, 120] width 1206 height 115
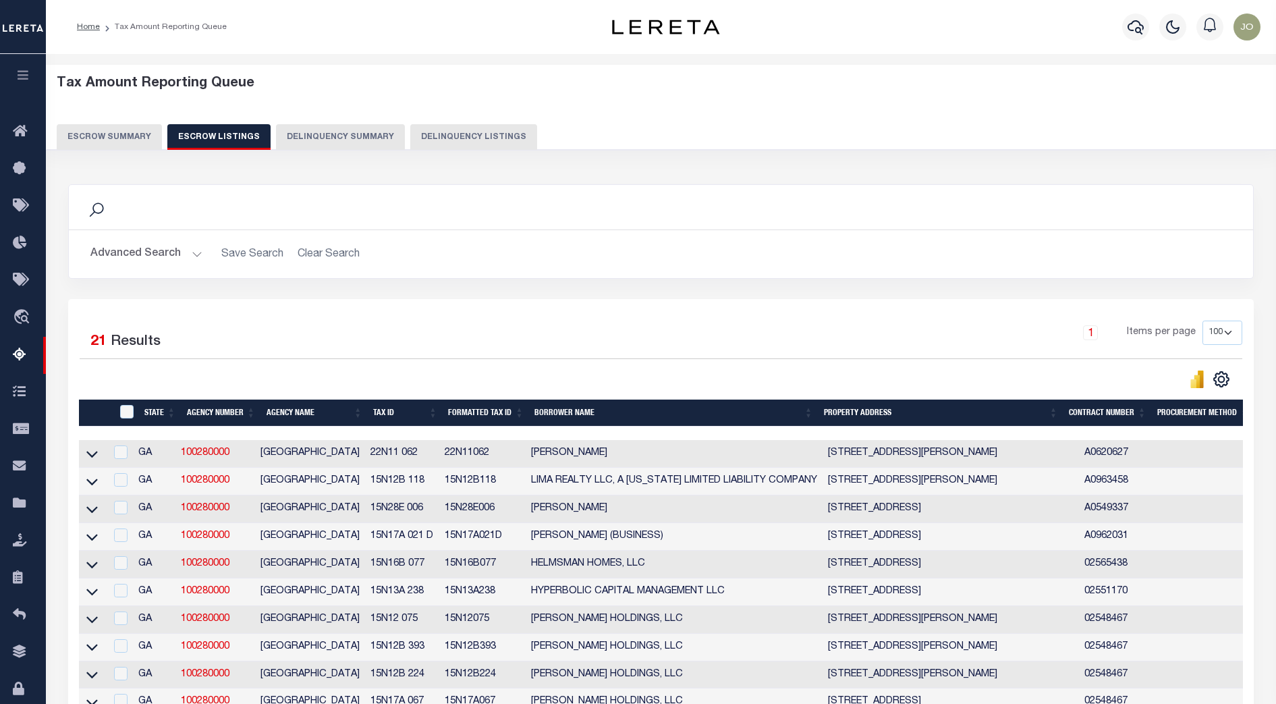
click at [365, 335] on div "1 Items per page 10 25 50 100 500" at bounding box center [808, 339] width 887 height 38
click at [680, 213] on div "Search" at bounding box center [661, 207] width 1162 height 23
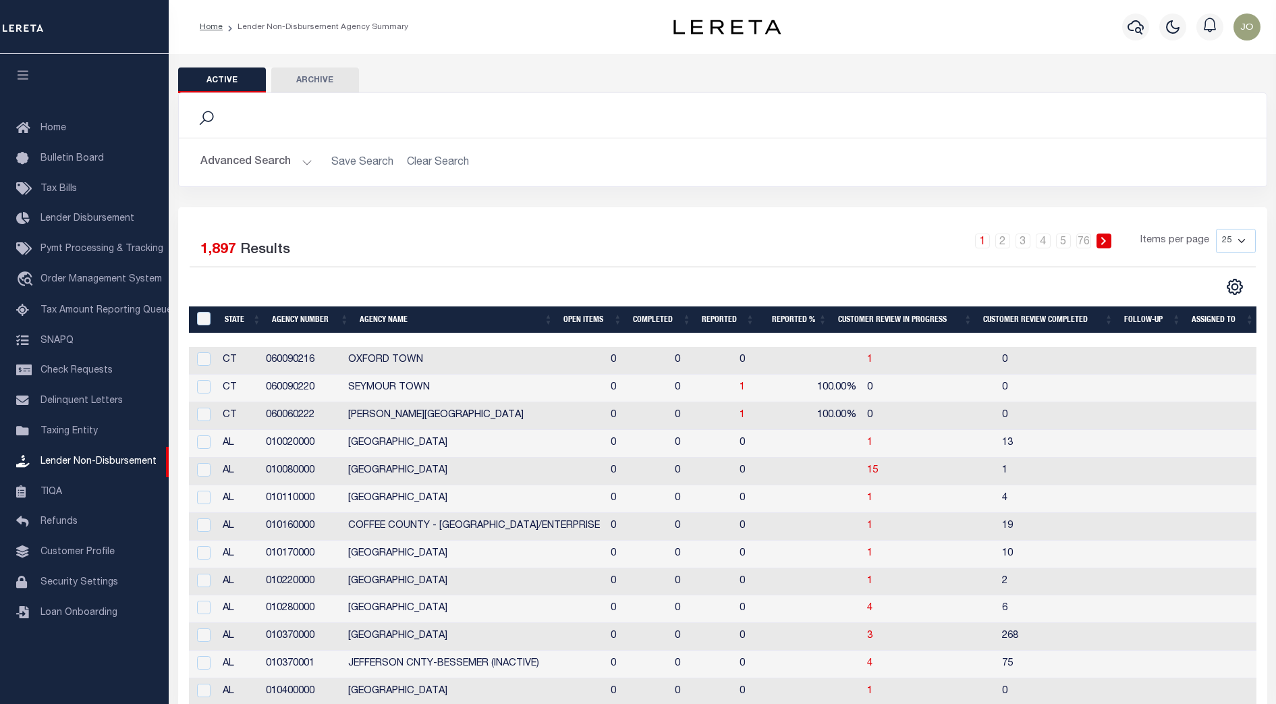
click at [267, 163] on button "Advanced Search" at bounding box center [256, 162] width 112 height 26
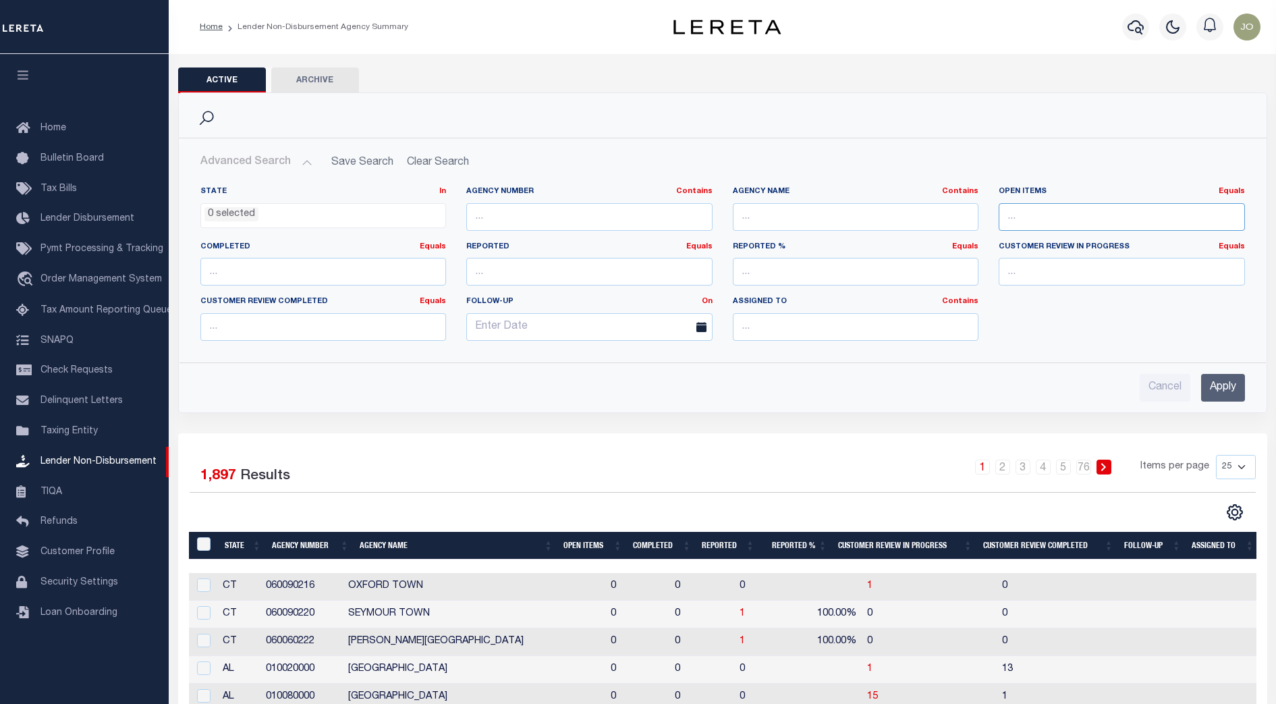
click at [1041, 216] on input "number" at bounding box center [1121, 217] width 246 height 28
click at [356, 266] on input "number" at bounding box center [323, 272] width 246 height 28
click at [426, 245] on link "Equals" at bounding box center [433, 246] width 26 height 7
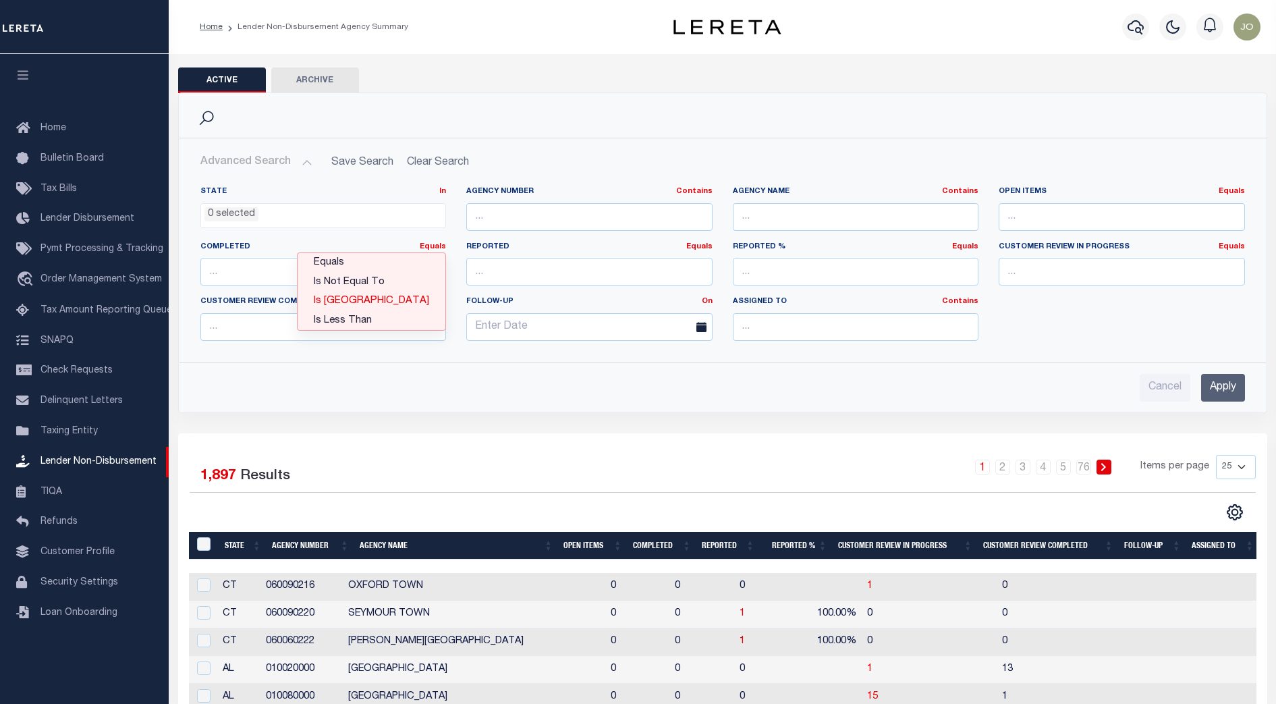
click at [397, 300] on link "Is [GEOGRAPHIC_DATA]" at bounding box center [372, 301] width 148 height 20
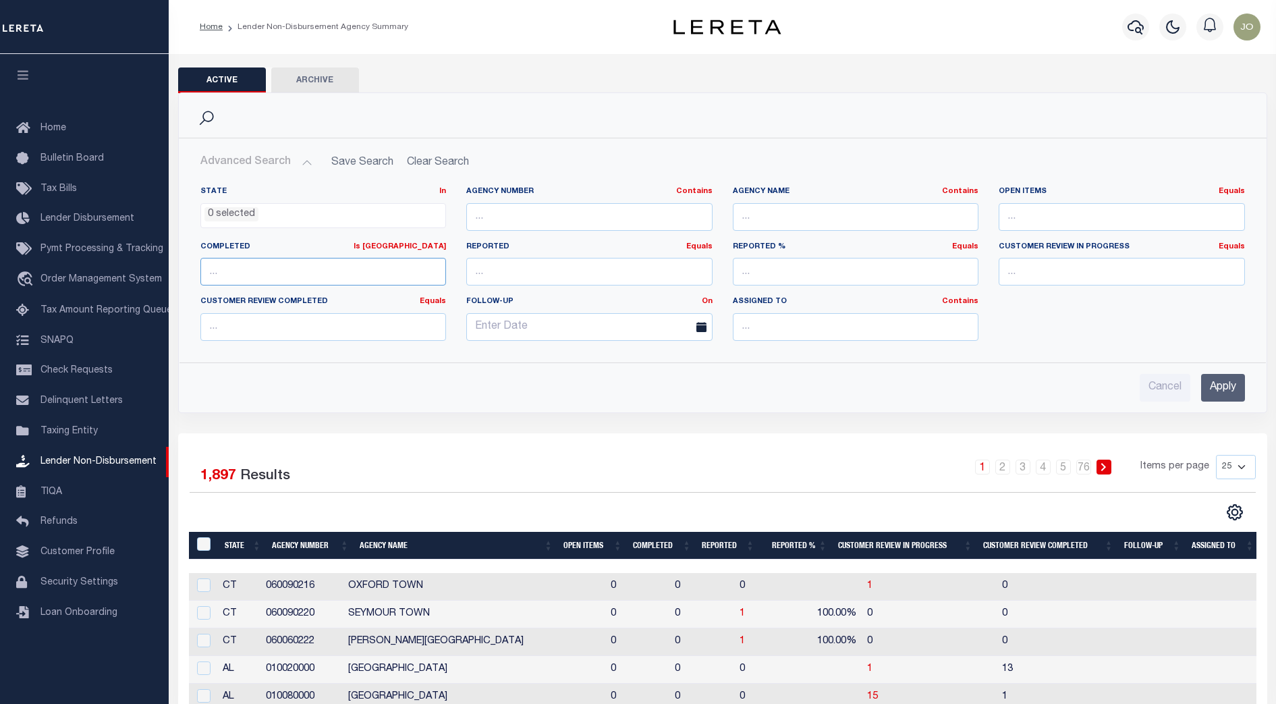
click at [280, 278] on input "number" at bounding box center [323, 272] width 246 height 28
type input "1"
click at [1218, 390] on input "Apply" at bounding box center [1223, 388] width 44 height 28
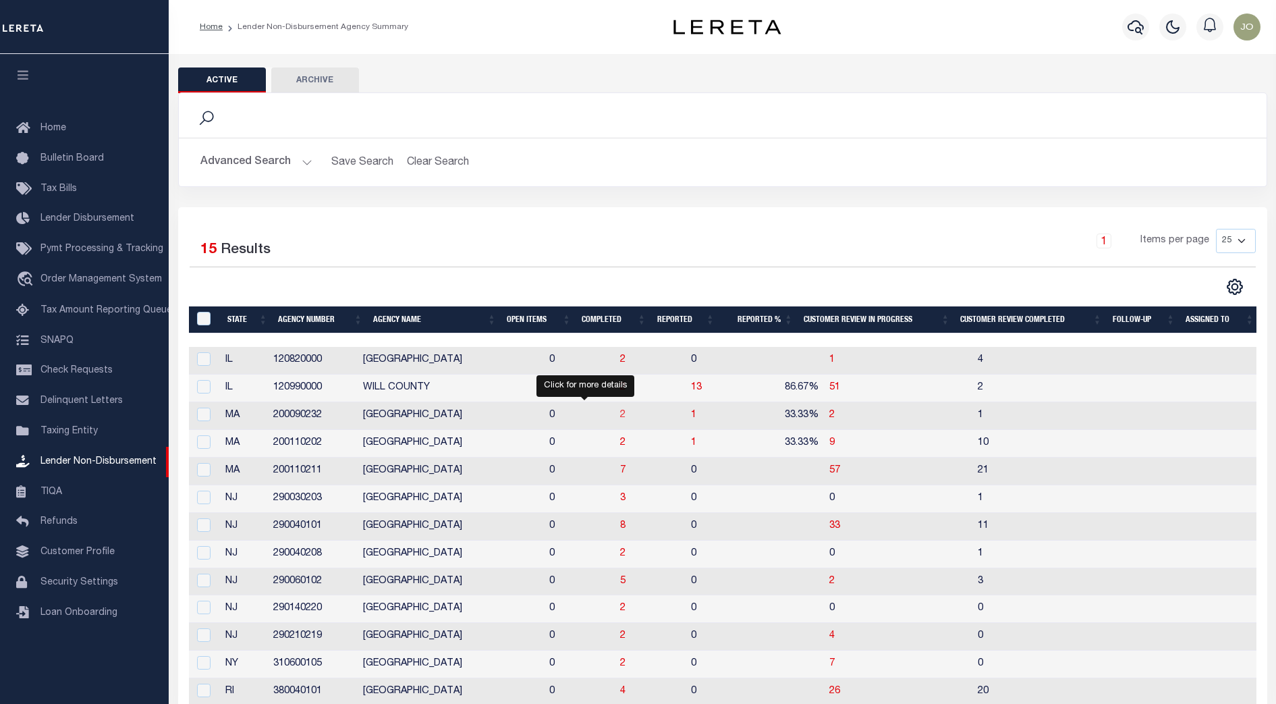
click at [620, 418] on span "2" at bounding box center [622, 414] width 5 height 9
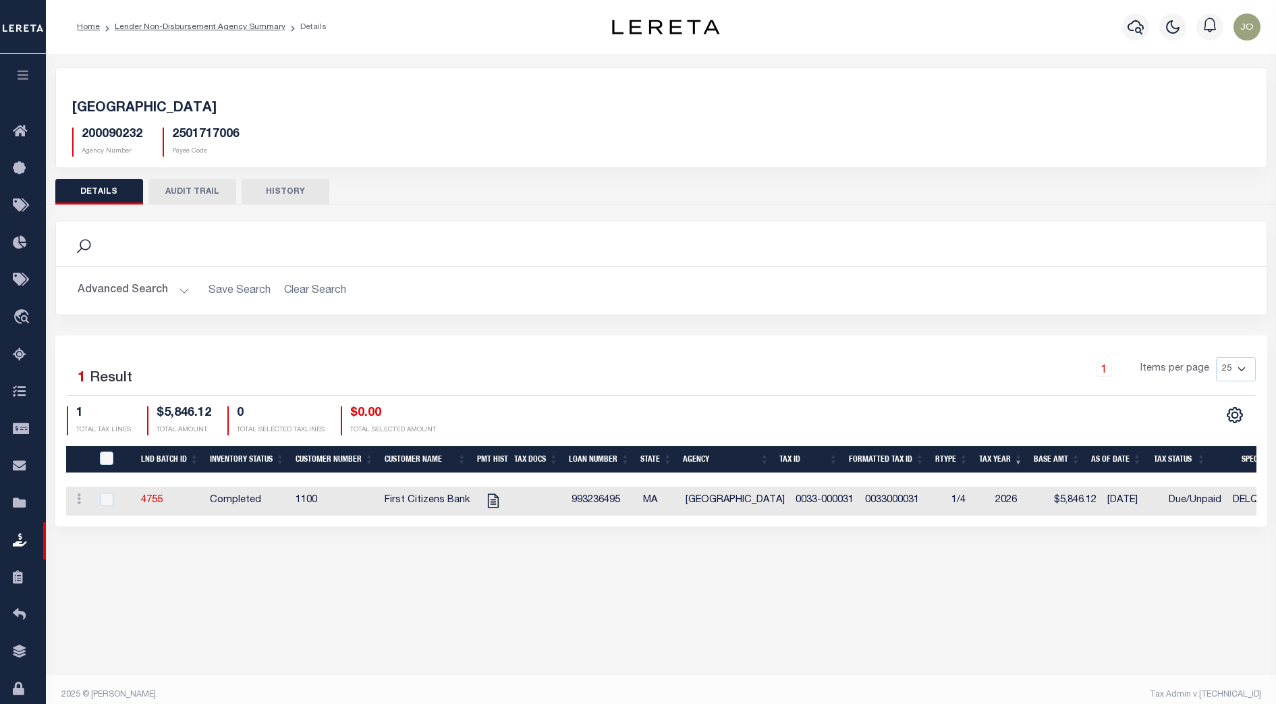
click at [609, 357] on div "1 Items per page 25 50 100 200" at bounding box center [812, 374] width 886 height 35
click at [105, 501] on input "checkbox" at bounding box center [106, 498] width 13 height 13
checkbox input "true"
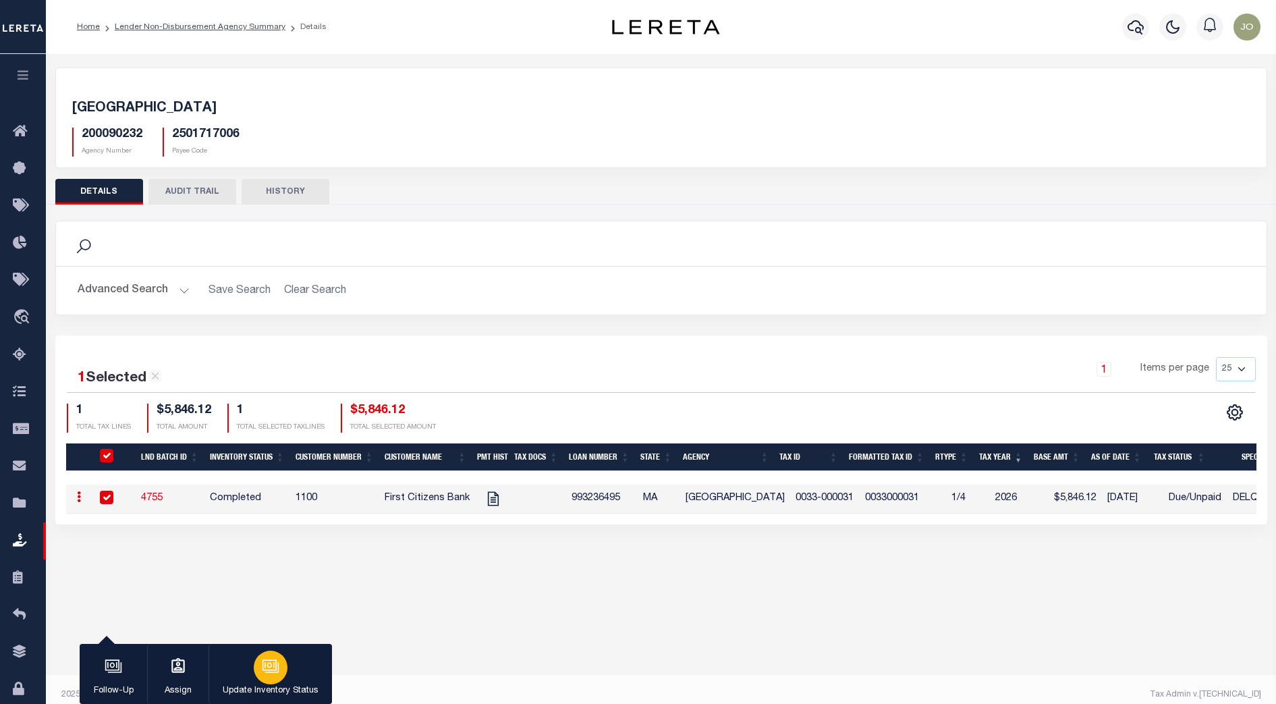
click at [271, 675] on icon "button" at bounding box center [271, 666] width 18 height 18
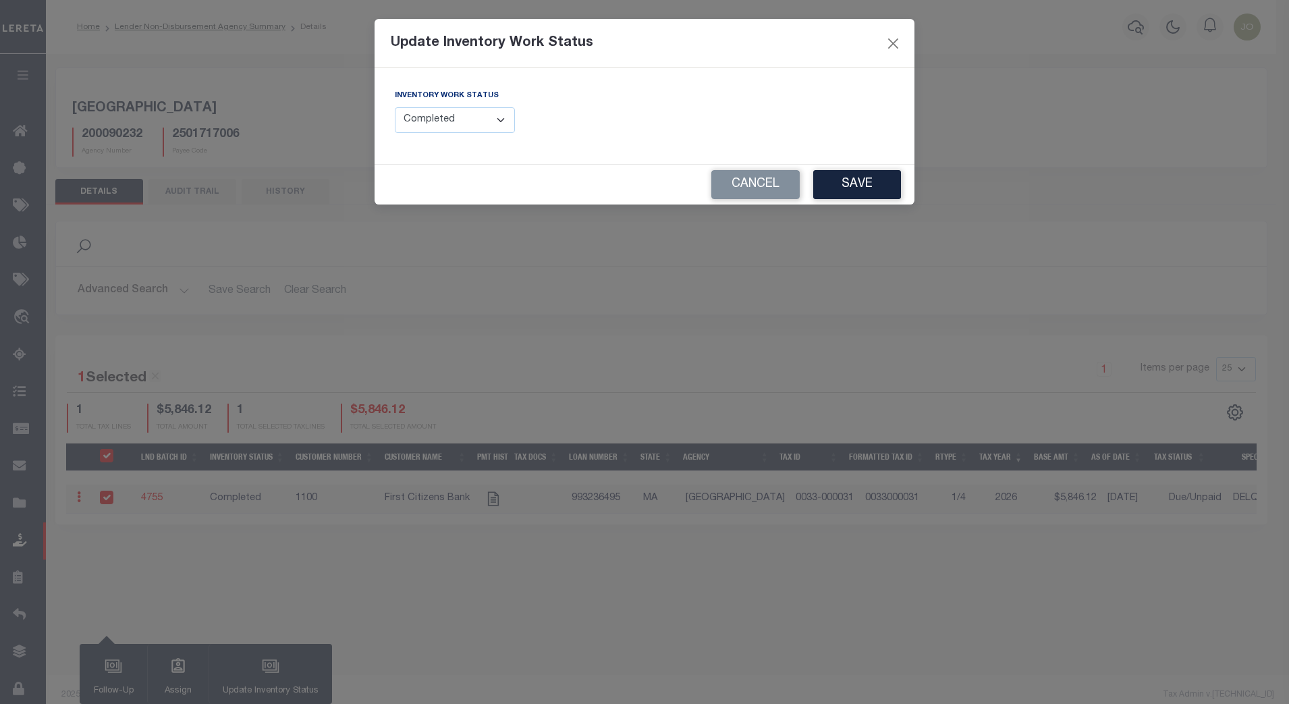
click at [500, 116] on select "--Select-- Open Completed Reported" at bounding box center [455, 120] width 120 height 26
click at [395, 107] on select "--Select-- Open Completed Reported" at bounding box center [455, 120] width 120 height 26
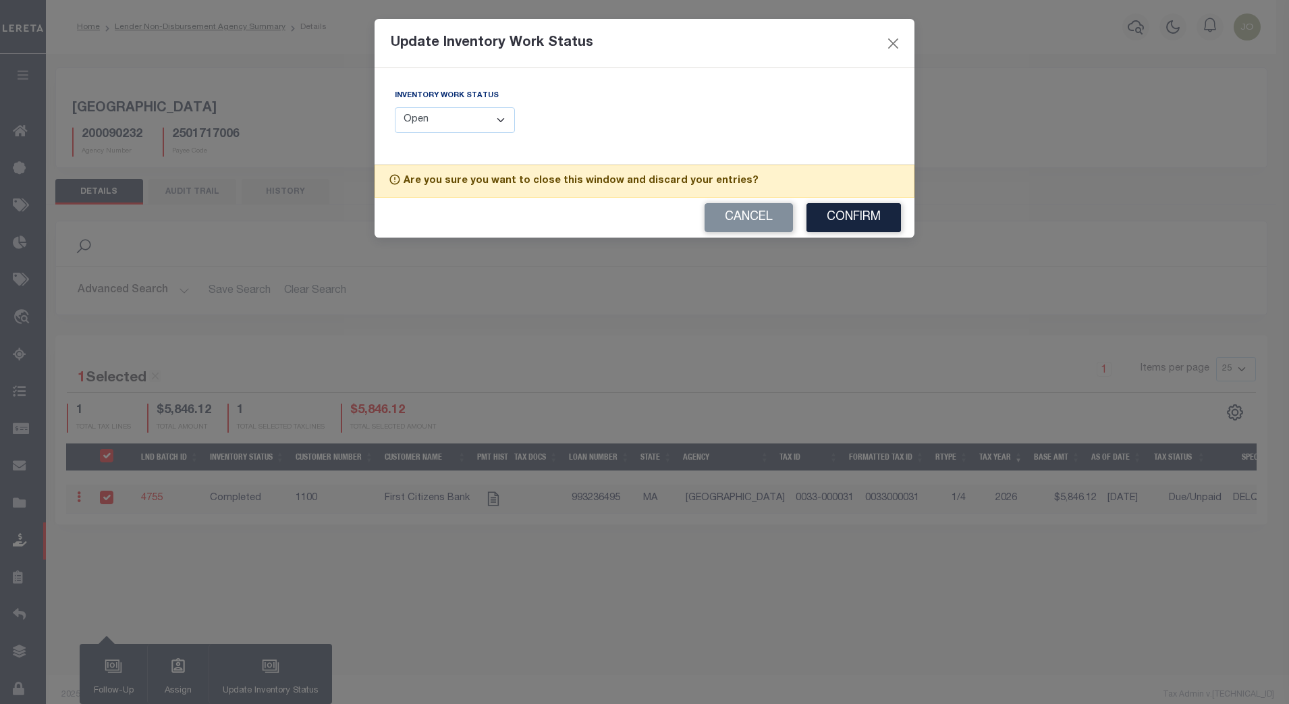
click at [507, 126] on select "--Select-- Open Completed Reported" at bounding box center [455, 120] width 120 height 26
click at [395, 107] on select "--Select-- Open Completed Reported" at bounding box center [455, 120] width 120 height 26
click at [476, 127] on select "--Select-- Open Completed Reported" at bounding box center [455, 120] width 120 height 26
click at [395, 107] on select "--Select-- Open Completed Reported" at bounding box center [455, 120] width 120 height 26
click at [497, 120] on select "--Select-- Open Completed Reported" at bounding box center [455, 120] width 120 height 26
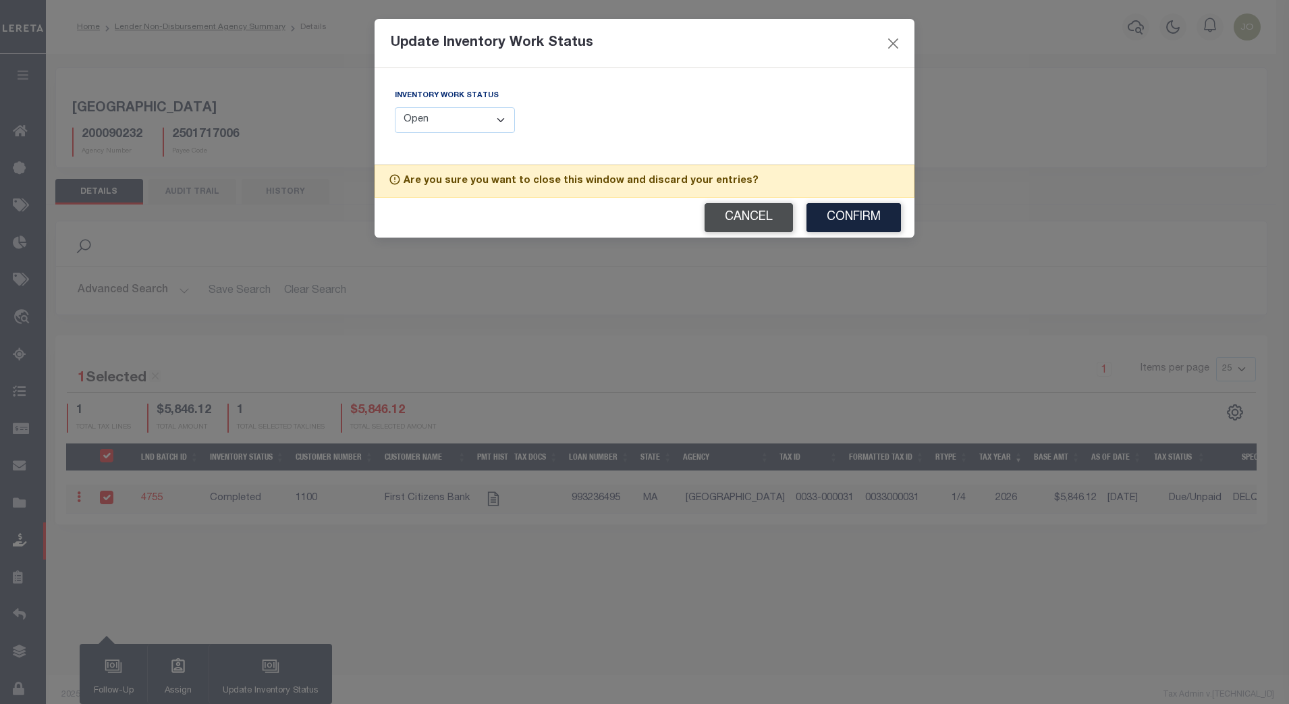
click at [755, 220] on button "Cancel" at bounding box center [748, 217] width 88 height 29
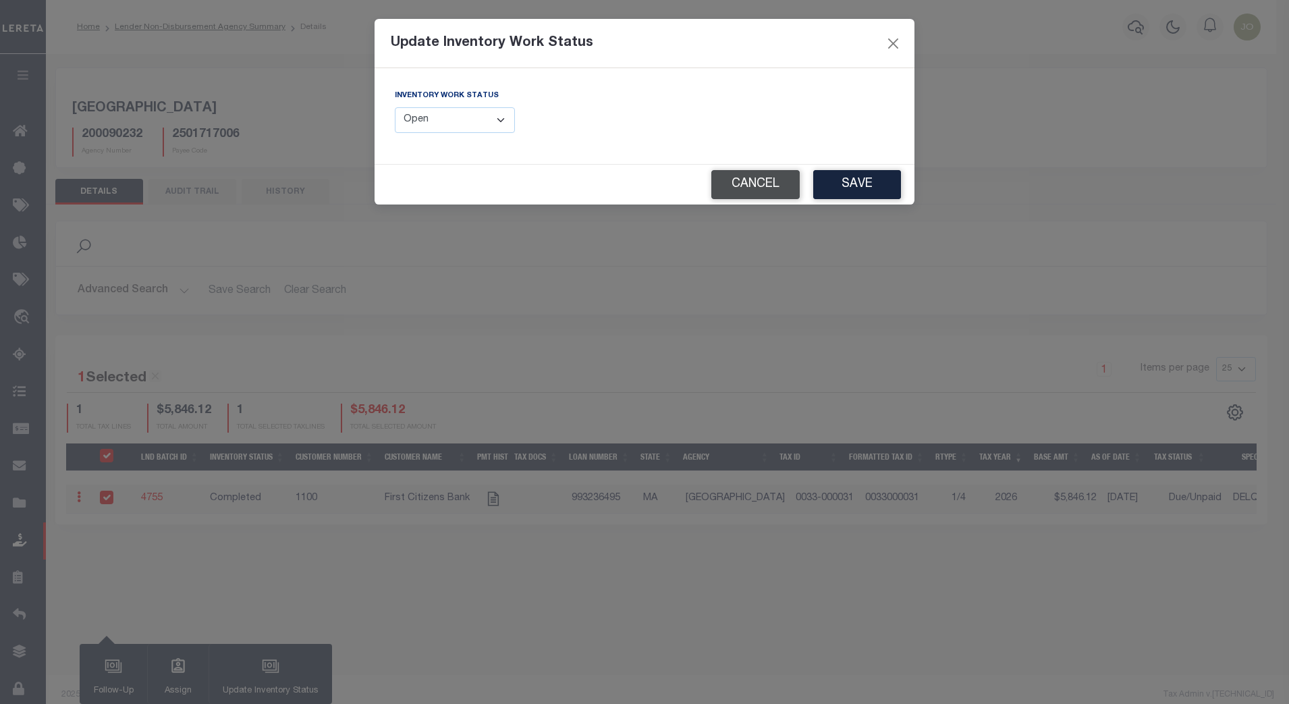
click at [766, 177] on button "Cancel" at bounding box center [755, 184] width 88 height 29
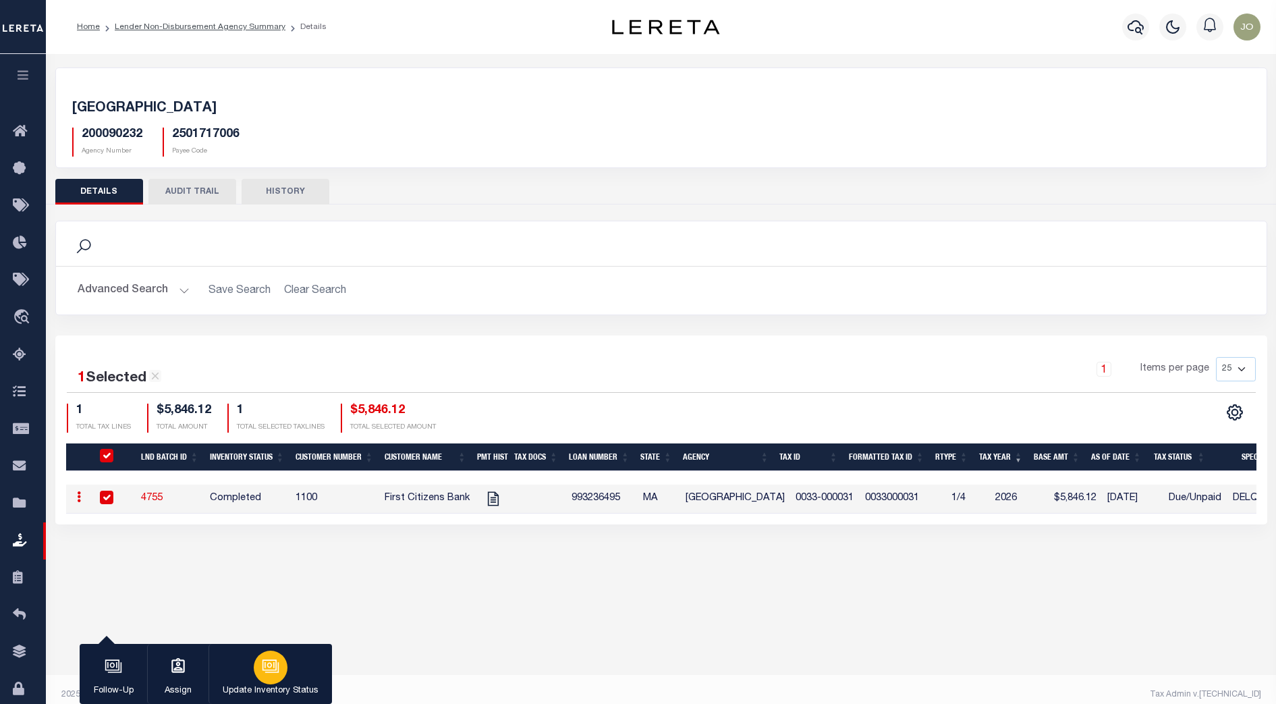
click at [268, 670] on icon "button" at bounding box center [269, 664] width 14 height 11
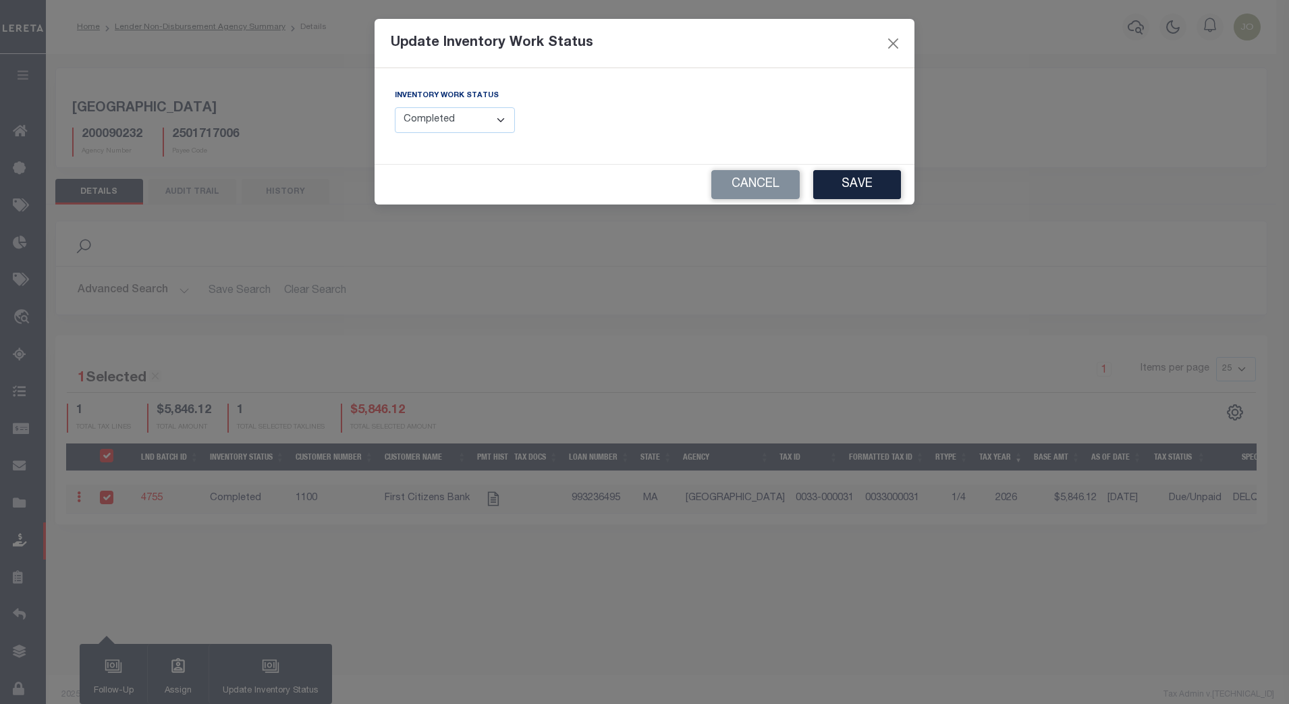
click at [498, 113] on select "--Select-- Open Completed Reported" at bounding box center [455, 120] width 120 height 26
click at [395, 107] on select "--Select-- Open Completed Reported" at bounding box center [455, 120] width 120 height 26
click at [494, 121] on select "--Select-- Open Completed Reported" at bounding box center [455, 120] width 120 height 26
select select "Completed"
click at [395, 107] on select "--Select-- Open Completed Reported" at bounding box center [455, 120] width 120 height 26
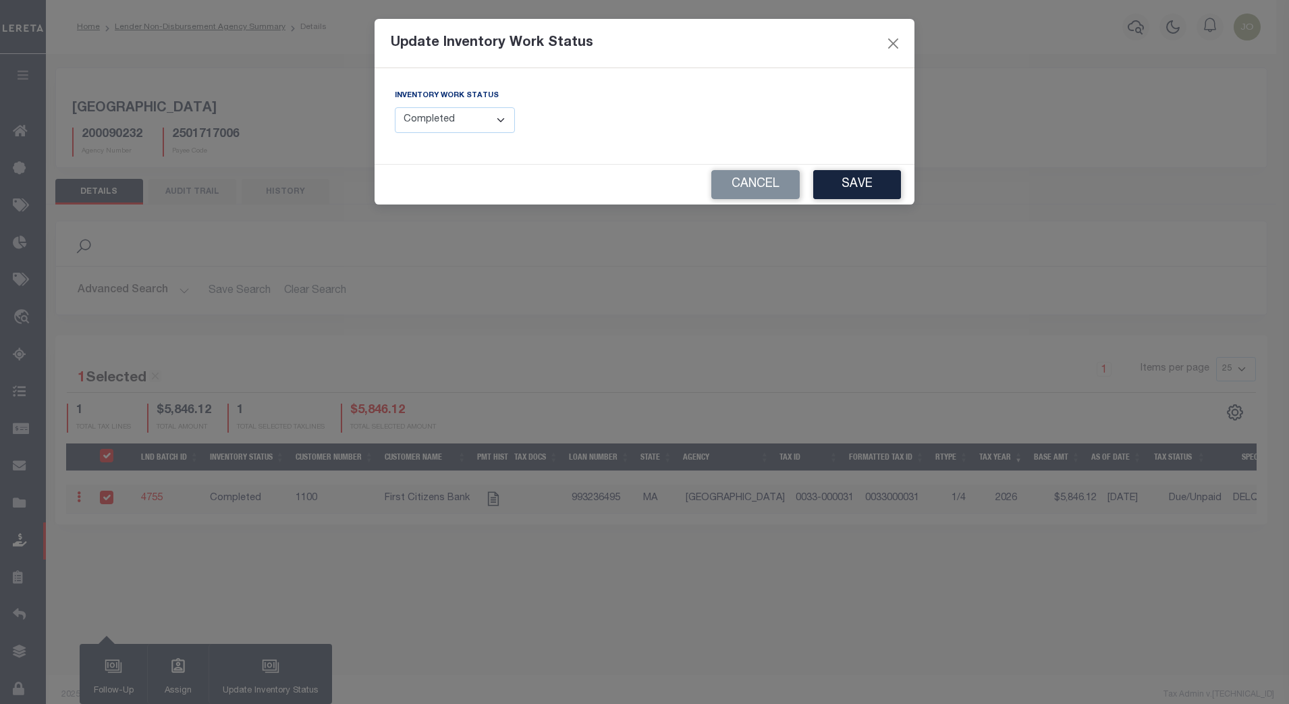
click at [595, 147] on div "Inventory Work Status --Select-- Open Completed Reported FUNDING DEADLINE DATE:" at bounding box center [644, 116] width 540 height 96
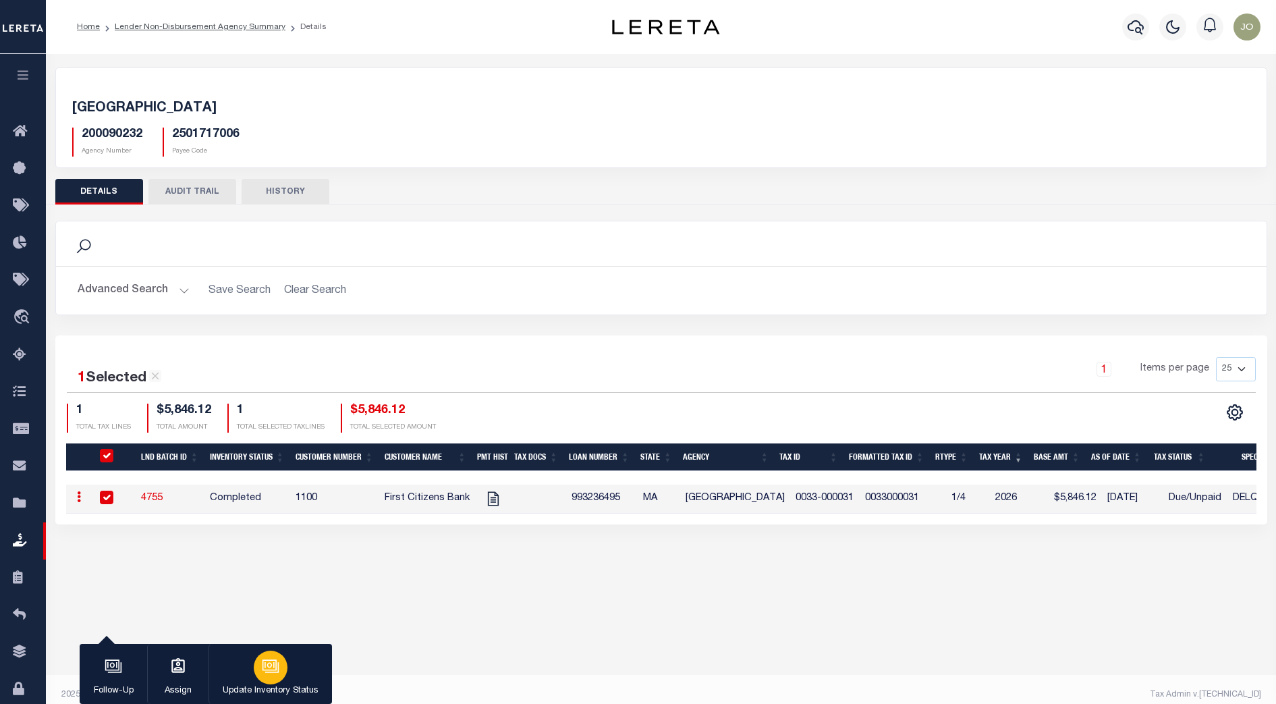
click at [279, 675] on icon "button" at bounding box center [271, 666] width 18 height 18
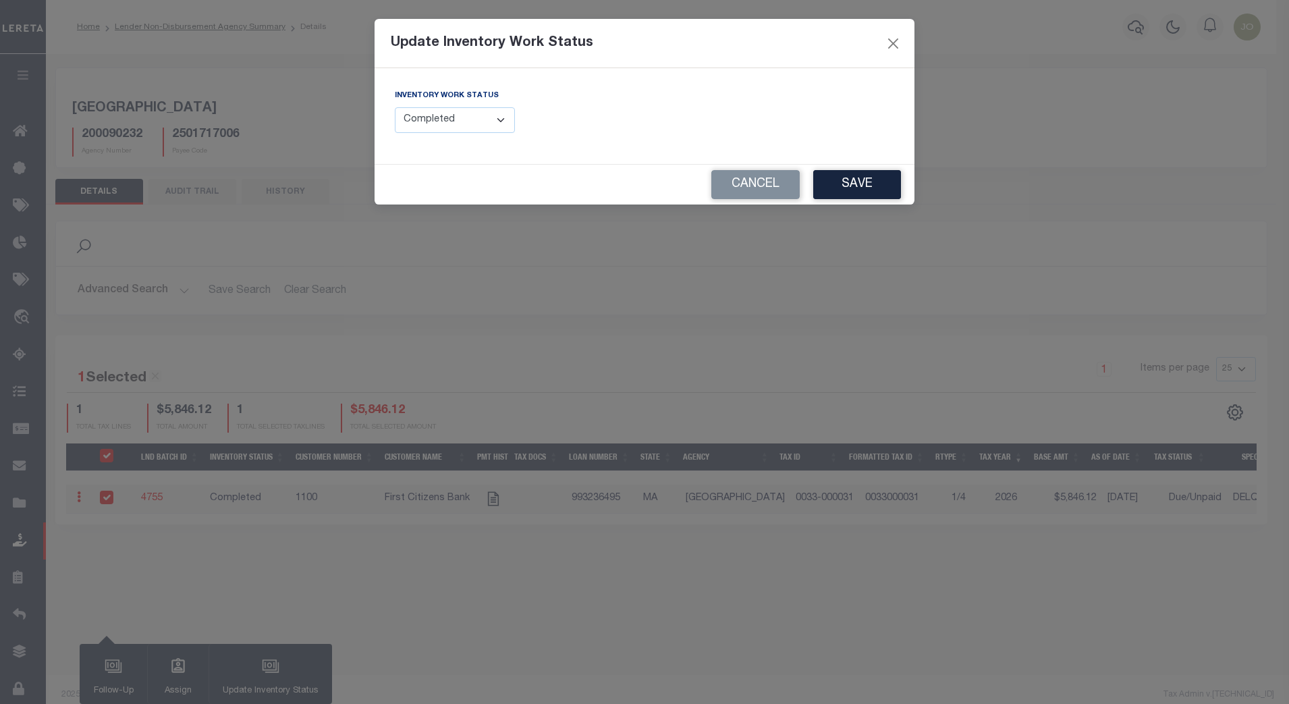
click at [482, 121] on select "--Select-- Open Completed Reported" at bounding box center [455, 120] width 120 height 26
click at [395, 107] on select "--Select-- Open Completed Reported" at bounding box center [455, 120] width 120 height 26
click at [805, 130] on div "FUNDING DEADLINE DATE:" at bounding box center [774, 115] width 260 height 55
click at [847, 192] on button "Save" at bounding box center [857, 184] width 88 height 29
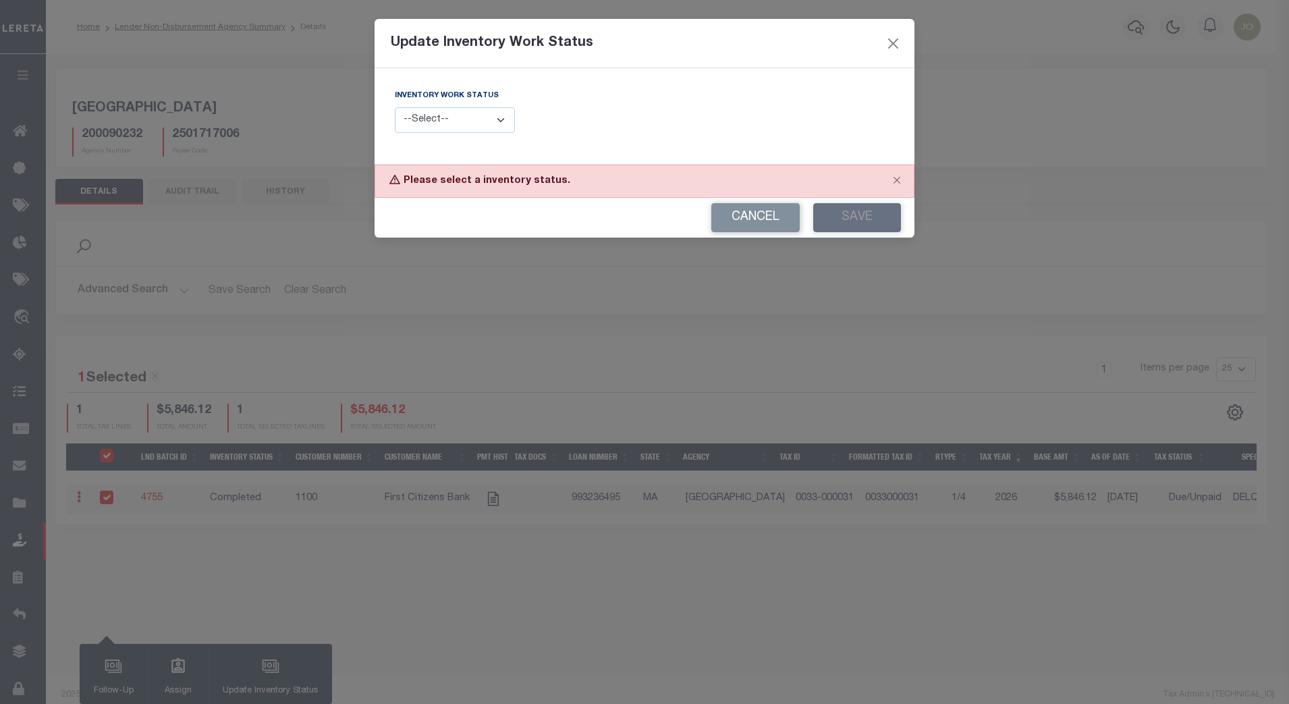
click at [505, 117] on select "--Select-- Open Completed Reported" at bounding box center [455, 120] width 120 height 26
click at [593, 114] on div "Inventory Work Status --Select-- Open Completed Reported" at bounding box center [515, 110] width 240 height 45
click at [489, 120] on select "--Select-- Open Completed Reported" at bounding box center [455, 120] width 120 height 26
select select "Open"
click at [395, 107] on select "--Select-- Open Completed Reported" at bounding box center [455, 120] width 120 height 26
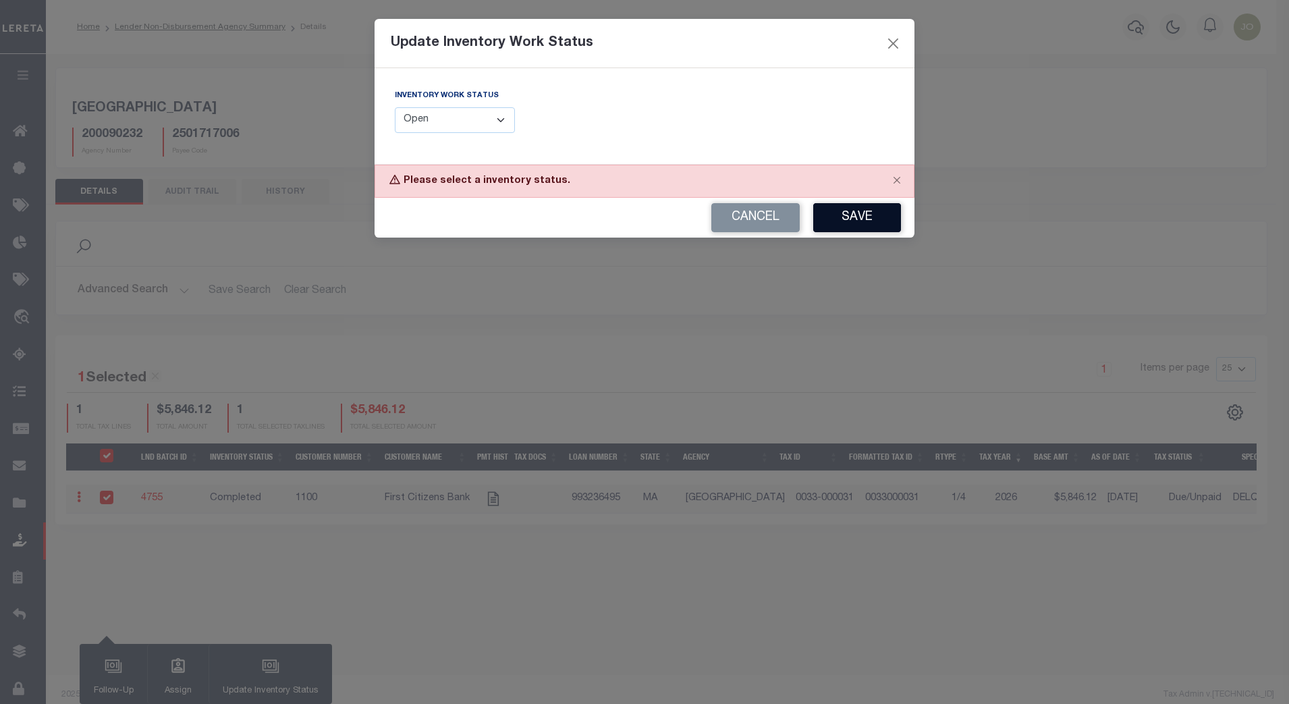
click at [846, 224] on button "Save" at bounding box center [857, 217] width 88 height 29
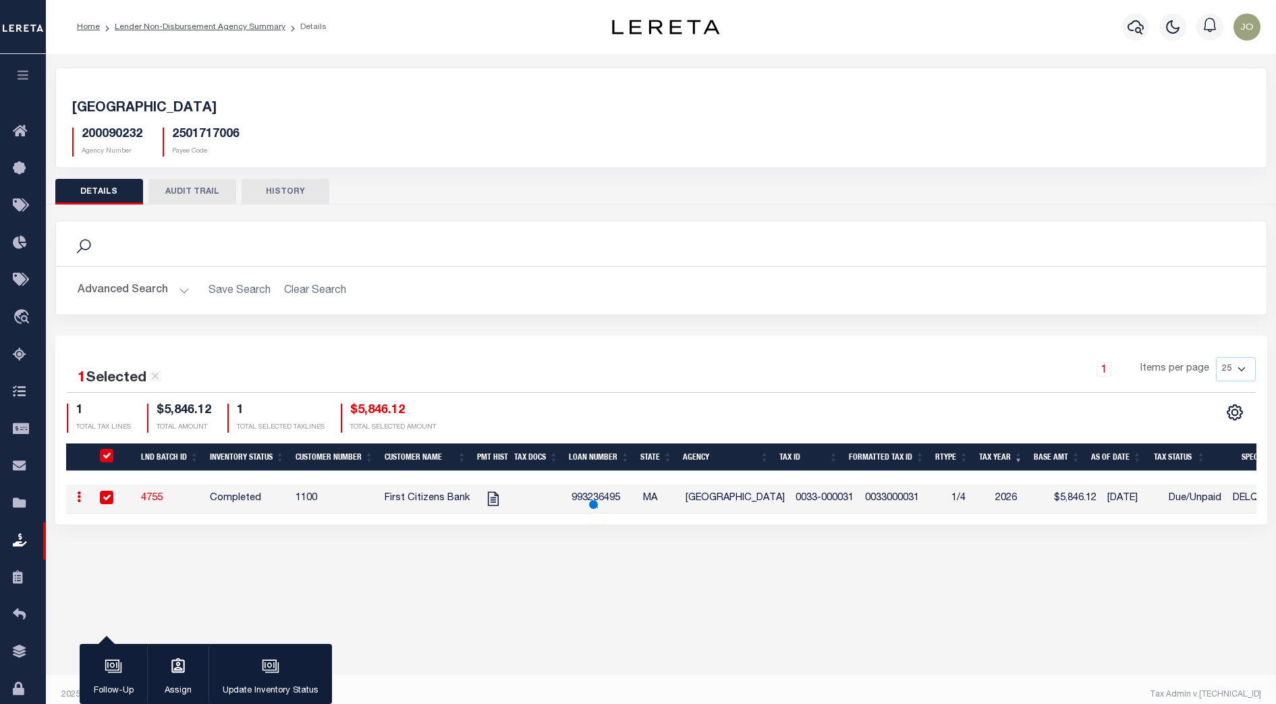
click at [500, 119] on div "200090232 Agency Number 2501717006 Payee Code" at bounding box center [661, 137] width 1198 height 40
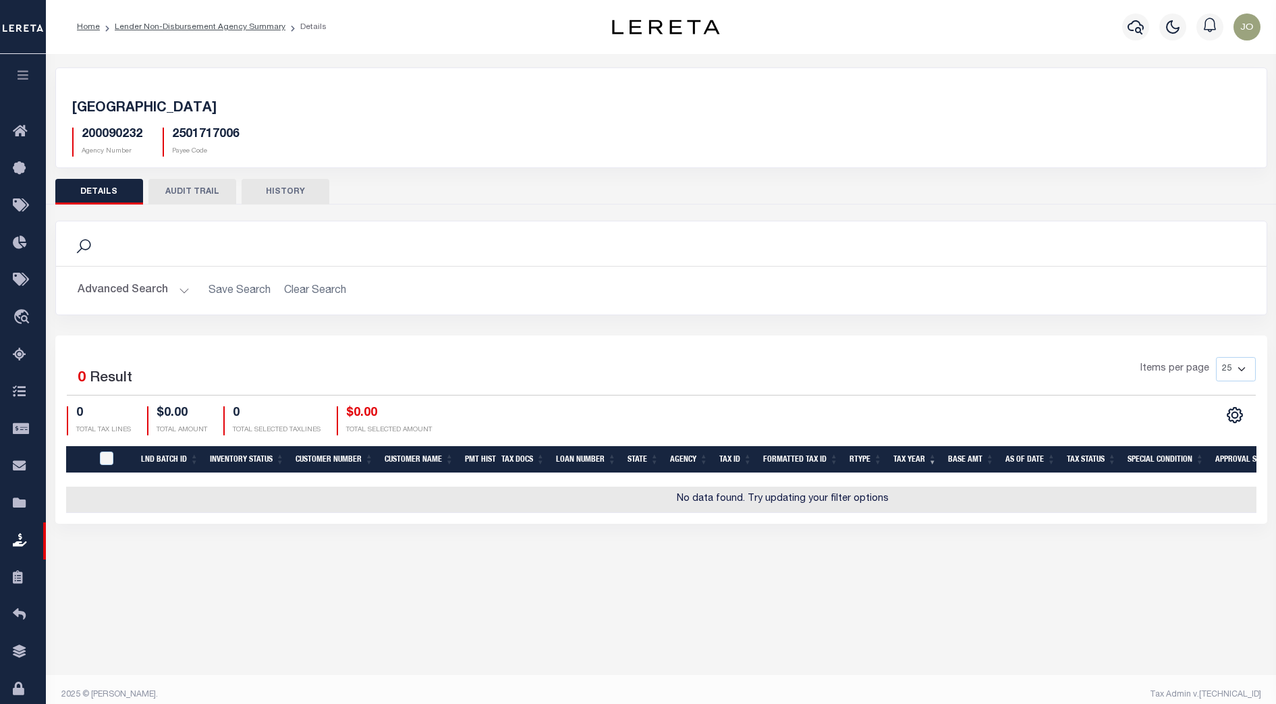
click at [125, 140] on h5 "200090232" at bounding box center [112, 135] width 61 height 15
drag, startPoint x: 198, startPoint y: 102, endPoint x: 111, endPoint y: 113, distance: 87.8
click at [111, 113] on h5 "[GEOGRAPHIC_DATA]" at bounding box center [661, 109] width 1178 height 16
click at [111, 113] on span "[GEOGRAPHIC_DATA]" at bounding box center [144, 108] width 144 height 13
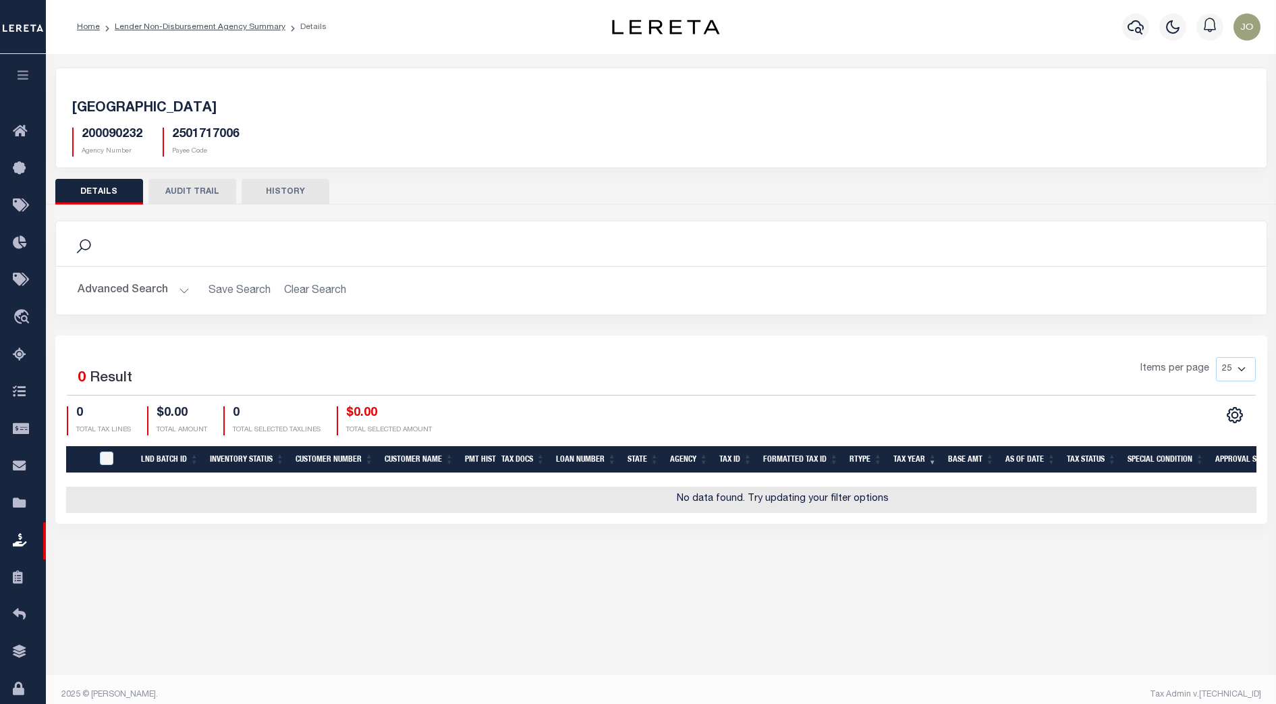
click at [92, 113] on span "[GEOGRAPHIC_DATA]" at bounding box center [144, 108] width 144 height 13
copy span "[GEOGRAPHIC_DATA]"
click at [224, 28] on link "Lender Non-Disbursement Agency Summary" at bounding box center [200, 27] width 171 height 8
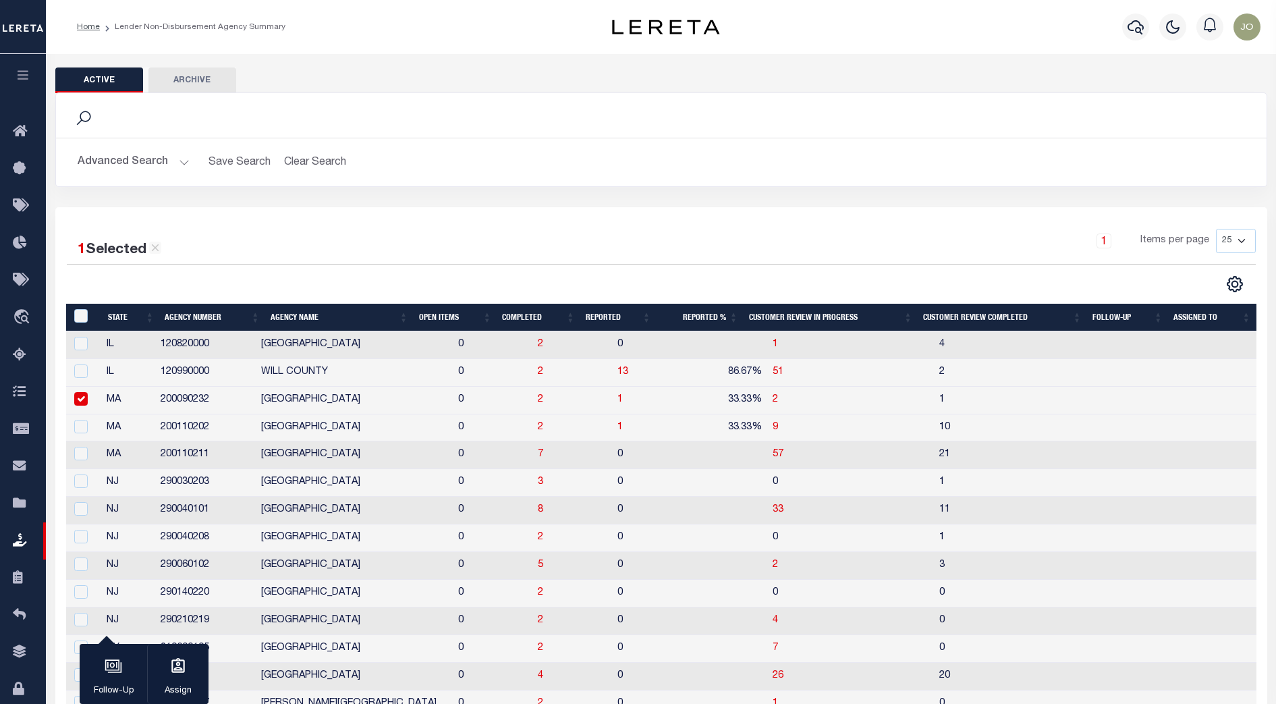
click at [603, 269] on div "1 Selected 15 Results 1 Items per page 25 50 100 200" at bounding box center [661, 261] width 1210 height 64
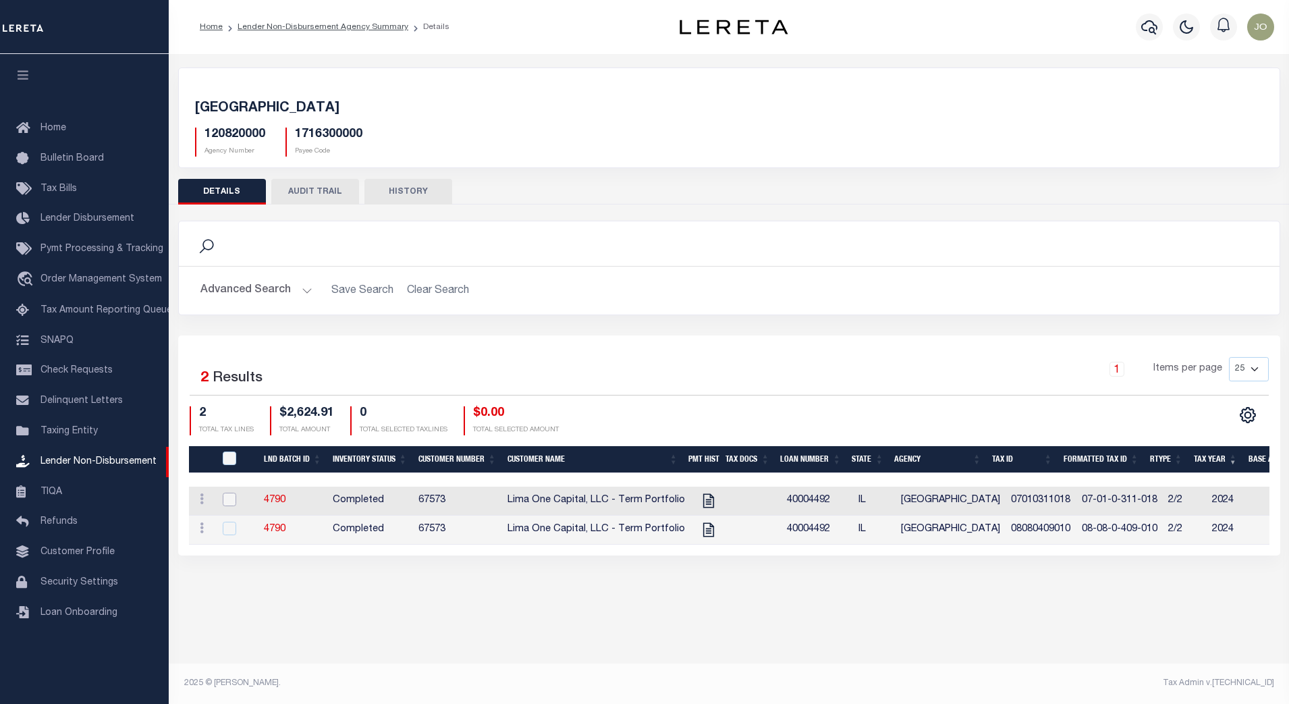
click at [229, 501] on input "checkbox" at bounding box center [229, 498] width 13 height 13
checkbox input "true"
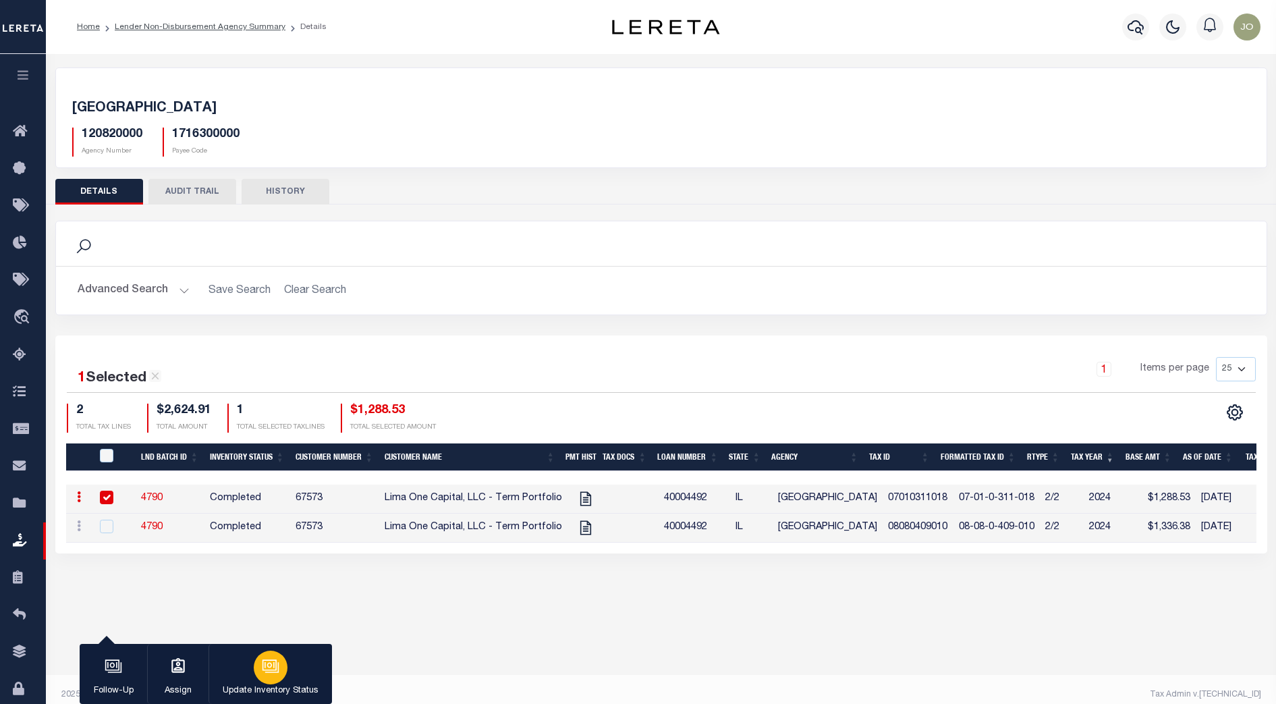
click at [269, 670] on icon "button" at bounding box center [271, 666] width 18 height 18
select select "Completed"
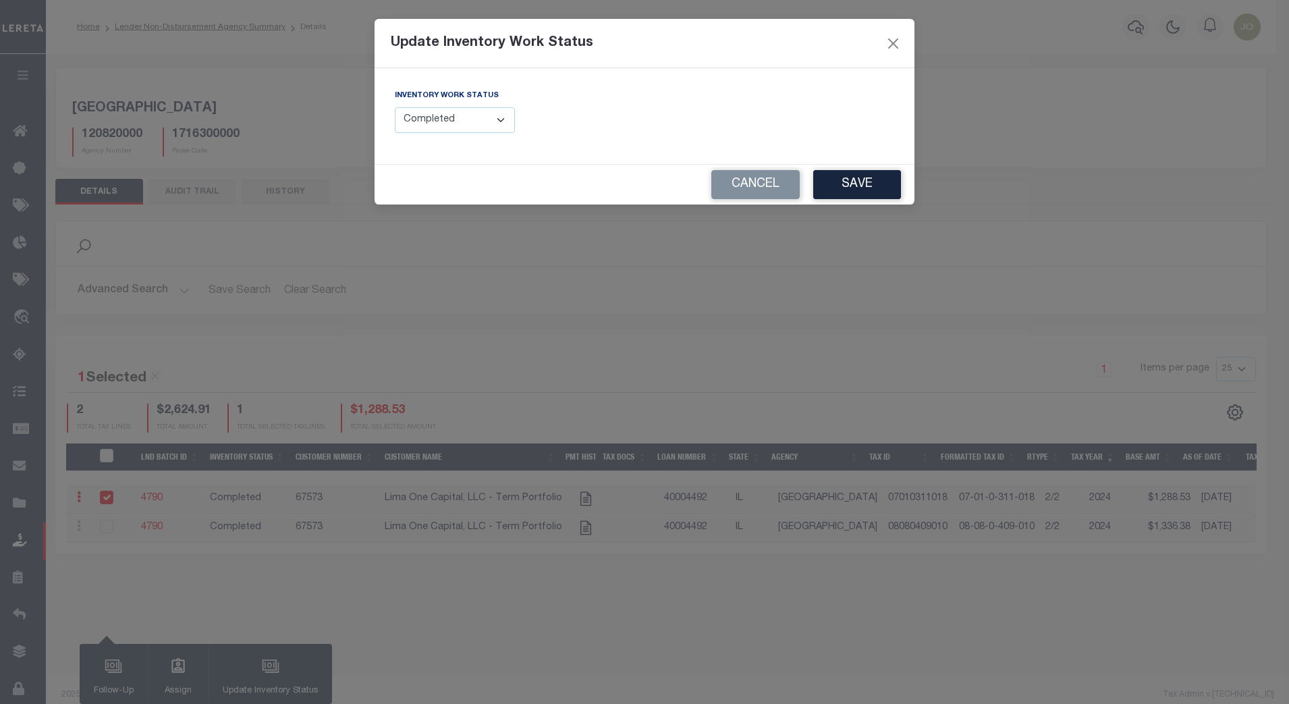
click at [474, 123] on select "--Select-- Open Completed Reported" at bounding box center [455, 120] width 120 height 26
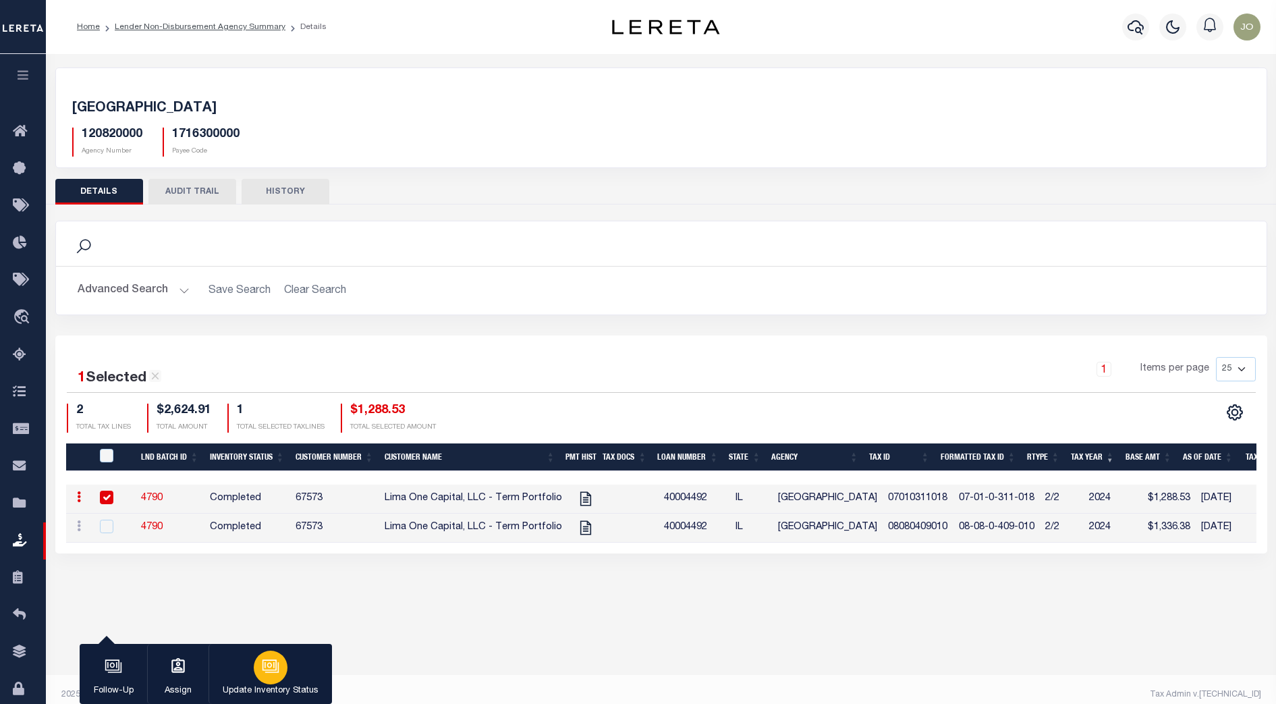
click at [267, 666] on icon "button" at bounding box center [269, 665] width 10 height 6
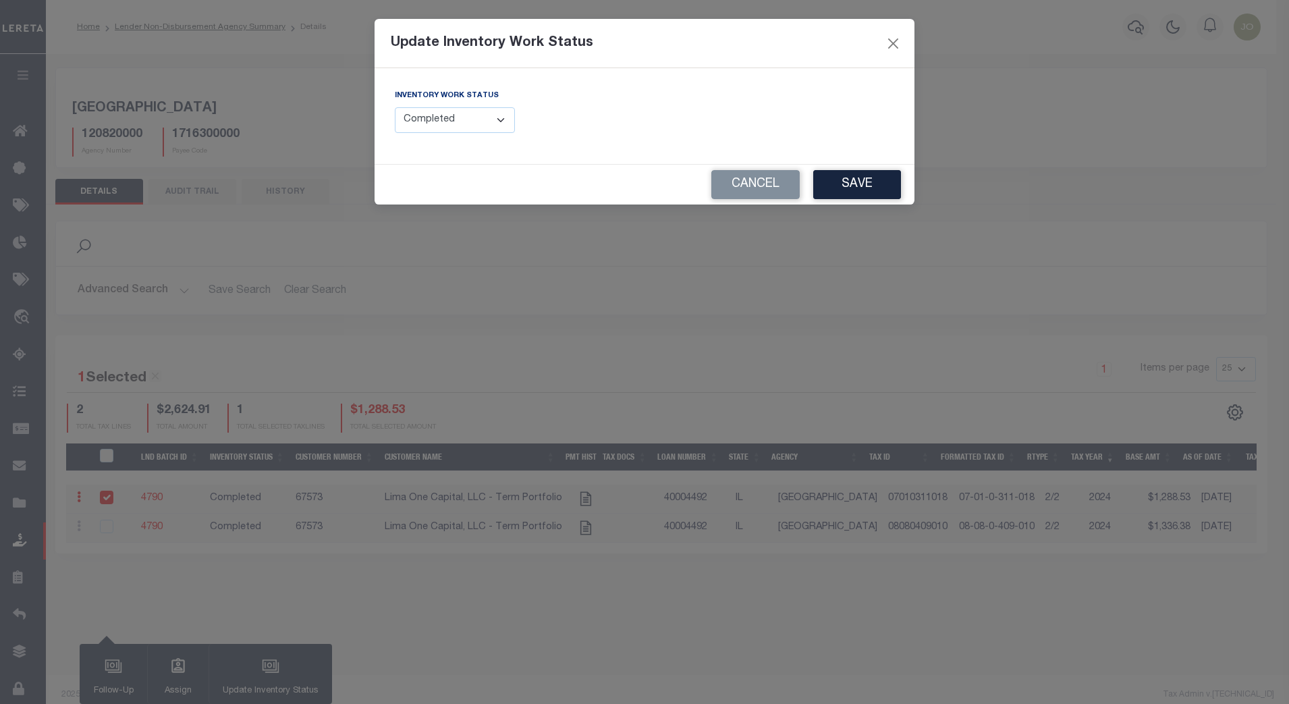
click at [487, 112] on select "--Select-- Open Completed Reported" at bounding box center [455, 120] width 120 height 26
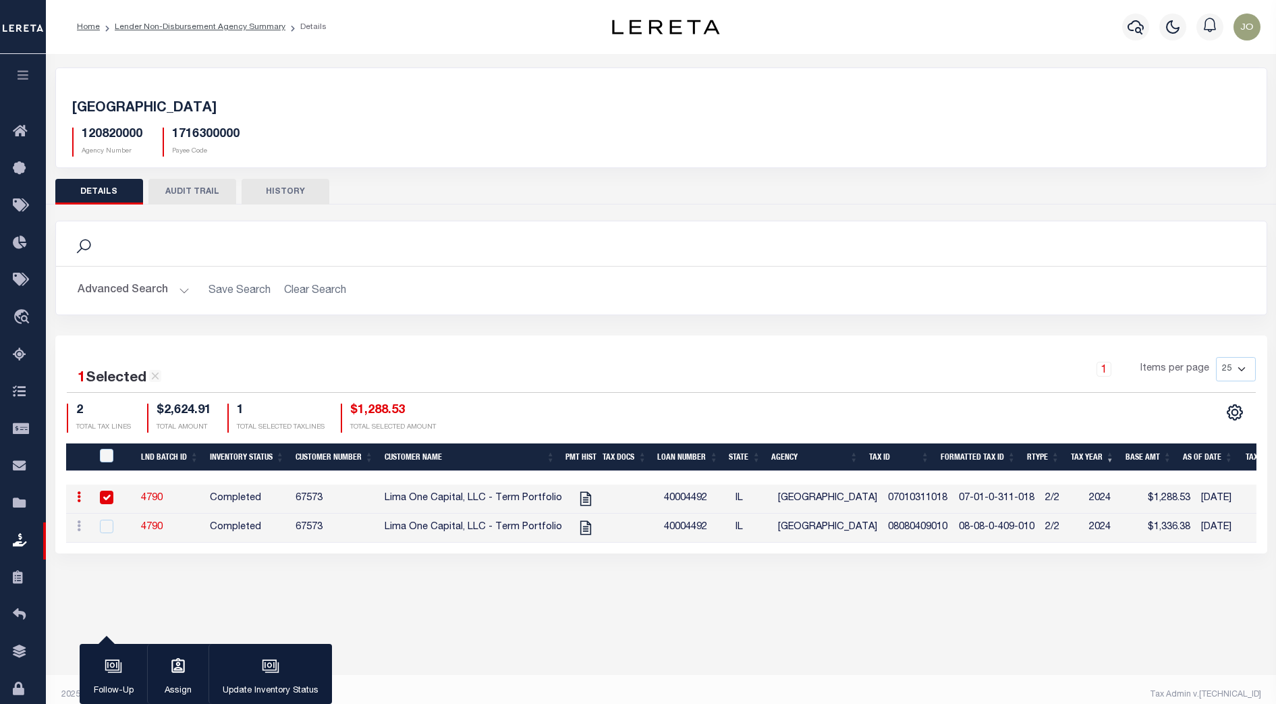
click at [548, 322] on div "Search Advanced Search Save Search Clear Search LNDBatchReportGridWrapper_dynam…" at bounding box center [661, 278] width 1232 height 115
click at [634, 412] on div "2 TOTAL TAX LINES $2,624.91 TOTAL AMOUNT 1 TOTAL SELECTED TAXLINES $1,288.53 TO…" at bounding box center [364, 417] width 594 height 29
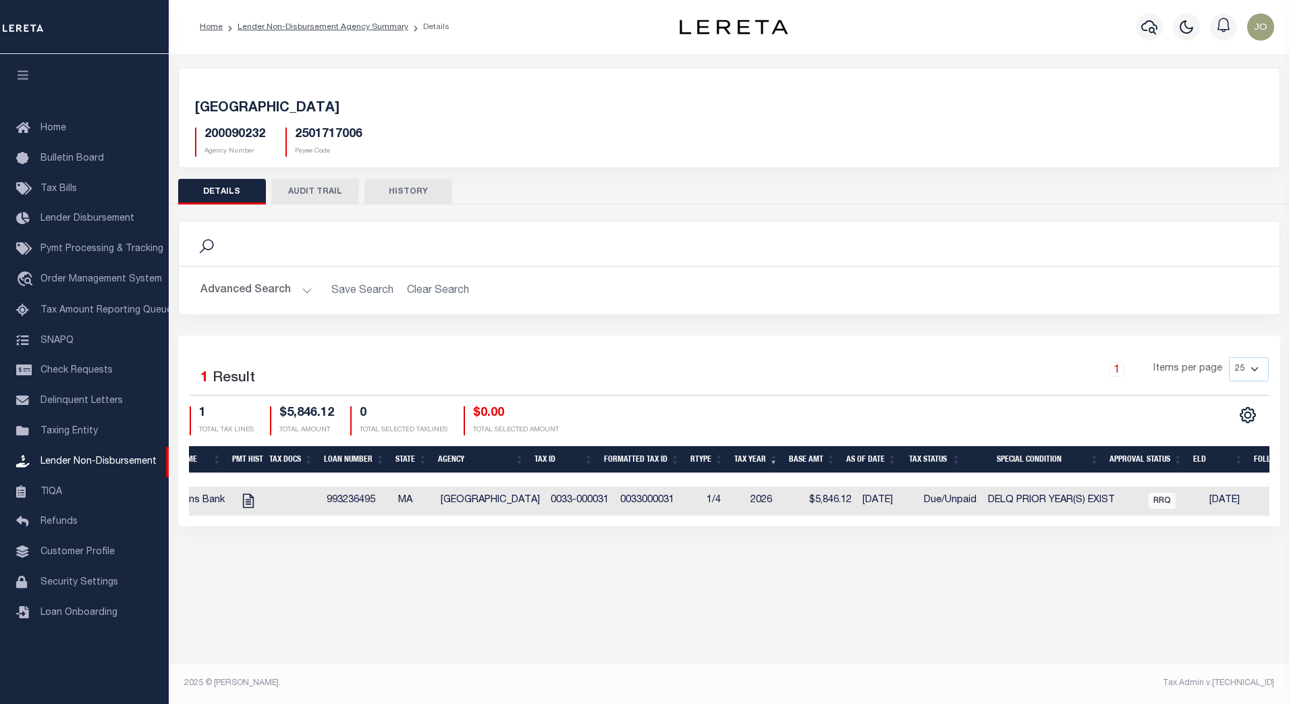
scroll to position [0, 403]
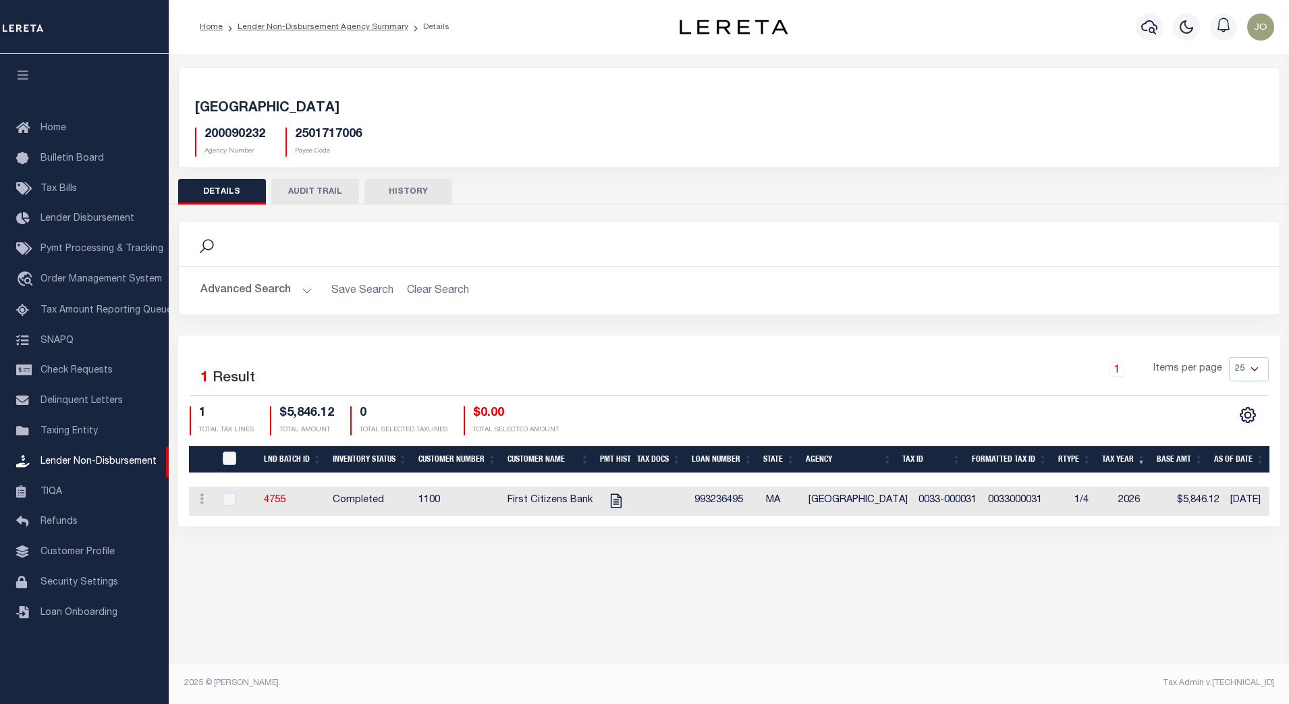
click at [907, 417] on div "CSV Export Selected Print Show Filter Show Search Columns 0: QID 1: LND Batch I…" at bounding box center [999, 420] width 540 height 29
click at [229, 504] on input "checkbox" at bounding box center [229, 498] width 13 height 13
checkbox input "true"
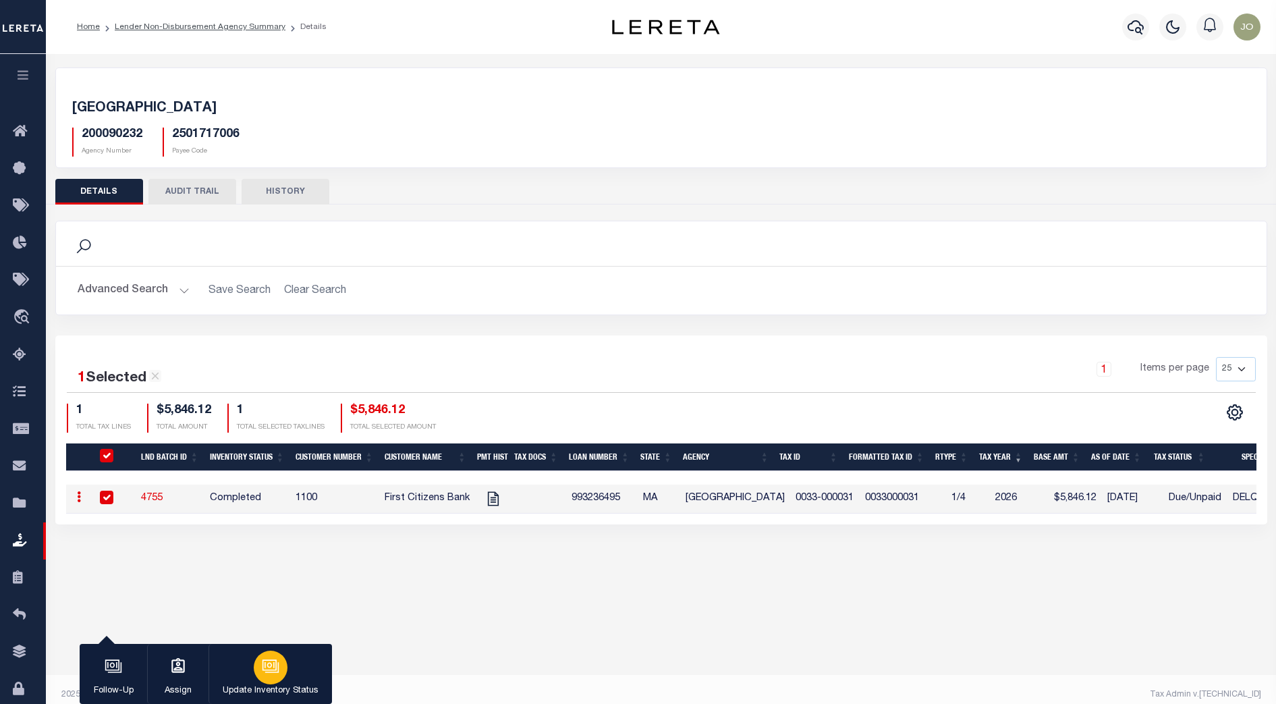
click at [267, 667] on icon "button" at bounding box center [271, 666] width 18 height 18
select select "Completed"
drag, startPoint x: 169, startPoint y: 495, endPoint x: 143, endPoint y: 494, distance: 25.7
click at [138, 497] on td "4755" at bounding box center [170, 498] width 69 height 29
checkbox input "false"
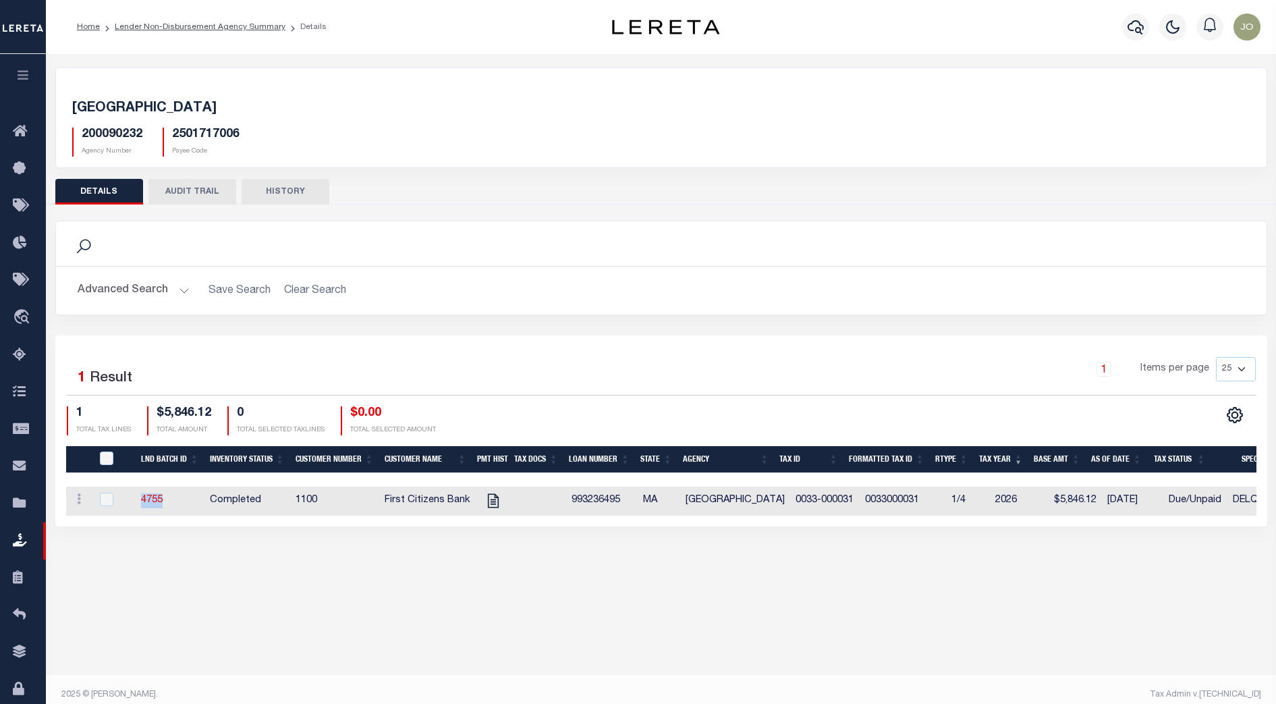
copy link "4755"
click at [582, 371] on div "1 Items per page 25 50 100 200" at bounding box center [812, 374] width 886 height 35
click at [107, 503] on input "checkbox" at bounding box center [106, 498] width 13 height 13
checkbox input "true"
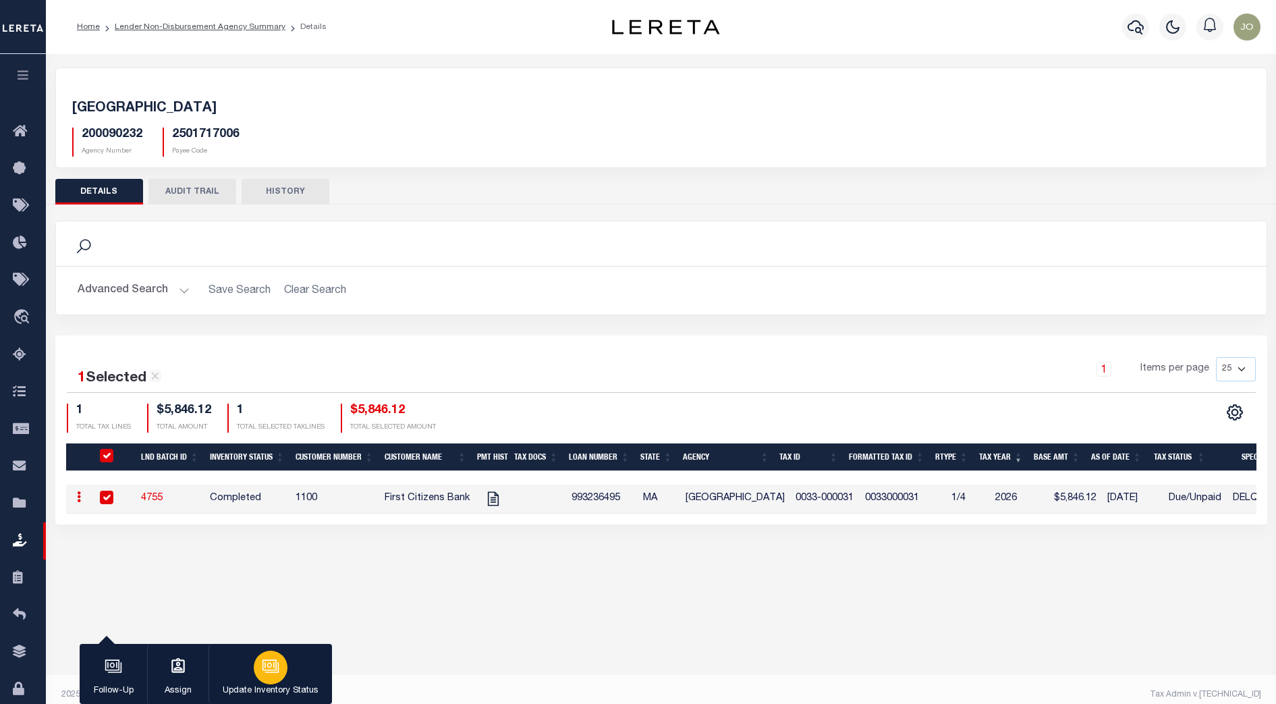
click at [281, 668] on div "button" at bounding box center [271, 667] width 34 height 34
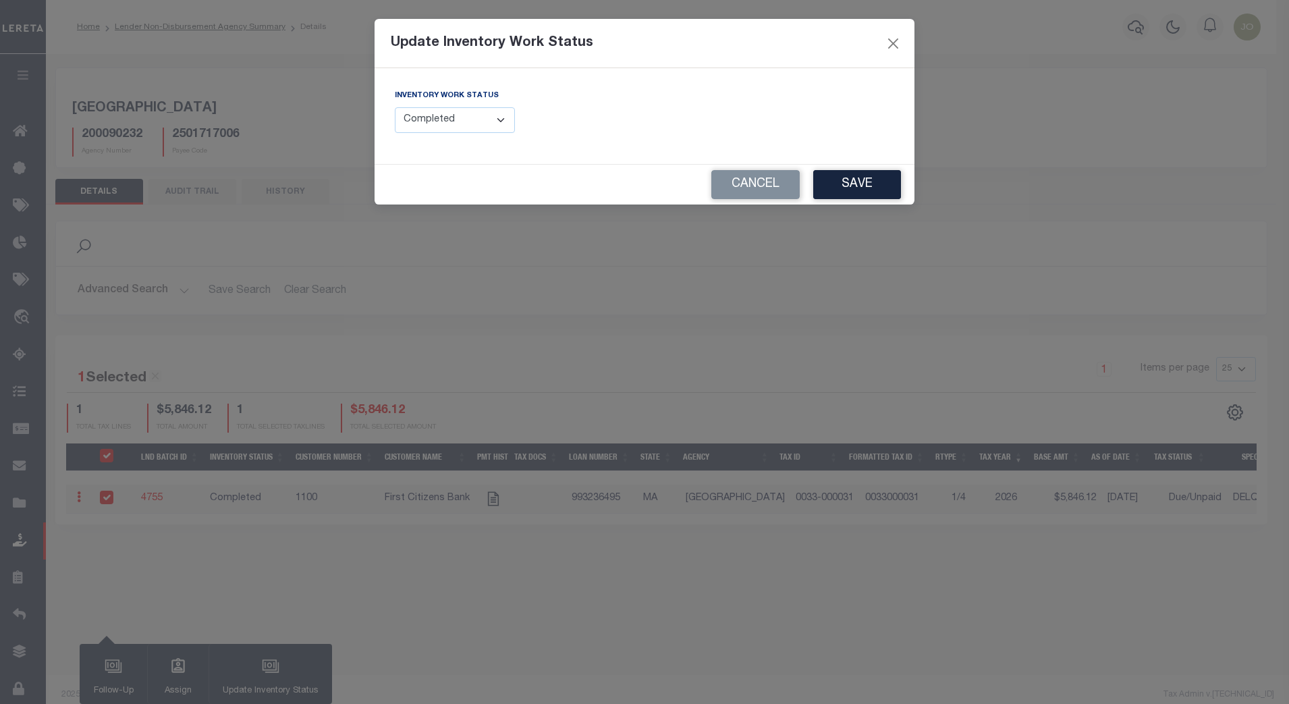
click at [482, 115] on select "--Select-- Open Completed Reported" at bounding box center [455, 120] width 120 height 26
select select "Reported"
click at [395, 107] on select "--Select-- Open Completed Reported" at bounding box center [455, 120] width 120 height 26
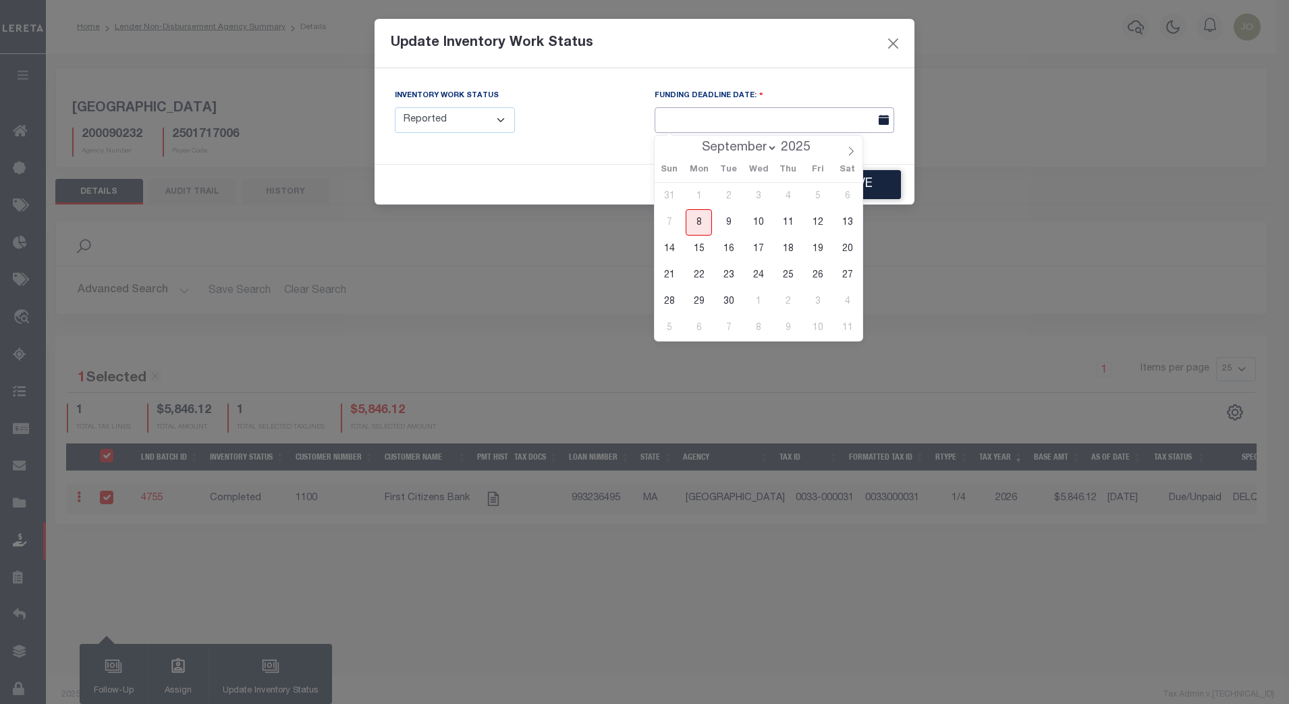
click at [736, 115] on input "text" at bounding box center [774, 120] width 240 height 26
click at [682, 199] on span "31" at bounding box center [669, 196] width 26 height 26
click at [704, 196] on span "1" at bounding box center [698, 196] width 26 height 26
click at [779, 196] on span "4" at bounding box center [788, 196] width 26 height 26
click at [839, 196] on span "6" at bounding box center [847, 196] width 26 height 26
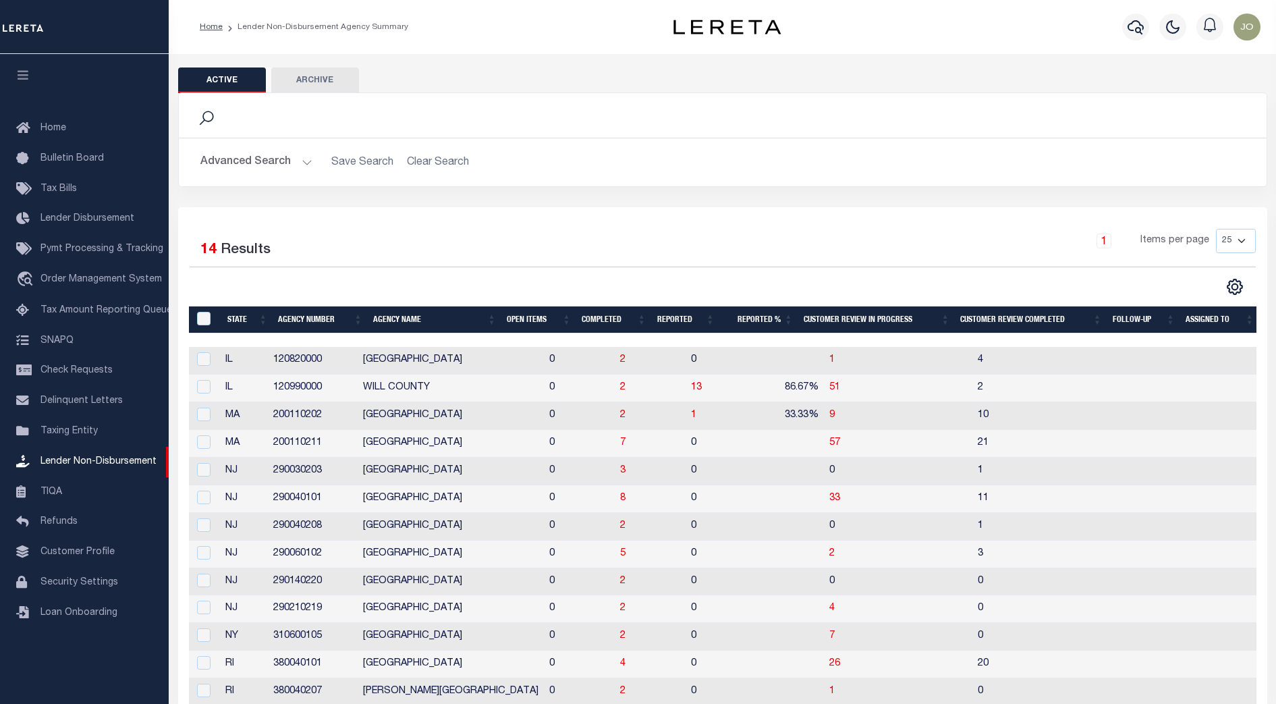
click at [295, 161] on button "Advanced Search" at bounding box center [256, 162] width 112 height 26
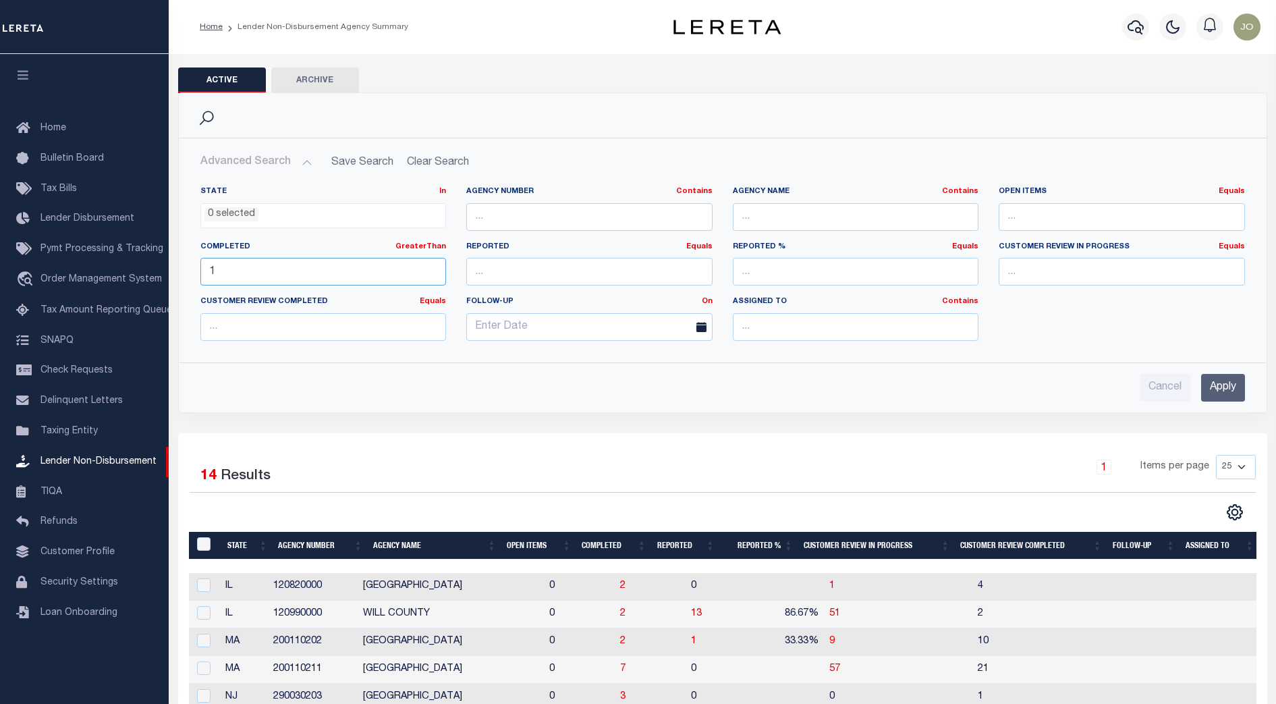
click at [280, 272] on input "1" at bounding box center [323, 272] width 246 height 28
click at [1231, 385] on input "Apply" at bounding box center [1223, 388] width 44 height 28
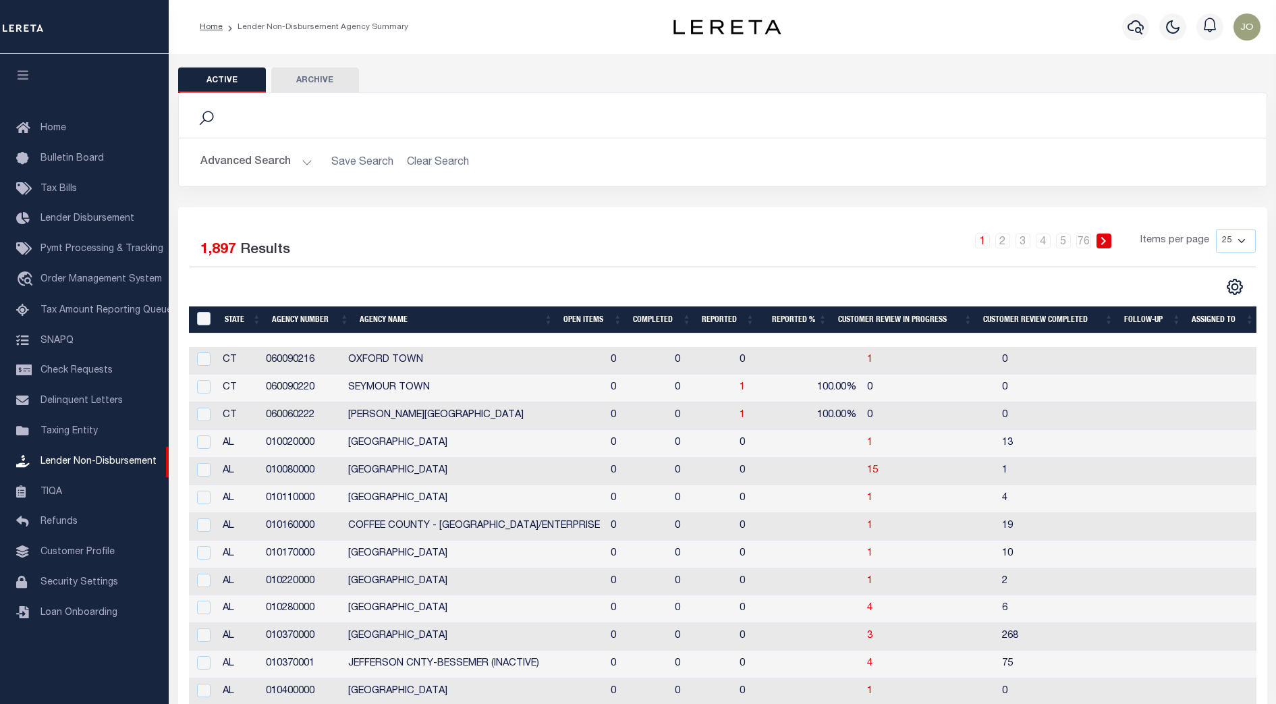
click at [298, 159] on button "Advanced Search" at bounding box center [256, 162] width 112 height 26
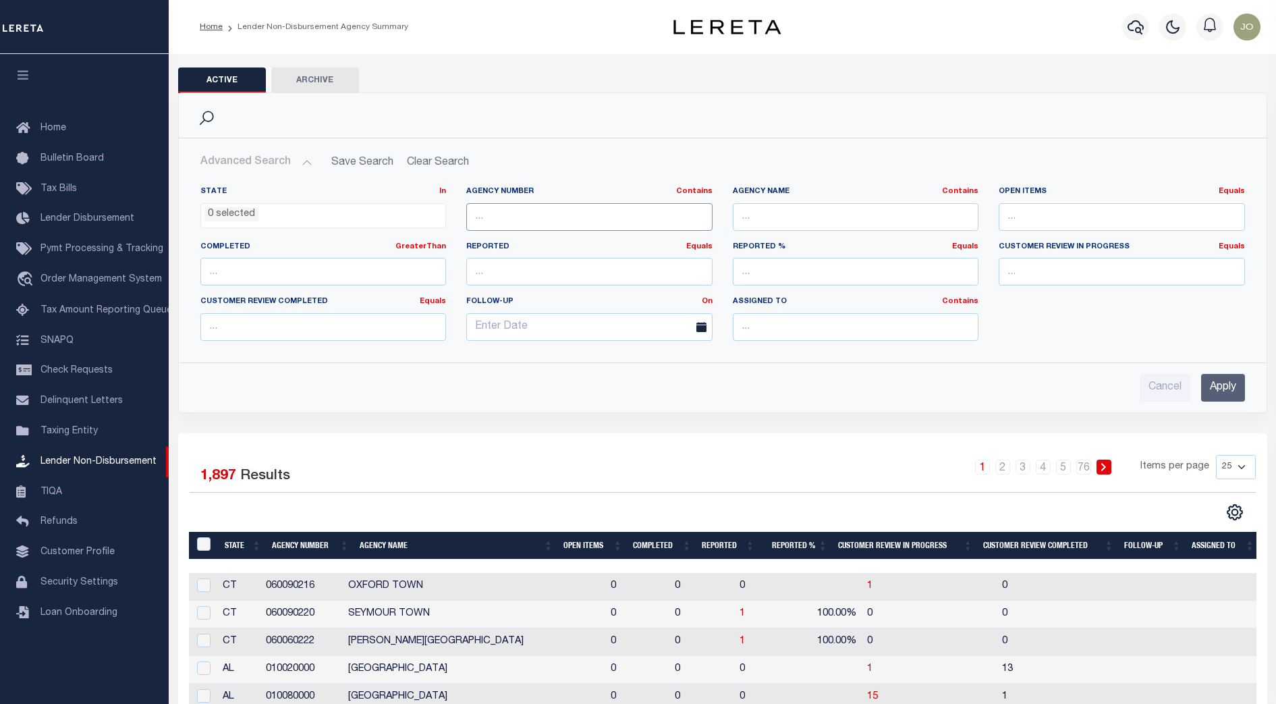
click at [534, 222] on input "text" at bounding box center [589, 217] width 246 height 28
click at [804, 210] on input "text" at bounding box center [856, 217] width 246 height 28
paste input "[GEOGRAPHIC_DATA]"
type input "[GEOGRAPHIC_DATA]"
click at [1221, 391] on input "Apply" at bounding box center [1223, 388] width 44 height 28
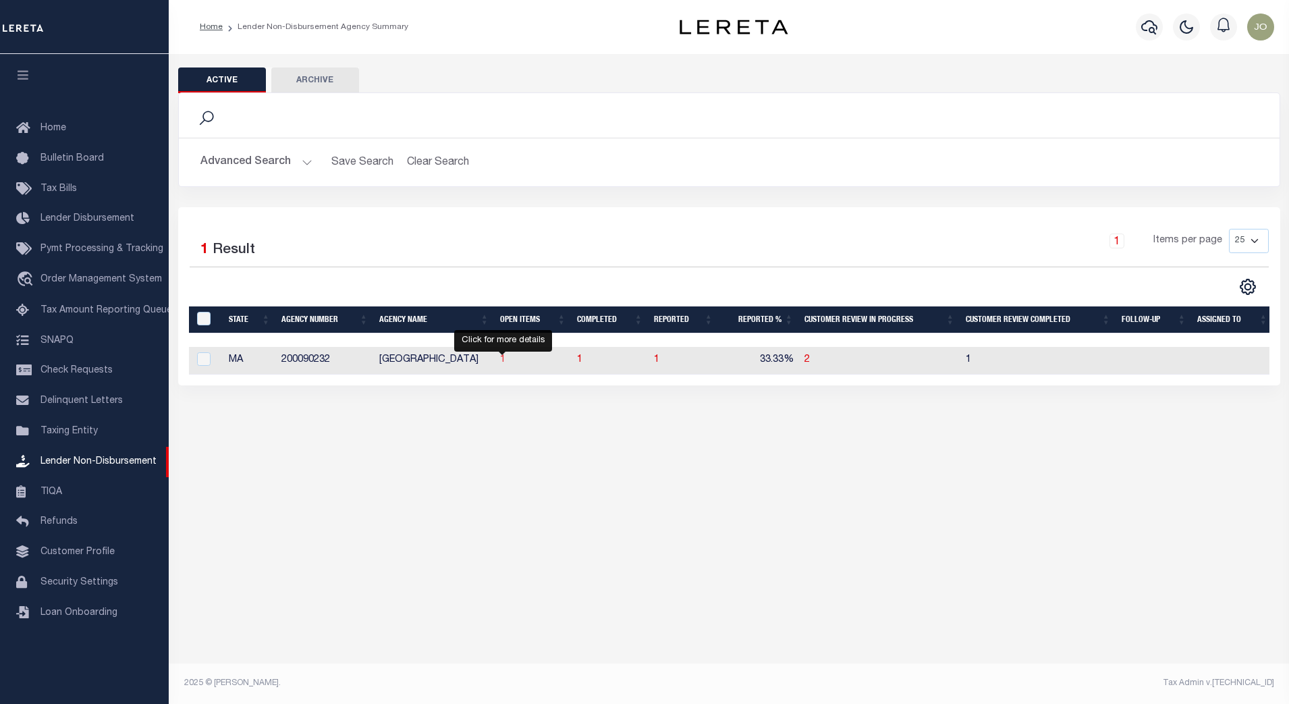
click at [501, 359] on span "1" at bounding box center [502, 359] width 5 height 9
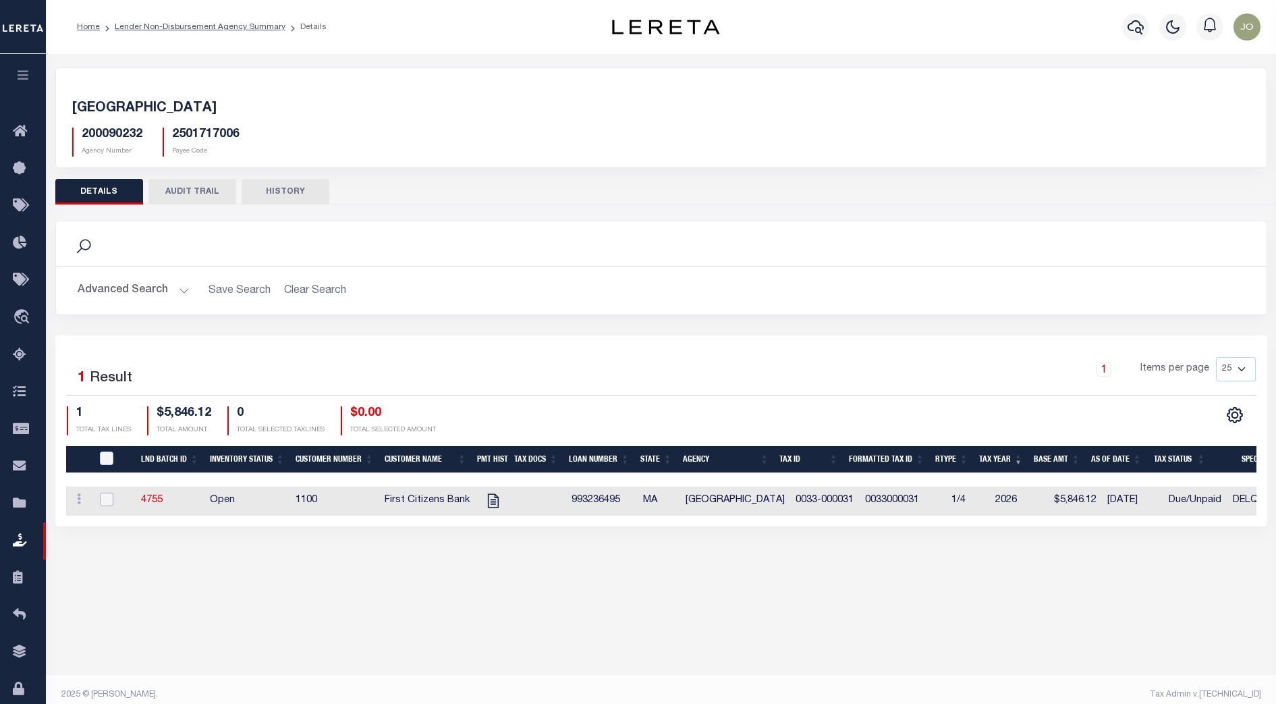
click at [104, 499] on input "checkbox" at bounding box center [106, 498] width 13 height 13
checkbox input "true"
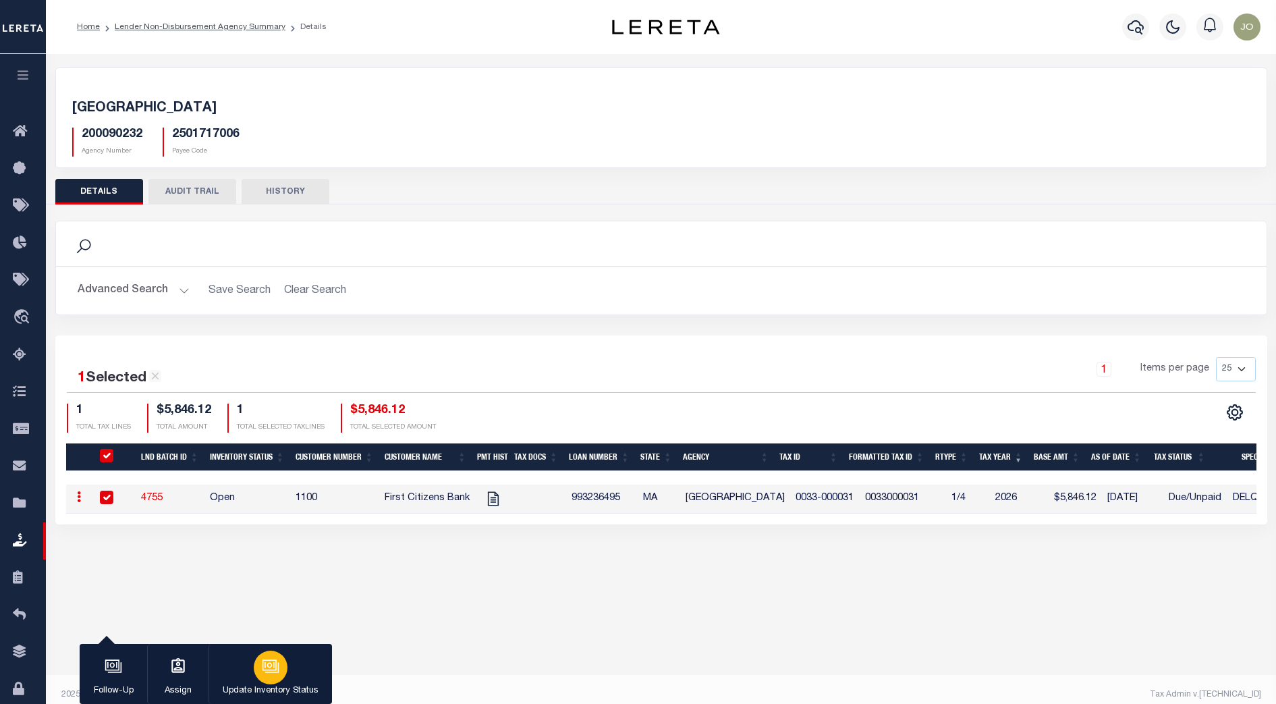
click at [266, 668] on icon "button" at bounding box center [271, 666] width 18 height 18
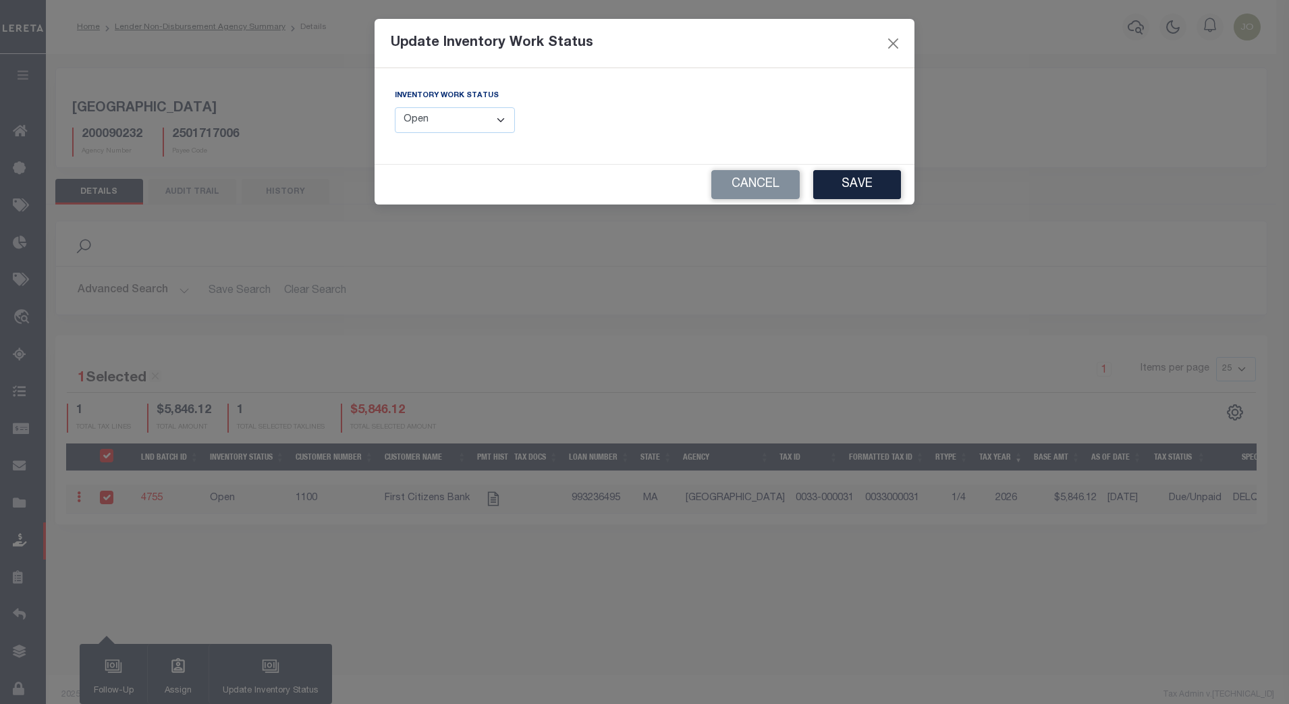
click at [473, 125] on select "--Select-- Open Completed Reported" at bounding box center [455, 120] width 120 height 26
click at [482, 119] on select "--Select-- Open Completed Reported" at bounding box center [455, 120] width 120 height 26
click at [487, 117] on select "--Select-- Open Completed Reported" at bounding box center [455, 120] width 120 height 26
select select "Completed"
click at [395, 107] on select "--Select-- Open Completed Reported" at bounding box center [455, 120] width 120 height 26
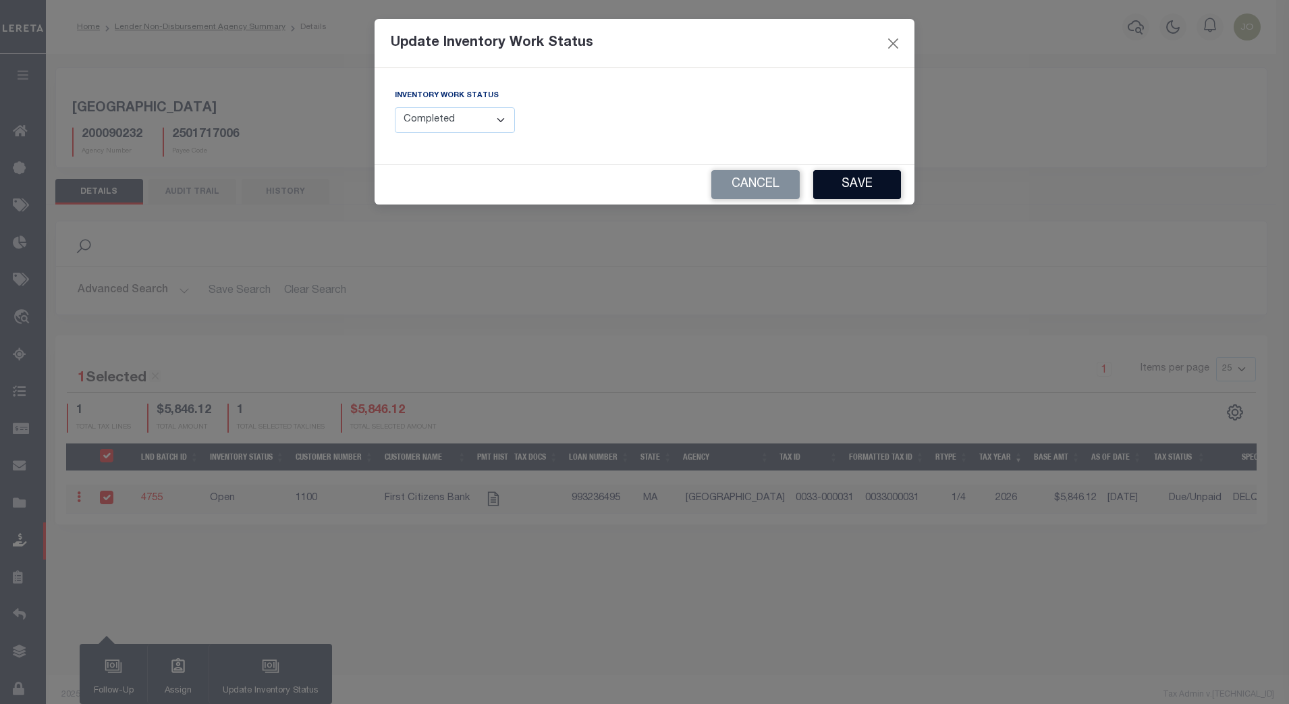
click at [844, 190] on button "Save" at bounding box center [857, 184] width 88 height 29
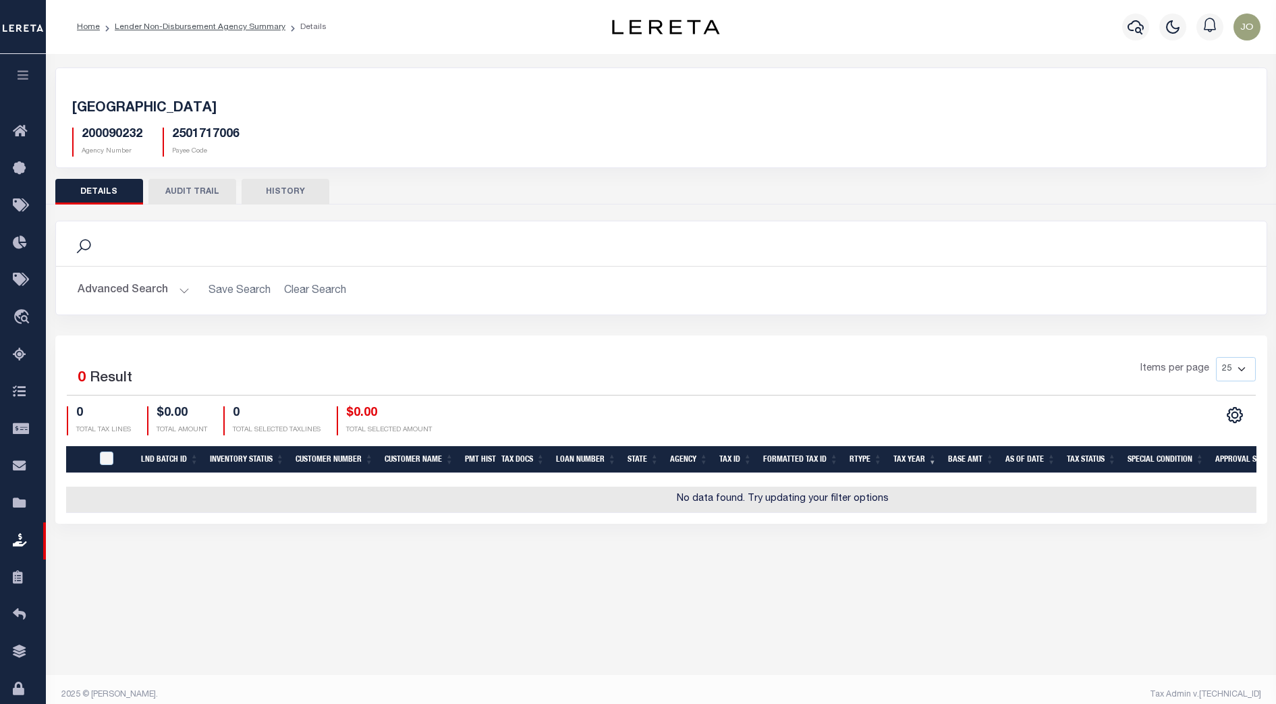
click at [597, 578] on div "Active Archive Search Advanced Search Save Search Clear Search In In AK AL AR AZ" at bounding box center [661, 371] width 1230 height 634
click at [423, 262] on div "Search" at bounding box center [661, 243] width 1210 height 45
